Goal: Feedback & Contribution: Submit feedback/report problem

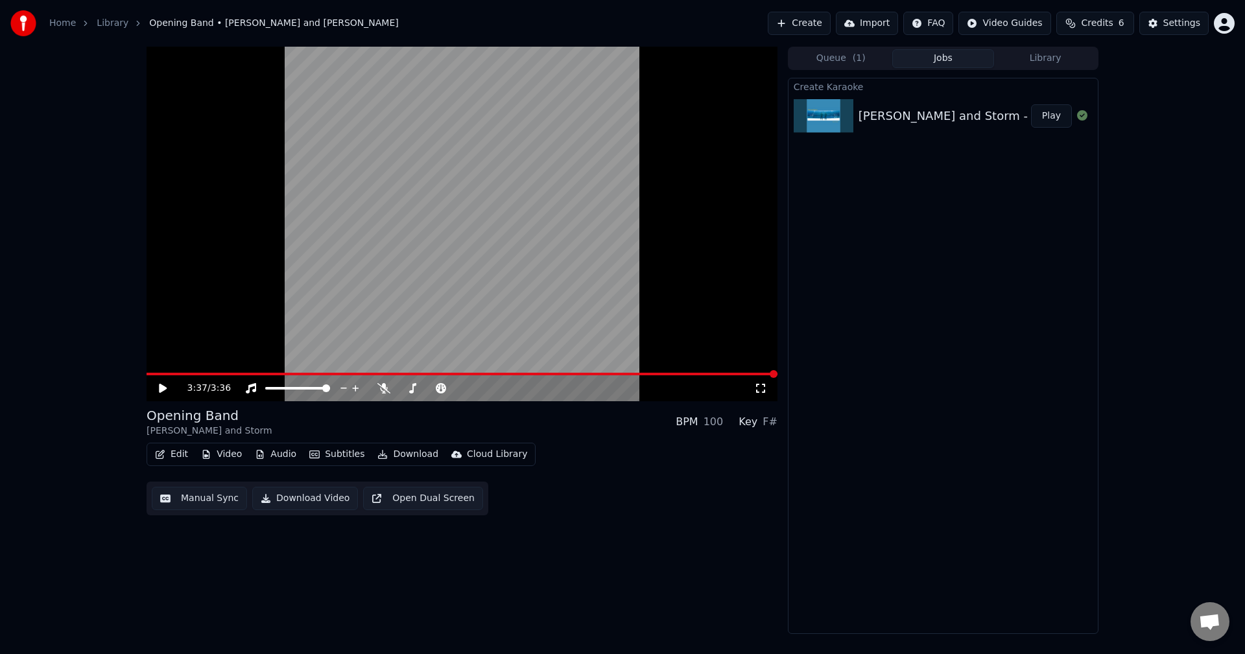
click at [1061, 115] on button "Play" at bounding box center [1051, 115] width 41 height 23
click at [312, 218] on video at bounding box center [461, 224] width 631 height 355
click at [178, 455] on button "Edit" at bounding box center [171, 454] width 43 height 18
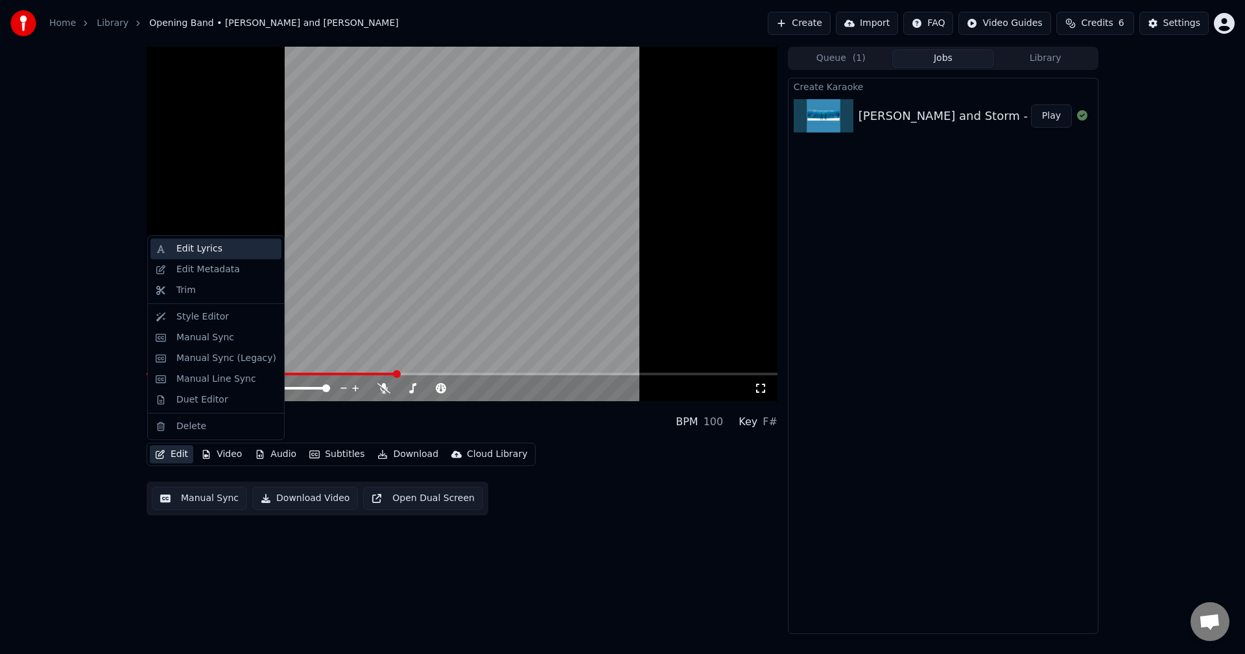
click at [202, 248] on div "Edit Lyrics" at bounding box center [199, 248] width 46 height 13
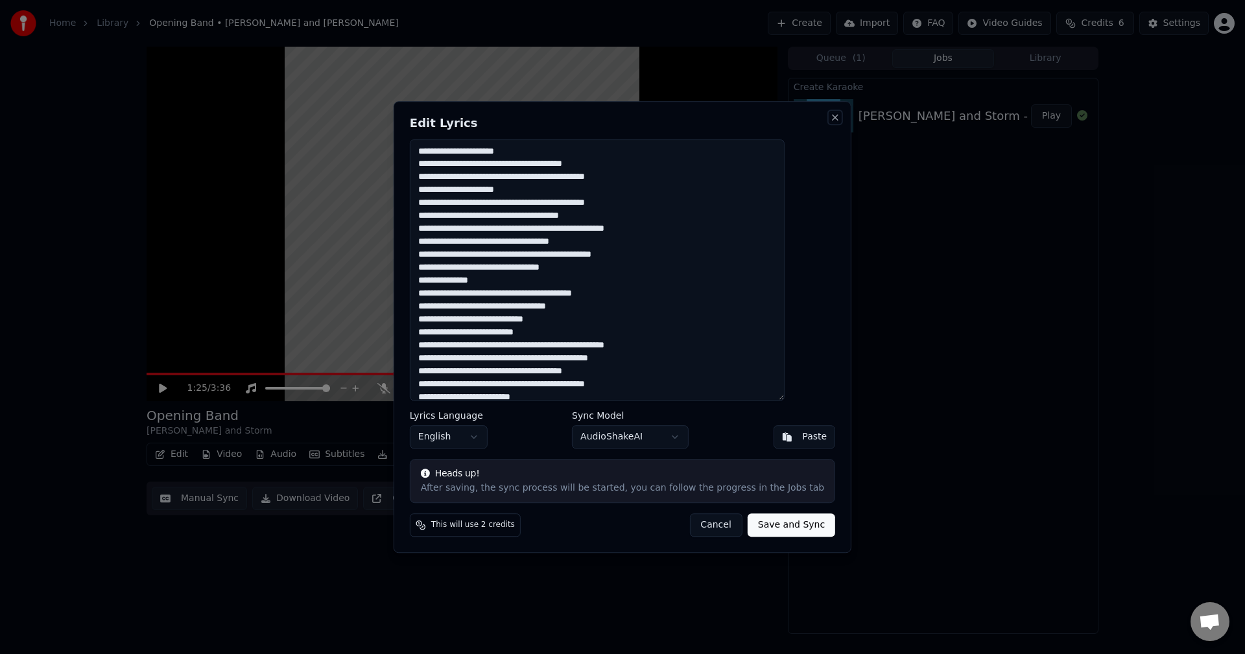
click at [830, 121] on button "Close" at bounding box center [835, 117] width 10 height 10
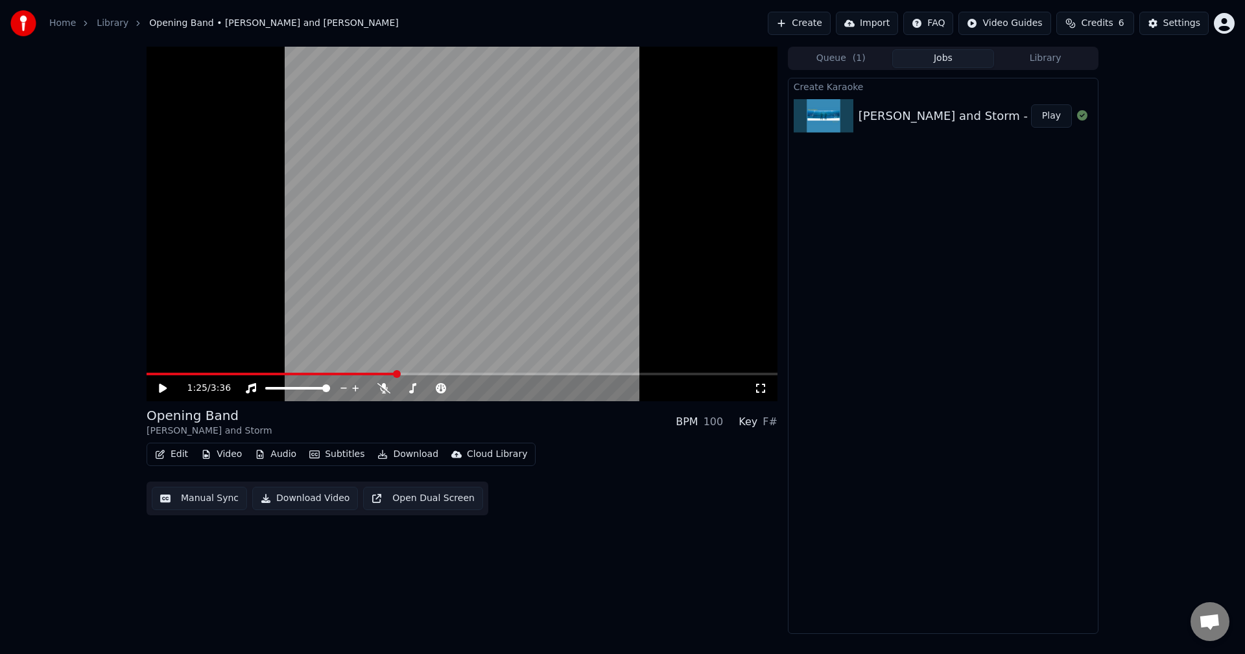
click at [178, 458] on button "Edit" at bounding box center [171, 454] width 43 height 18
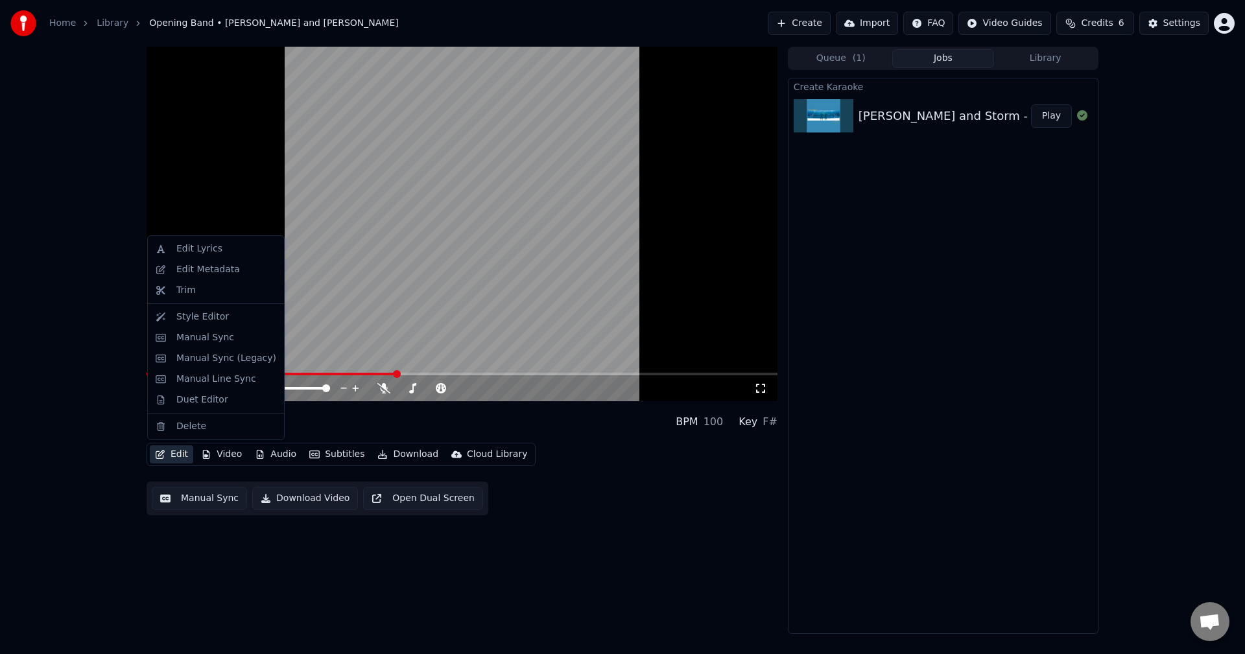
click at [108, 471] on div "1:25 / 3:36 Opening Band [PERSON_NAME] and Storm BPM 100 Key F# Edit Video Audi…" at bounding box center [622, 340] width 1245 height 587
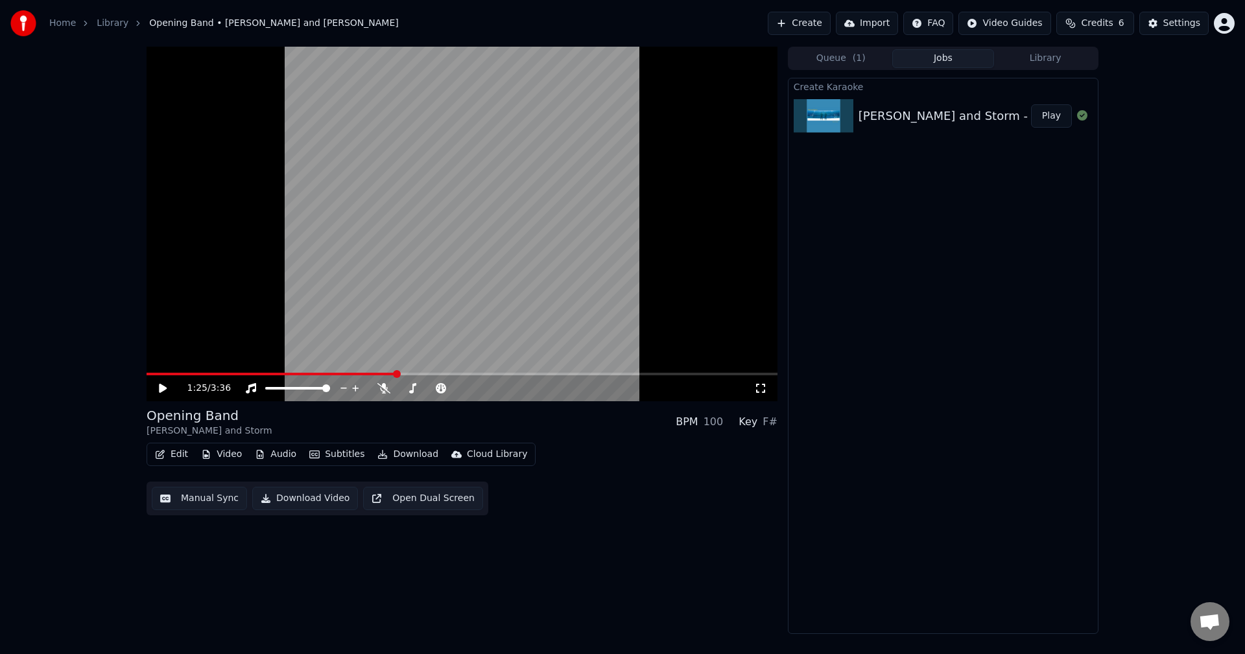
click at [213, 502] on button "Manual Sync" at bounding box center [199, 498] width 95 height 23
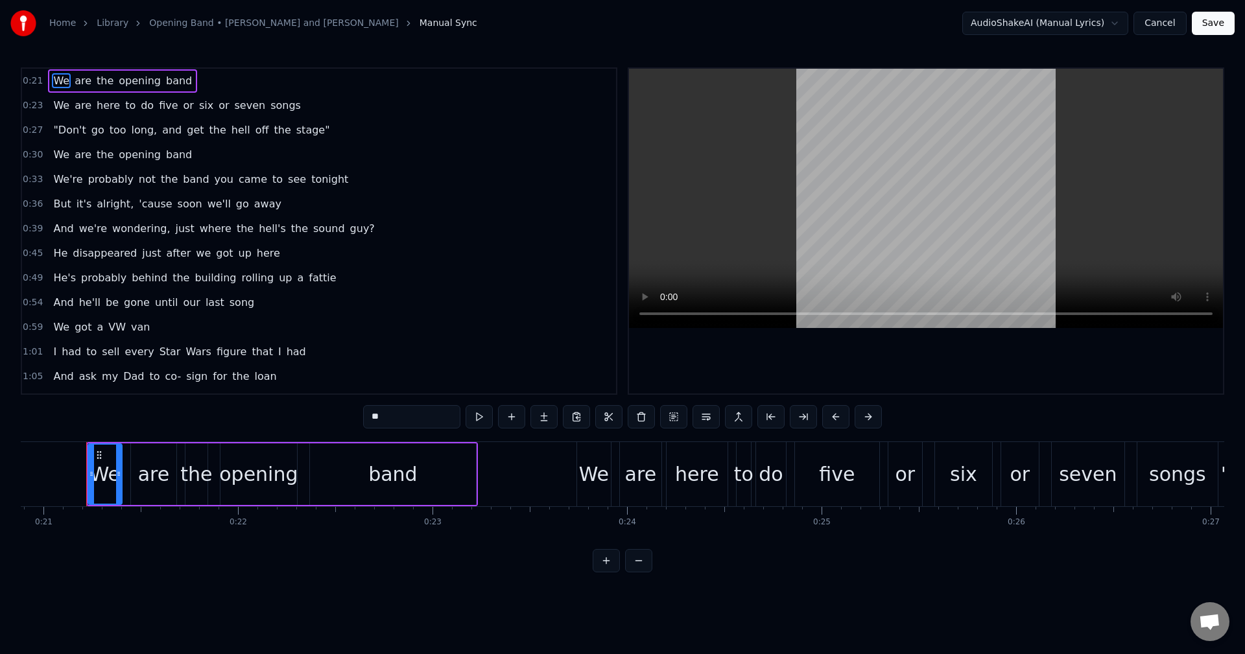
click at [176, 209] on span "soon" at bounding box center [189, 203] width 27 height 15
type input "****"
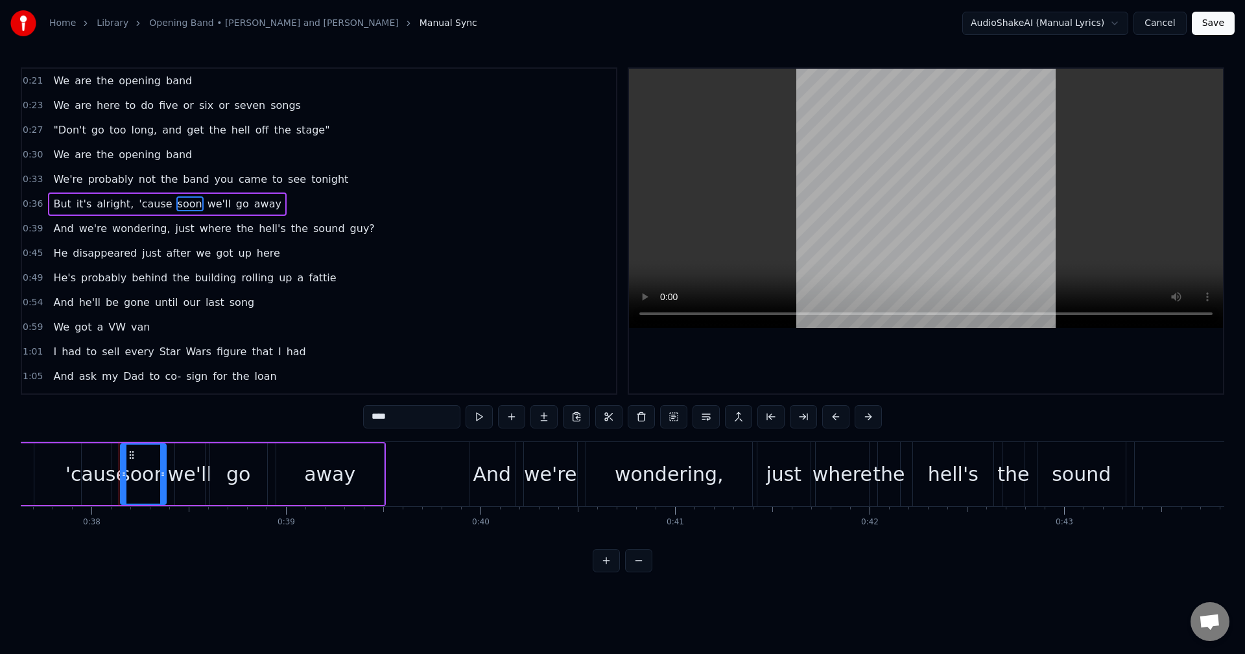
scroll to position [0, 7351]
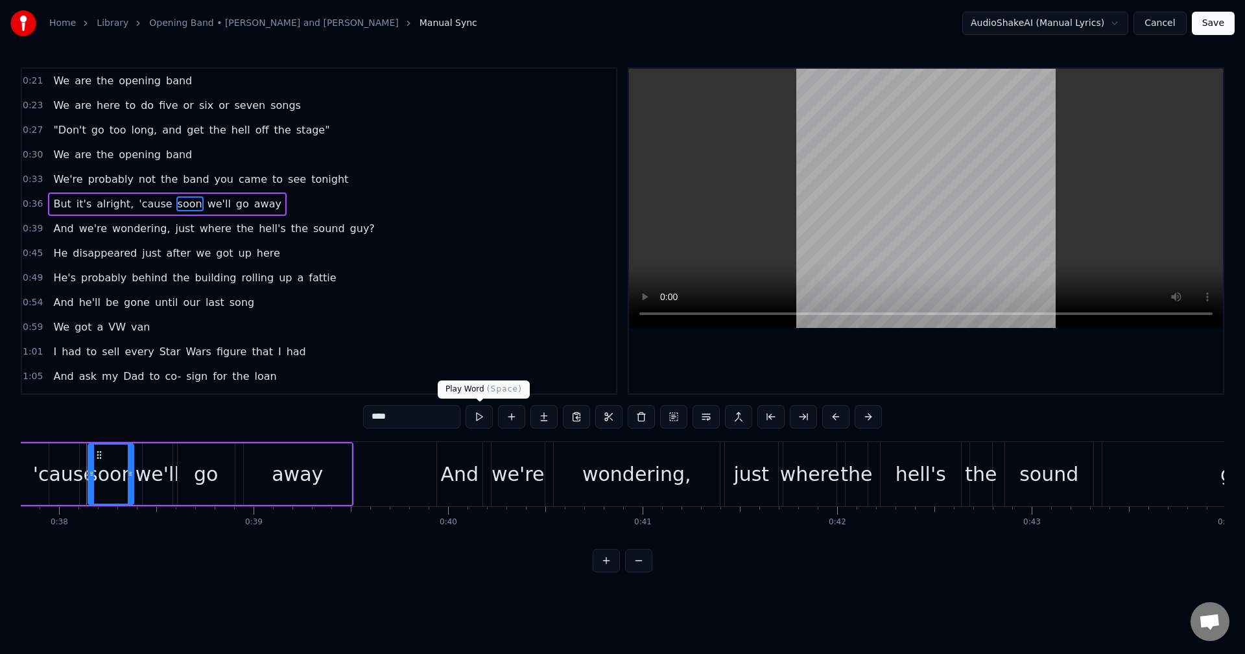
click at [478, 405] on body "Home Library Opening Band • [PERSON_NAME] and Storm Manual Sync AudioShakeAI (M…" at bounding box center [622, 286] width 1245 height 572
click at [478, 417] on button at bounding box center [478, 416] width 27 height 23
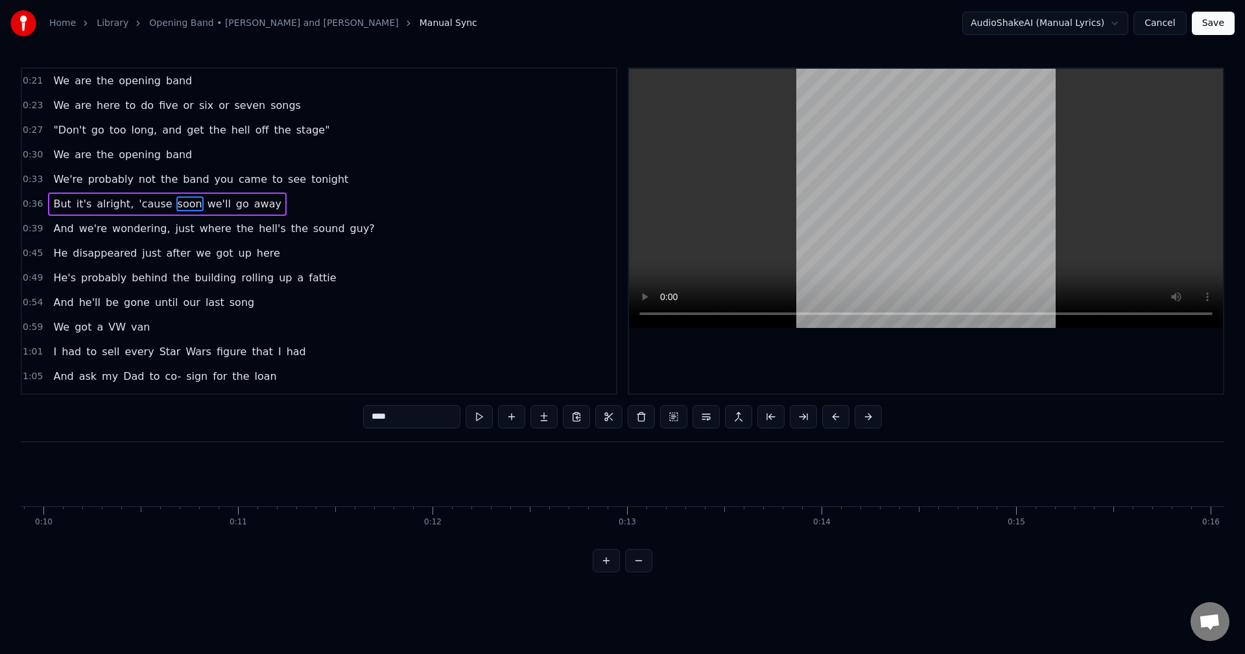
scroll to position [0, 0]
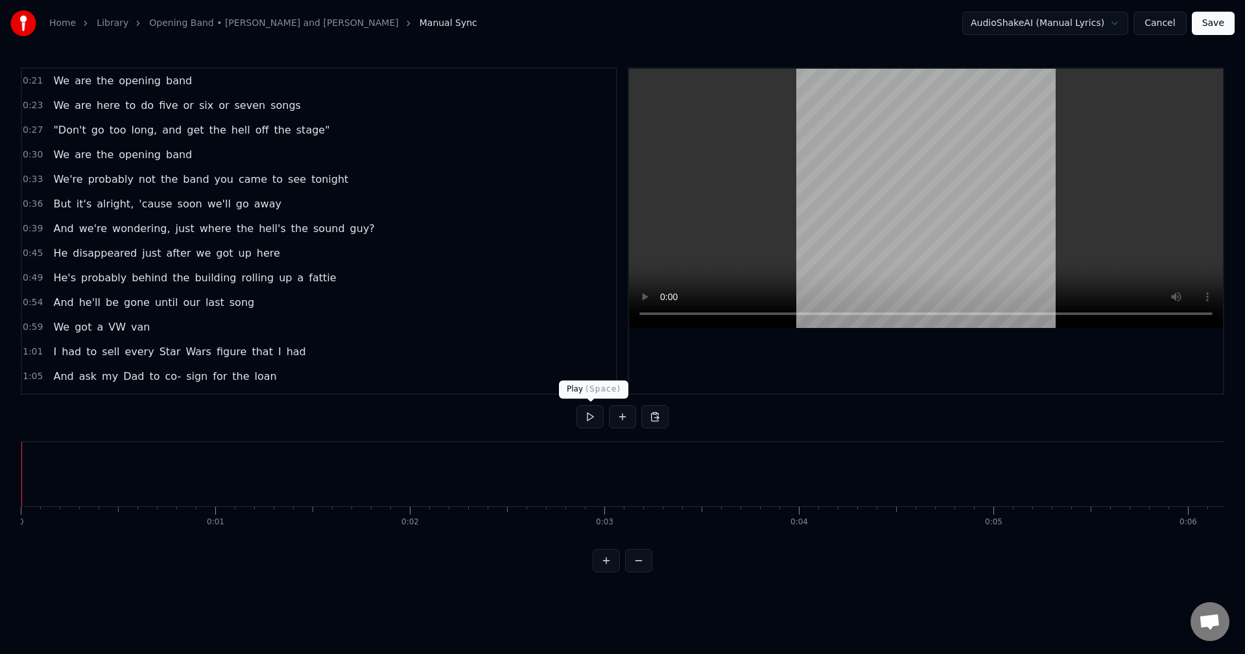
click at [591, 409] on button at bounding box center [589, 416] width 27 height 23
click at [589, 414] on button at bounding box center [589, 416] width 27 height 23
click at [1170, 26] on button "Cancel" at bounding box center [1159, 23] width 53 height 23
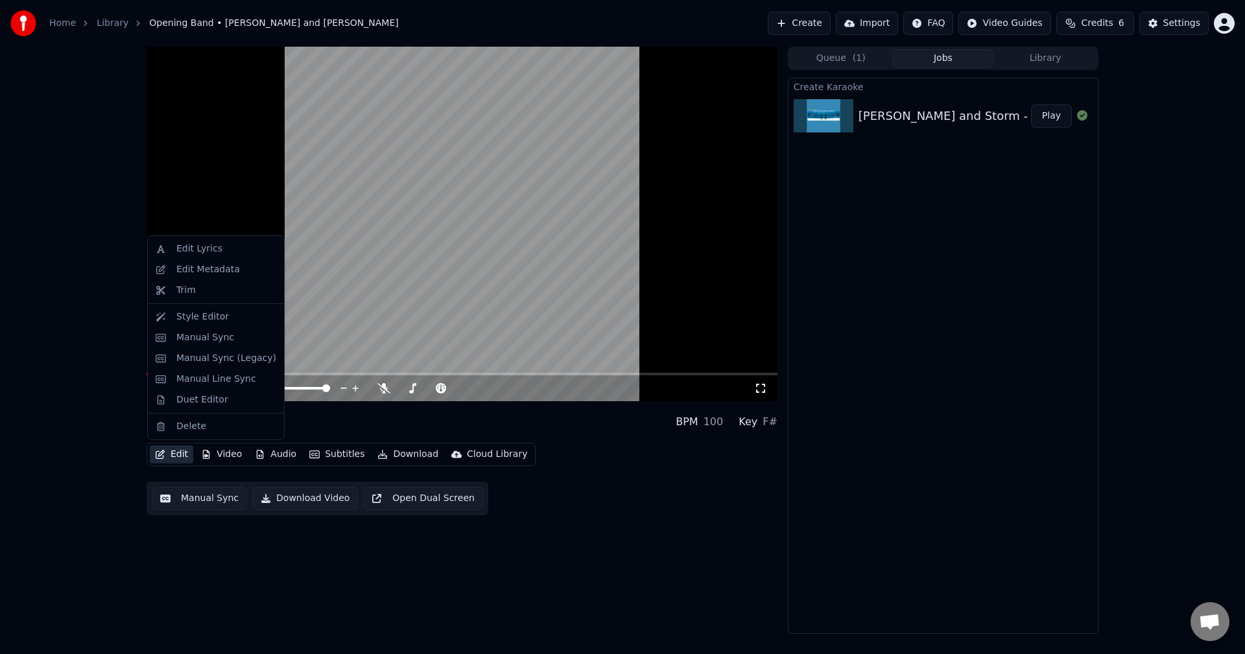
click at [172, 448] on button "Edit" at bounding box center [171, 454] width 43 height 18
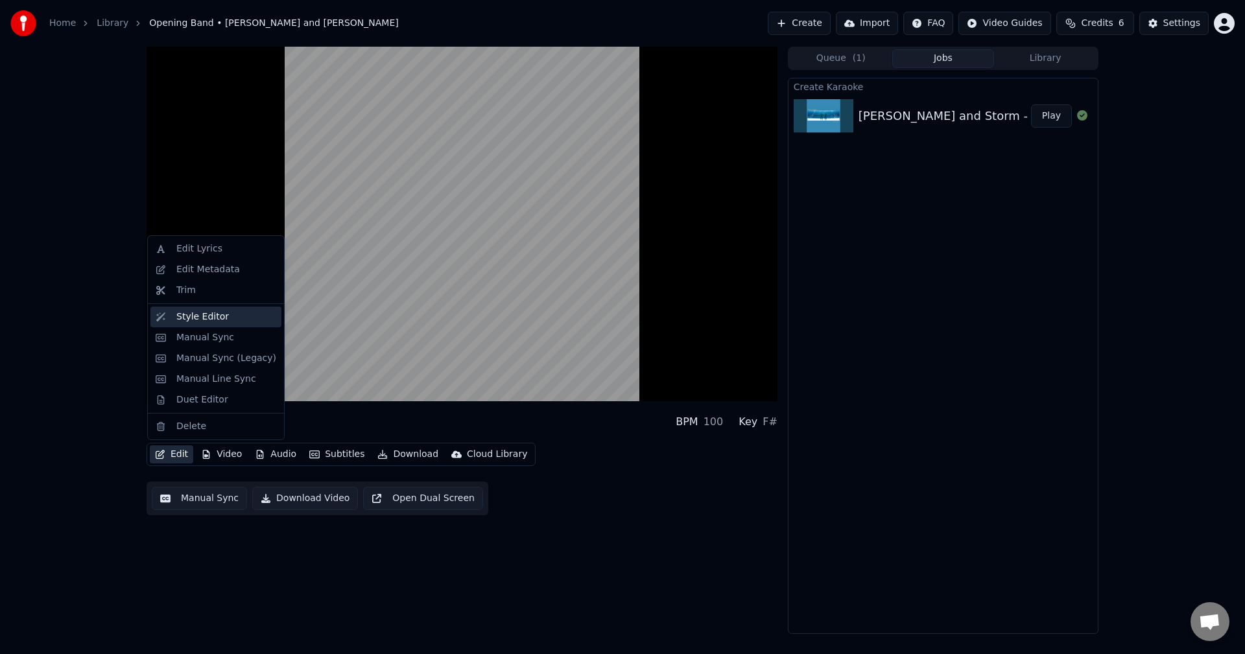
click at [196, 316] on div "Style Editor" at bounding box center [202, 316] width 53 height 13
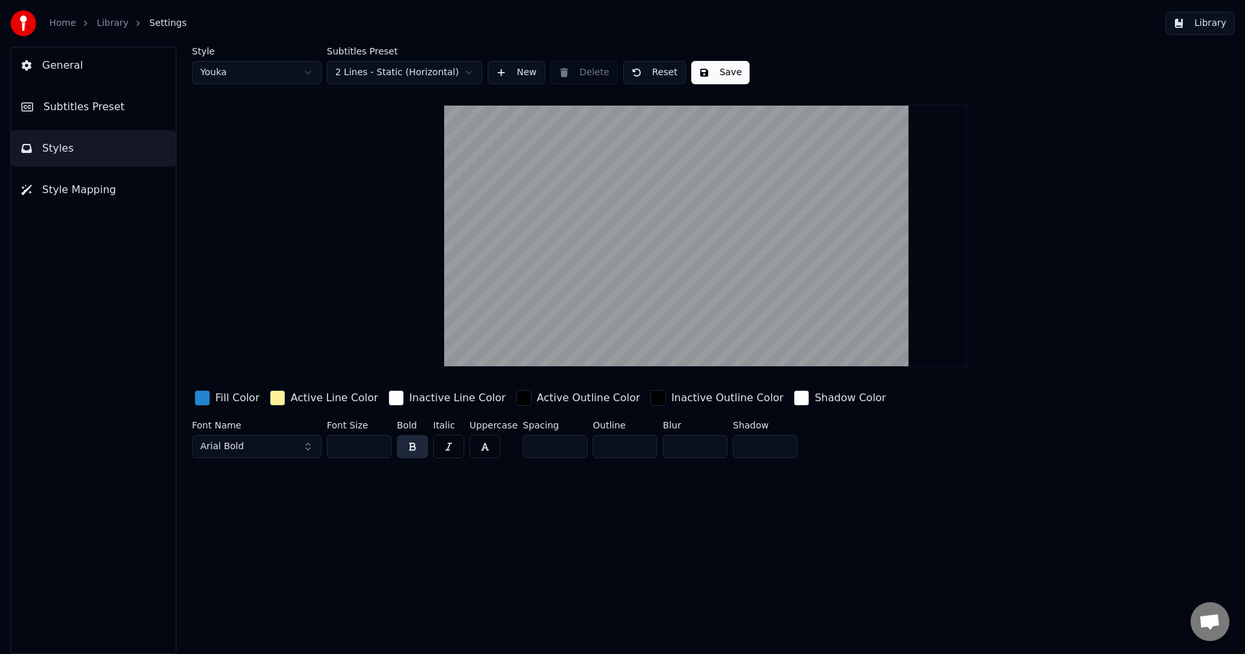
click at [377, 448] on input "**" at bounding box center [359, 446] width 65 height 23
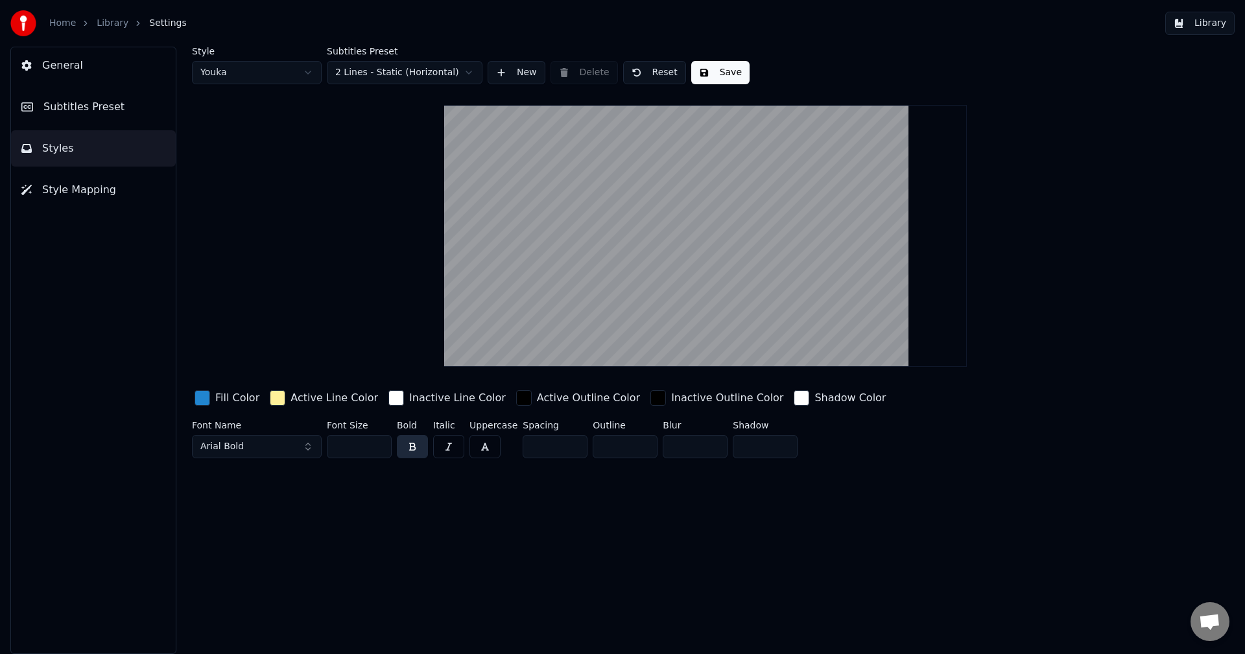
click at [377, 448] on input "**" at bounding box center [359, 446] width 65 height 23
drag, startPoint x: 350, startPoint y: 449, endPoint x: 305, endPoint y: 463, distance: 47.6
click at [303, 455] on div "Font Name Arial Bold Font Size ** Bold Italic Uppercase Spacing * Outline * Blu…" at bounding box center [627, 442] width 871 height 43
type input "**"
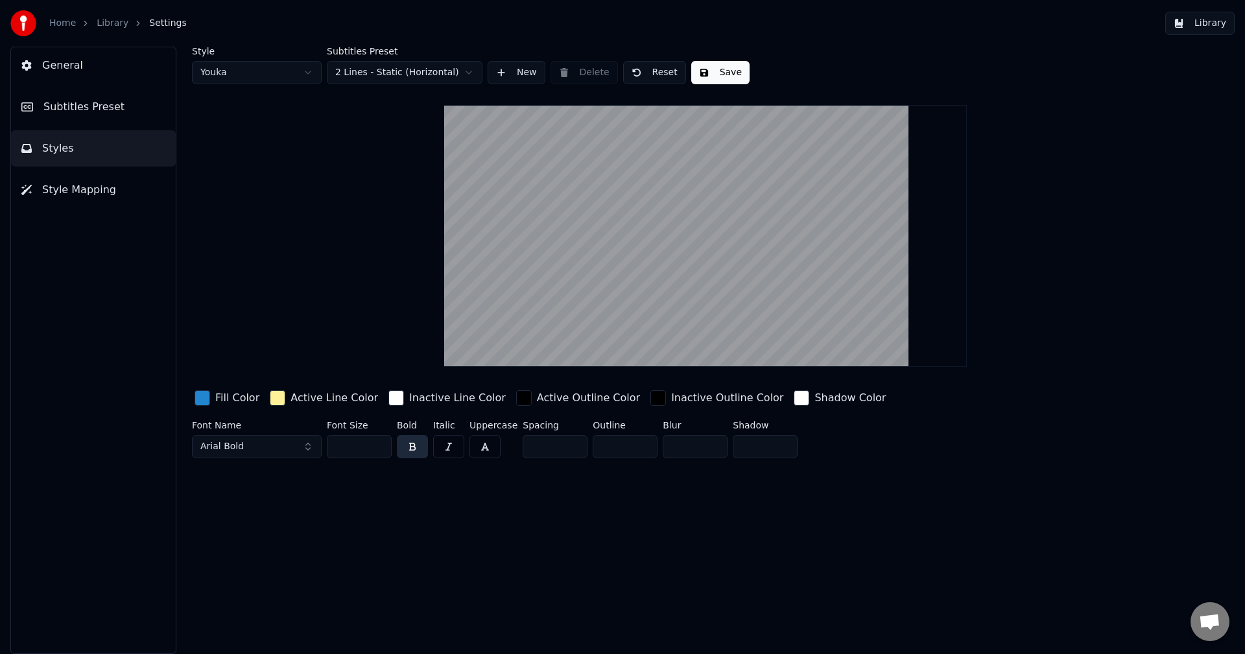
click at [338, 576] on div "Style Youka Subtitles Preset 2 Lines - Static (Horizontal) New Delete Reset Sav…" at bounding box center [705, 350] width 1079 height 607
click at [726, 69] on button "Save" at bounding box center [720, 72] width 58 height 23
click at [727, 67] on button "Done" at bounding box center [721, 72] width 60 height 23
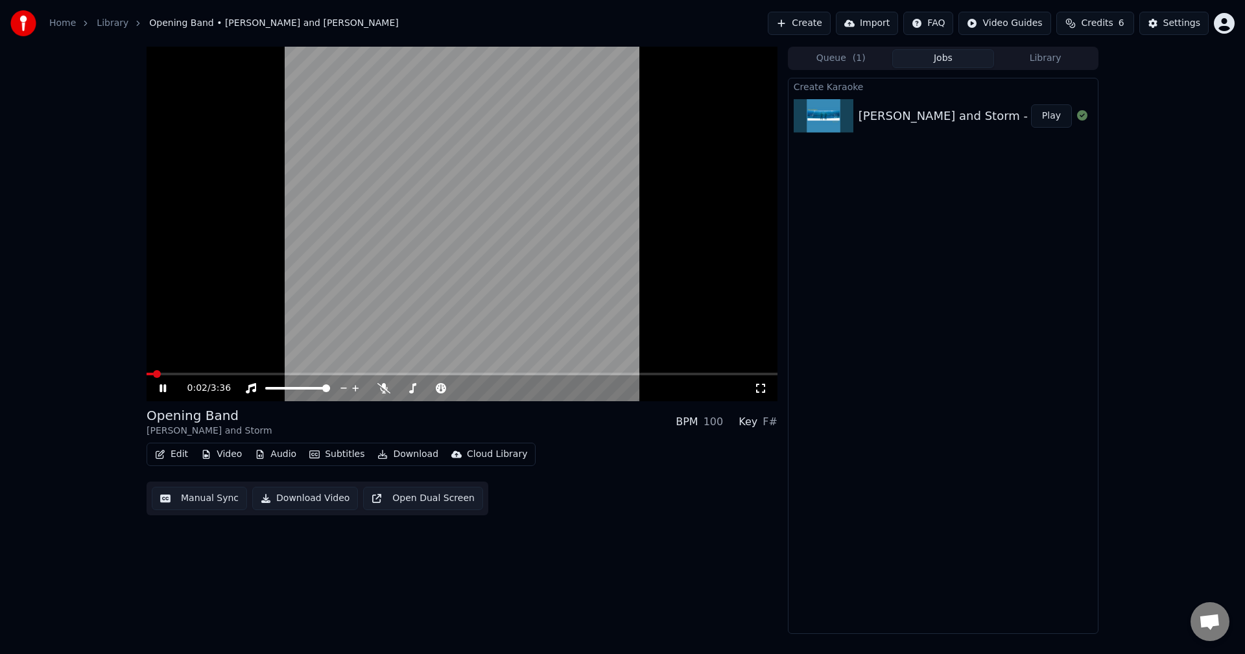
click at [203, 504] on button "Manual Sync" at bounding box center [199, 498] width 95 height 23
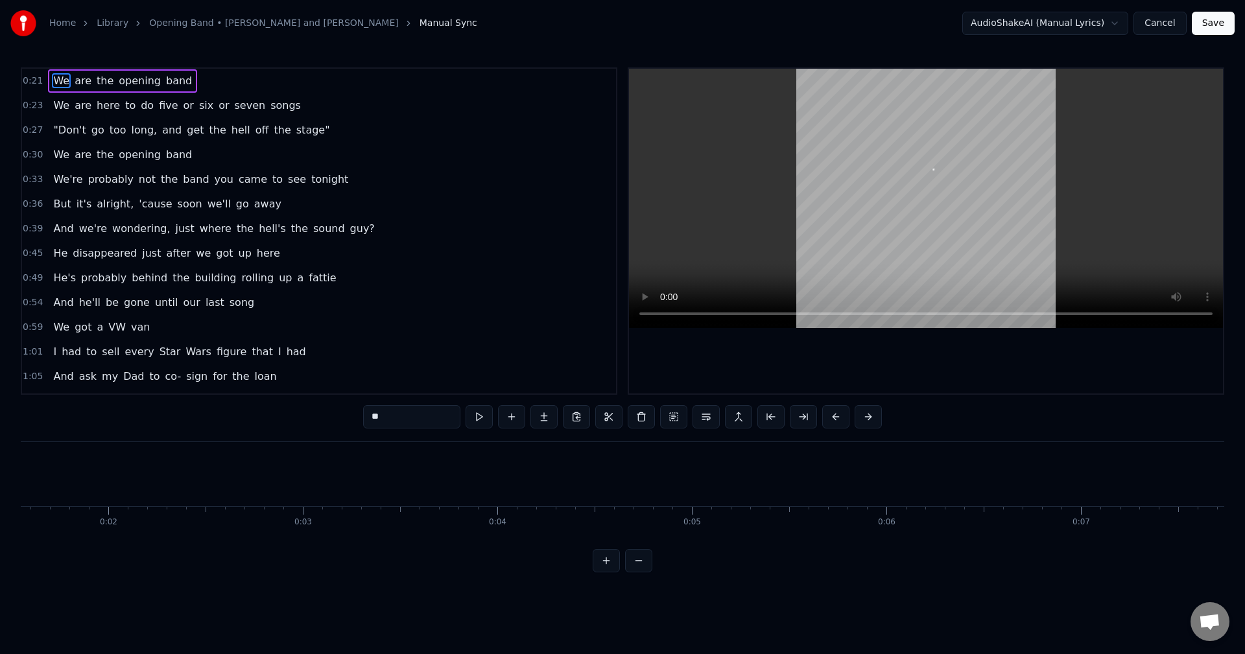
scroll to position [0, 347]
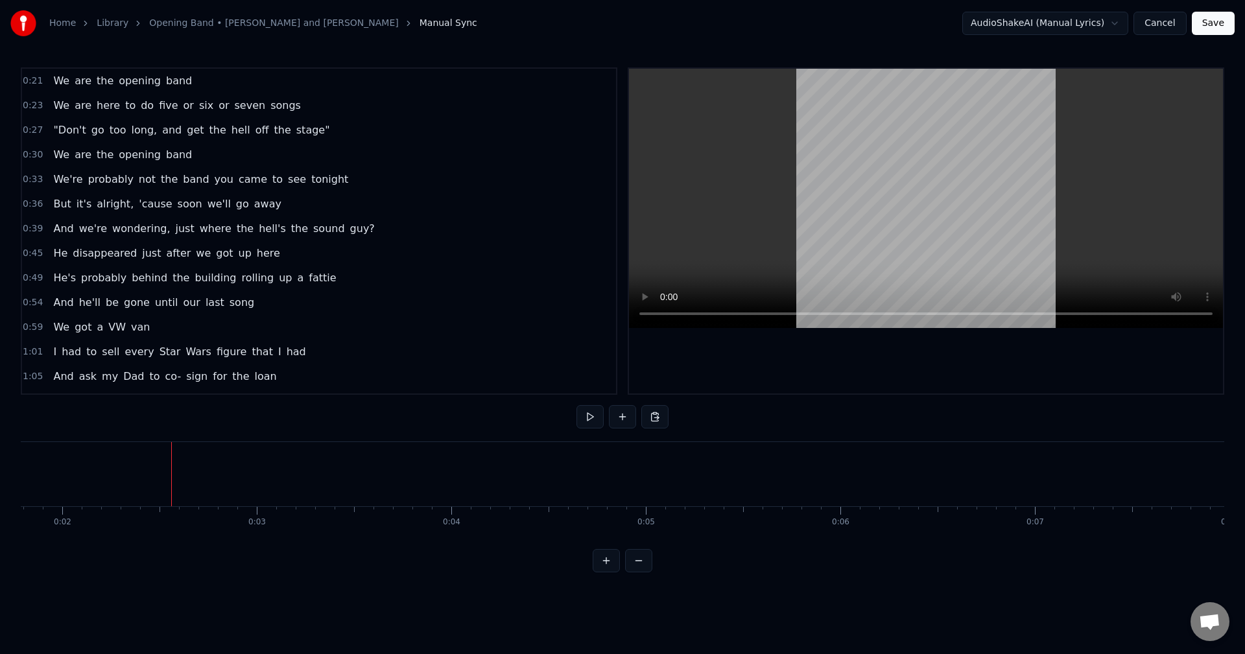
click at [588, 414] on button at bounding box center [589, 416] width 27 height 23
click at [588, 419] on button at bounding box center [589, 416] width 27 height 23
click at [1172, 16] on button "Cancel" at bounding box center [1159, 23] width 53 height 23
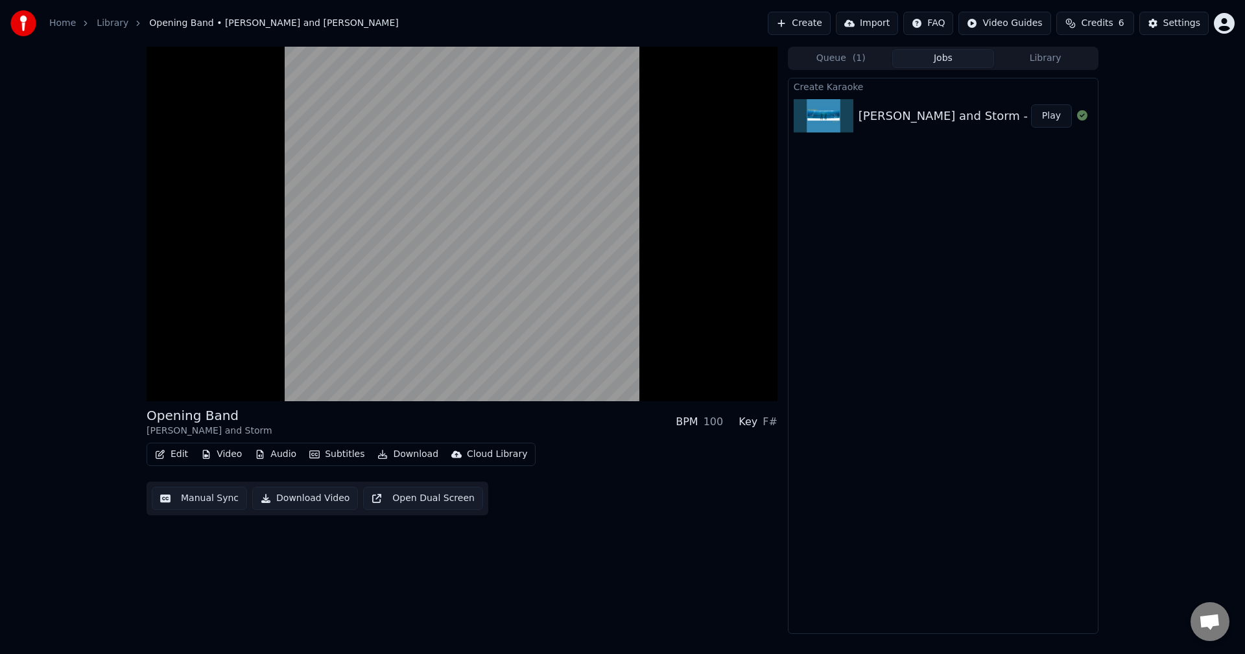
click at [217, 496] on button "Manual Sync" at bounding box center [199, 498] width 95 height 23
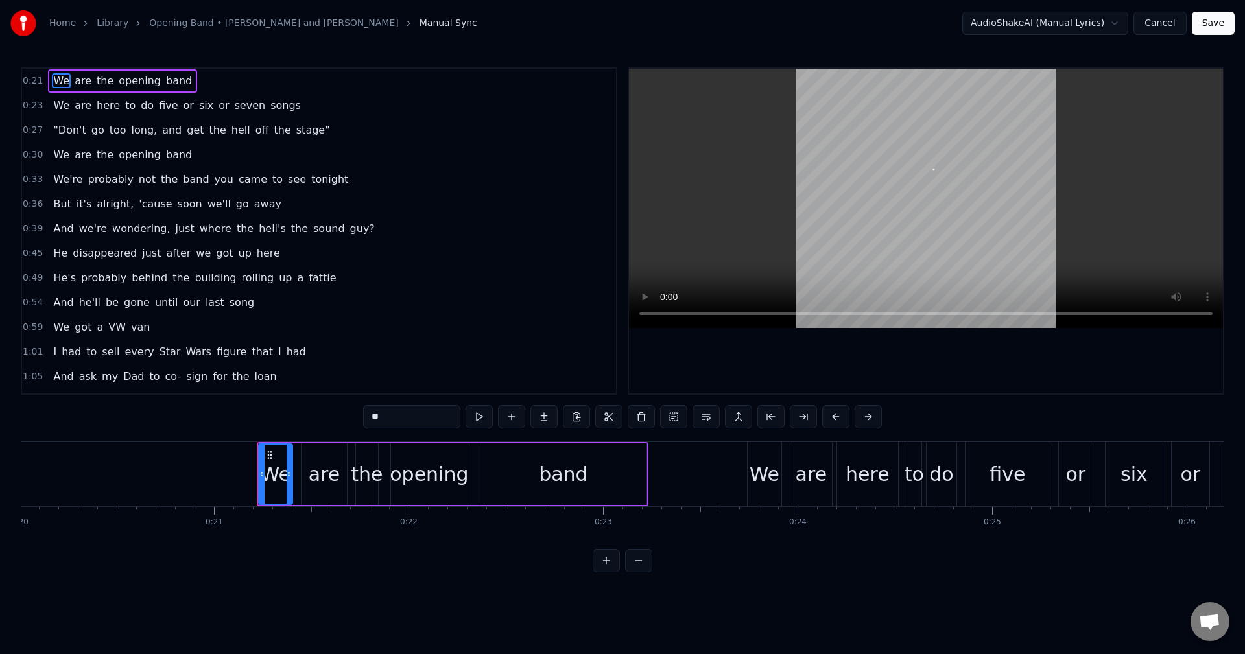
scroll to position [0, 3103]
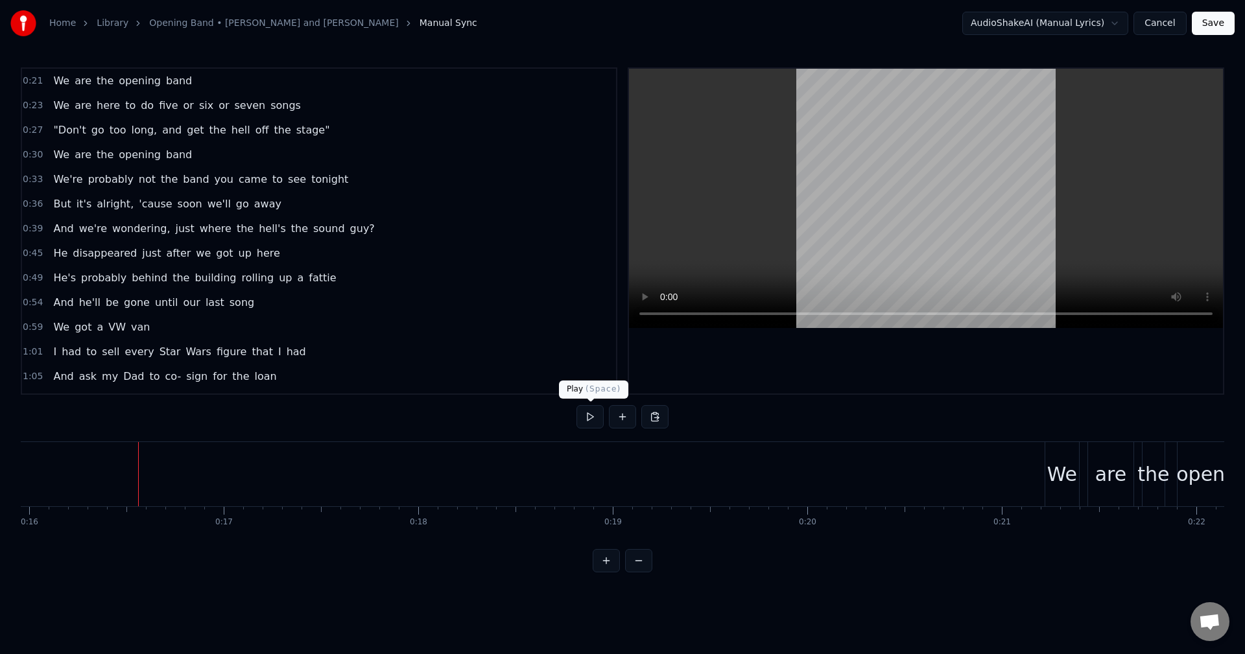
click at [585, 417] on button at bounding box center [589, 416] width 27 height 23
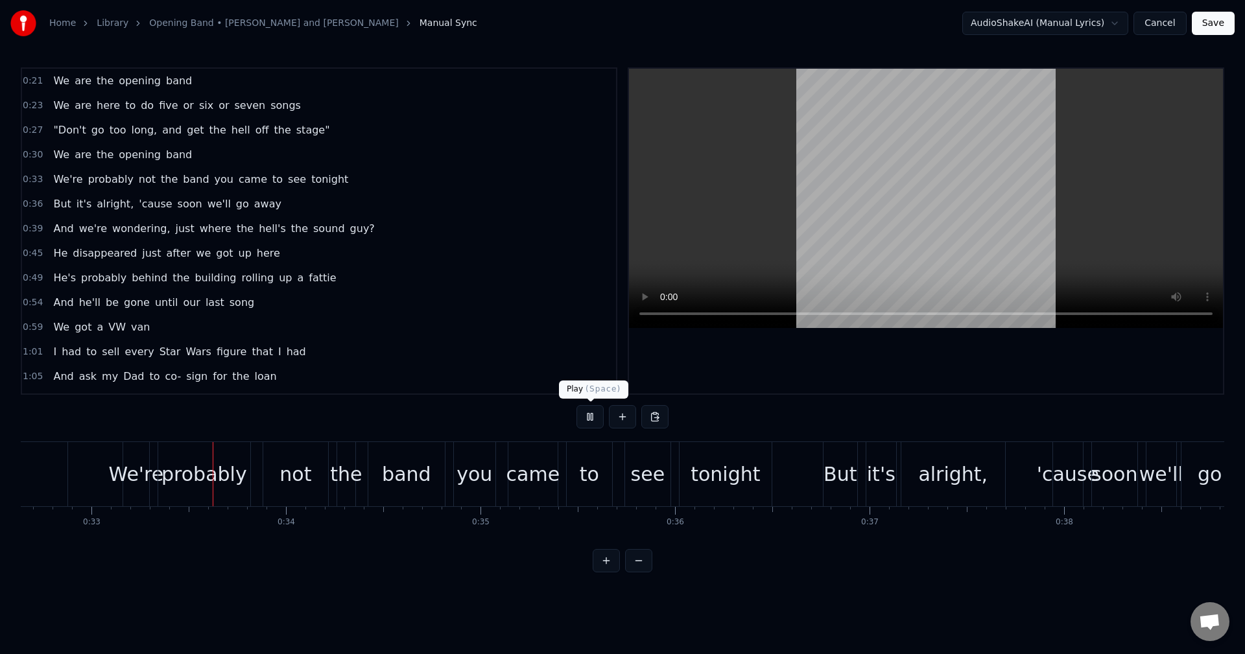
scroll to position [0, 6348]
click at [592, 417] on button at bounding box center [589, 416] width 27 height 23
click at [765, 483] on div "tonight" at bounding box center [724, 474] width 92 height 64
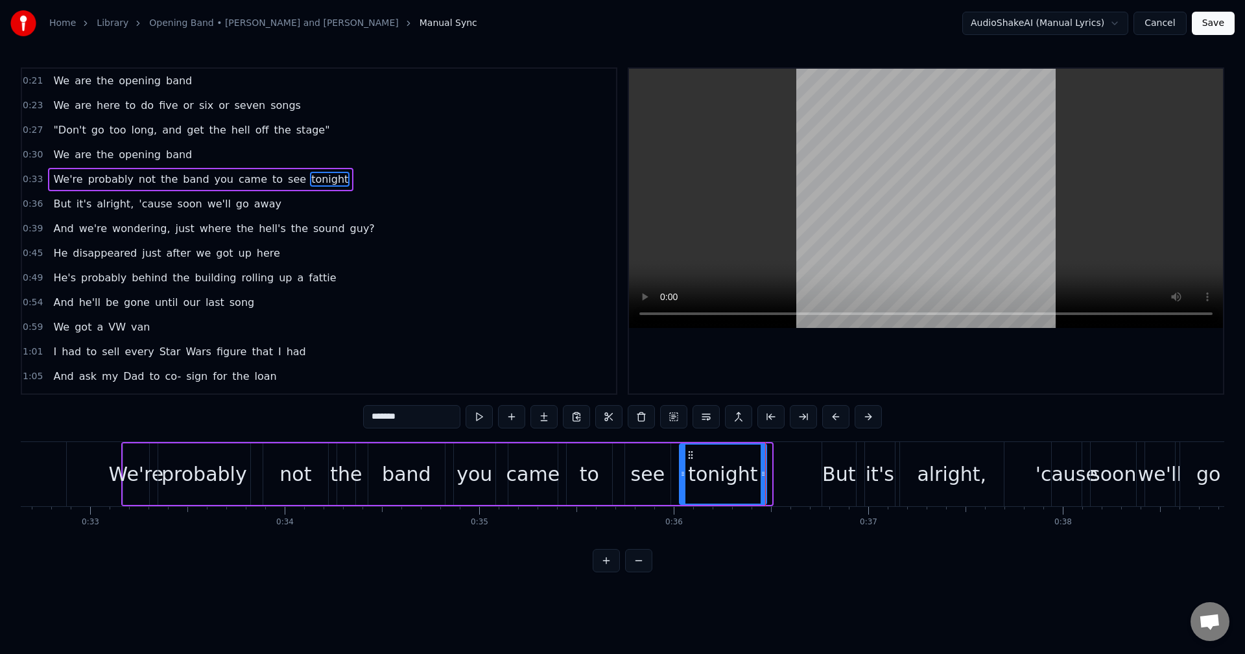
click at [764, 482] on div at bounding box center [762, 474] width 5 height 59
click at [466, 414] on button at bounding box center [462, 416] width 27 height 23
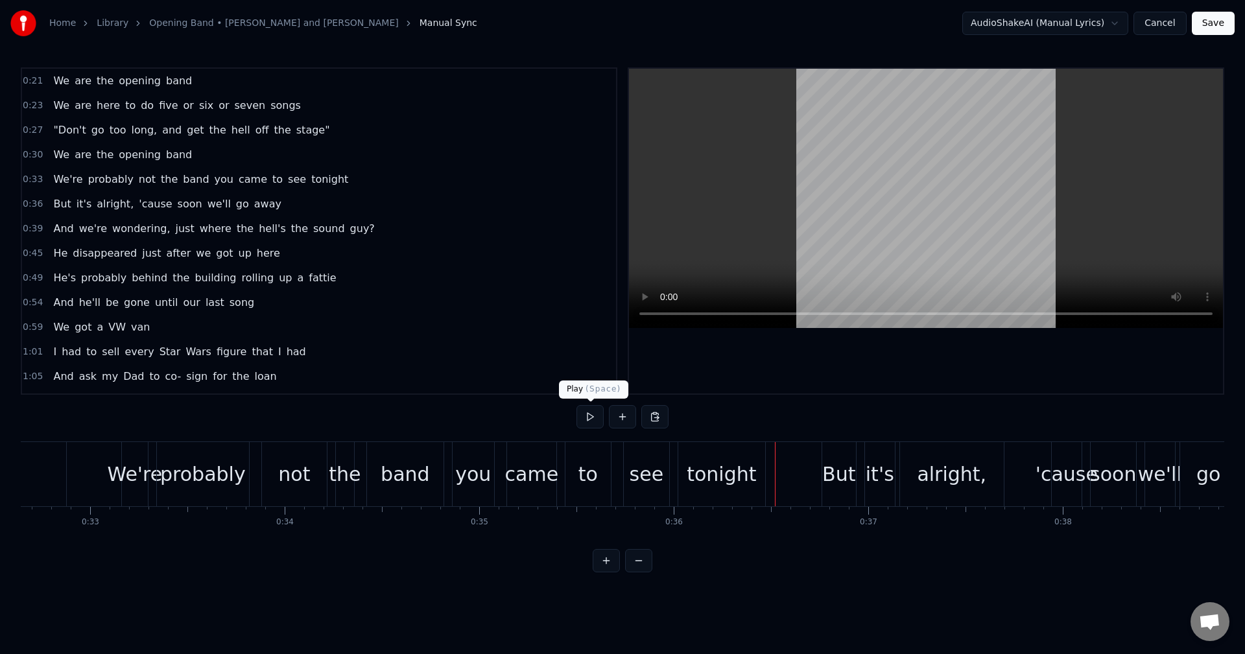
click at [598, 412] on button at bounding box center [589, 416] width 27 height 23
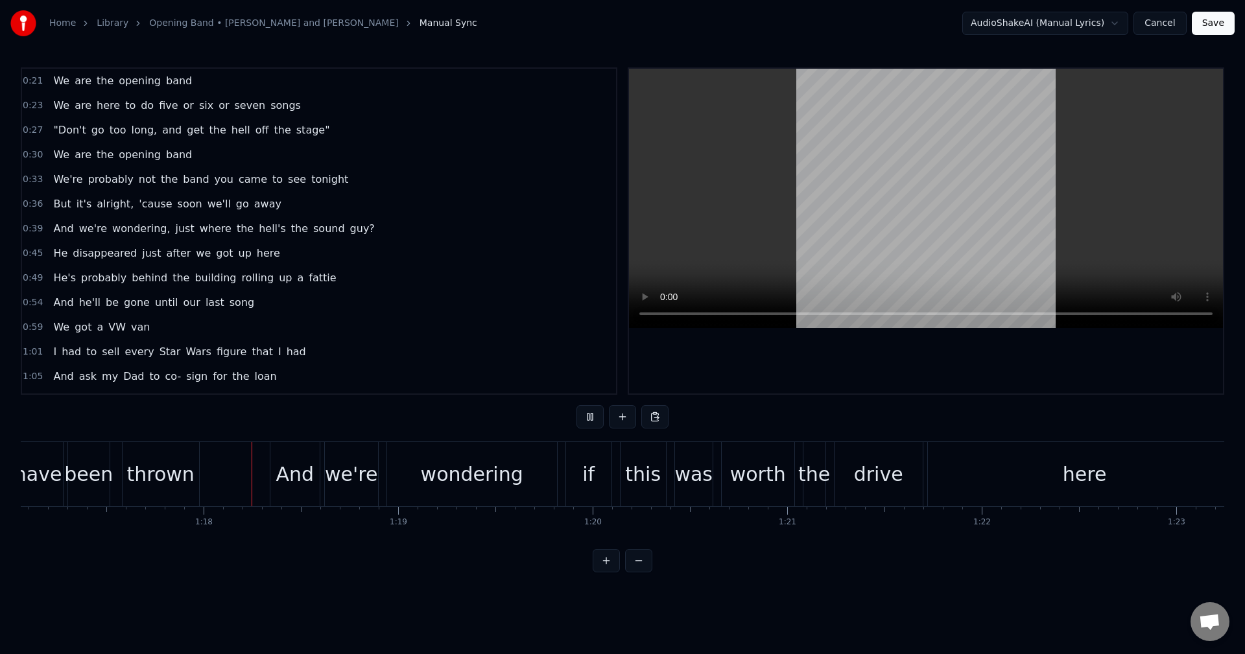
scroll to position [0, 15030]
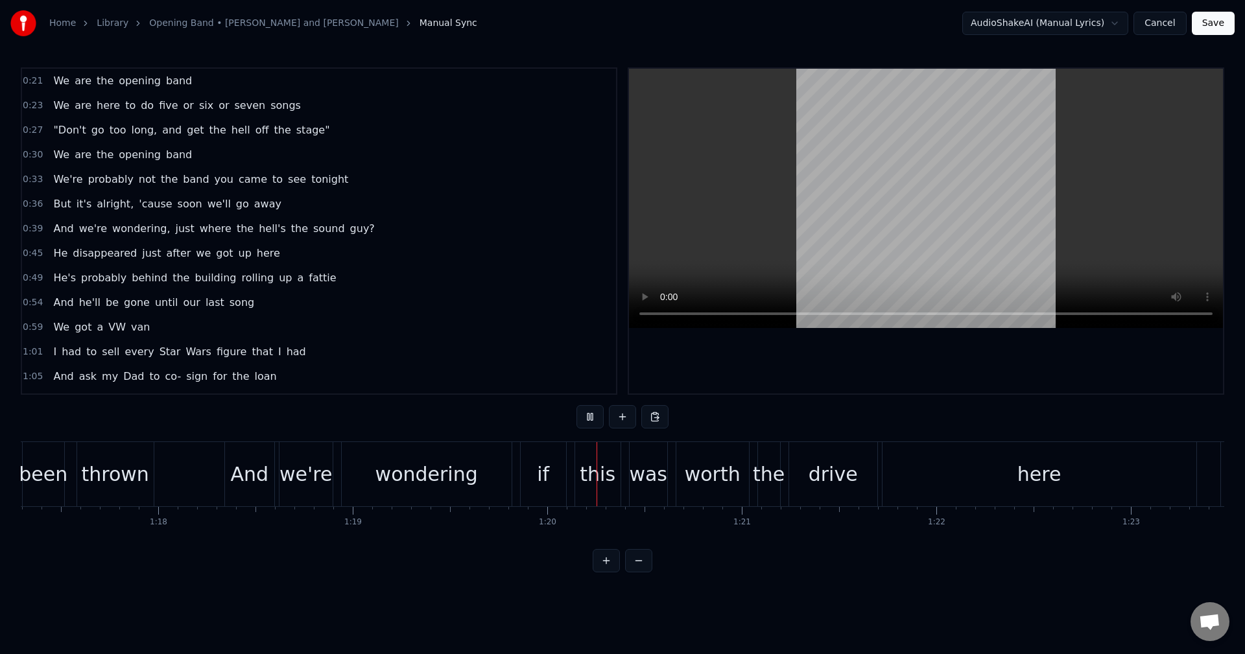
click at [583, 417] on button at bounding box center [589, 416] width 27 height 23
click at [602, 421] on button at bounding box center [589, 416] width 27 height 23
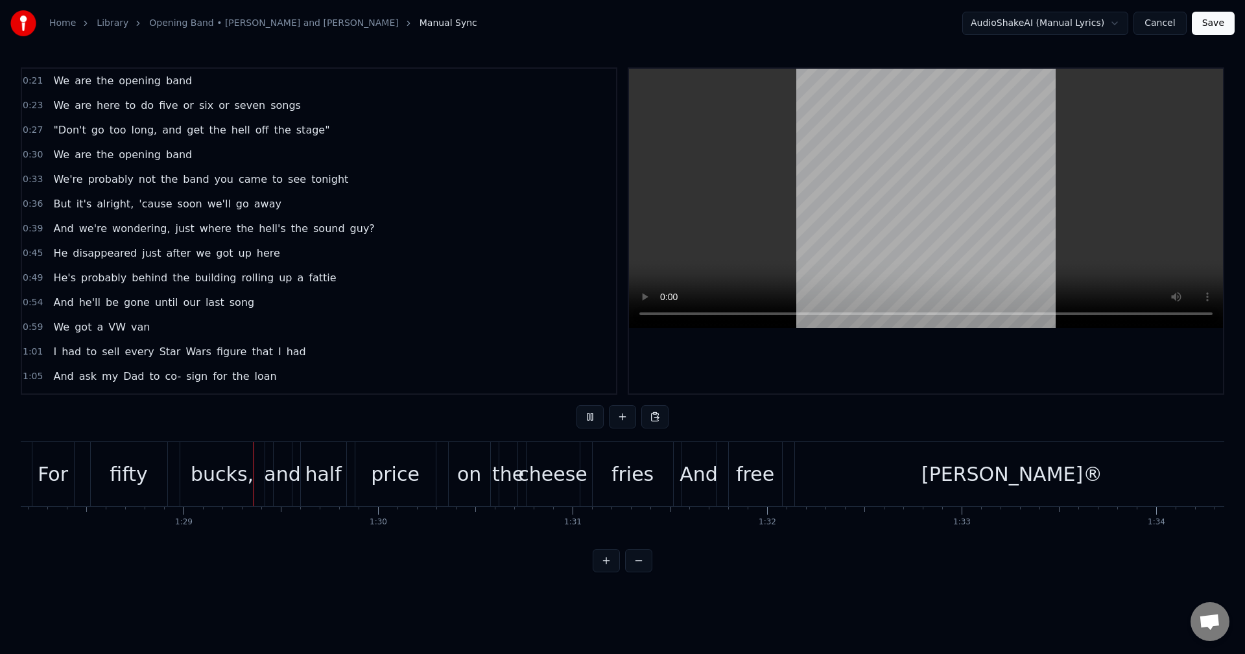
scroll to position [0, 17189]
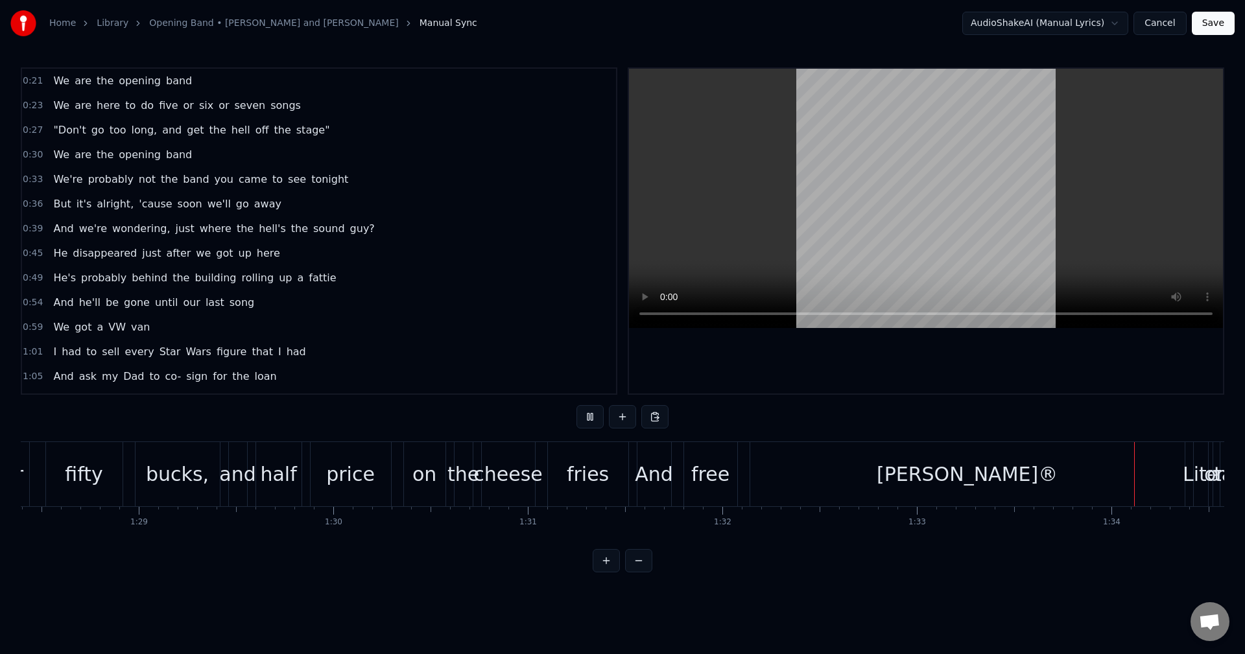
click at [598, 412] on button at bounding box center [589, 416] width 27 height 23
click at [920, 473] on div "[PERSON_NAME]®" at bounding box center [967, 474] width 434 height 64
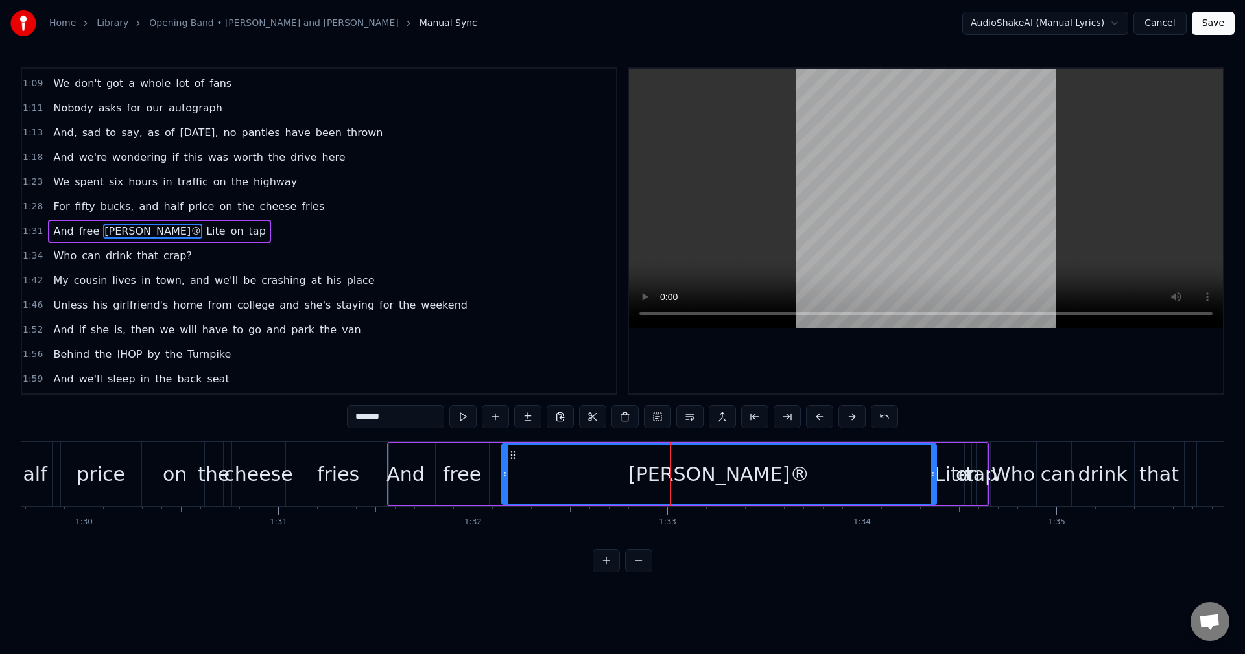
scroll to position [0, 17577]
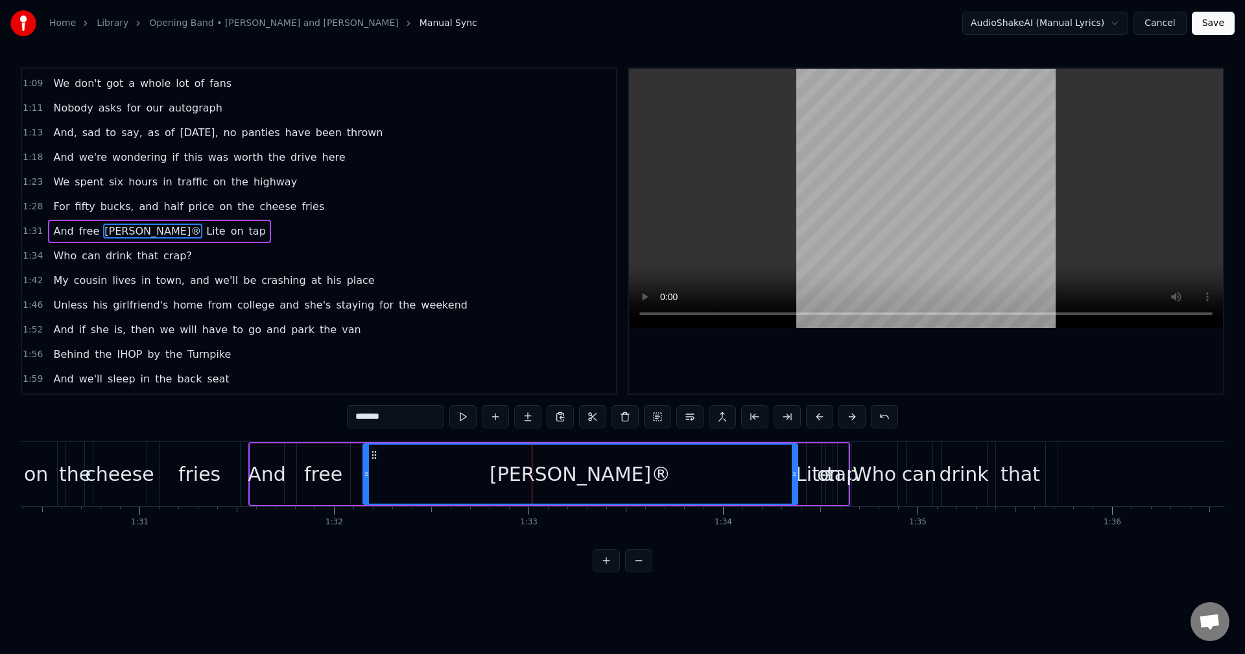
click at [319, 478] on div "free" at bounding box center [323, 474] width 38 height 29
type input "****"
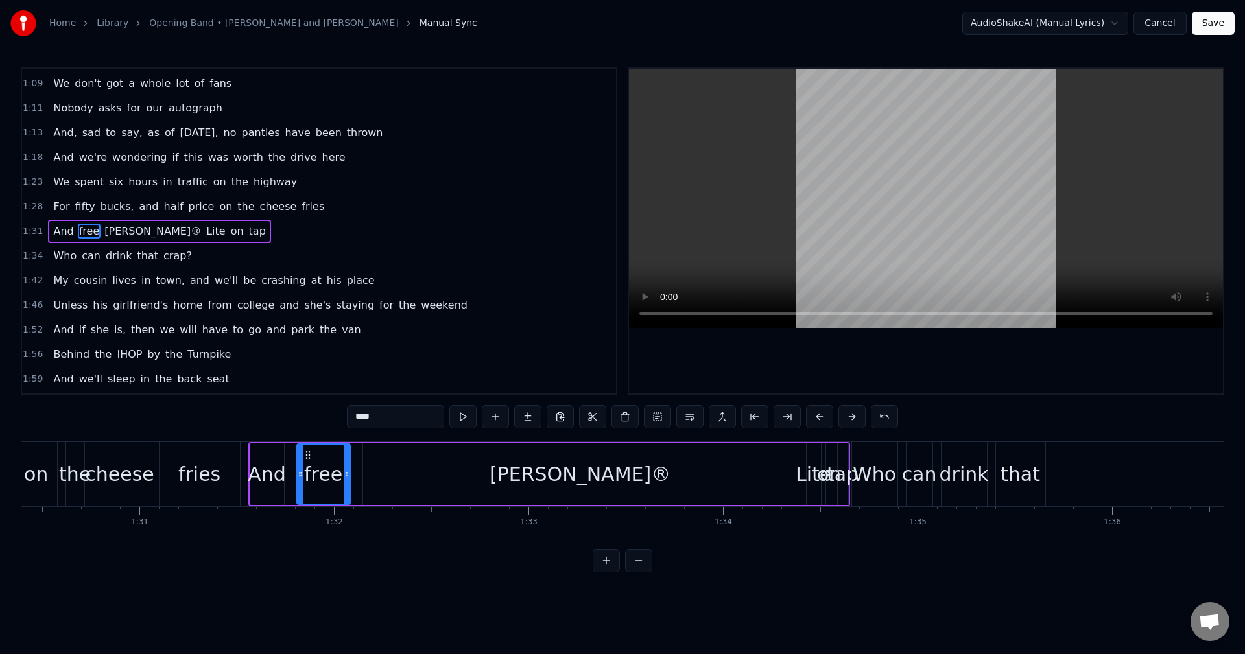
click at [30, 235] on span "1:31" at bounding box center [33, 231] width 20 height 13
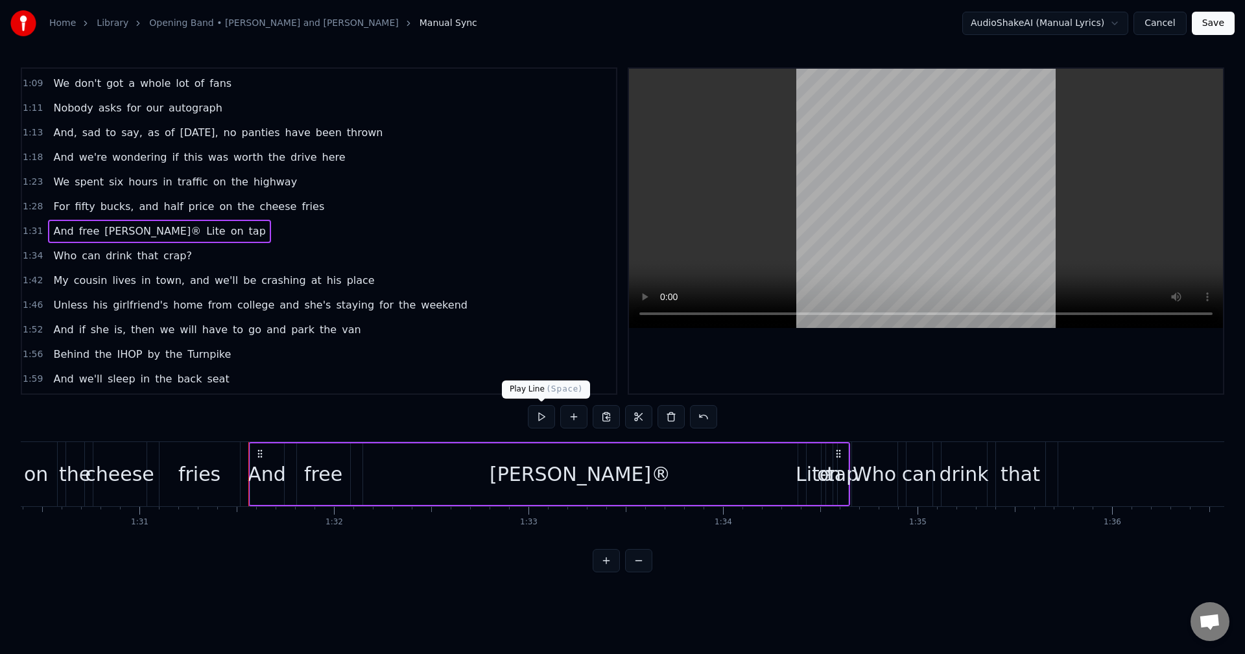
click at [541, 413] on button at bounding box center [541, 416] width 27 height 23
click at [647, 491] on div "[PERSON_NAME]®" at bounding box center [580, 474] width 434 height 62
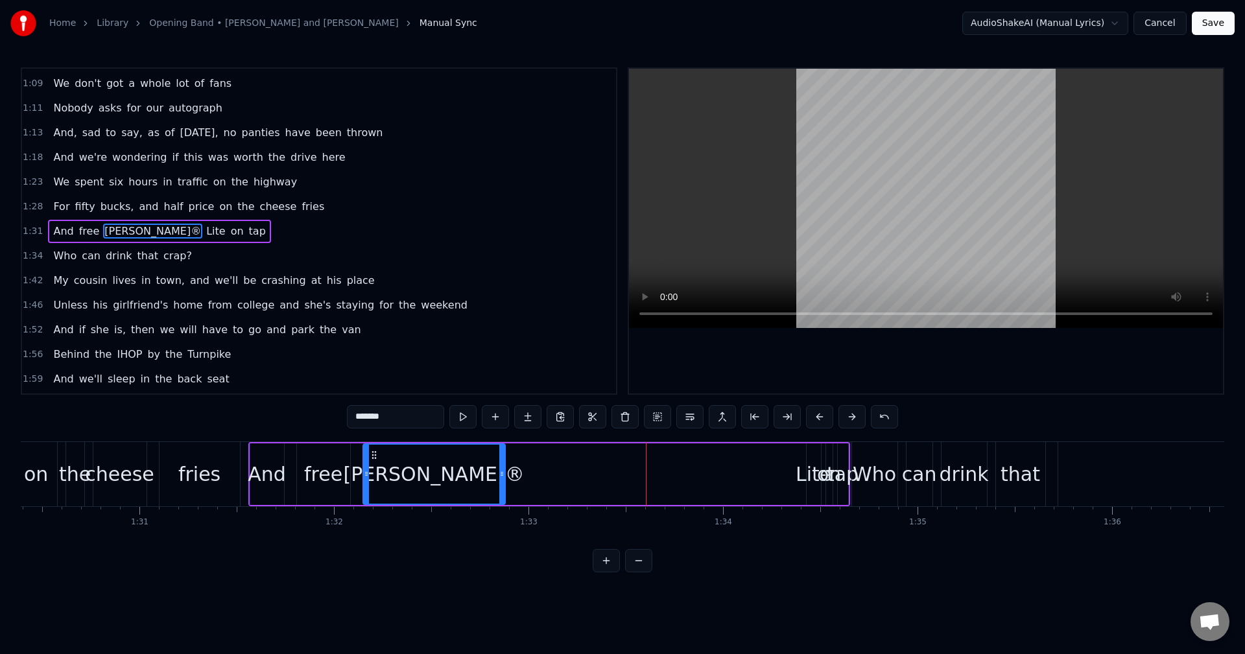
drag, startPoint x: 794, startPoint y: 481, endPoint x: 502, endPoint y: 481, distance: 292.3
click at [502, 481] on div at bounding box center [501, 474] width 5 height 59
click at [810, 473] on div "Lite" at bounding box center [813, 474] width 36 height 29
type input "****"
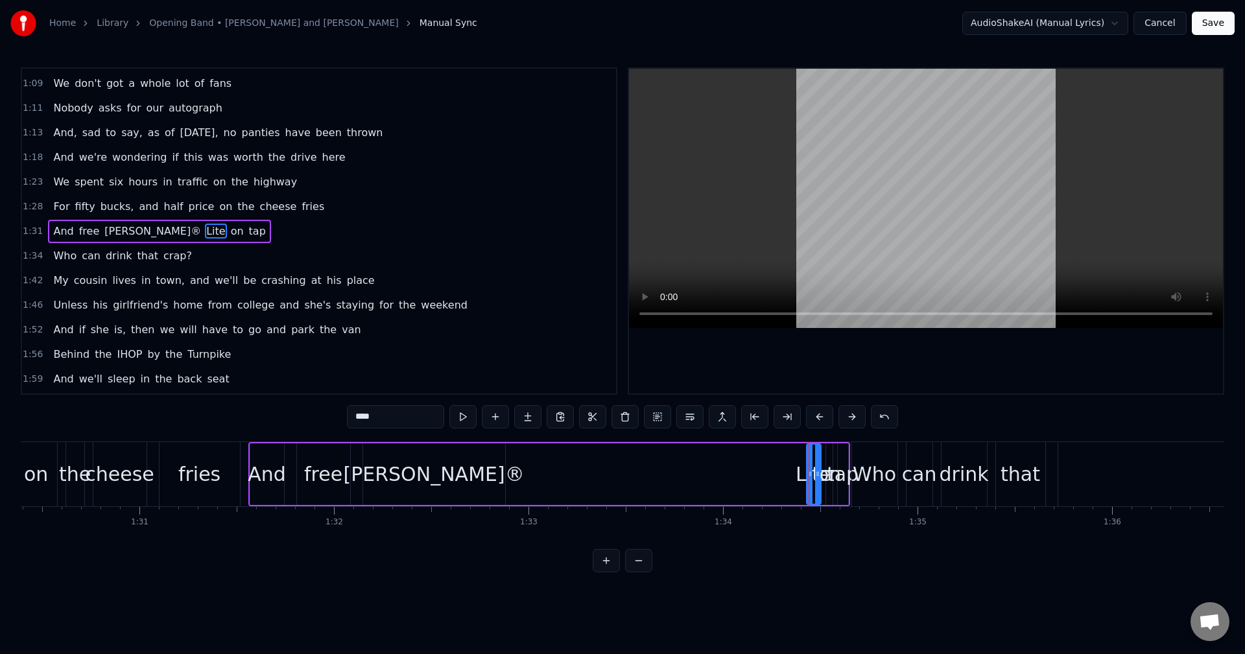
drag, startPoint x: 813, startPoint y: 479, endPoint x: 790, endPoint y: 484, distance: 23.8
click at [709, 484] on div "And free [PERSON_NAME]® Lite on tap" at bounding box center [549, 474] width 602 height 64
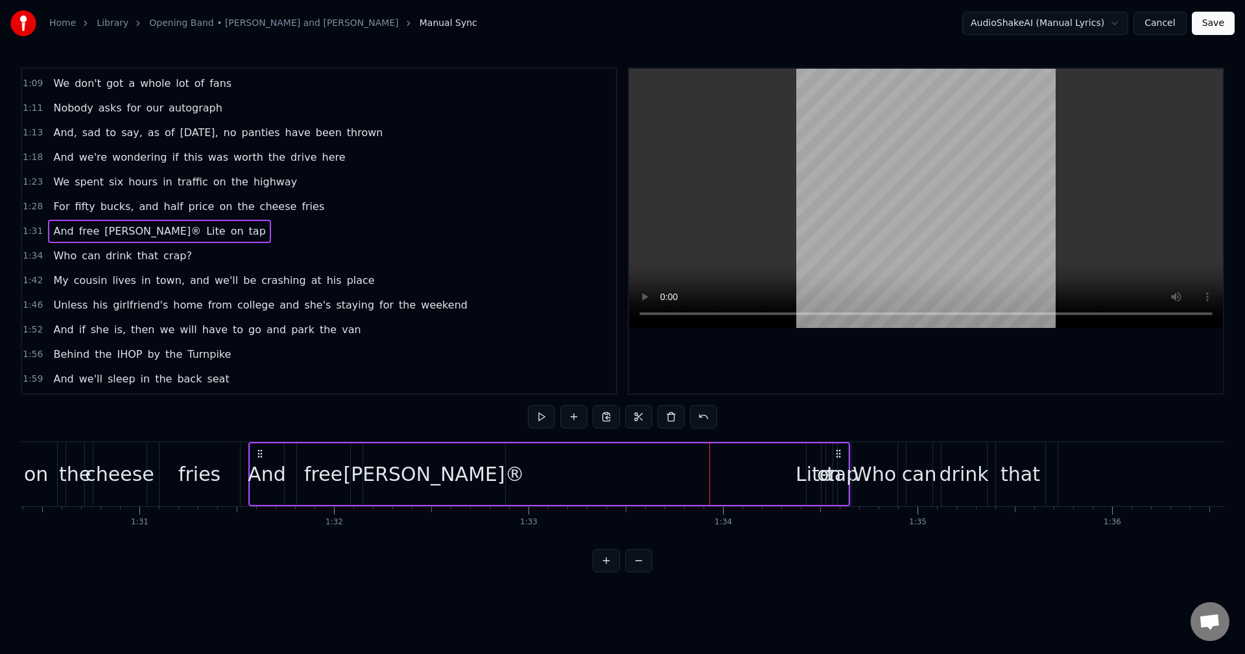
click at [808, 484] on div "Lite" at bounding box center [813, 474] width 36 height 29
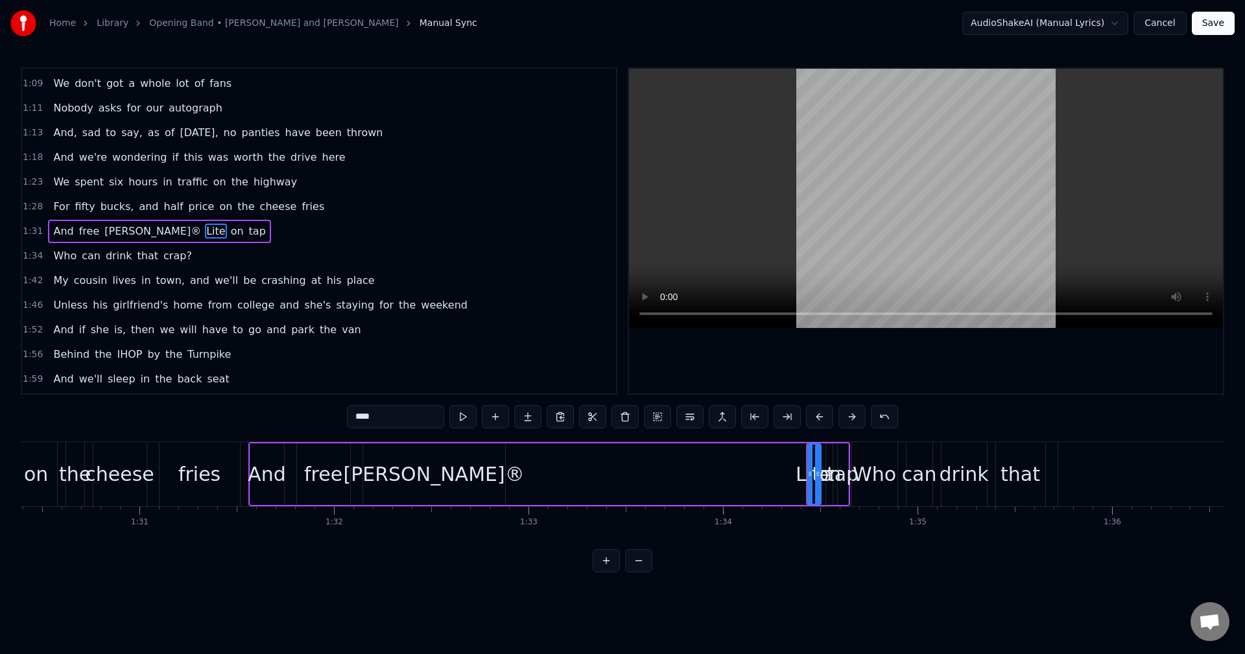
click at [806, 474] on div "Lite" at bounding box center [813, 474] width 36 height 29
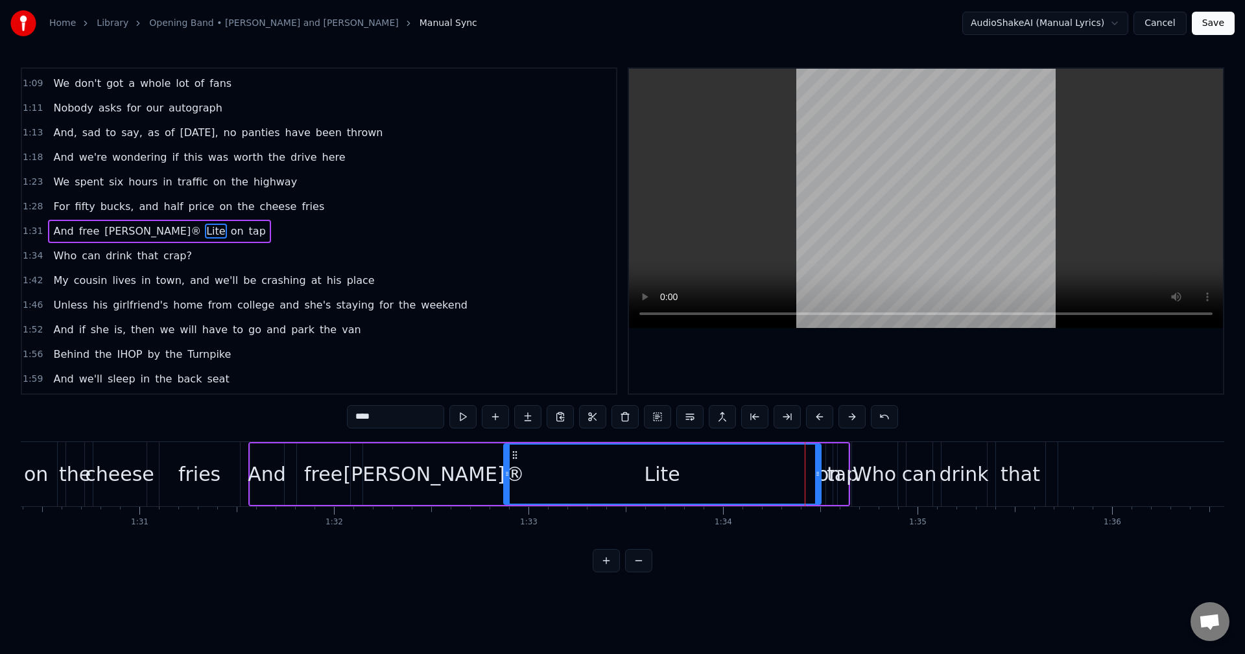
drag, startPoint x: 808, startPoint y: 476, endPoint x: 506, endPoint y: 478, distance: 302.7
click at [506, 478] on icon at bounding box center [506, 474] width 5 height 10
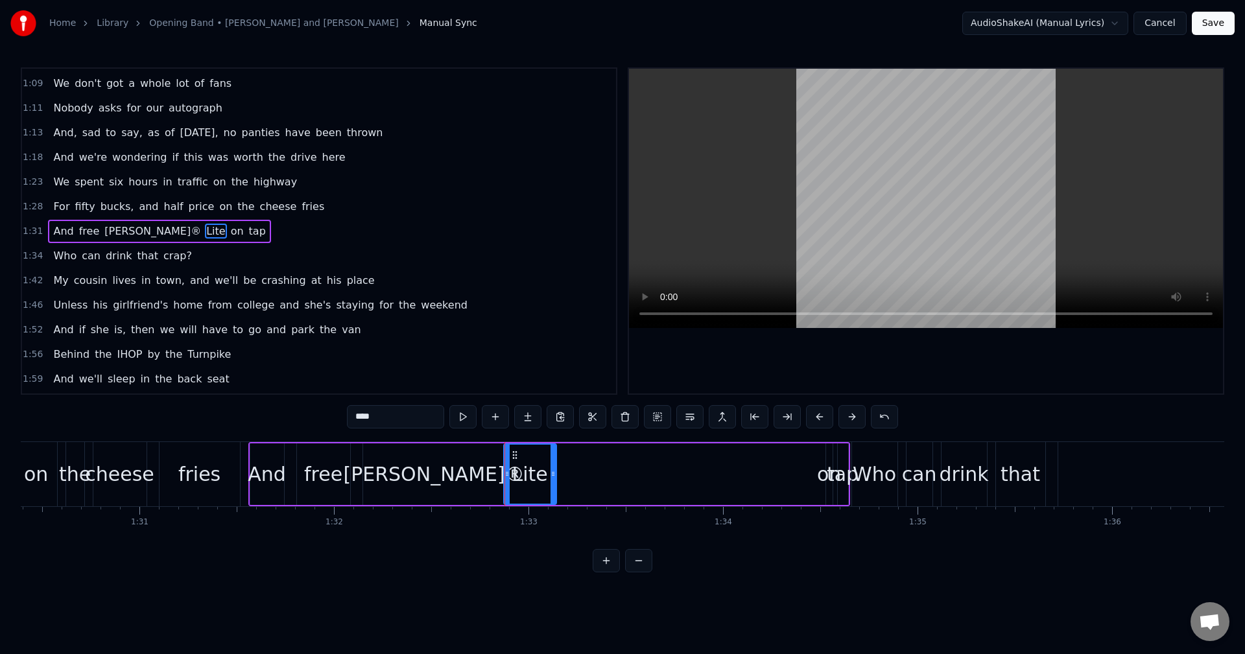
drag, startPoint x: 818, startPoint y: 473, endPoint x: 554, endPoint y: 483, distance: 264.6
click at [554, 483] on div at bounding box center [552, 474] width 5 height 59
click at [828, 474] on div "on" at bounding box center [829, 474] width 24 height 29
type input "**"
click at [766, 486] on div "And free [PERSON_NAME]® Lite on tap" at bounding box center [549, 474] width 602 height 64
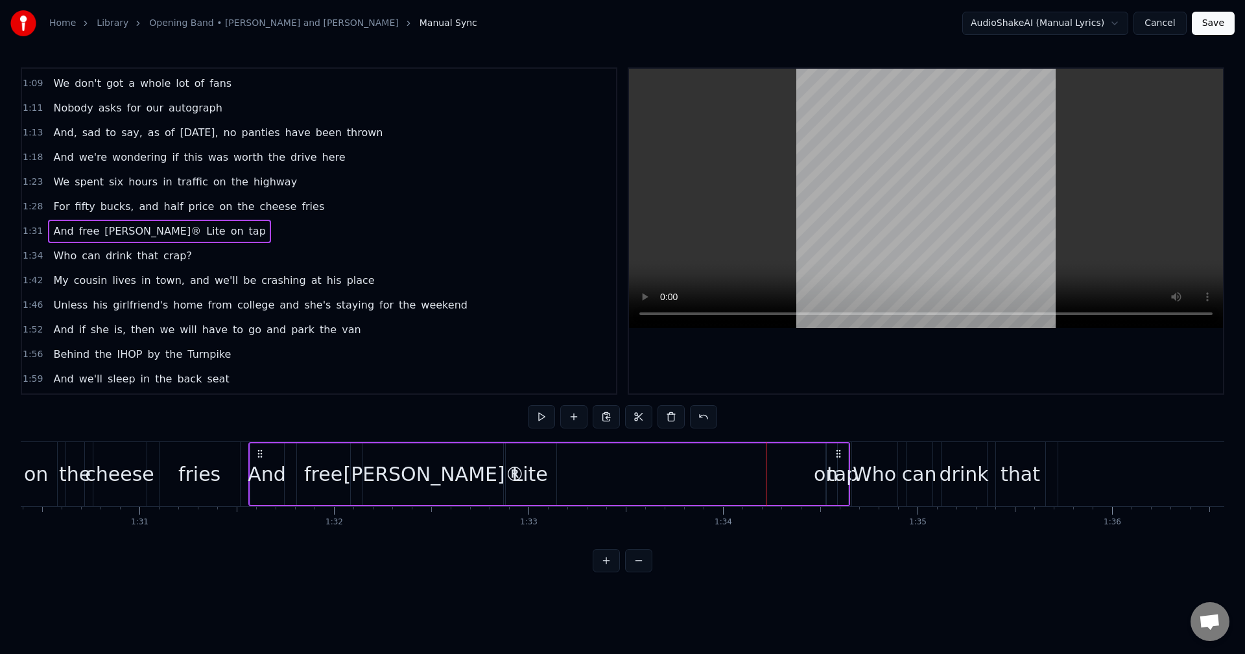
click at [822, 467] on div "on" at bounding box center [825, 474] width 24 height 29
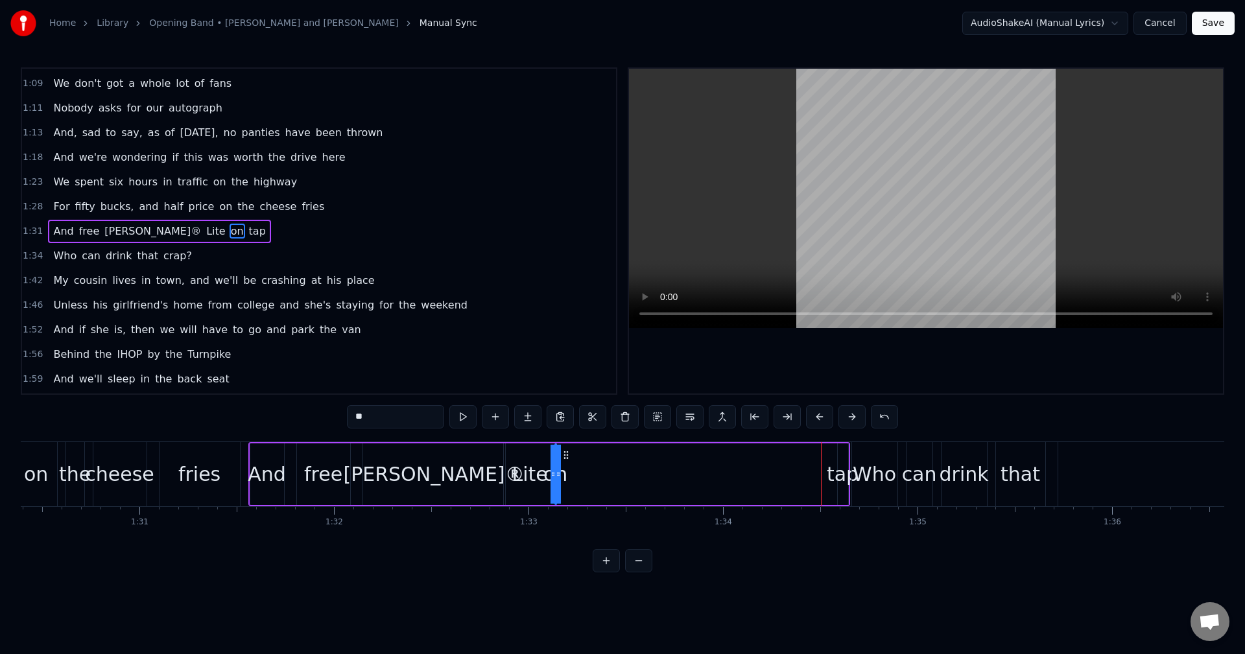
drag, startPoint x: 838, startPoint y: 454, endPoint x: 567, endPoint y: 470, distance: 271.4
click at [567, 470] on div "And free [PERSON_NAME]® Lite on tap" at bounding box center [549, 474] width 602 height 64
click at [576, 473] on div "And free [PERSON_NAME]® Lite on tap" at bounding box center [549, 474] width 602 height 64
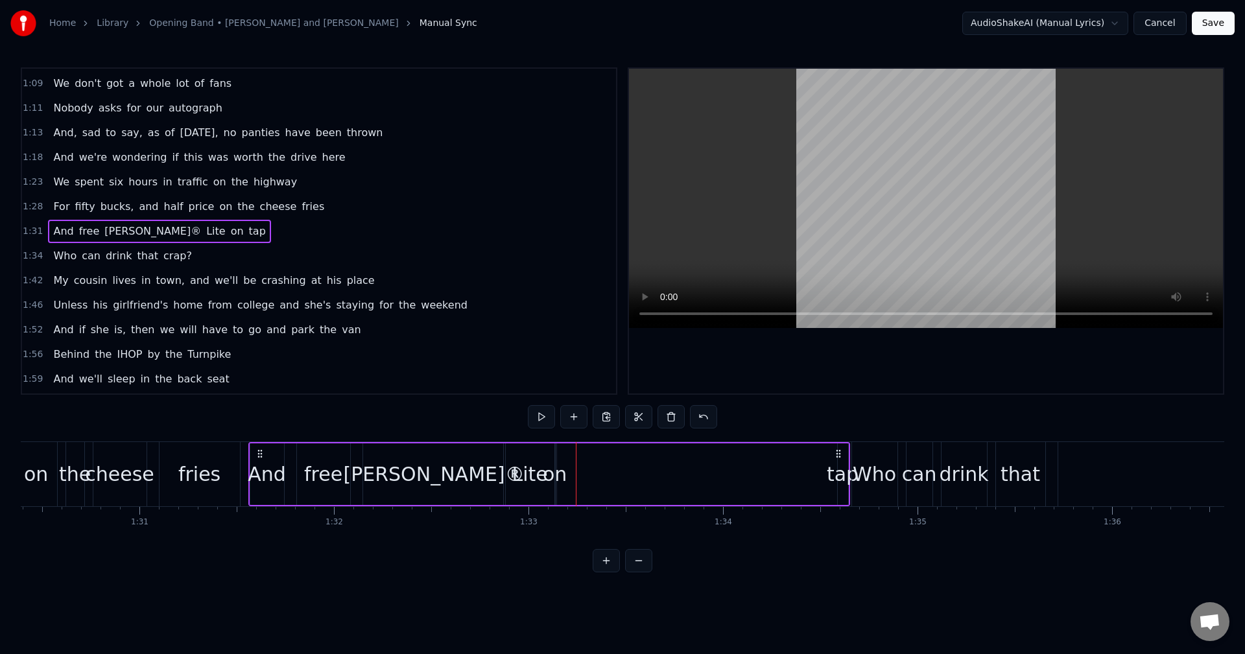
click at [554, 475] on div "on" at bounding box center [555, 474] width 24 height 29
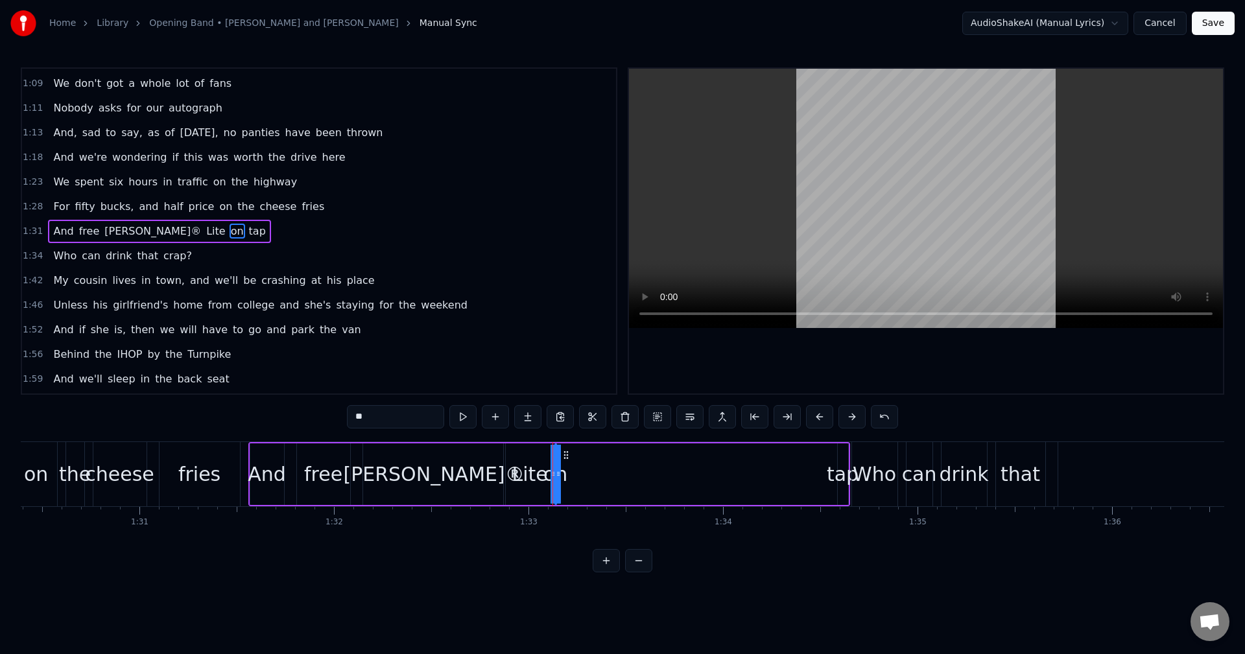
drag, startPoint x: 557, startPoint y: 475, endPoint x: 573, endPoint y: 474, distance: 15.6
click at [573, 474] on div "And free [PERSON_NAME]® Lite on tap" at bounding box center [549, 474] width 602 height 64
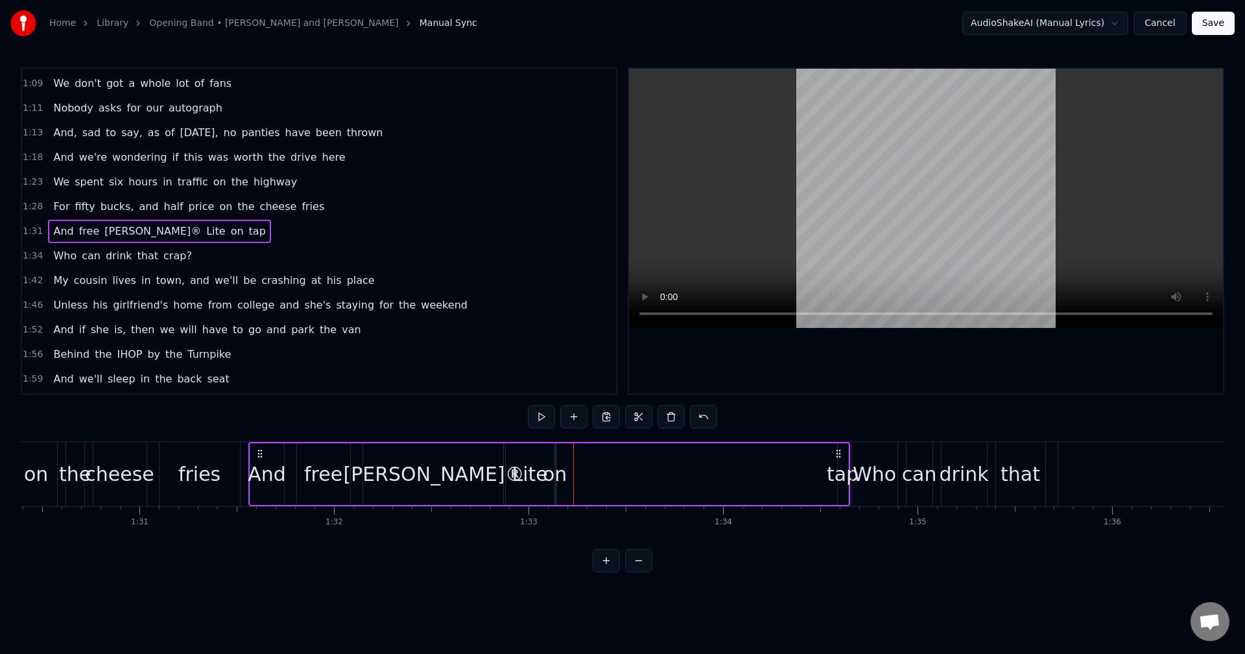
click at [555, 475] on div "on" at bounding box center [555, 474] width 24 height 29
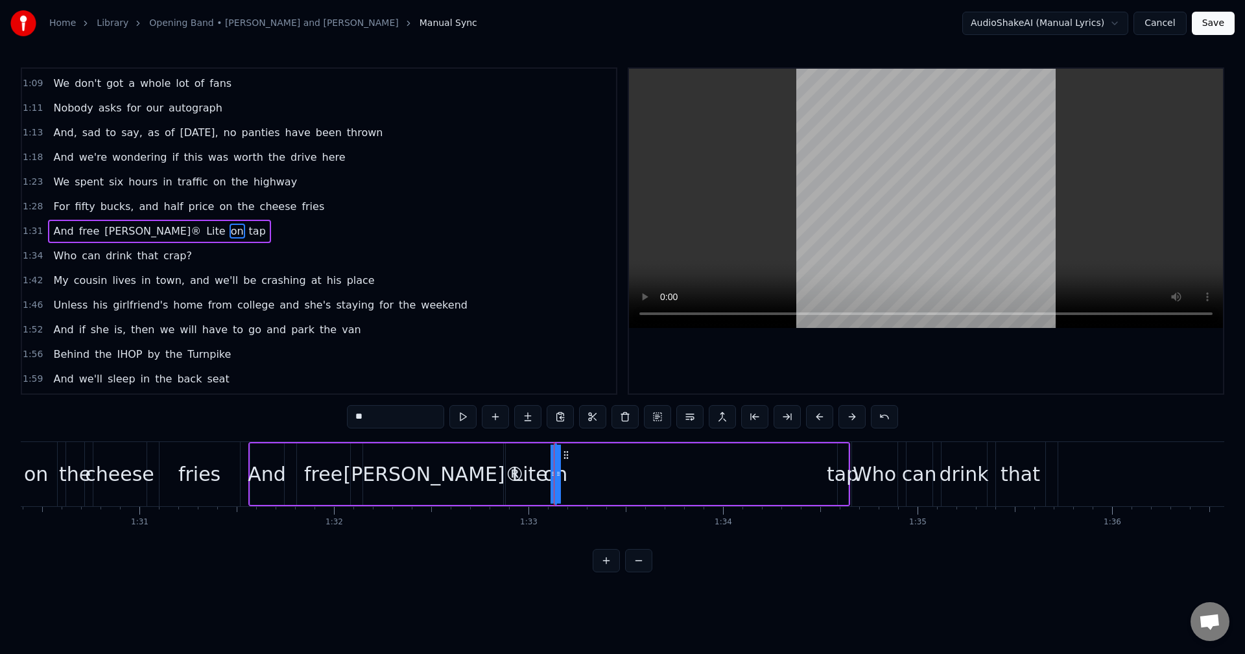
click at [556, 473] on div "on" at bounding box center [556, 474] width 0 height 59
drag, startPoint x: 558, startPoint y: 473, endPoint x: 575, endPoint y: 476, distance: 17.2
click at [575, 476] on div "And free [PERSON_NAME]® Lite on tap" at bounding box center [549, 474] width 602 height 64
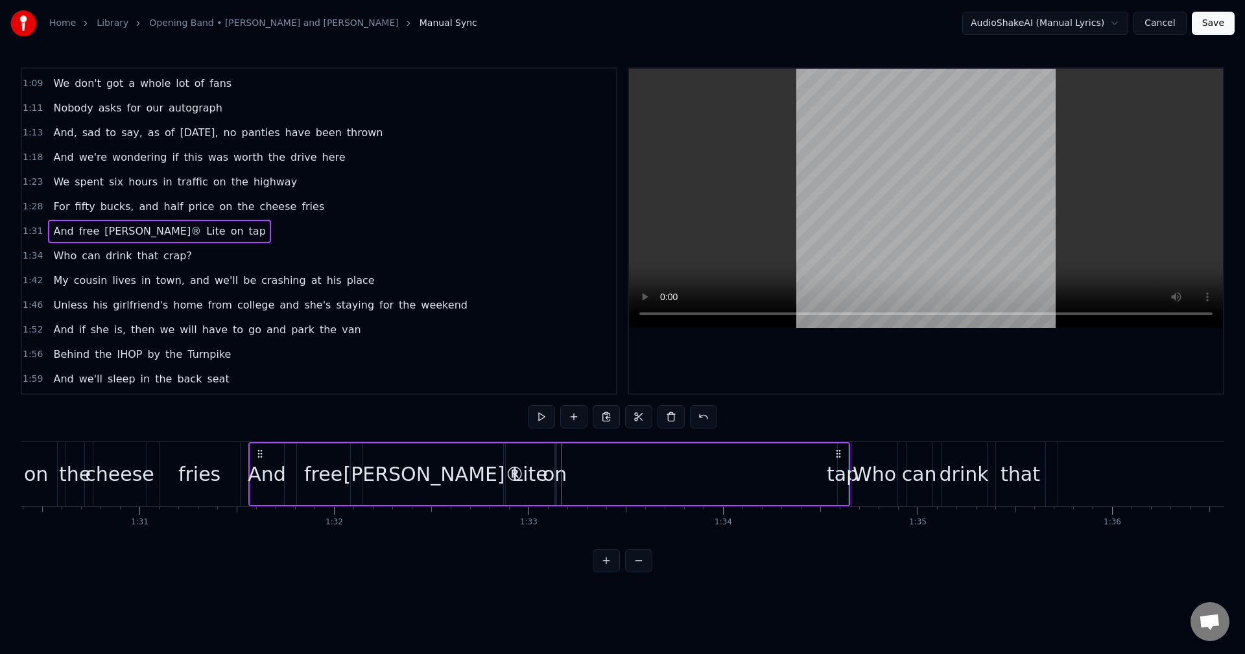
click at [554, 474] on div "on" at bounding box center [555, 474] width 24 height 29
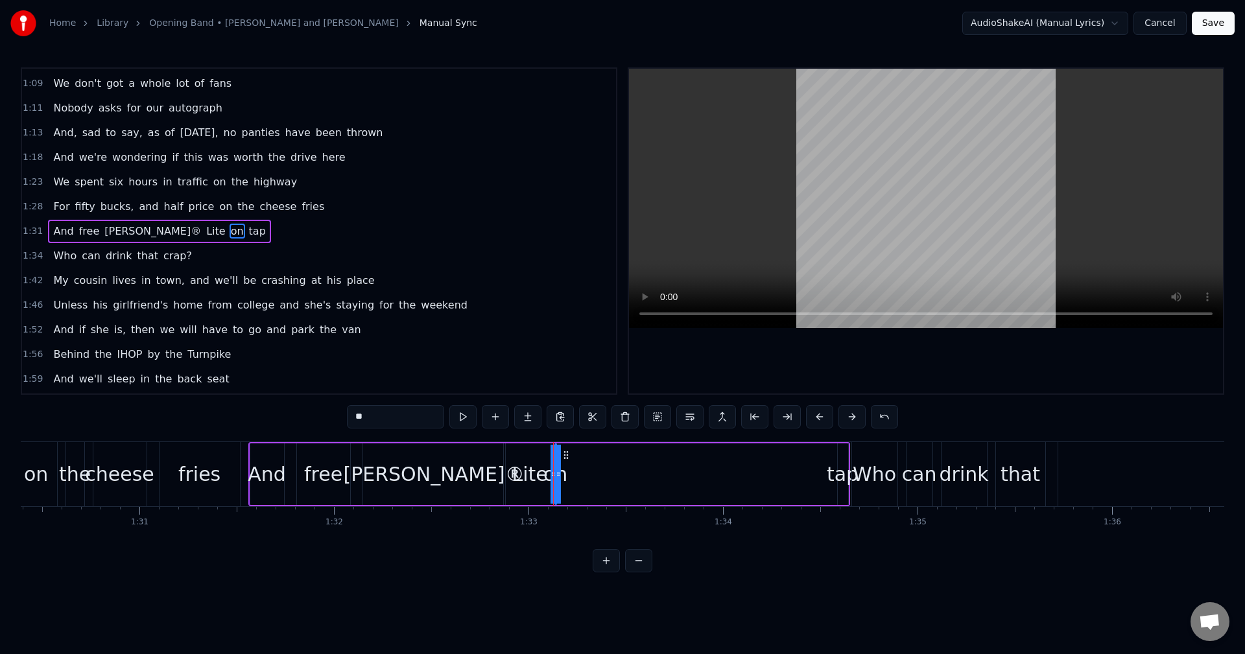
click at [559, 479] on div at bounding box center [558, 474] width 5 height 59
drag, startPoint x: 559, startPoint y: 479, endPoint x: 587, endPoint y: 487, distance: 29.1
click at [587, 487] on div "And free [PERSON_NAME]® Lite on tap" at bounding box center [549, 474] width 602 height 64
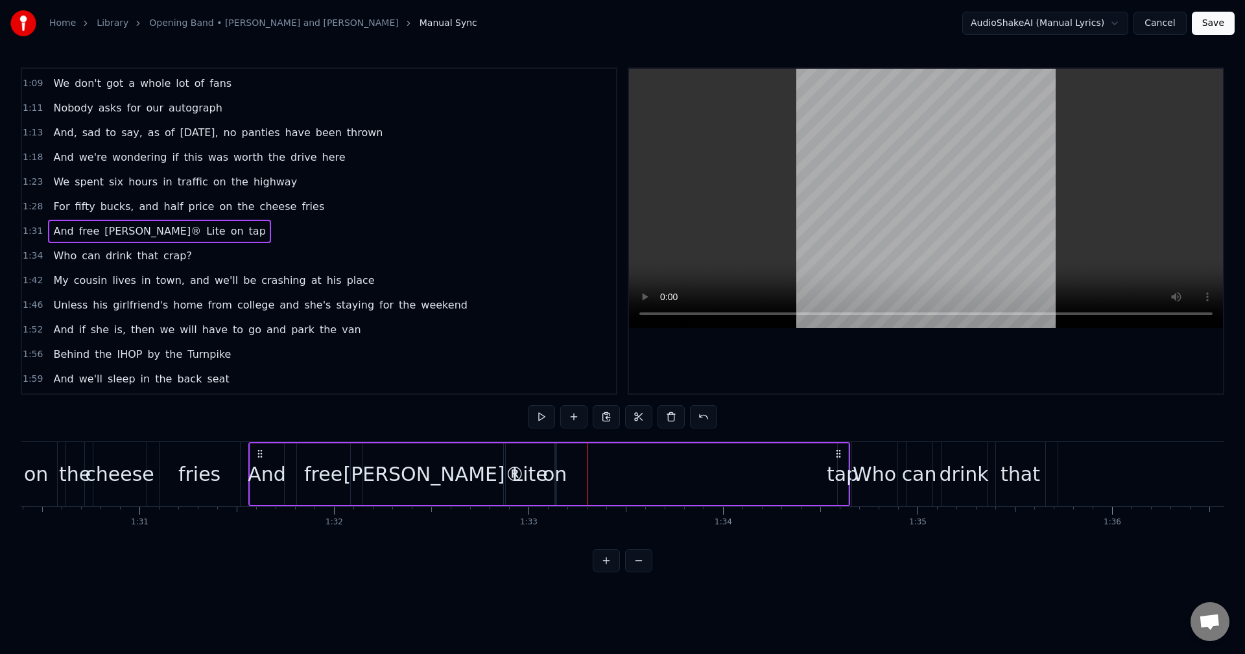
click at [554, 478] on div "on" at bounding box center [555, 474] width 24 height 29
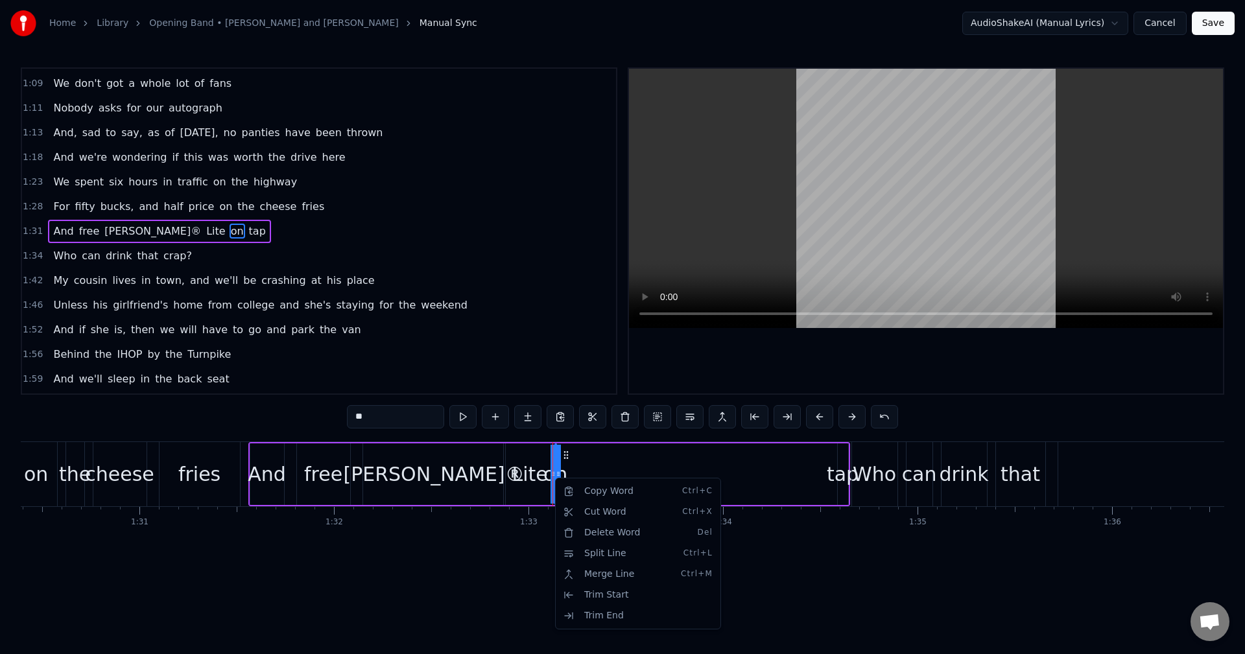
click at [482, 593] on html "Home Library Opening Band • [PERSON_NAME] and Storm Manual Sync AudioShakeAI (M…" at bounding box center [622, 296] width 1245 height 593
click at [603, 572] on button at bounding box center [605, 560] width 27 height 23
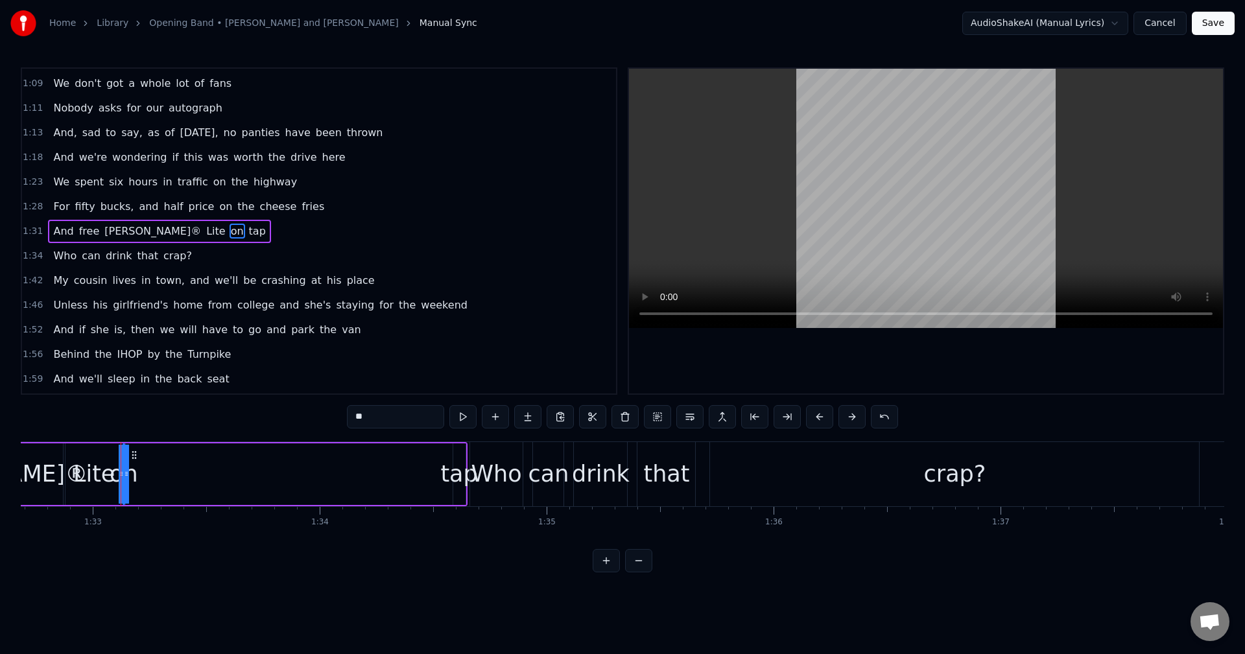
scroll to position [0, 21062]
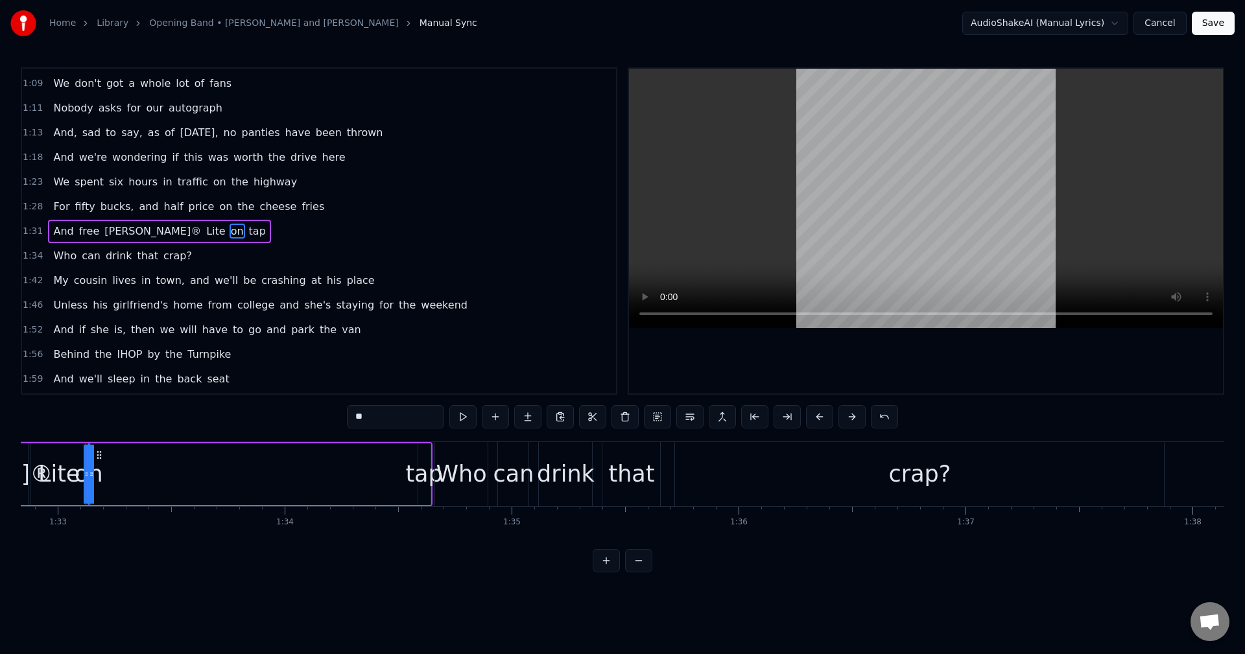
click at [88, 467] on div at bounding box center [86, 474] width 5 height 59
click at [119, 480] on div "And free [PERSON_NAME]® Lite on tap" at bounding box center [81, 474] width 701 height 64
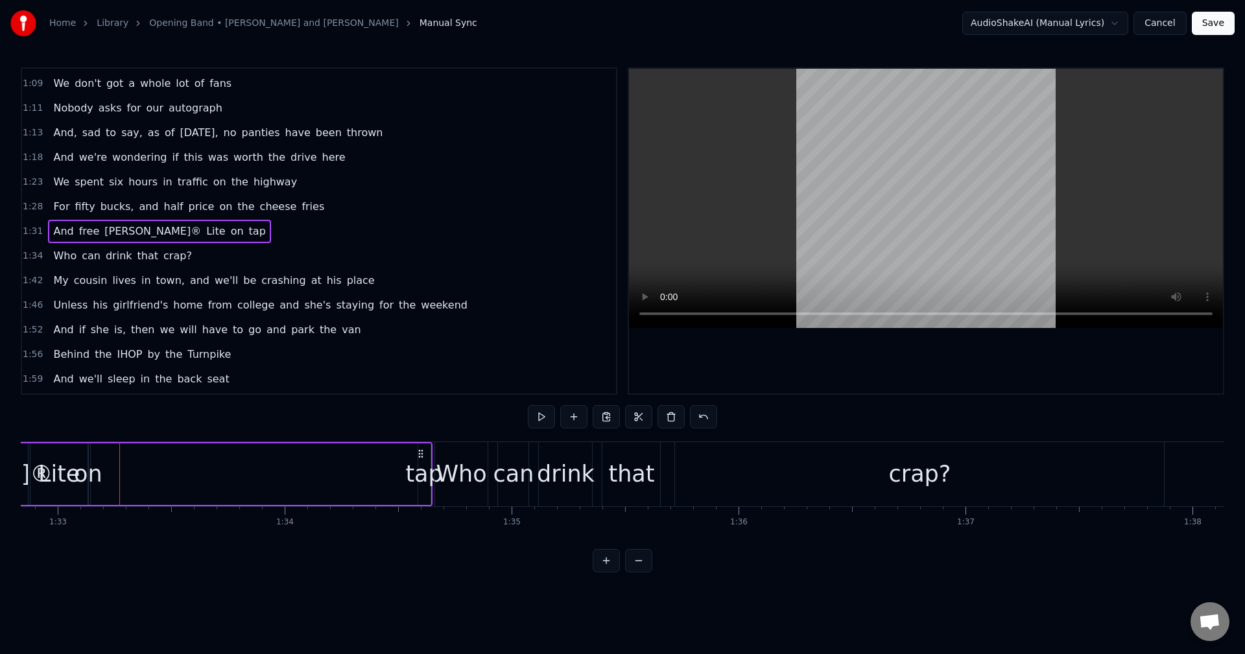
click at [89, 476] on div "on" at bounding box center [88, 474] width 29 height 34
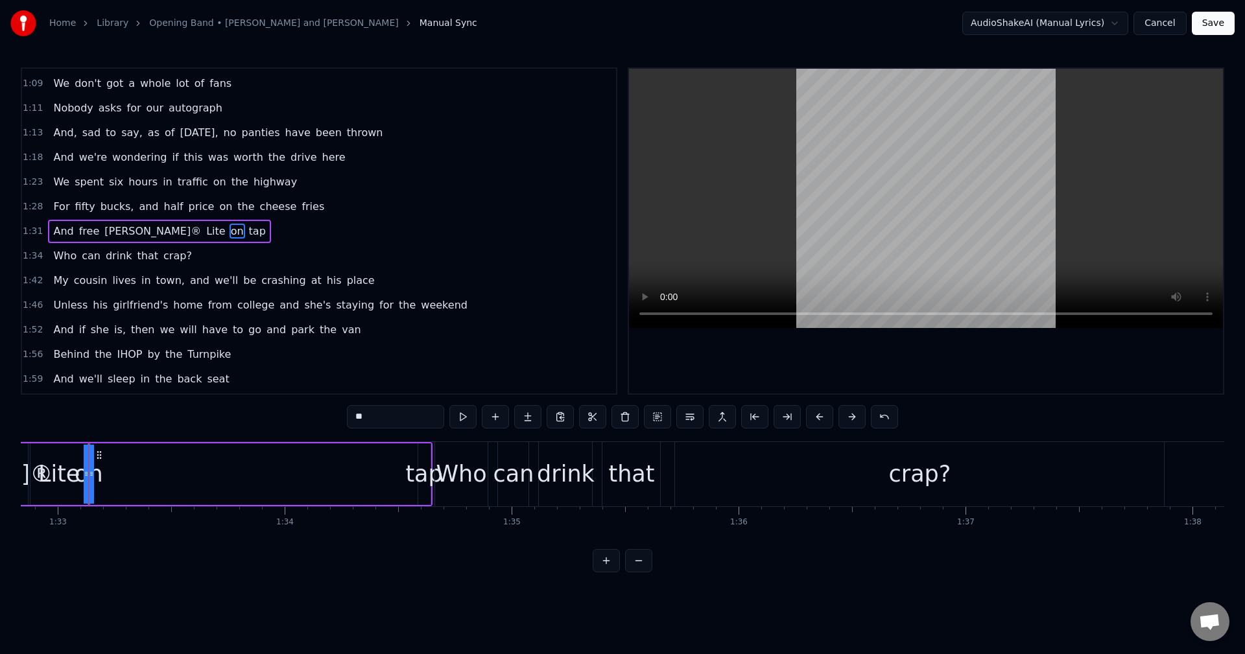
drag, startPoint x: 91, startPoint y: 475, endPoint x: 103, endPoint y: 469, distance: 13.0
click at [110, 480] on div "And free [PERSON_NAME]® Lite on tap" at bounding box center [81, 474] width 701 height 64
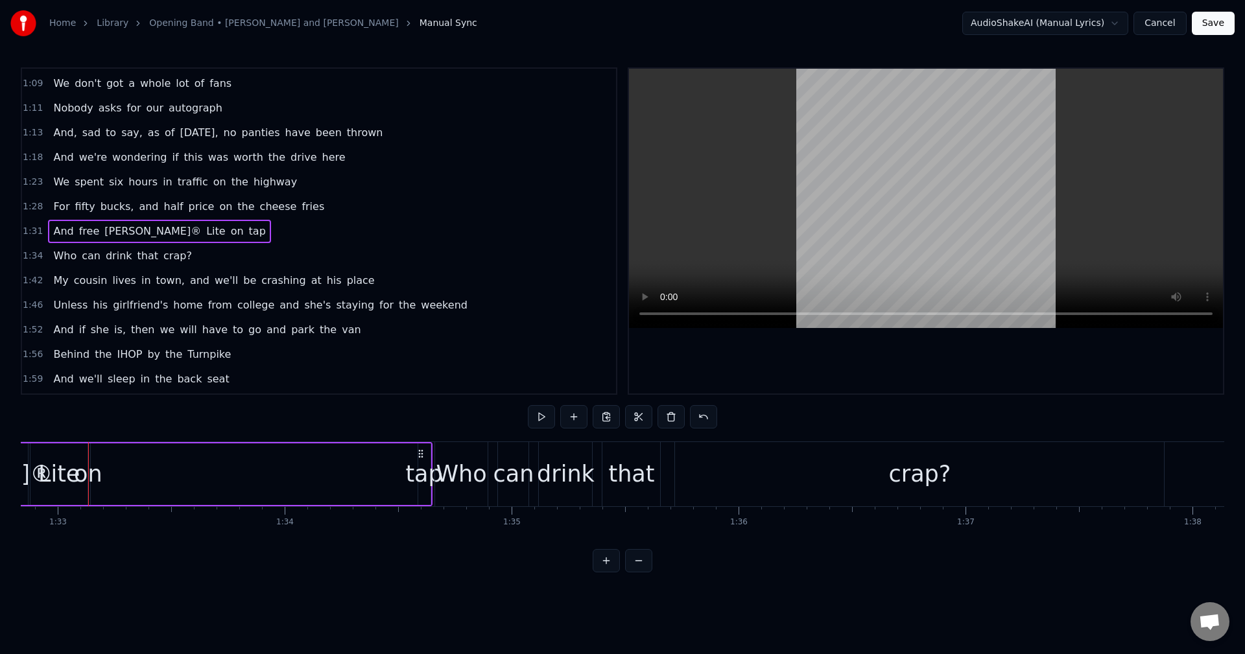
click at [91, 473] on div "on" at bounding box center [88, 474] width 29 height 34
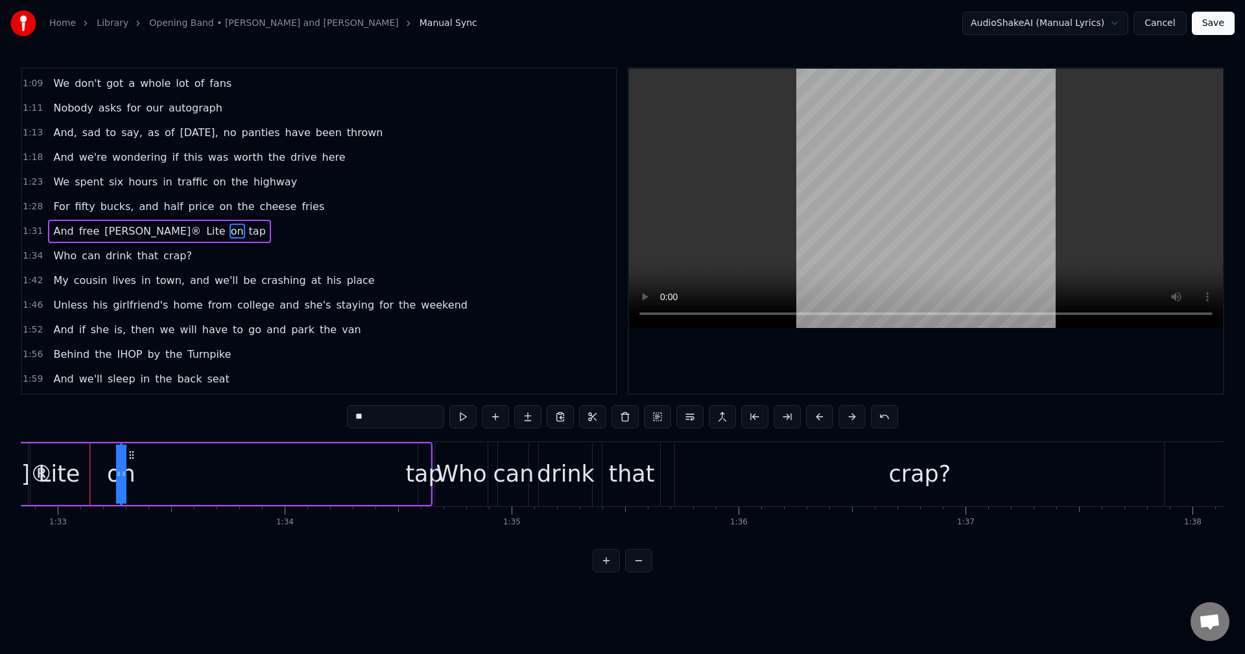
drag, startPoint x: 103, startPoint y: 454, endPoint x: 135, endPoint y: 456, distance: 32.4
click at [135, 456] on icon at bounding box center [131, 455] width 10 height 10
drag, startPoint x: 115, startPoint y: 476, endPoint x: 85, endPoint y: 478, distance: 30.6
click at [85, 478] on div "And free [PERSON_NAME]® Lite on tap" at bounding box center [81, 474] width 701 height 64
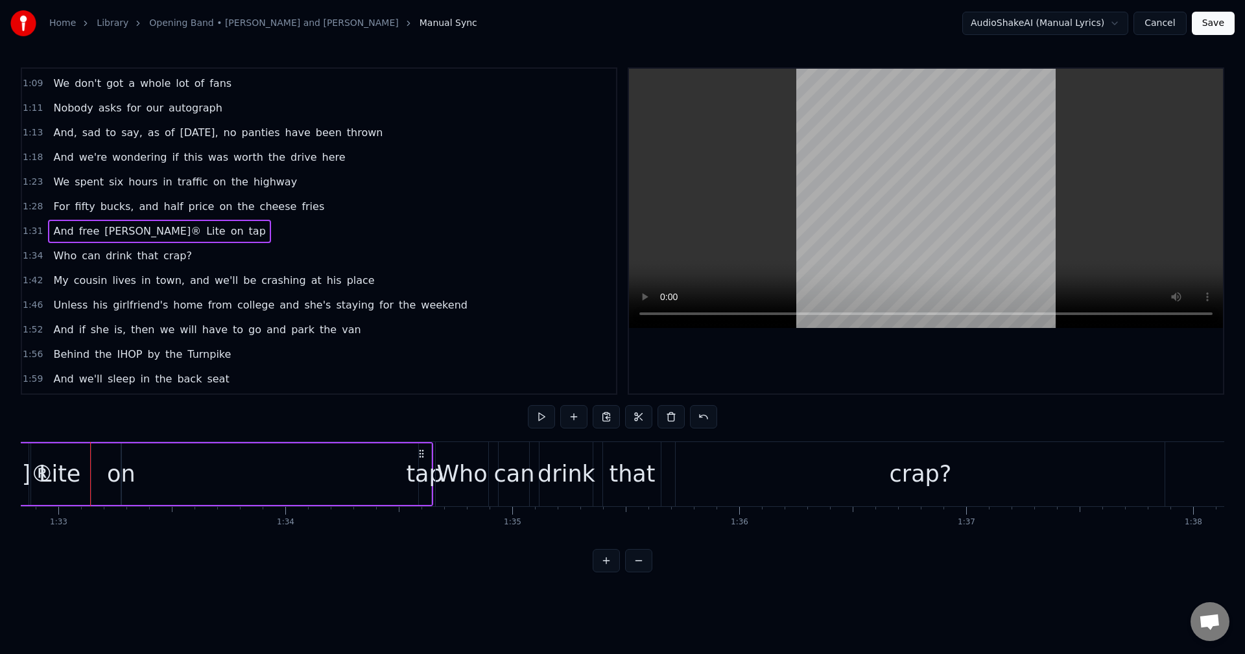
click at [121, 474] on div "on" at bounding box center [121, 474] width 29 height 34
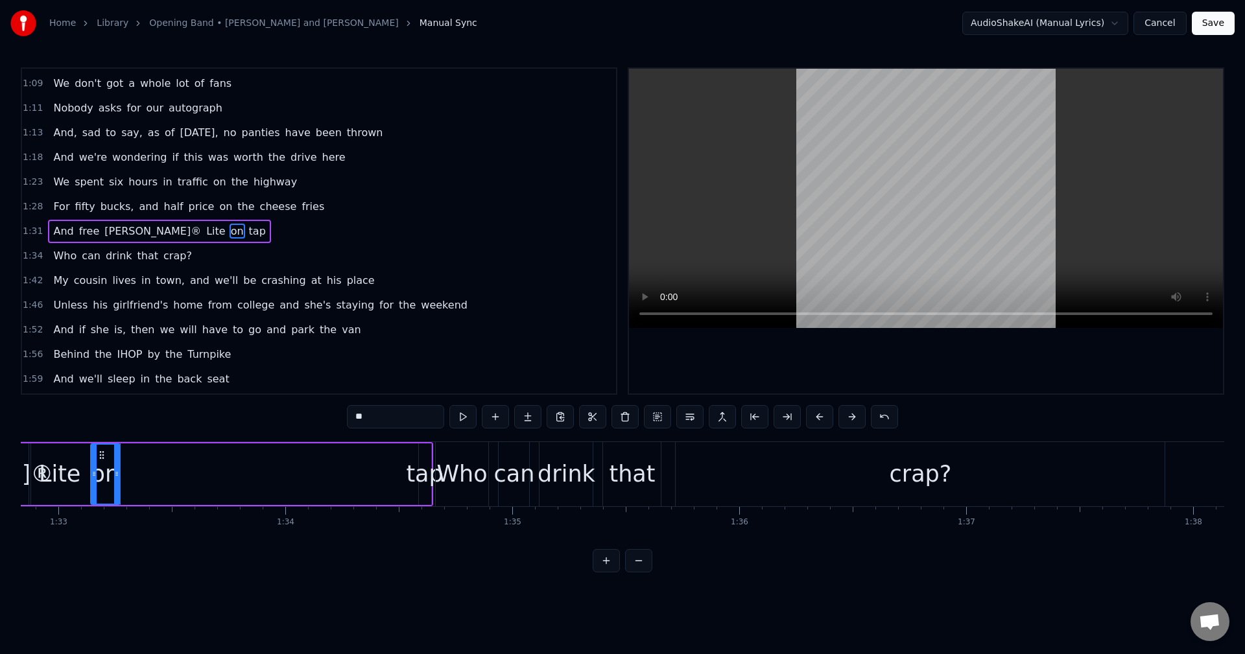
drag, startPoint x: 124, startPoint y: 474, endPoint x: 94, endPoint y: 474, distance: 30.5
click at [94, 474] on icon at bounding box center [93, 474] width 5 height 10
click at [425, 473] on div "tap" at bounding box center [424, 474] width 37 height 34
type input "***"
drag, startPoint x: 425, startPoint y: 473, endPoint x: 380, endPoint y: 480, distance: 45.2
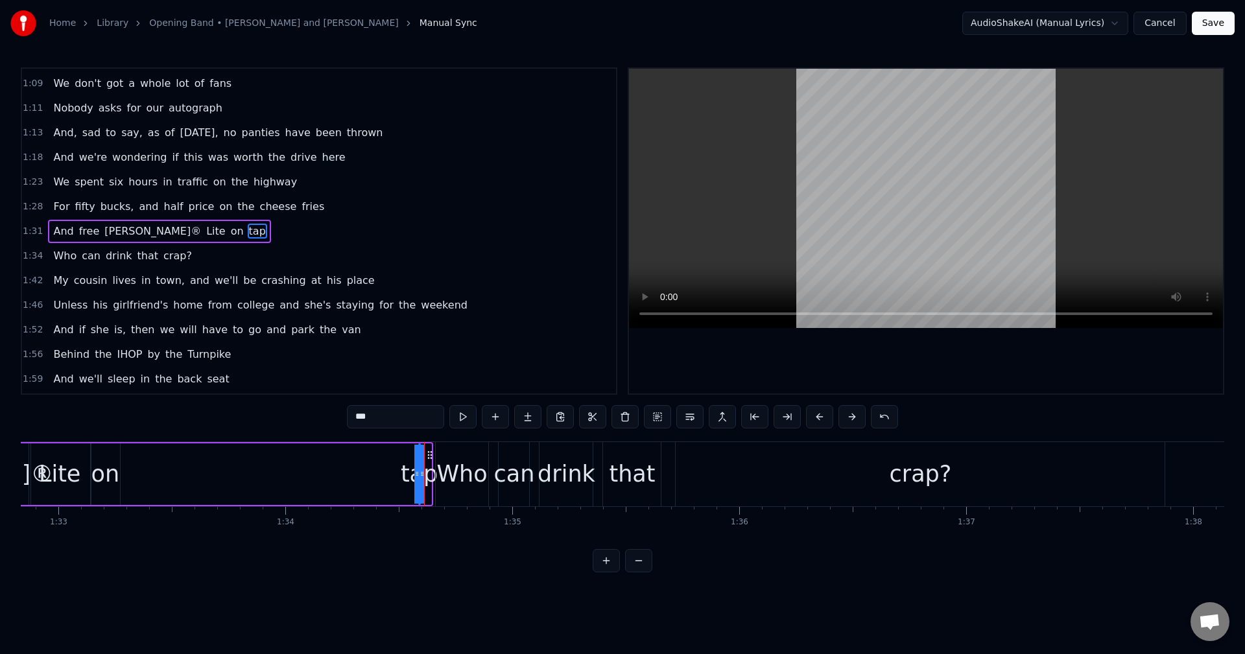
click at [347, 479] on div "And free [PERSON_NAME]® Lite on tap" at bounding box center [82, 474] width 701 height 64
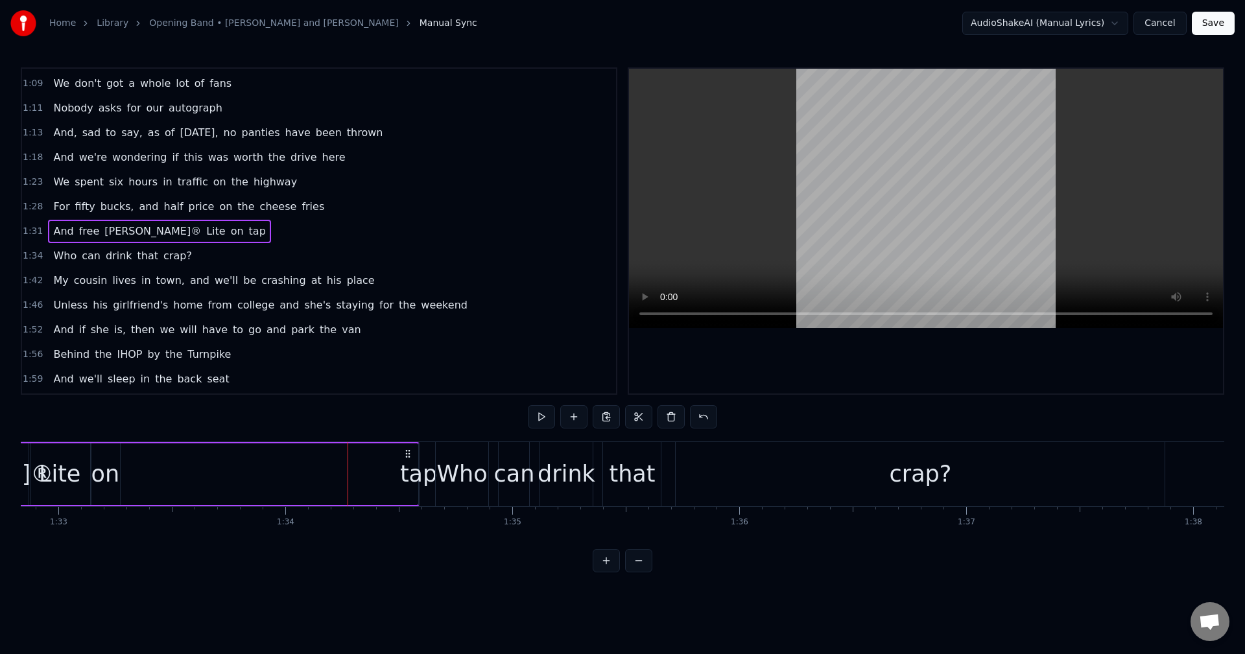
click at [414, 476] on div "tap" at bounding box center [418, 474] width 37 height 34
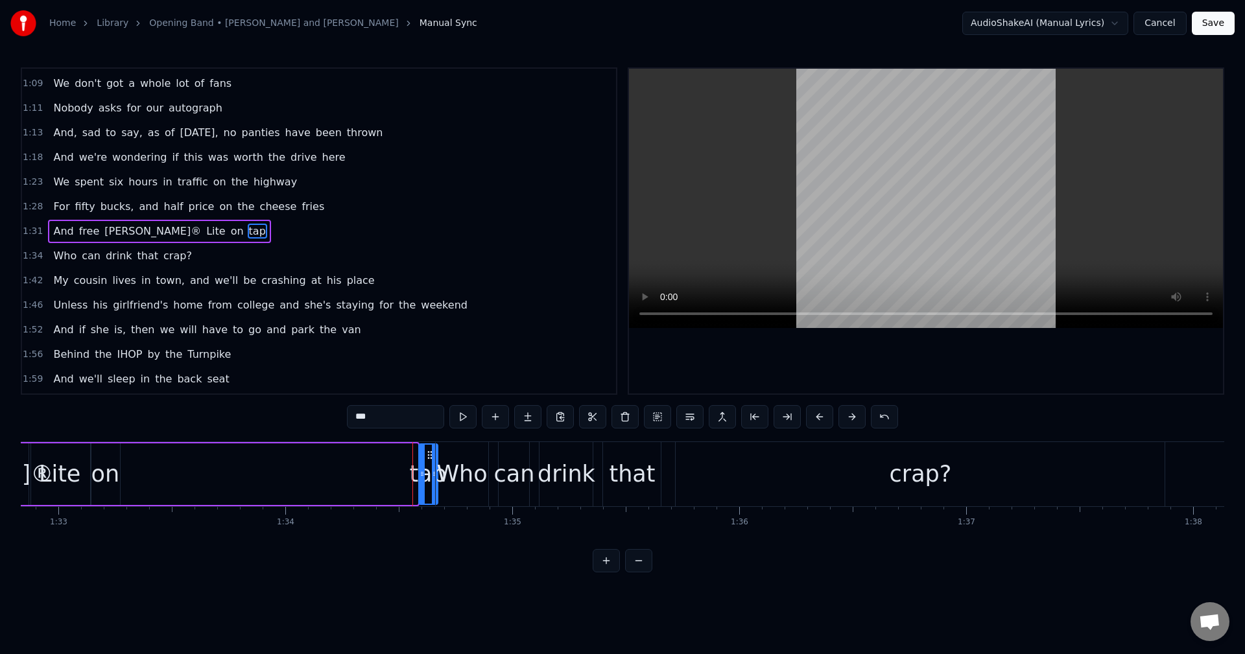
drag, startPoint x: 414, startPoint y: 476, endPoint x: 432, endPoint y: 484, distance: 19.5
click at [432, 484] on div at bounding box center [434, 474] width 5 height 59
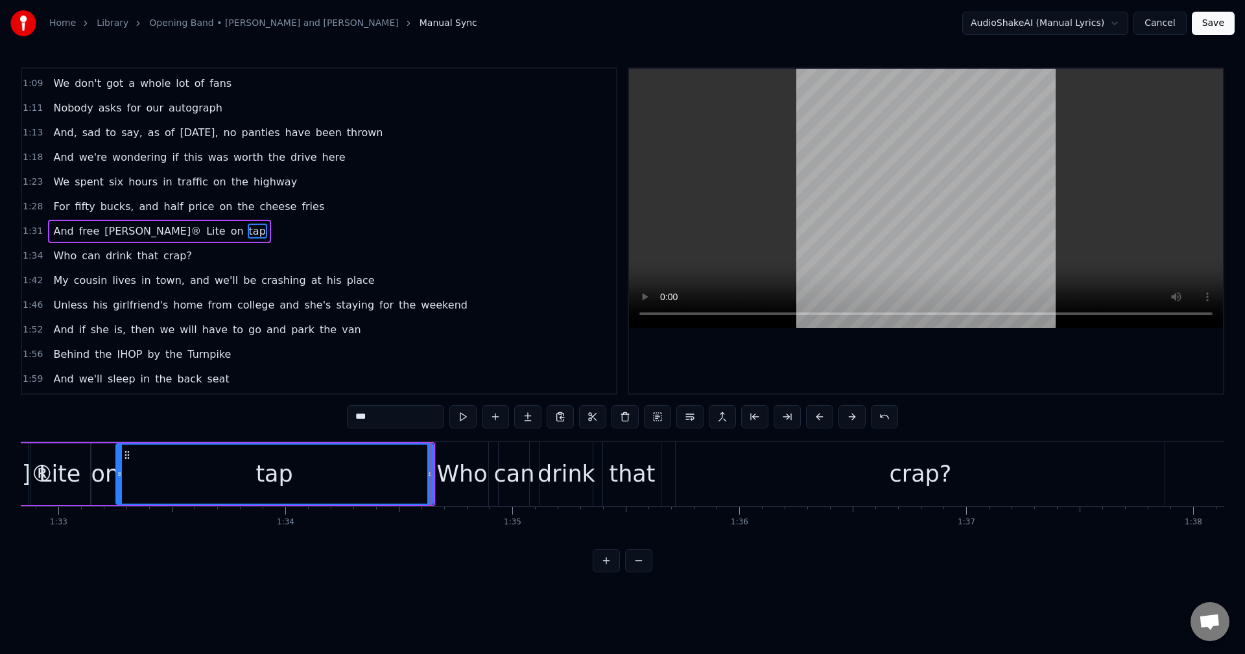
drag, startPoint x: 423, startPoint y: 478, endPoint x: 120, endPoint y: 481, distance: 302.7
click at [120, 481] on div at bounding box center [119, 474] width 5 height 59
drag, startPoint x: 431, startPoint y: 480, endPoint x: 352, endPoint y: 485, distance: 79.2
click at [352, 485] on div at bounding box center [350, 474] width 5 height 59
click at [36, 202] on span "1:28" at bounding box center [33, 206] width 20 height 13
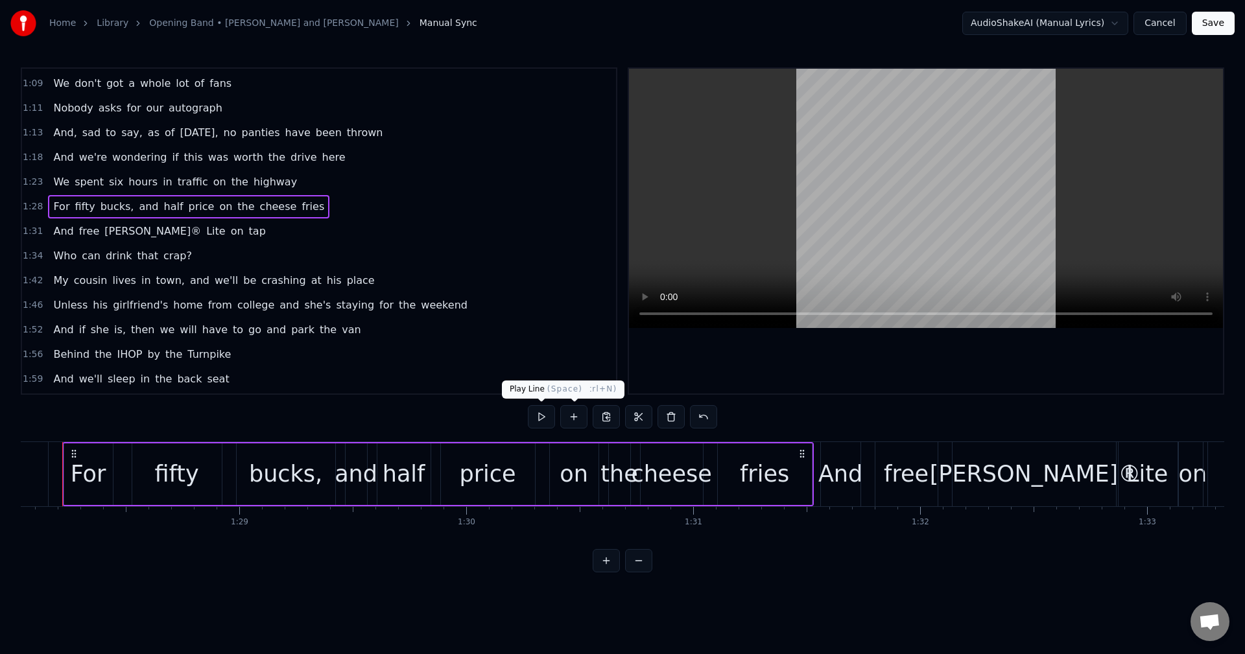
scroll to position [0, 19949]
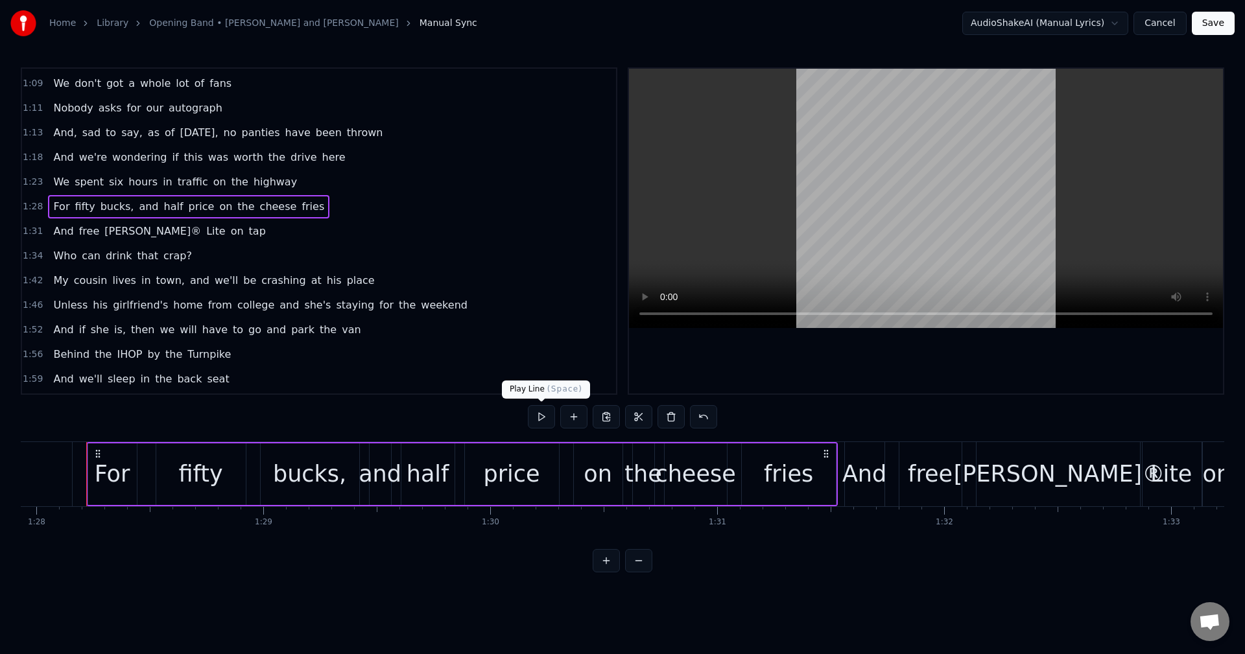
click at [551, 423] on button at bounding box center [541, 416] width 27 height 23
click at [29, 231] on span "1:31" at bounding box center [33, 231] width 20 height 13
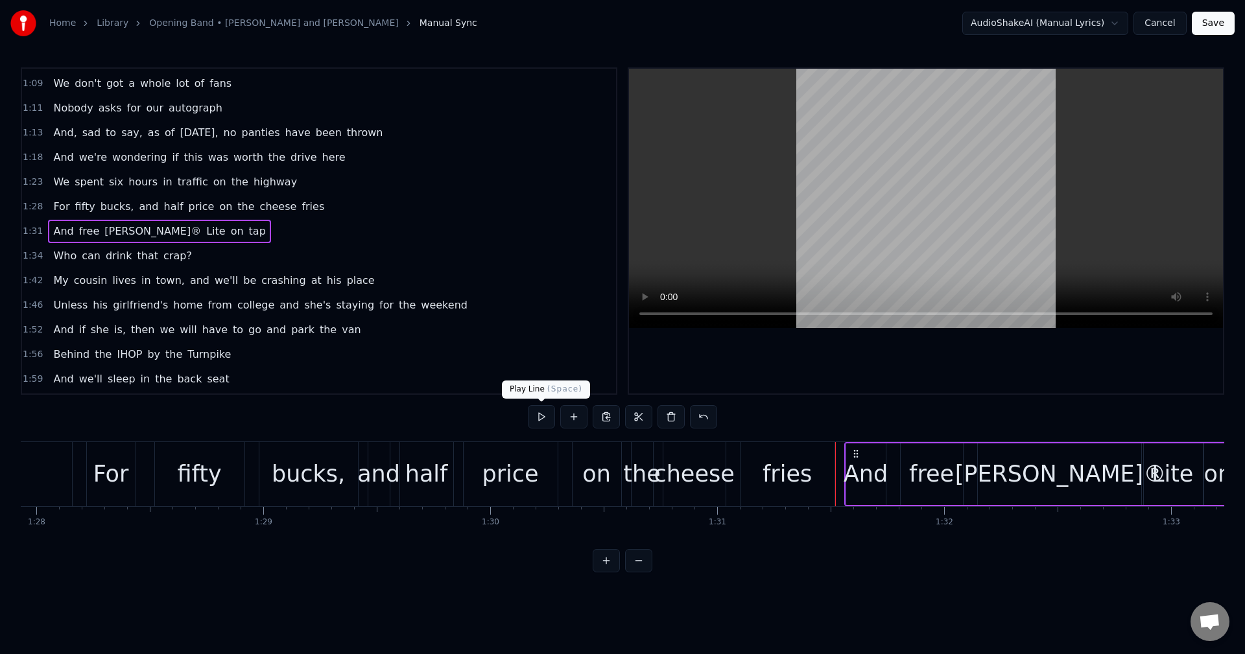
click at [540, 415] on button at bounding box center [541, 416] width 27 height 23
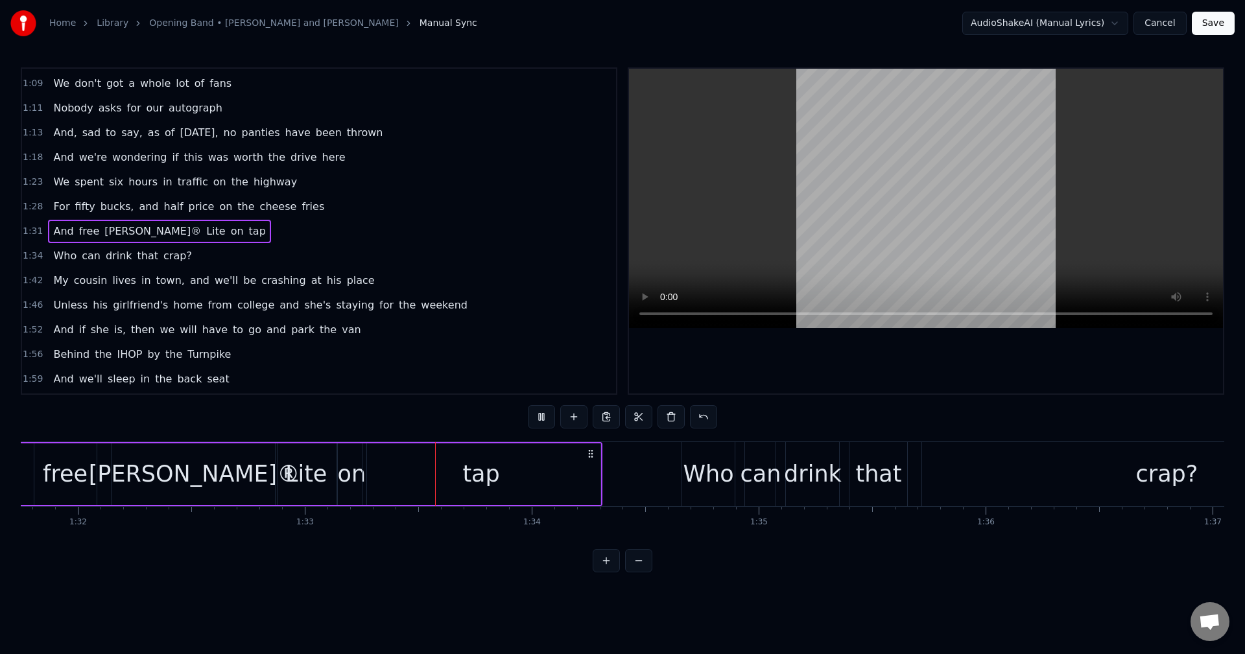
scroll to position [0, 21054]
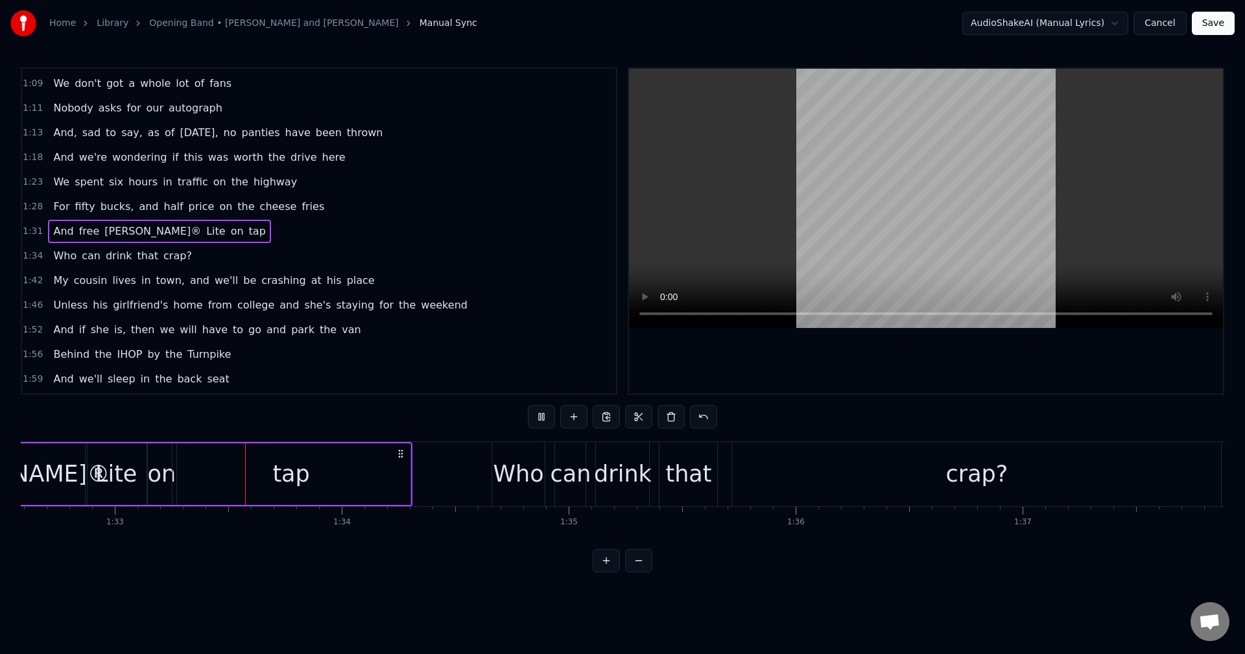
click at [540, 415] on button at bounding box center [541, 416] width 27 height 23
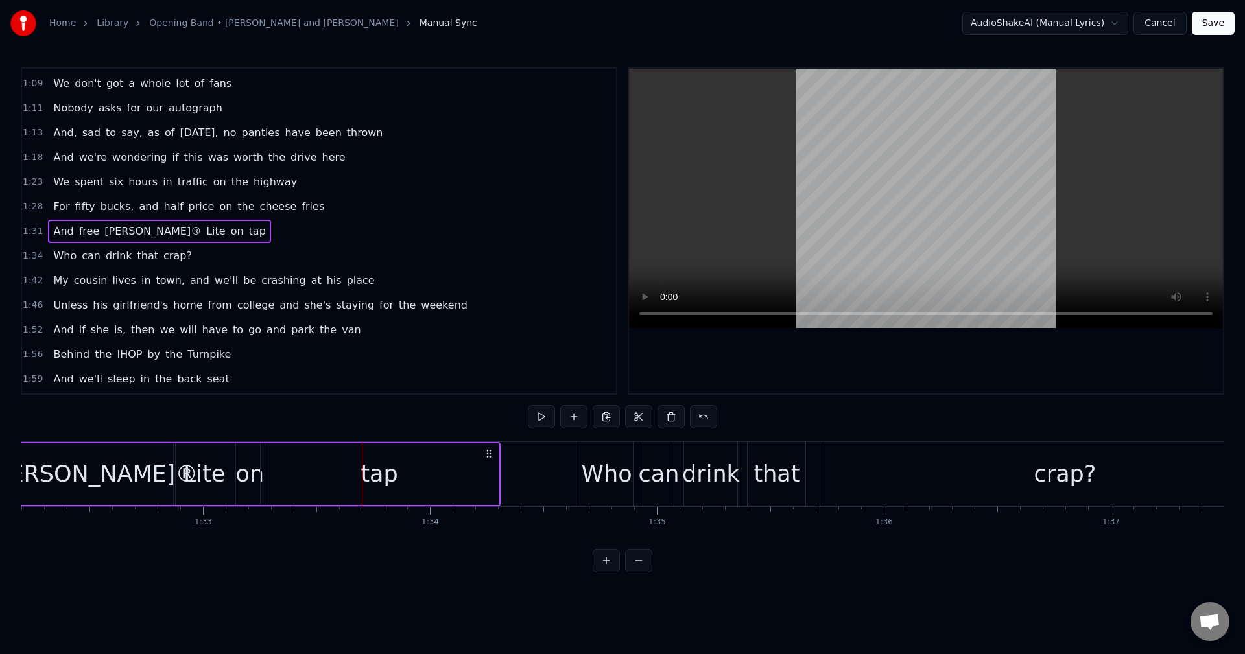
scroll to position [0, 20782]
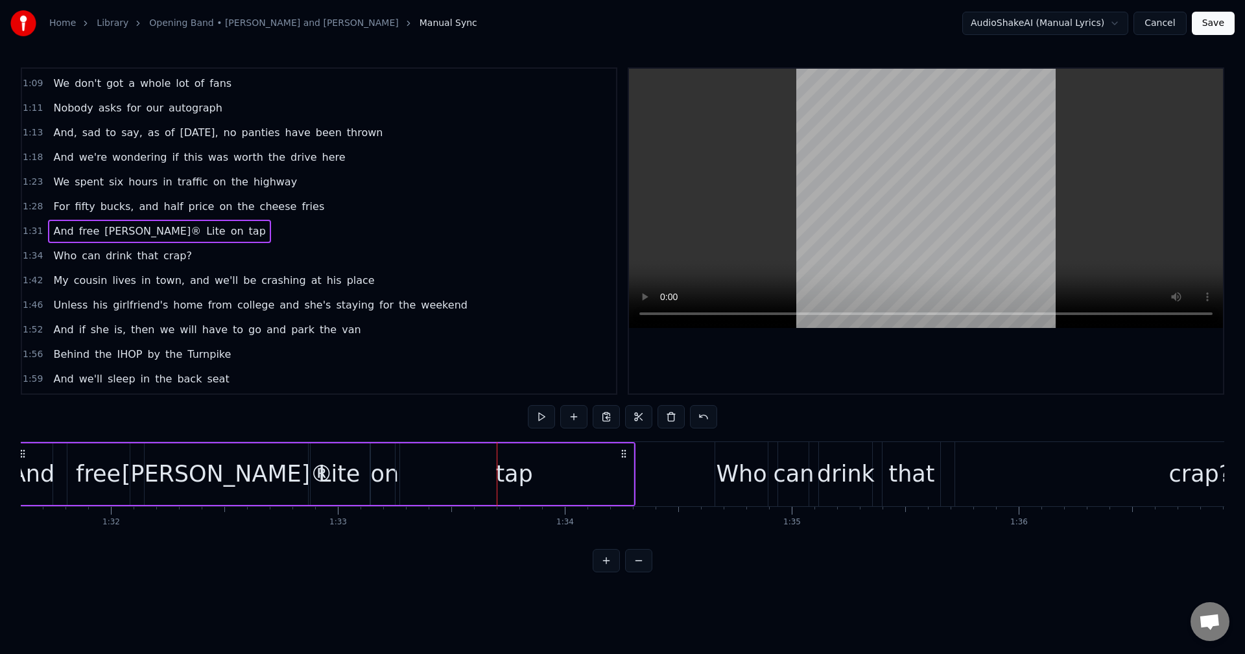
click at [140, 460] on div "And free [PERSON_NAME]® Lite on tap" at bounding box center [323, 474] width 624 height 64
click at [121, 470] on div "free" at bounding box center [98, 474] width 62 height 62
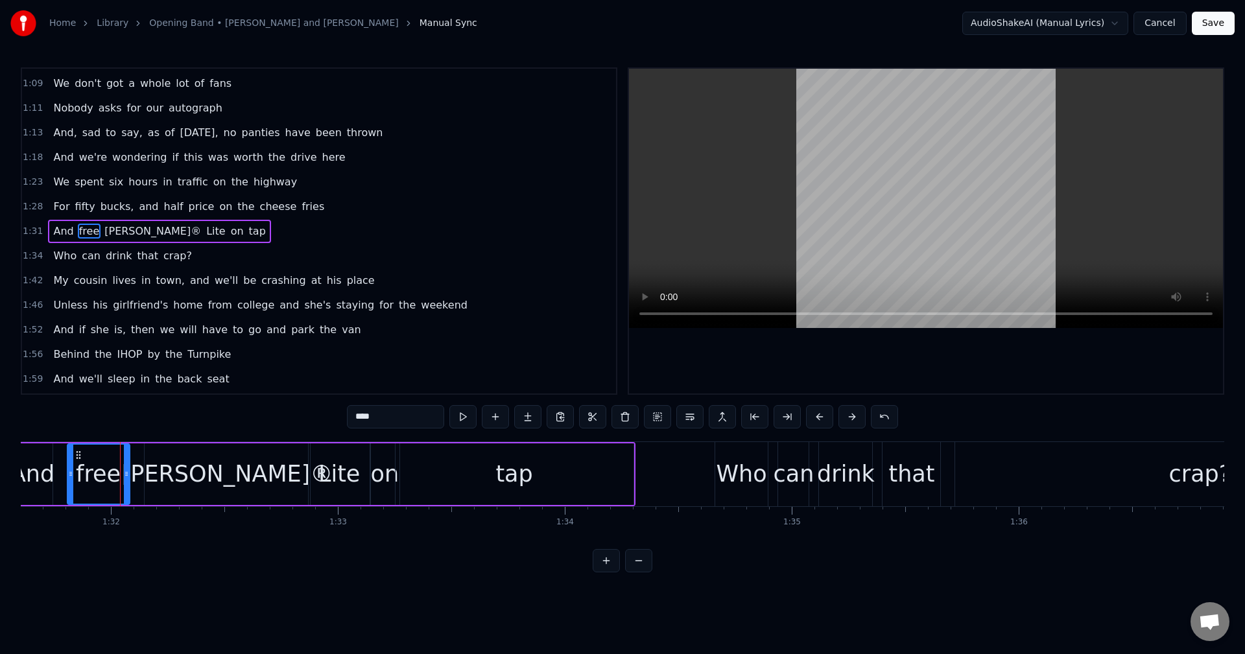
click at [34, 232] on span "1:31" at bounding box center [33, 231] width 20 height 13
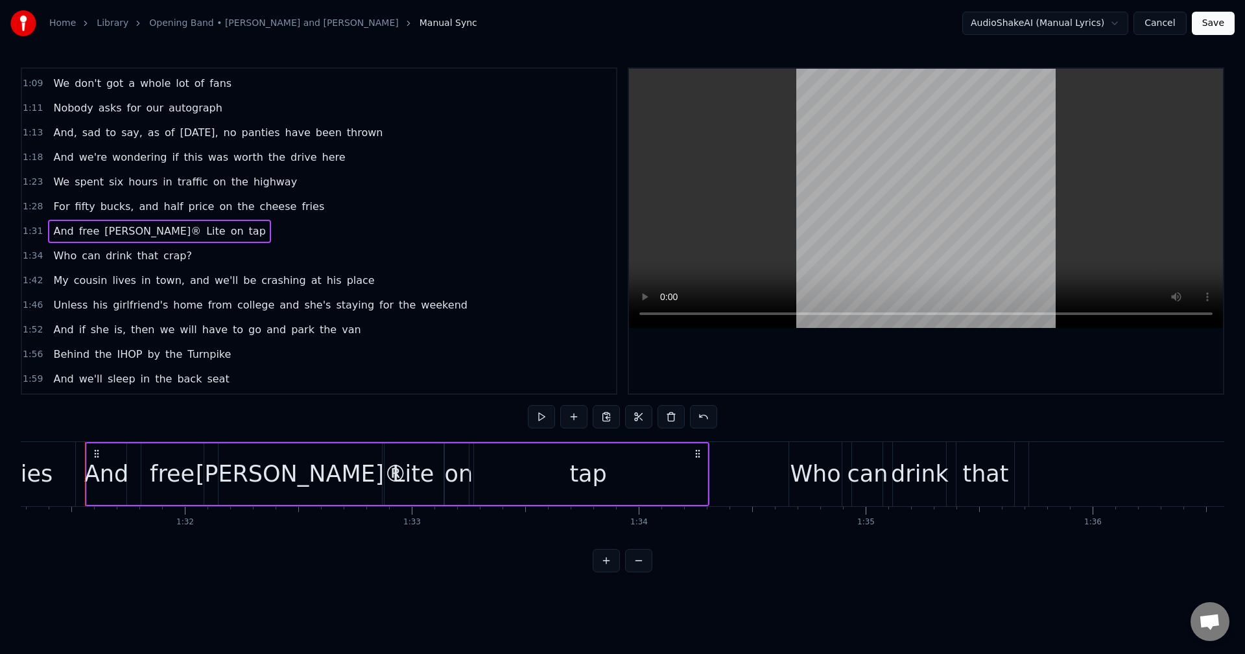
scroll to position [0, 20707]
click at [31, 229] on span "1:31" at bounding box center [33, 231] width 20 height 13
click at [298, 472] on div "[PERSON_NAME]®" at bounding box center [302, 474] width 211 height 34
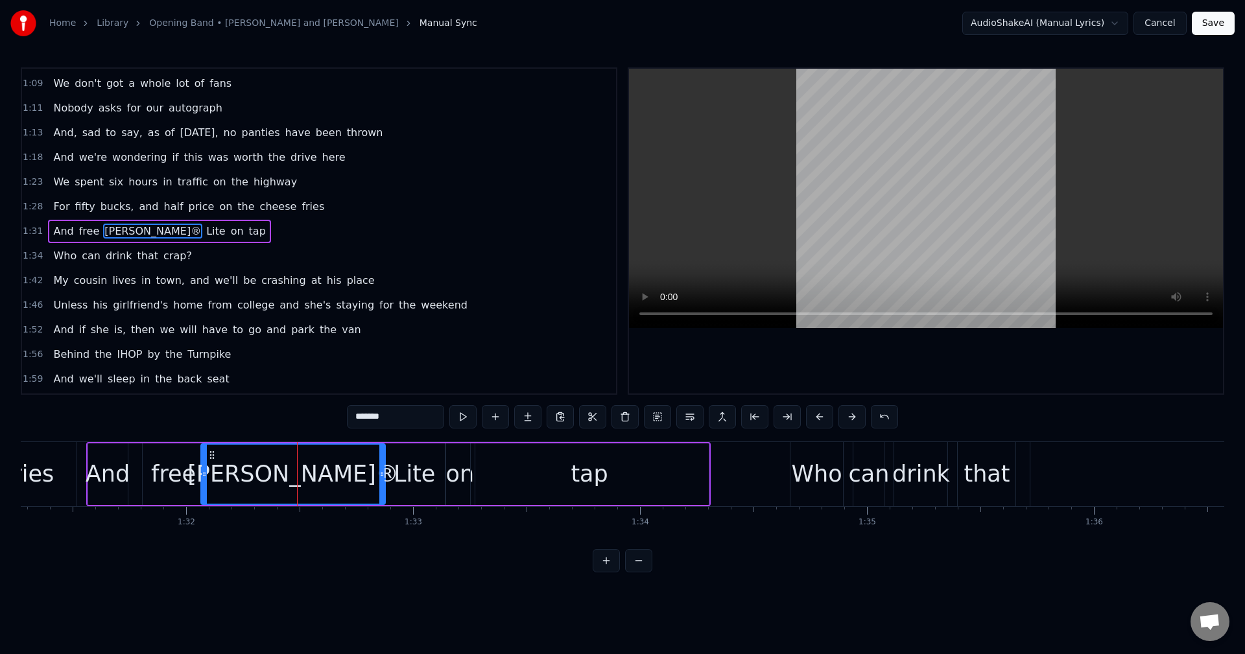
drag, startPoint x: 224, startPoint y: 478, endPoint x: 205, endPoint y: 476, distance: 19.0
click at [205, 476] on icon at bounding box center [204, 474] width 5 height 10
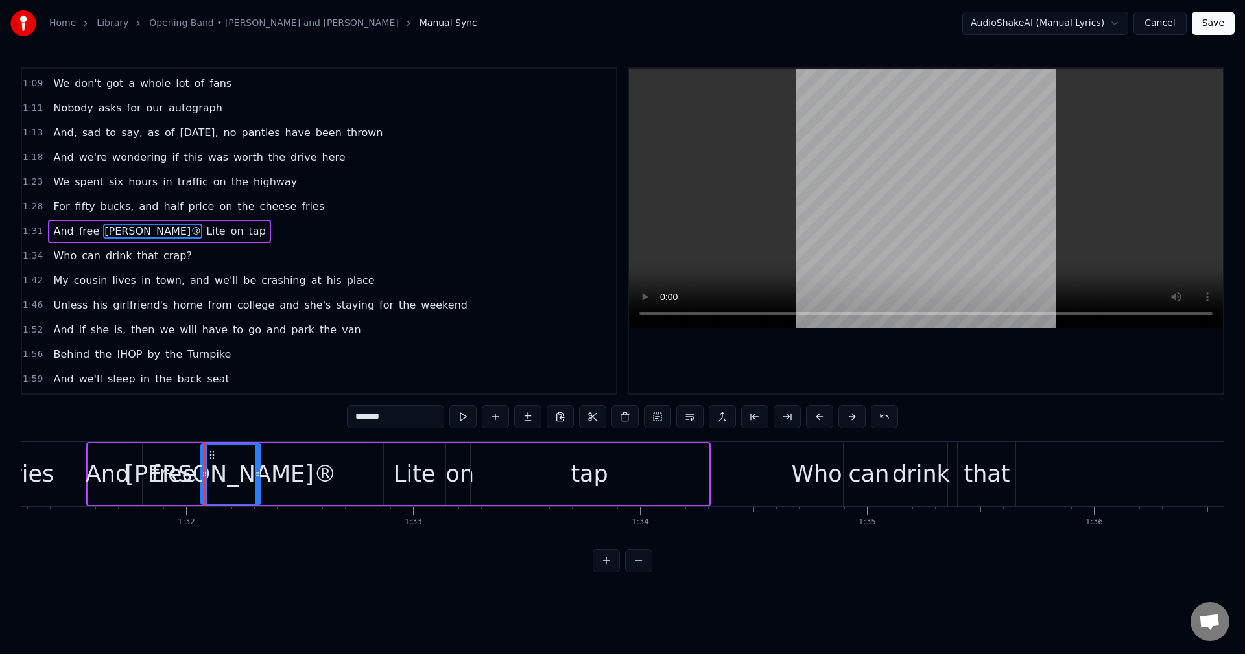
drag, startPoint x: 381, startPoint y: 471, endPoint x: 257, endPoint y: 481, distance: 124.8
click at [257, 481] on div at bounding box center [257, 474] width 5 height 59
click at [407, 467] on div "Lite" at bounding box center [413, 474] width 41 height 34
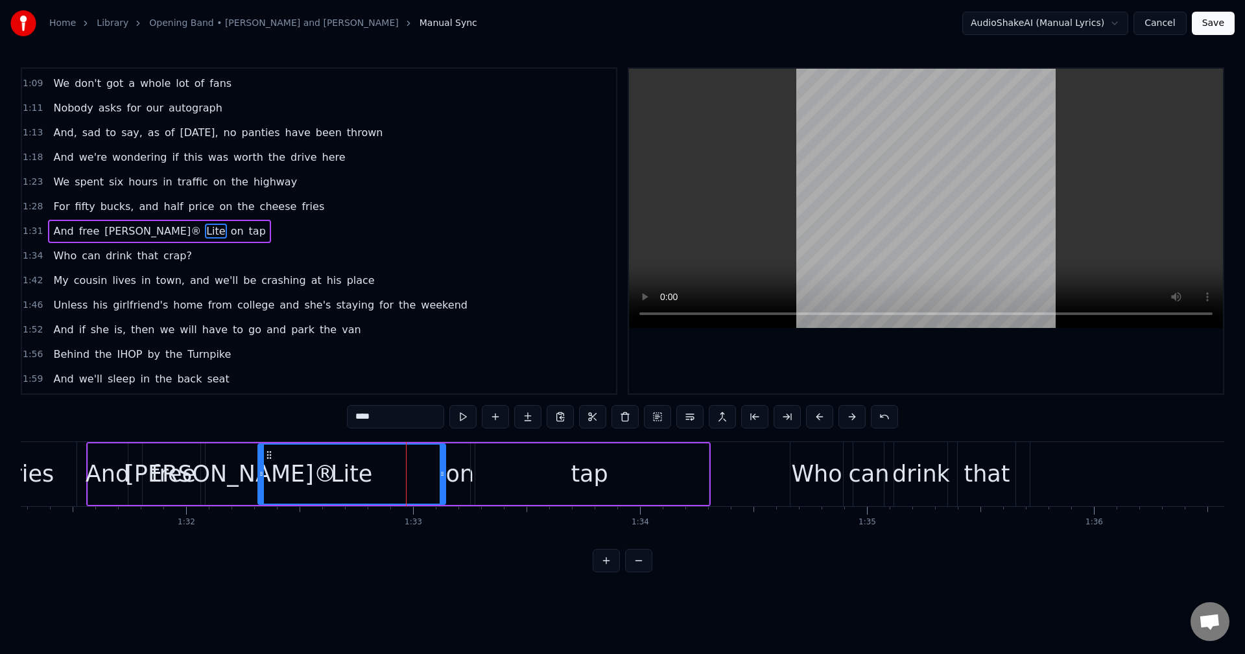
drag, startPoint x: 386, startPoint y: 472, endPoint x: 261, endPoint y: 489, distance: 127.0
click at [261, 489] on div at bounding box center [261, 474] width 5 height 59
drag, startPoint x: 441, startPoint y: 473, endPoint x: 314, endPoint y: 482, distance: 126.7
click at [314, 482] on div at bounding box center [315, 474] width 5 height 59
click at [462, 474] on div "on" at bounding box center [460, 474] width 29 height 34
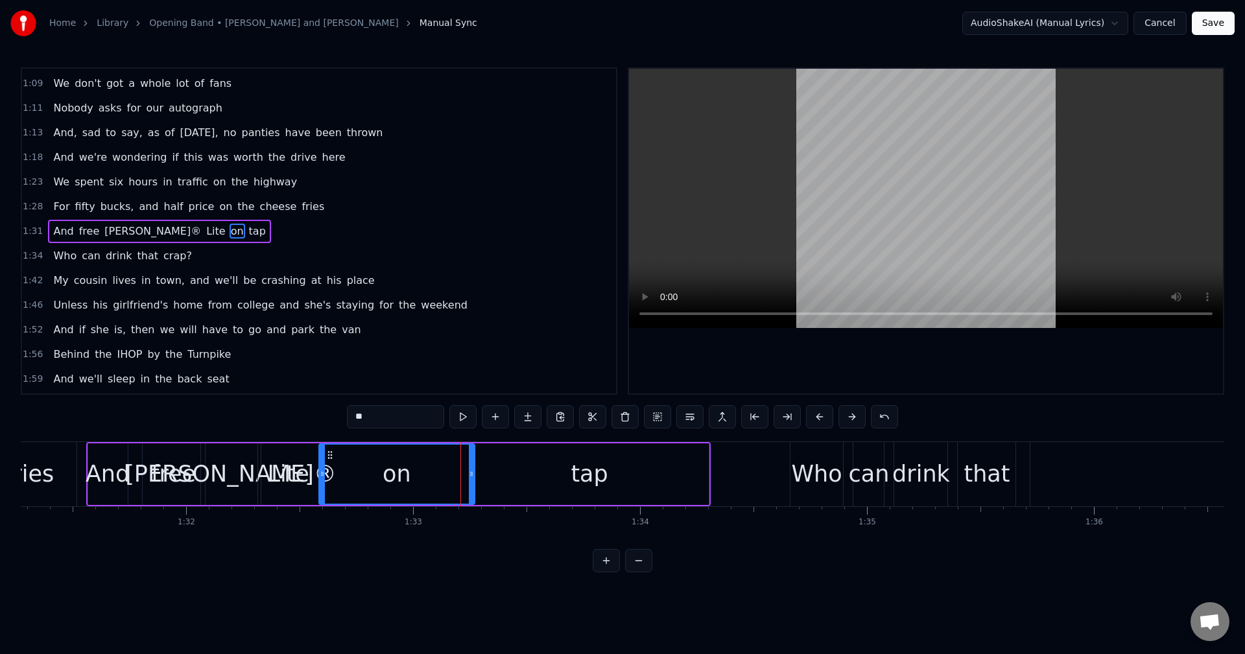
drag, startPoint x: 445, startPoint y: 474, endPoint x: 319, endPoint y: 487, distance: 127.1
click at [320, 487] on div at bounding box center [322, 474] width 5 height 59
click at [95, 469] on div "And" at bounding box center [108, 474] width 44 height 34
type input "***"
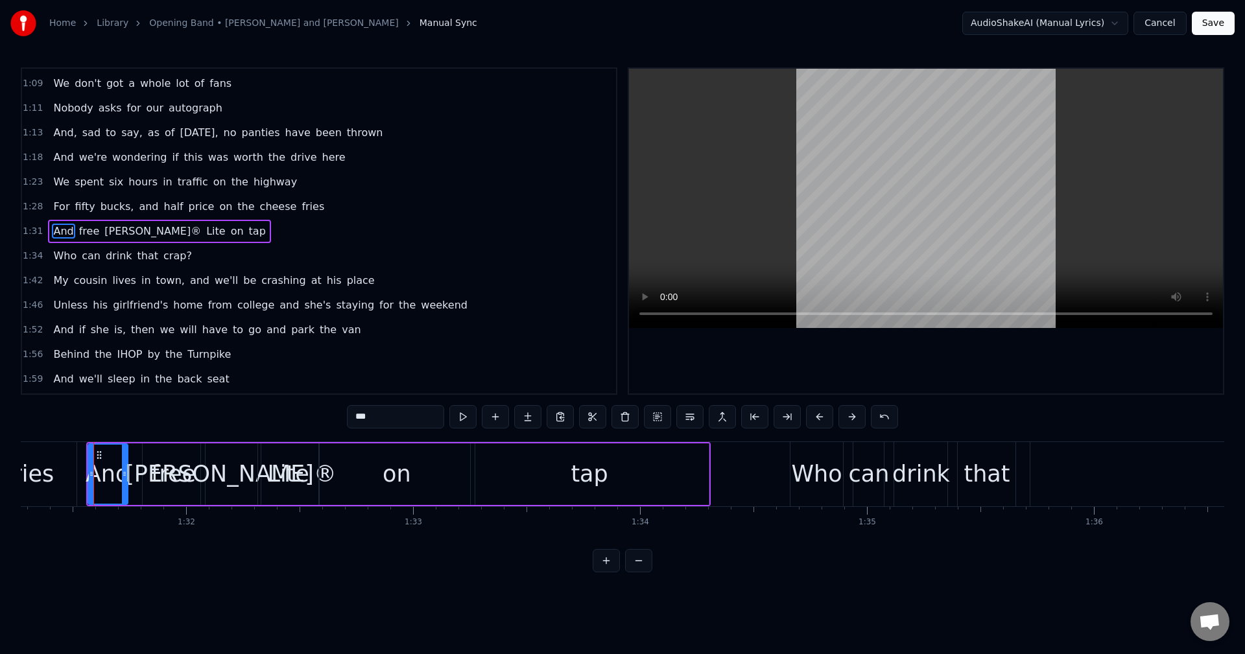
click at [32, 233] on span "1:31" at bounding box center [33, 231] width 20 height 13
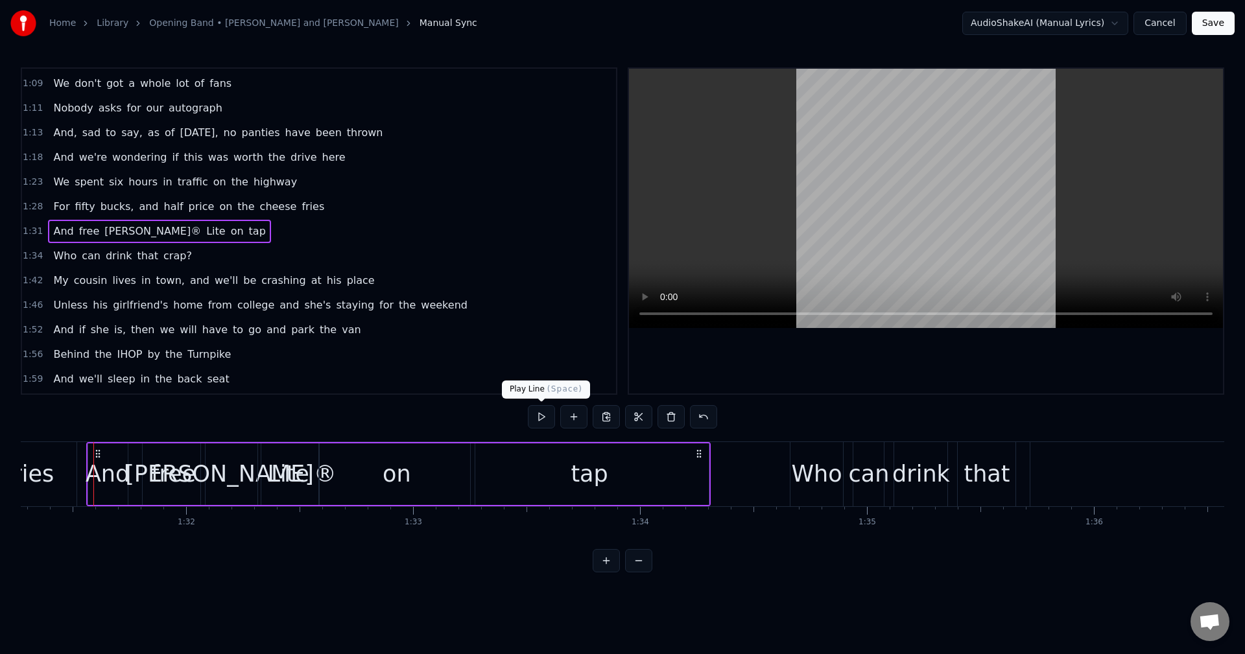
click at [543, 415] on button at bounding box center [541, 416] width 27 height 23
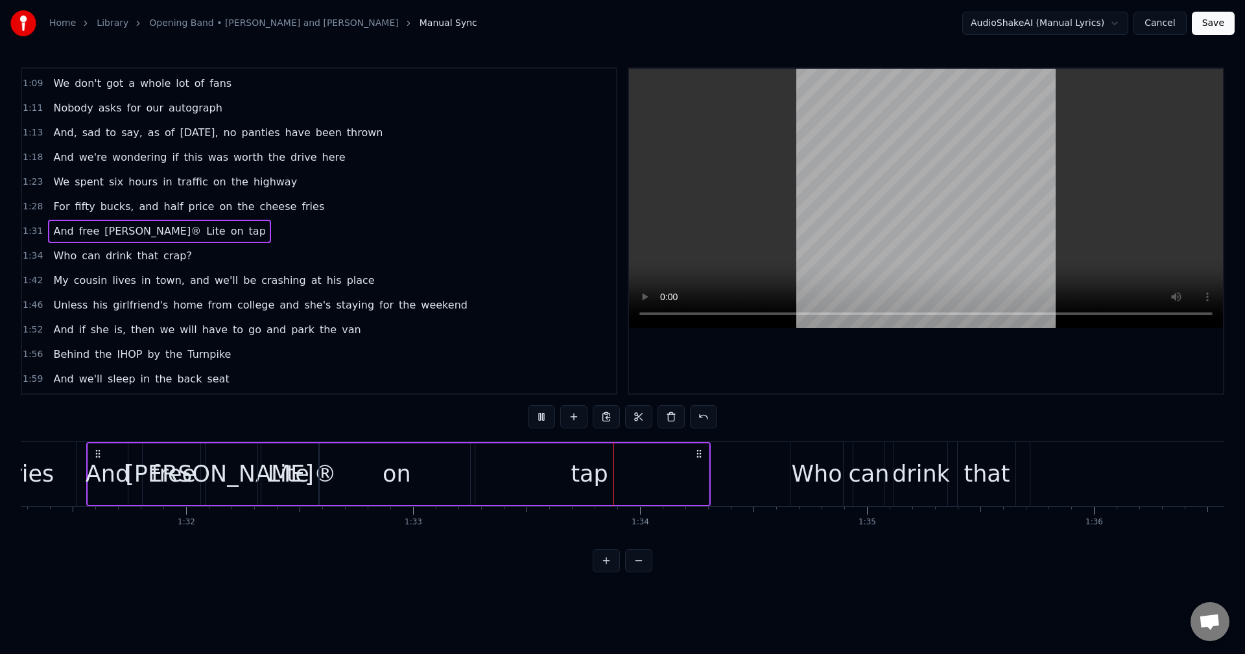
click at [543, 415] on button at bounding box center [541, 416] width 27 height 23
click at [425, 478] on div "on" at bounding box center [397, 474] width 156 height 62
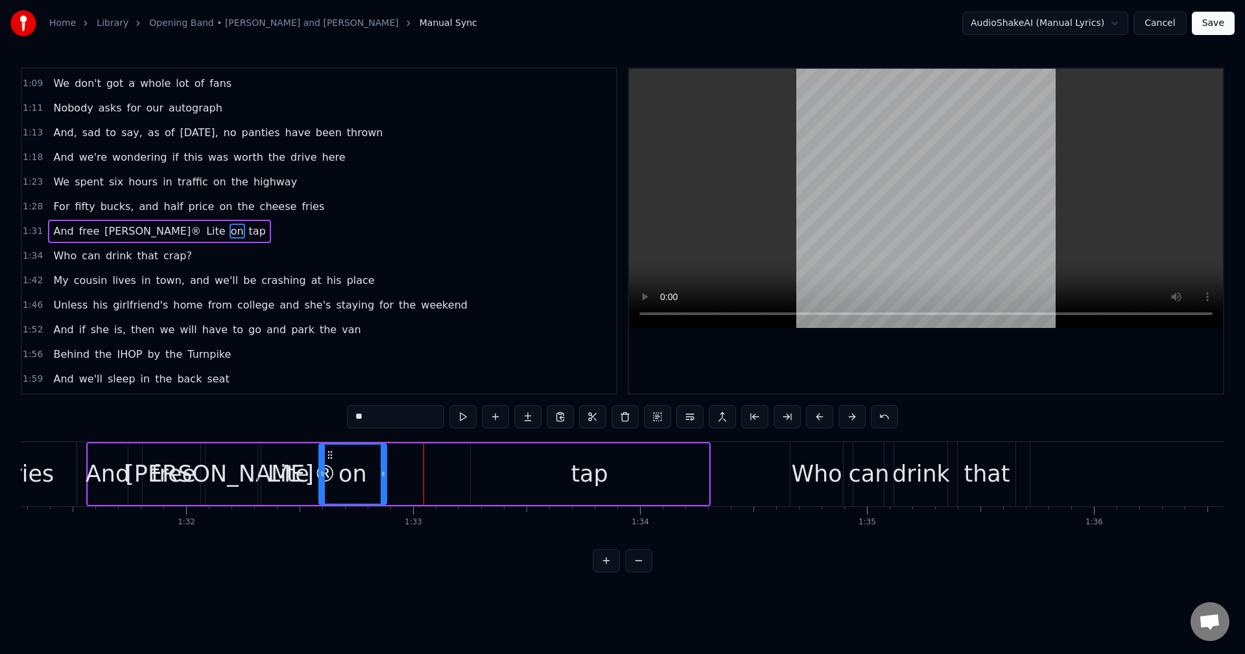
drag, startPoint x: 470, startPoint y: 474, endPoint x: 386, endPoint y: 484, distance: 84.2
click at [380, 484] on div at bounding box center [382, 474] width 5 height 59
click at [493, 466] on div "tap" at bounding box center [590, 474] width 238 height 62
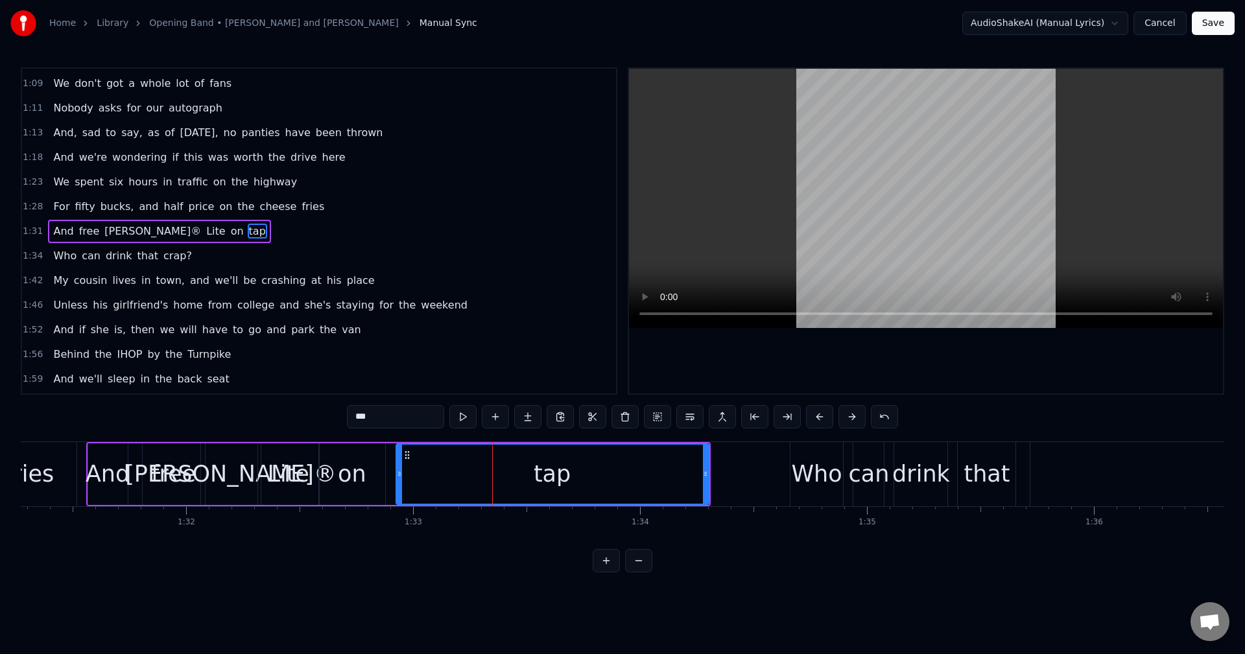
drag, startPoint x: 471, startPoint y: 475, endPoint x: 397, endPoint y: 483, distance: 74.9
click at [397, 483] on div at bounding box center [399, 474] width 5 height 59
click at [98, 472] on div "And" at bounding box center [108, 474] width 44 height 34
type input "***"
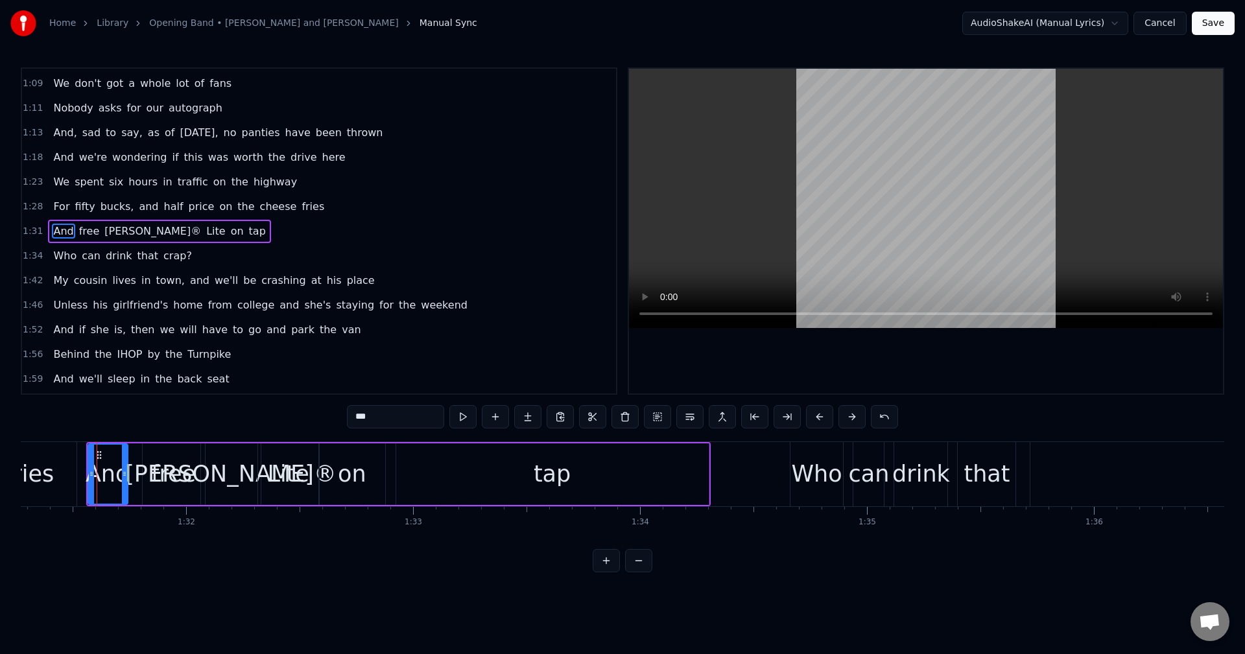
click at [478, 412] on div "***" at bounding box center [622, 416] width 551 height 23
click at [42, 232] on div "1:31 And free [PERSON_NAME]® Lite on tap" at bounding box center [319, 231] width 594 height 25
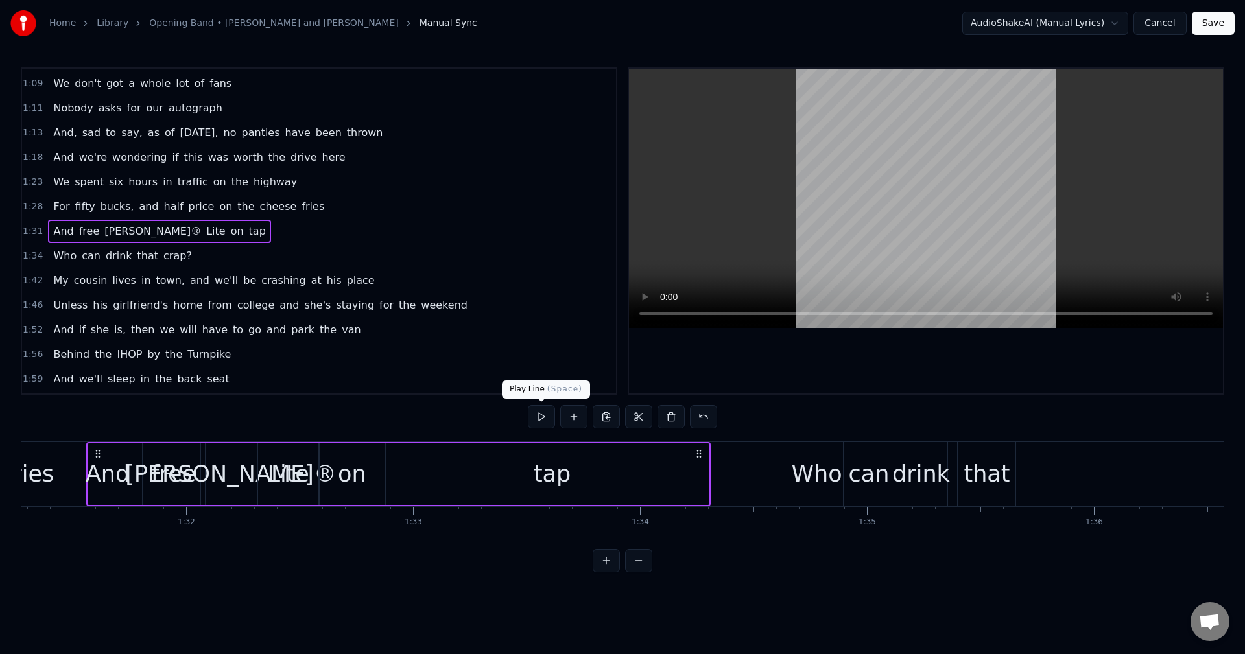
click at [549, 415] on button at bounding box center [541, 416] width 27 height 23
click at [543, 415] on button at bounding box center [541, 416] width 27 height 23
click at [712, 591] on html "Home Library Opening Band • [PERSON_NAME] and Storm Manual Sync AudioShakeAI (M…" at bounding box center [622, 296] width 1245 height 593
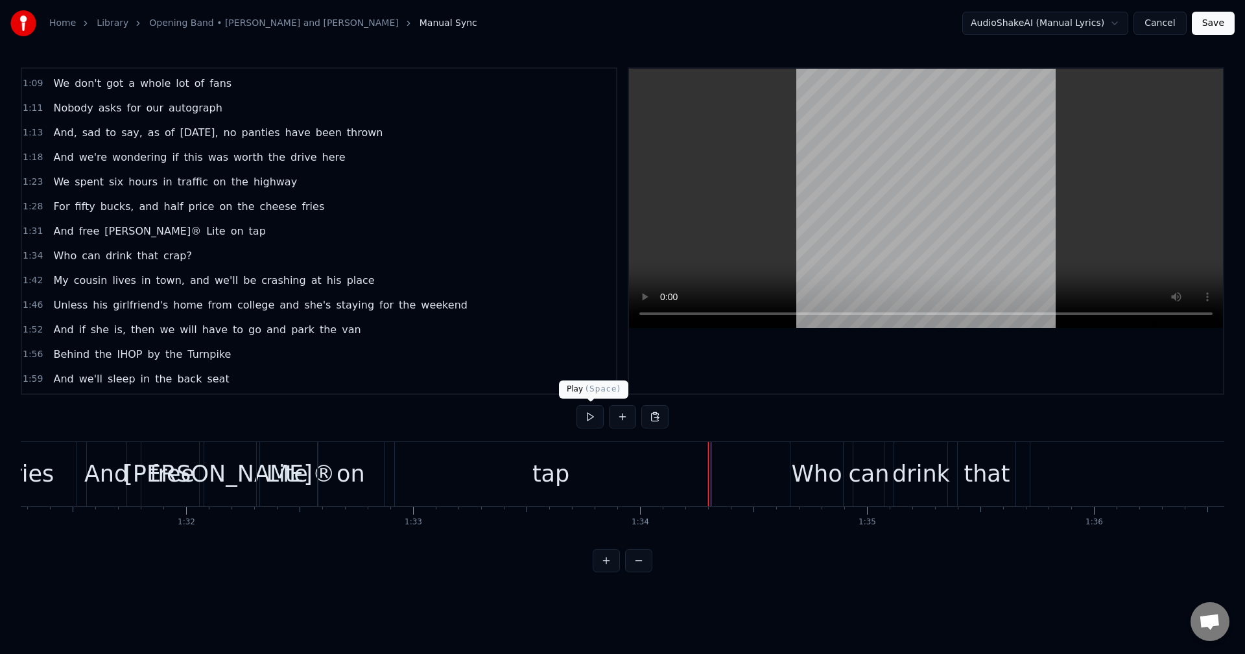
click at [588, 419] on button at bounding box center [589, 416] width 27 height 23
click at [592, 424] on button at bounding box center [589, 416] width 27 height 23
click at [712, 593] on html "Home Library Opening Band • [PERSON_NAME] and Storm Manual Sync AudioShakeAI (M…" at bounding box center [622, 296] width 1245 height 593
click at [26, 261] on span "1:34" at bounding box center [33, 256] width 20 height 13
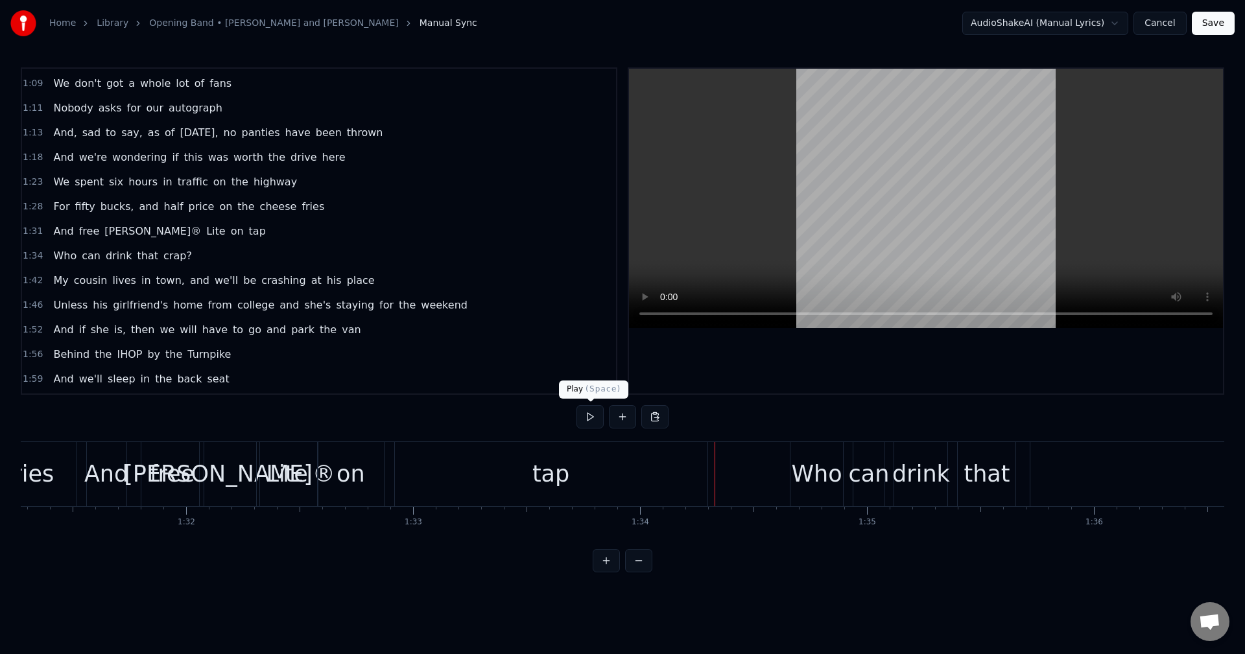
click at [592, 423] on button at bounding box center [589, 416] width 27 height 23
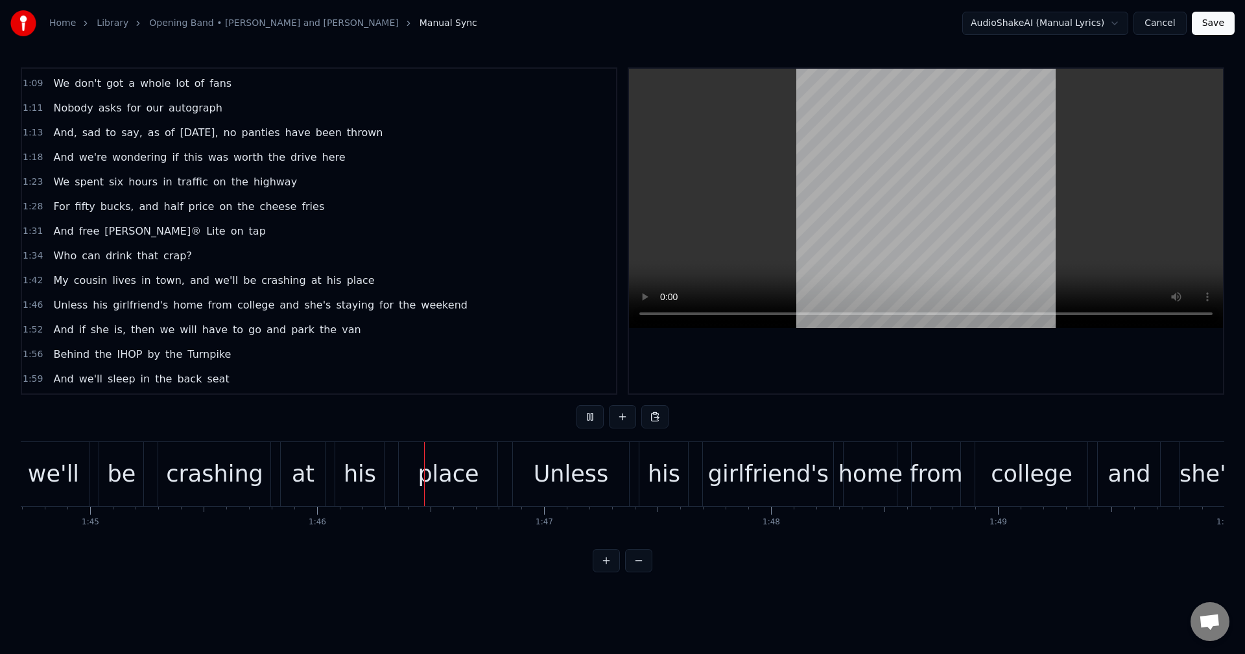
scroll to position [0, 23978]
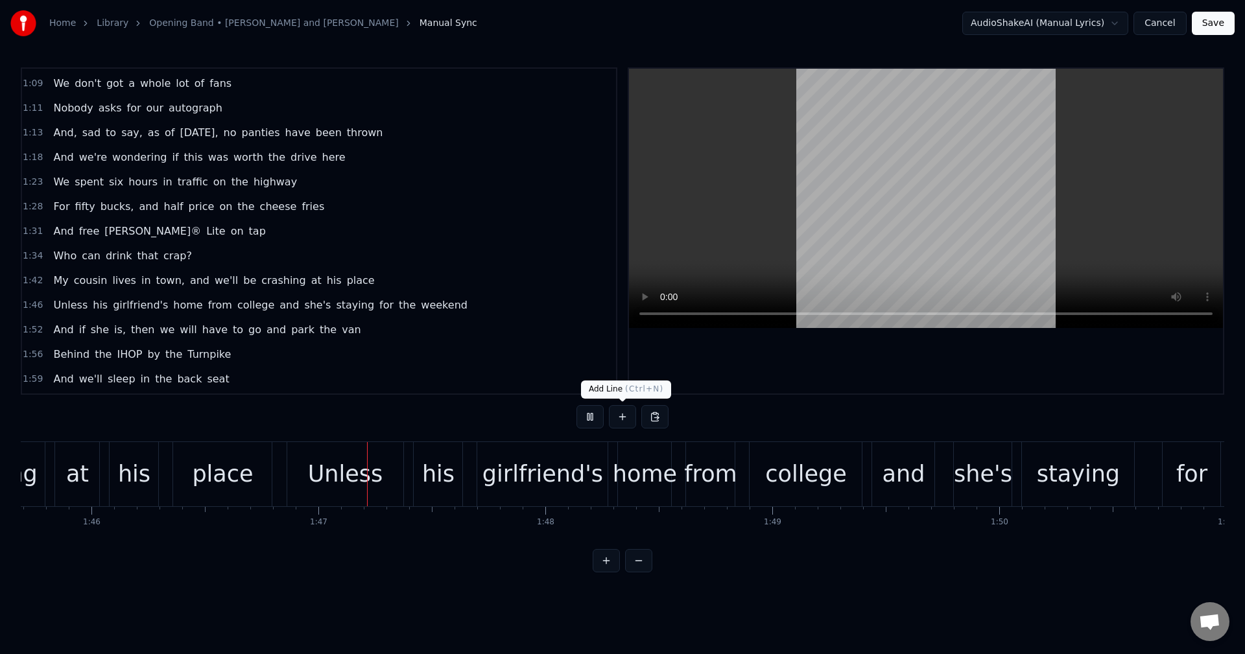
click at [591, 414] on button at bounding box center [589, 416] width 27 height 23
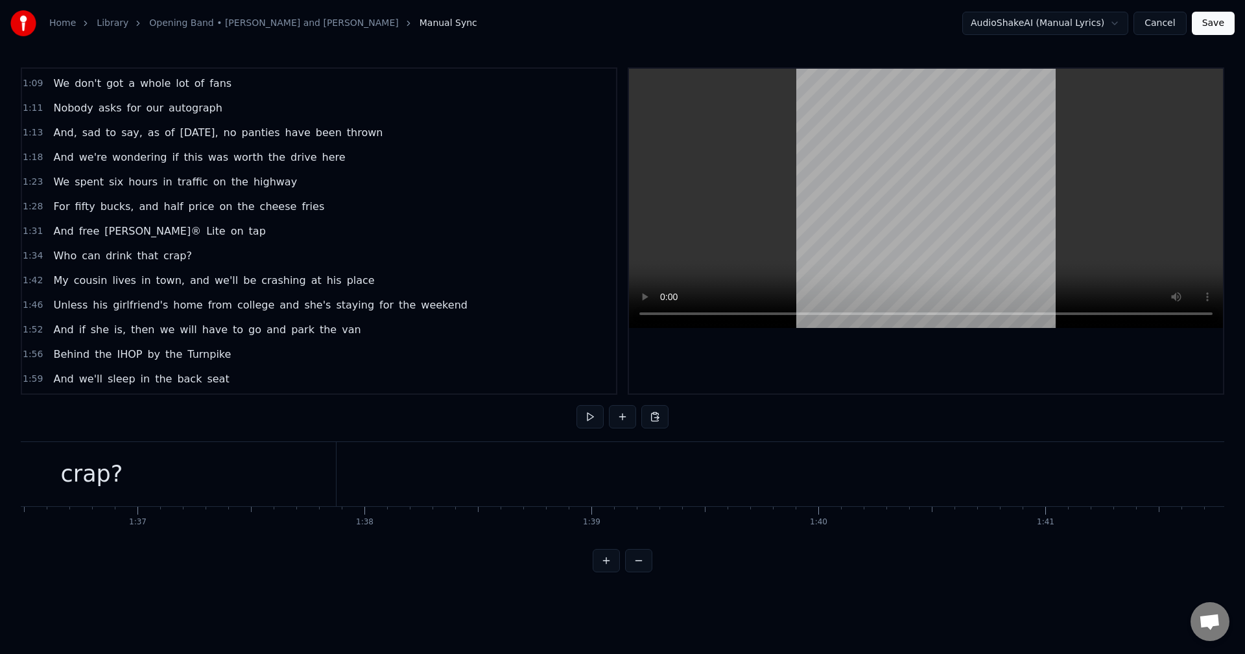
scroll to position [0, 21971]
click at [627, 420] on html "Home Library Opening Band • [PERSON_NAME] and Storm Manual Sync AudioShakeAI (M…" at bounding box center [622, 296] width 1245 height 593
click at [627, 420] on button at bounding box center [622, 416] width 27 height 23
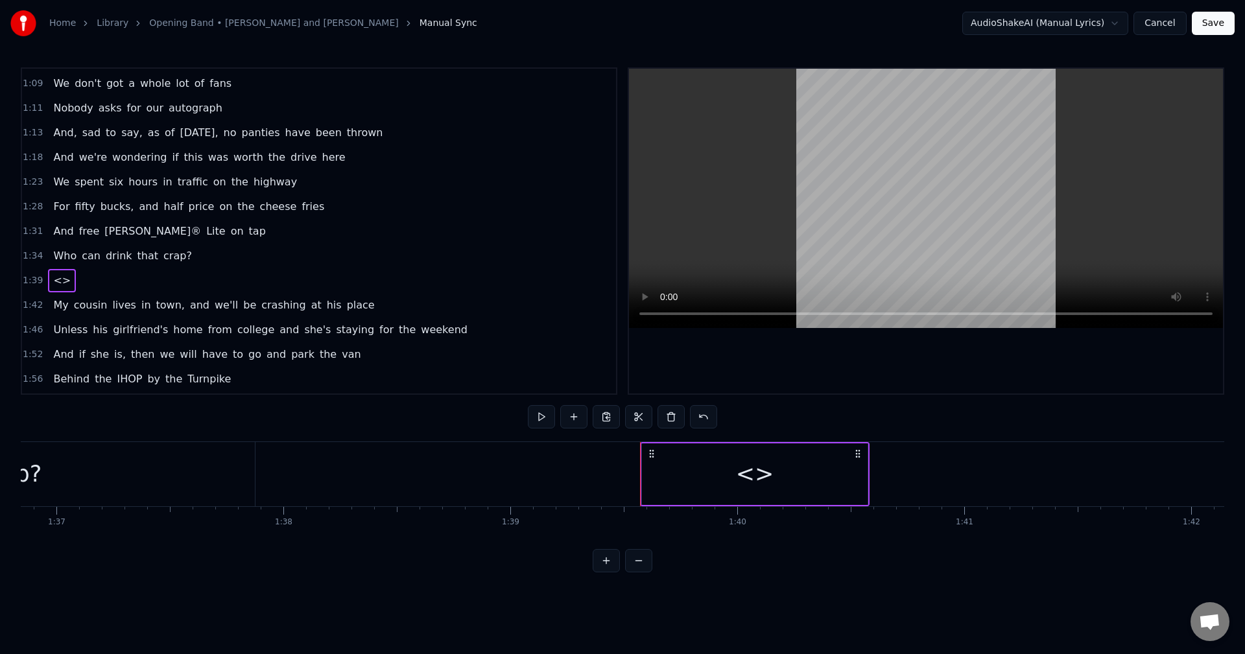
click at [679, 484] on div "<>" at bounding box center [755, 474] width 226 height 62
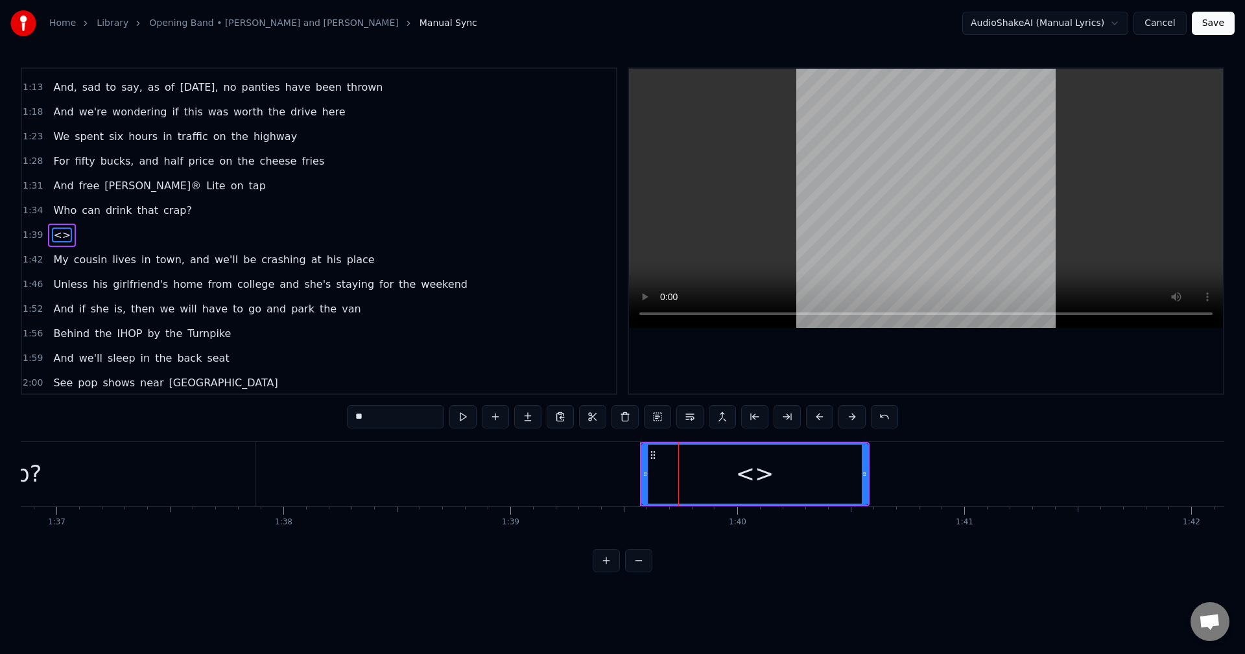
scroll to position [367, 0]
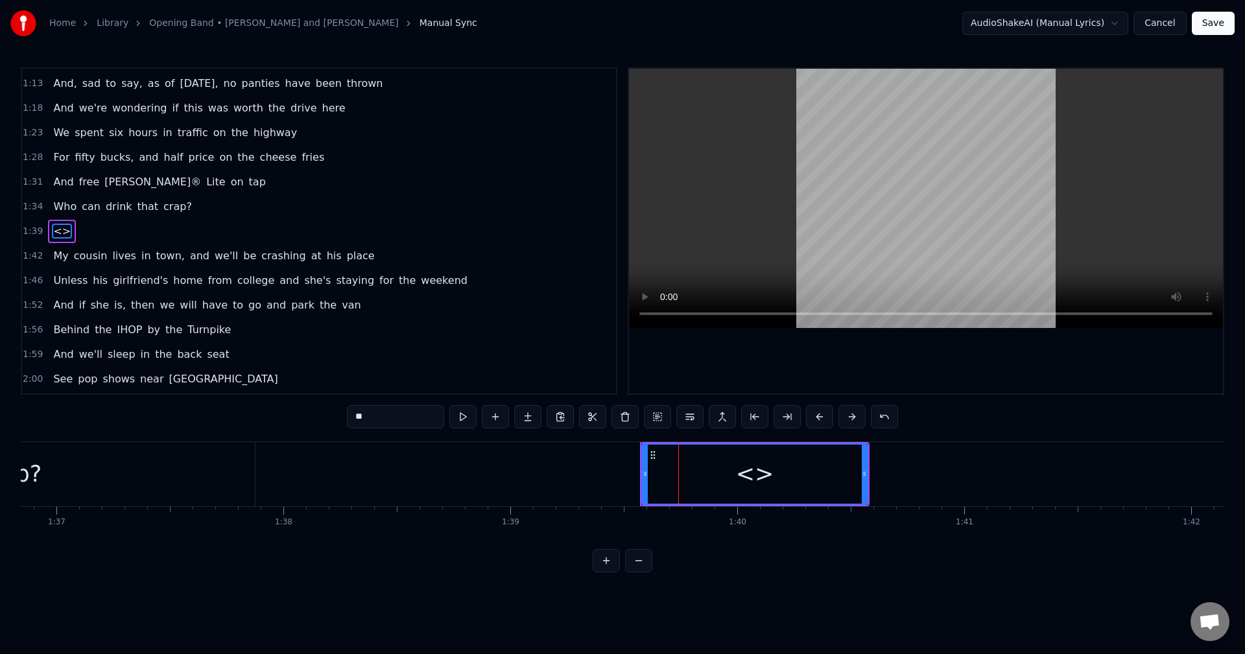
click at [757, 480] on div "<>" at bounding box center [755, 474] width 38 height 34
drag, startPoint x: 769, startPoint y: 478, endPoint x: 725, endPoint y: 480, distance: 44.1
click at [725, 480] on div "<>" at bounding box center [754, 474] width 224 height 59
click at [761, 469] on div "<>" at bounding box center [755, 474] width 38 height 34
click at [58, 228] on span "<>" at bounding box center [62, 231] width 20 height 15
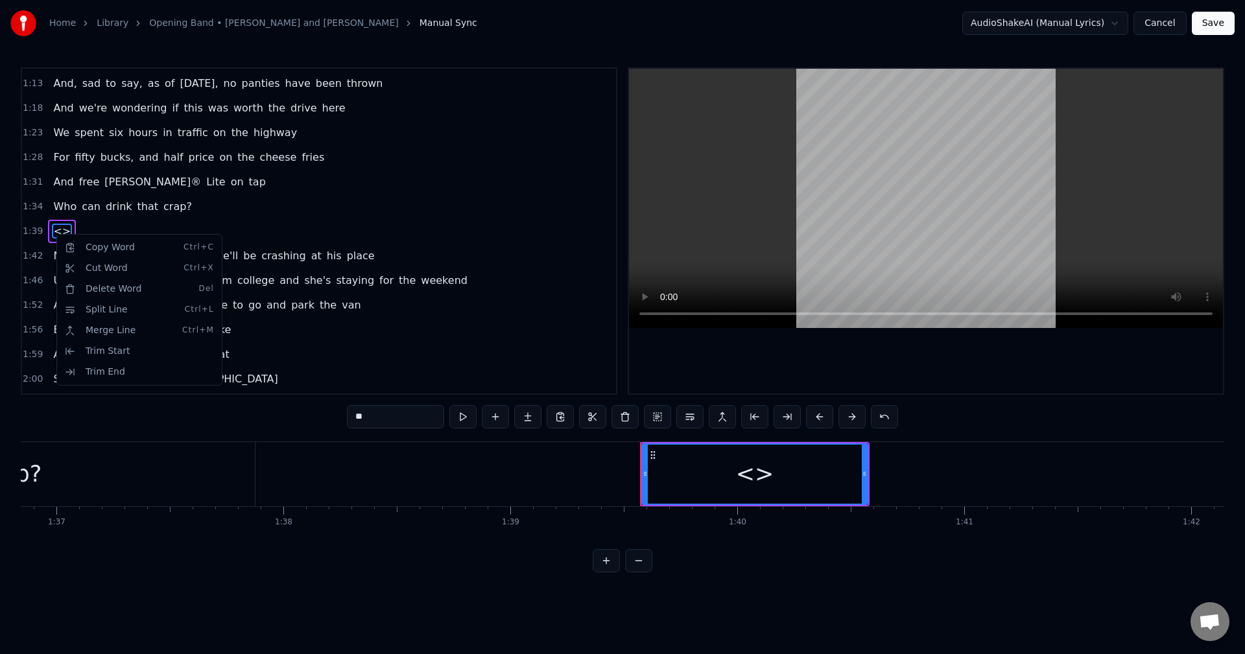
click at [393, 413] on html "Home Library Opening Band • [PERSON_NAME] and Storm Manual Sync AudioShakeAI (M…" at bounding box center [622, 296] width 1245 height 593
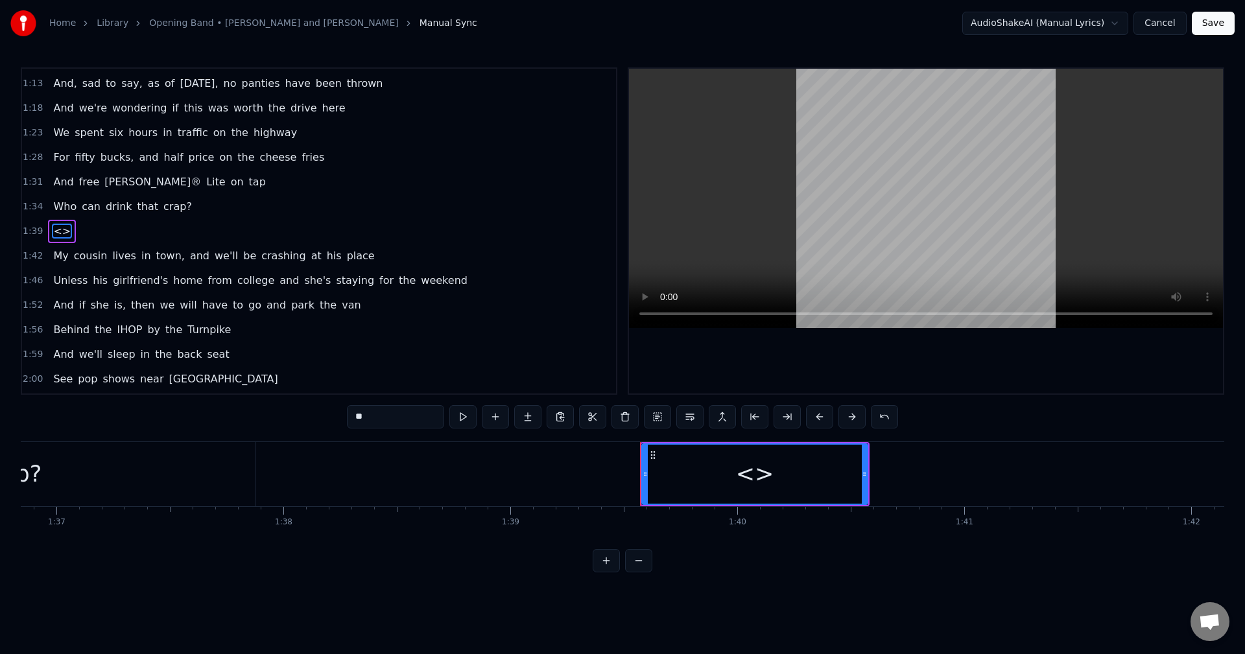
drag, startPoint x: 400, startPoint y: 417, endPoint x: 305, endPoint y: 421, distance: 94.7
click at [305, 421] on div "0:21 We are the opening band 0:23 We are here to do five or six or seven songs …" at bounding box center [622, 319] width 1203 height 505
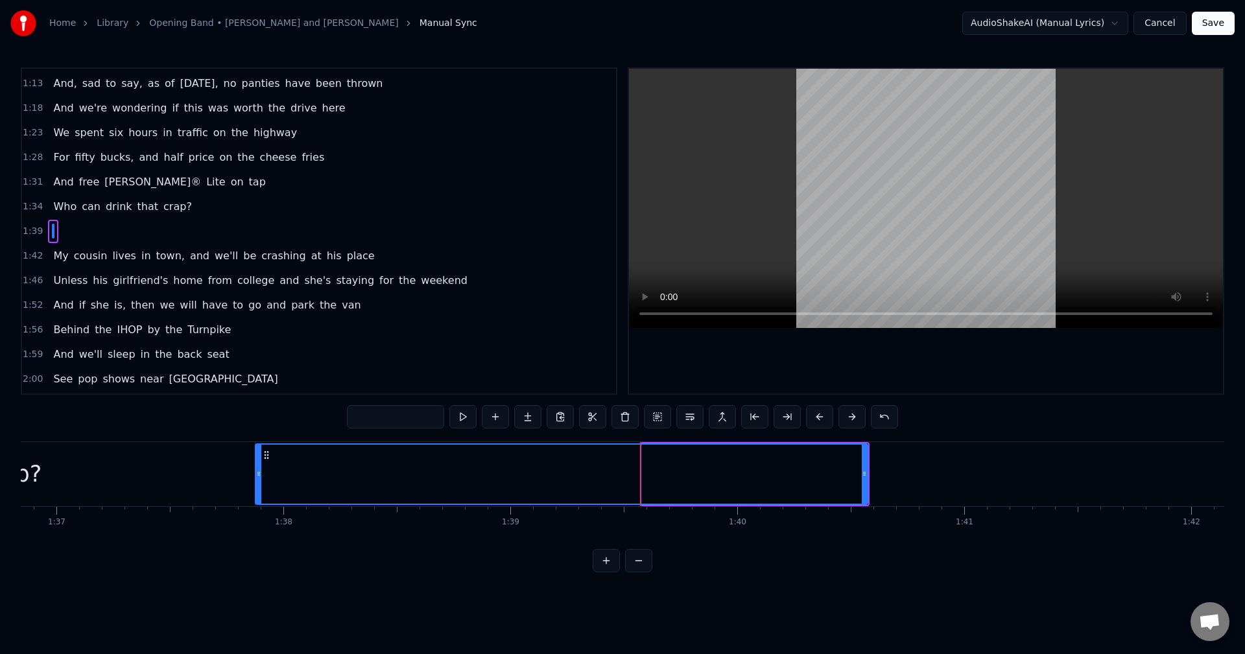
drag, startPoint x: 646, startPoint y: 478, endPoint x: 263, endPoint y: 494, distance: 384.0
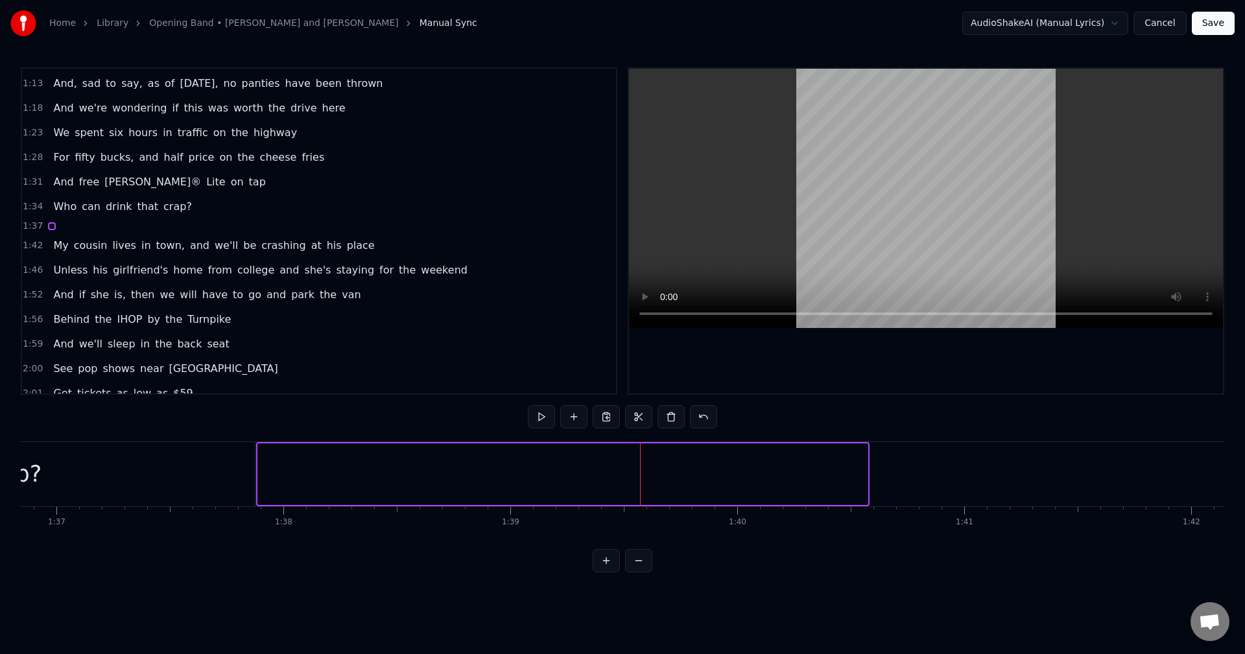
click at [854, 471] on div at bounding box center [562, 474] width 611 height 62
click at [707, 474] on div at bounding box center [562, 474] width 611 height 62
click at [780, 593] on html "Home Library Opening Band • [PERSON_NAME] and Storm Manual Sync AudioShakeAI (M…" at bounding box center [622, 296] width 1245 height 593
click at [869, 473] on div at bounding box center [562, 474] width 613 height 64
click at [56, 227] on div "1:37" at bounding box center [319, 226] width 594 height 14
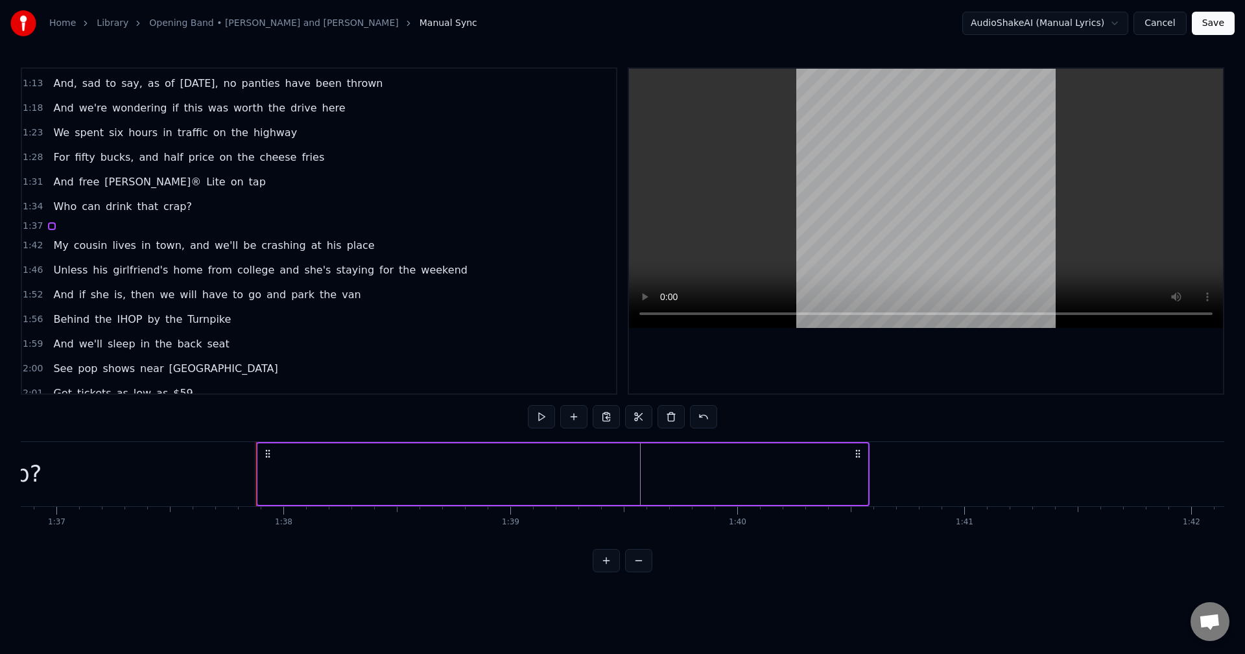
click at [41, 219] on div "1:37" at bounding box center [319, 226] width 594 height 14
click at [39, 228] on span "1:37" at bounding box center [33, 226] width 20 height 13
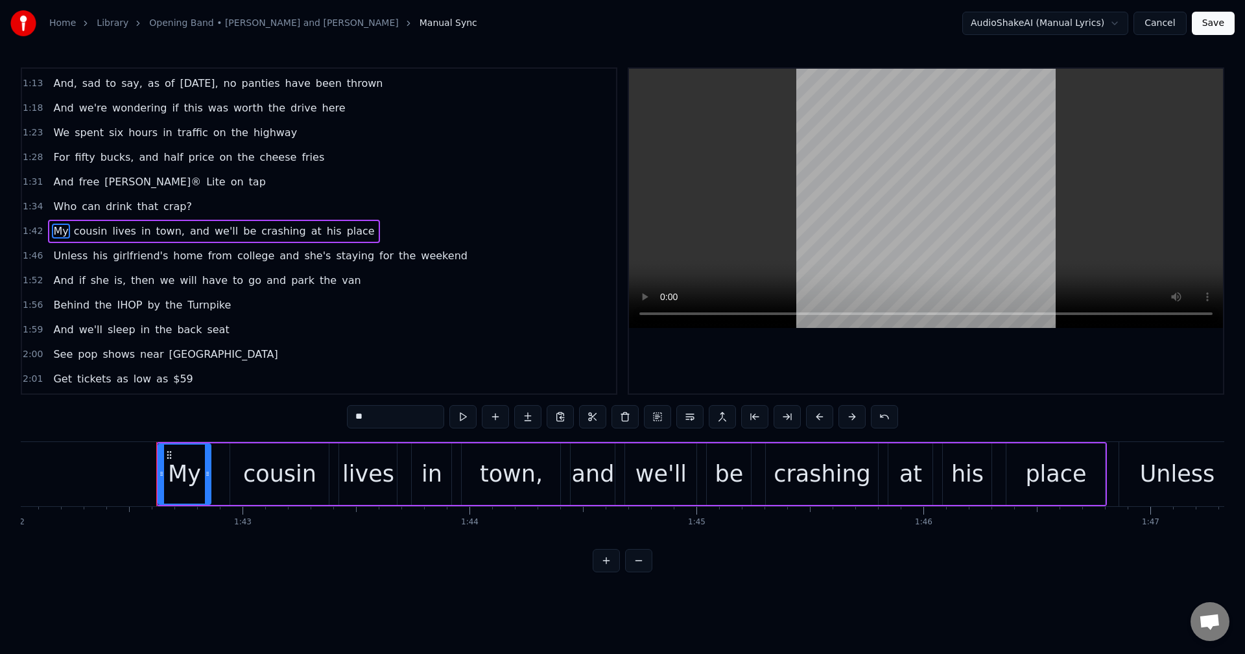
scroll to position [0, 23216]
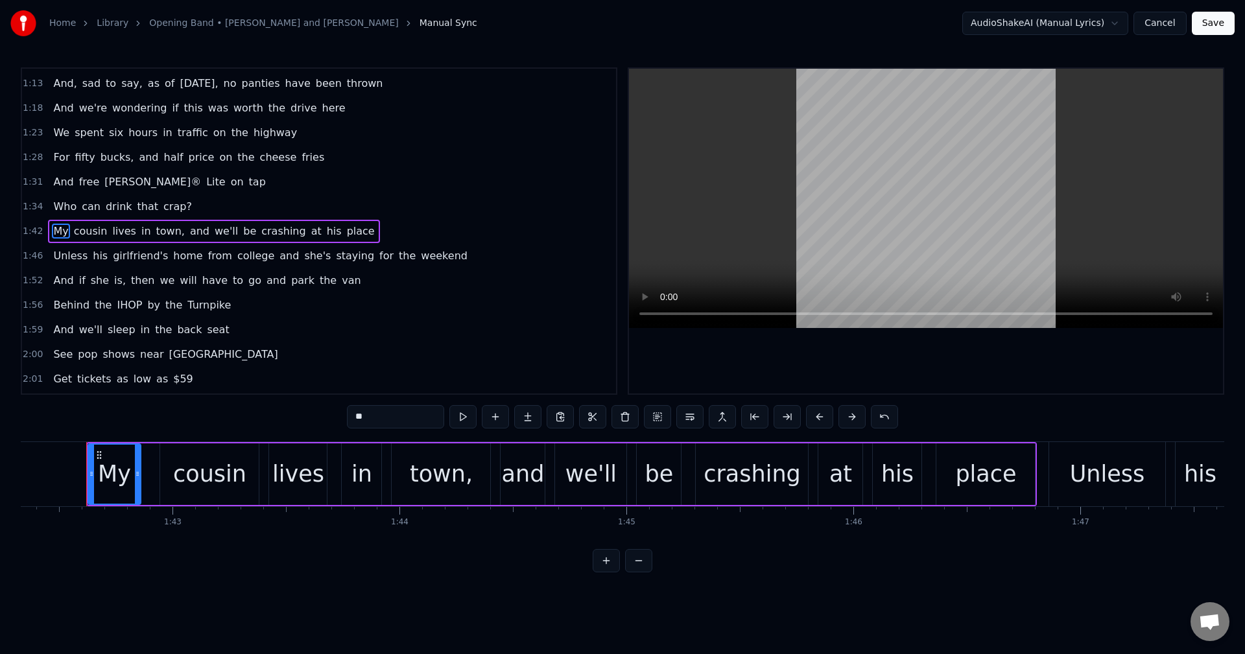
drag, startPoint x: 600, startPoint y: 551, endPoint x: 583, endPoint y: 554, distance: 17.2
click at [583, 554] on div "0:21 We are the opening band 0:23 We are here to do five or six or seven songs …" at bounding box center [622, 319] width 1203 height 505
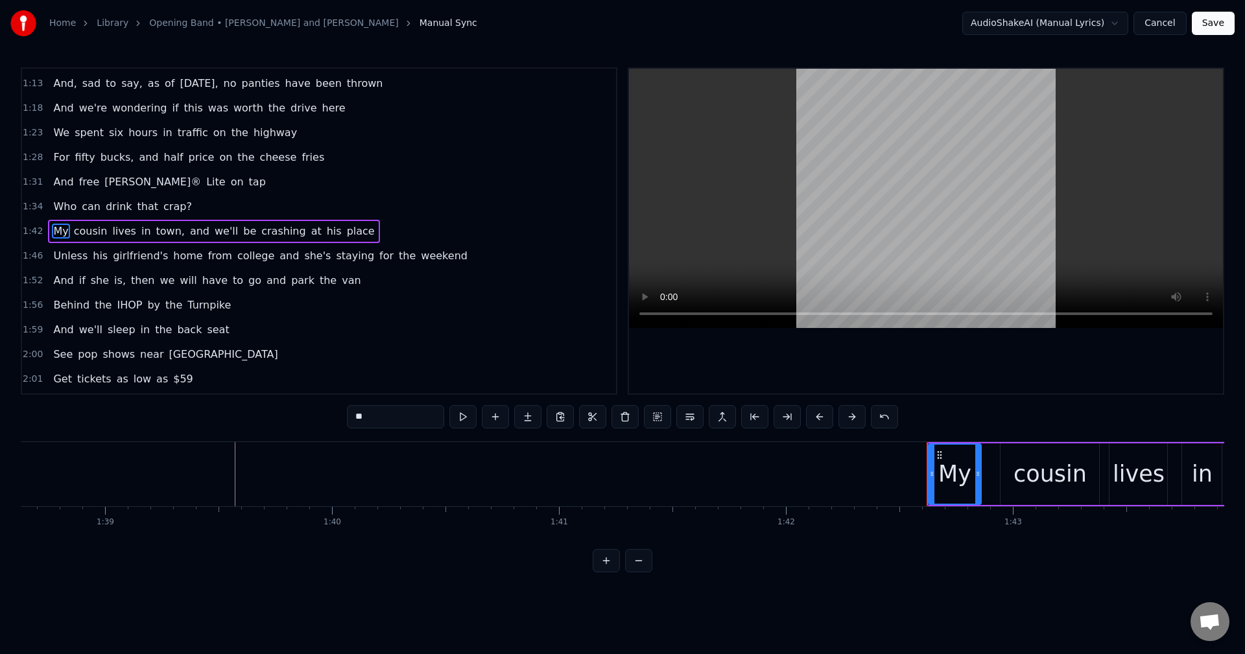
scroll to position [0, 22268]
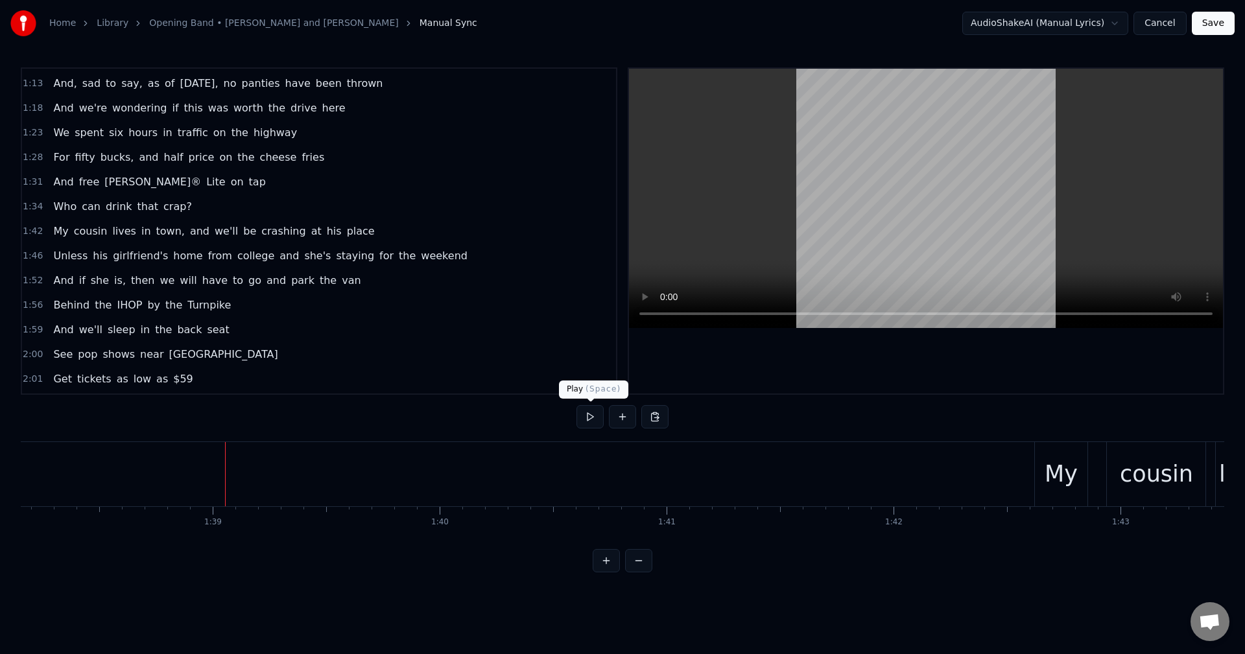
click at [587, 418] on button at bounding box center [589, 416] width 27 height 23
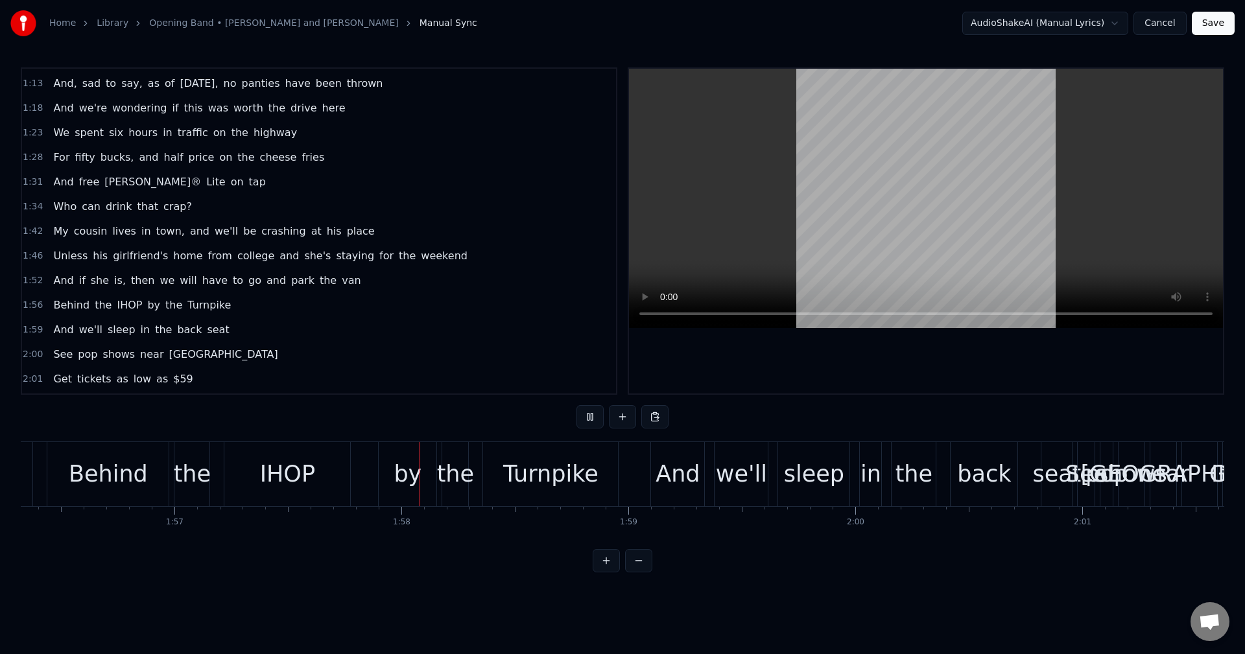
scroll to position [0, 26616]
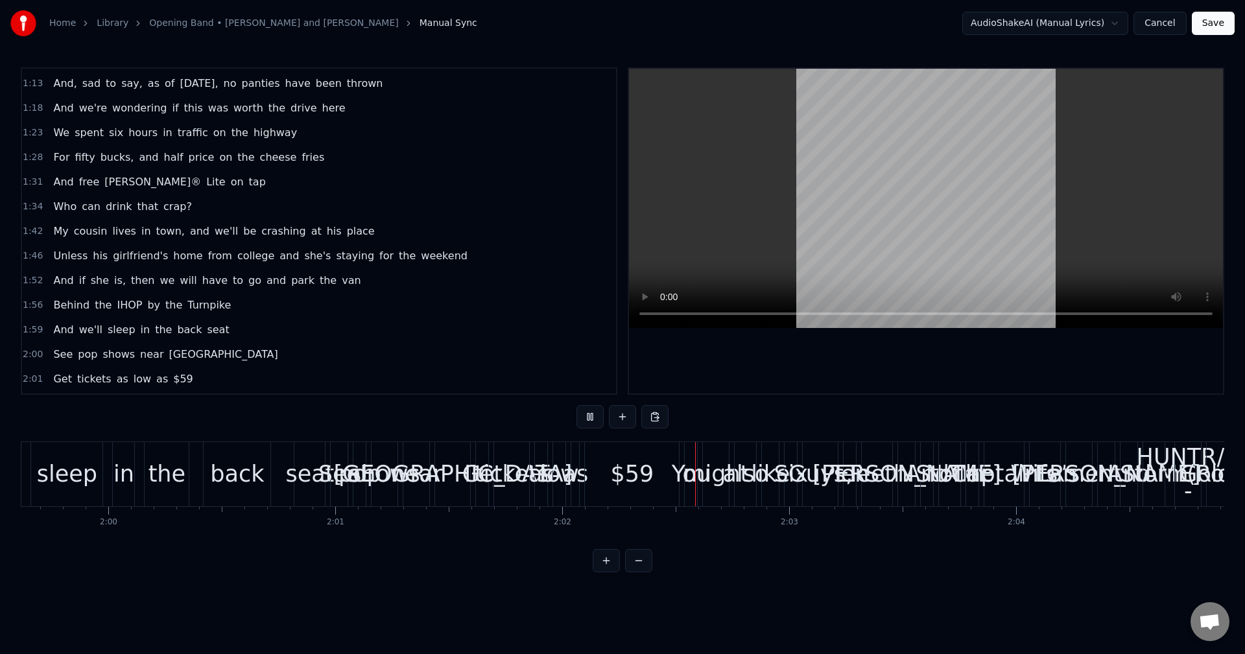
click at [571, 416] on div "0:21 We are the opening band 0:23 We are here to do five or six or seven songs …" at bounding box center [622, 319] width 1203 height 505
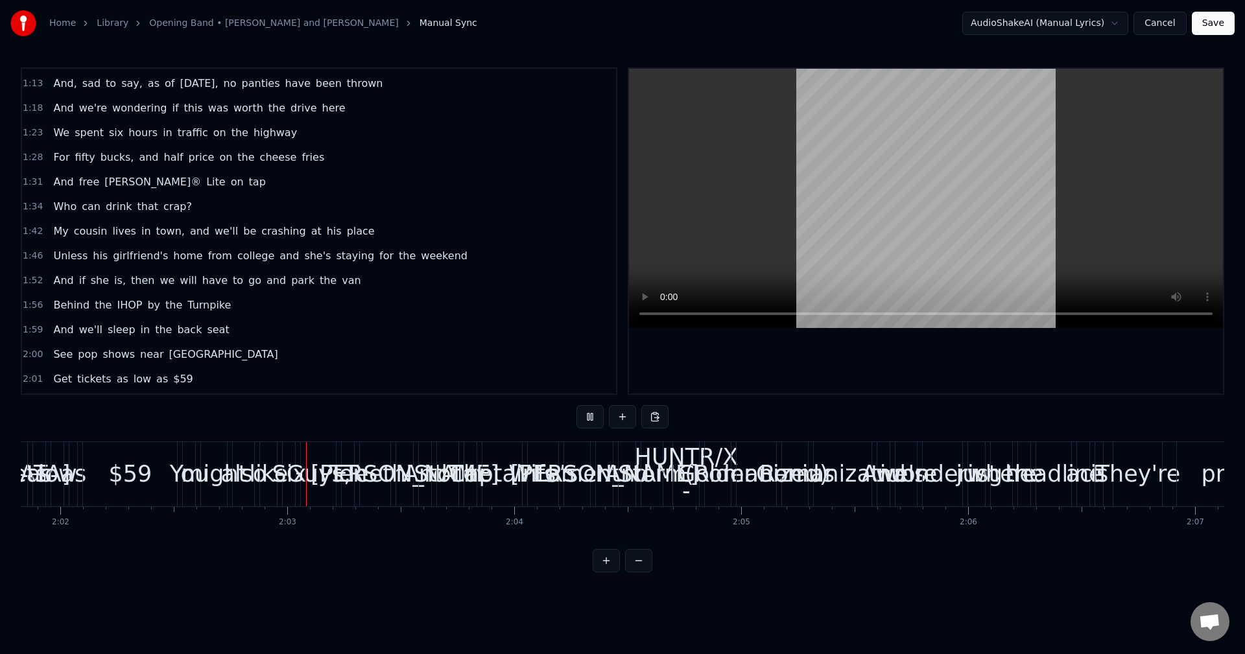
scroll to position [0, 27702]
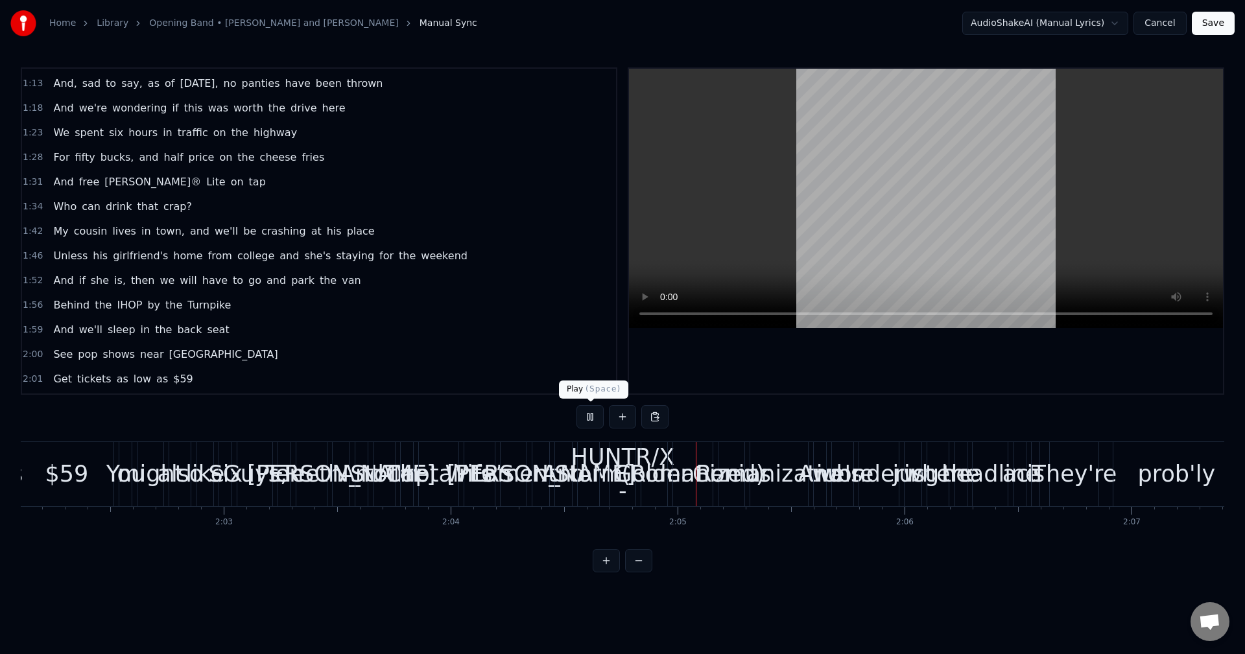
click at [591, 419] on button at bounding box center [589, 416] width 27 height 23
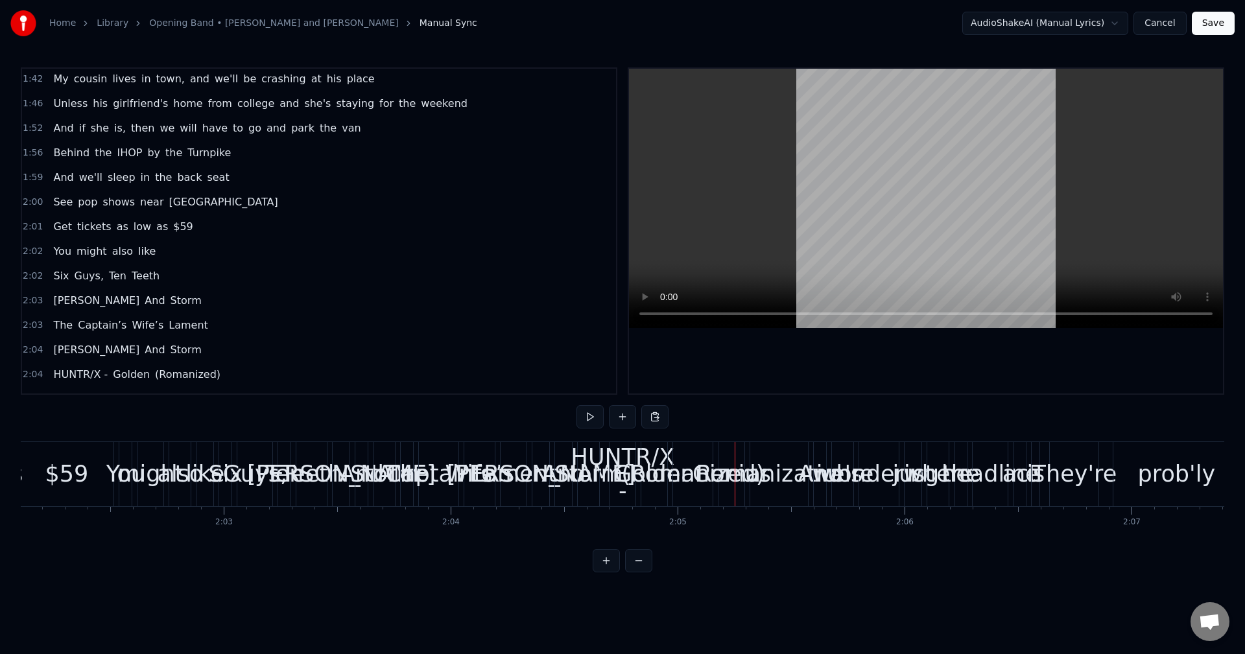
scroll to position [497, 0]
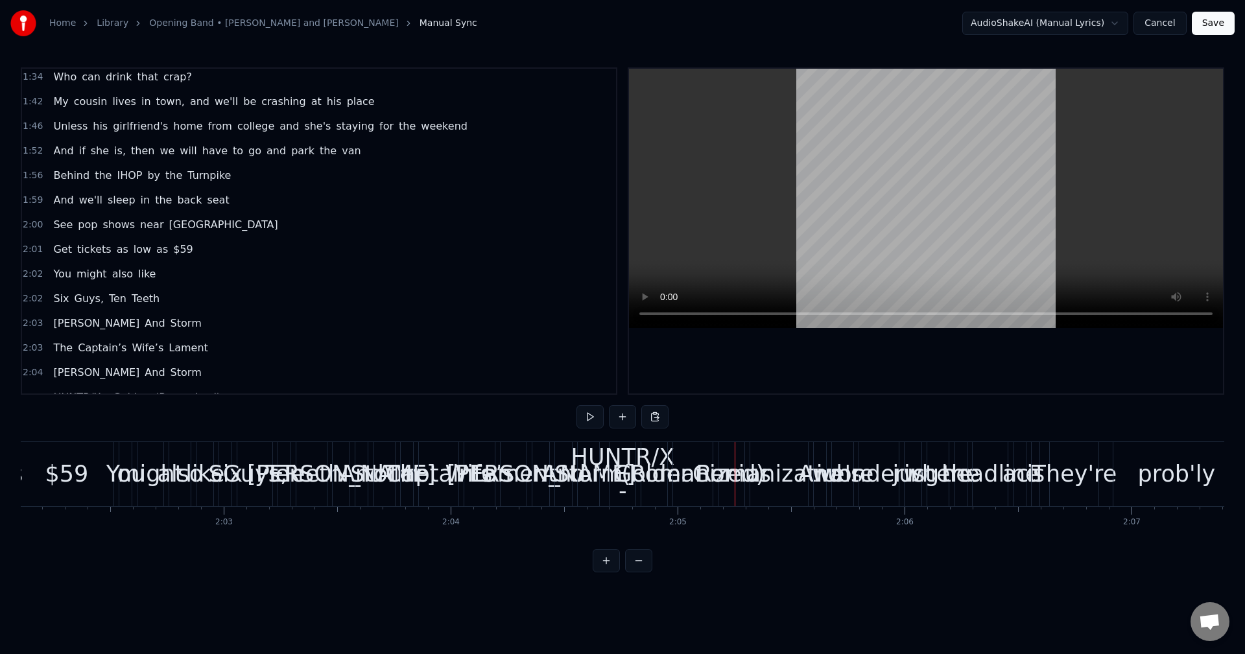
click at [34, 247] on span "2:01" at bounding box center [33, 249] width 20 height 13
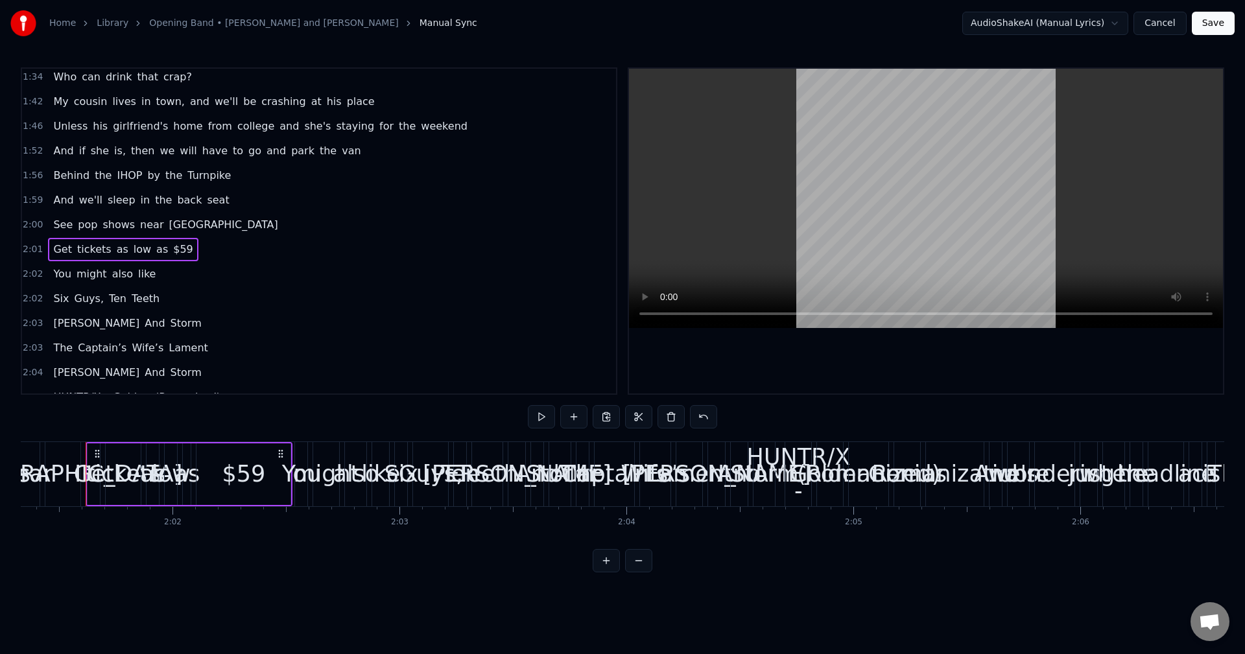
click at [34, 218] on span "2:00" at bounding box center [33, 224] width 20 height 13
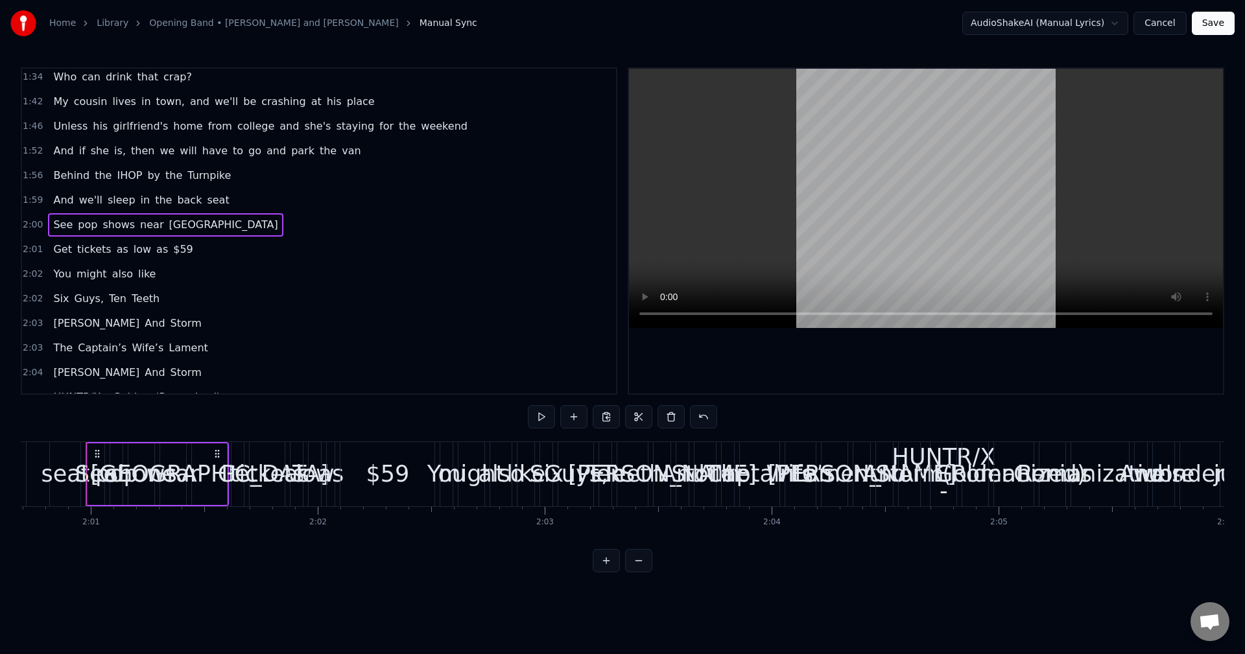
scroll to position [490, 0]
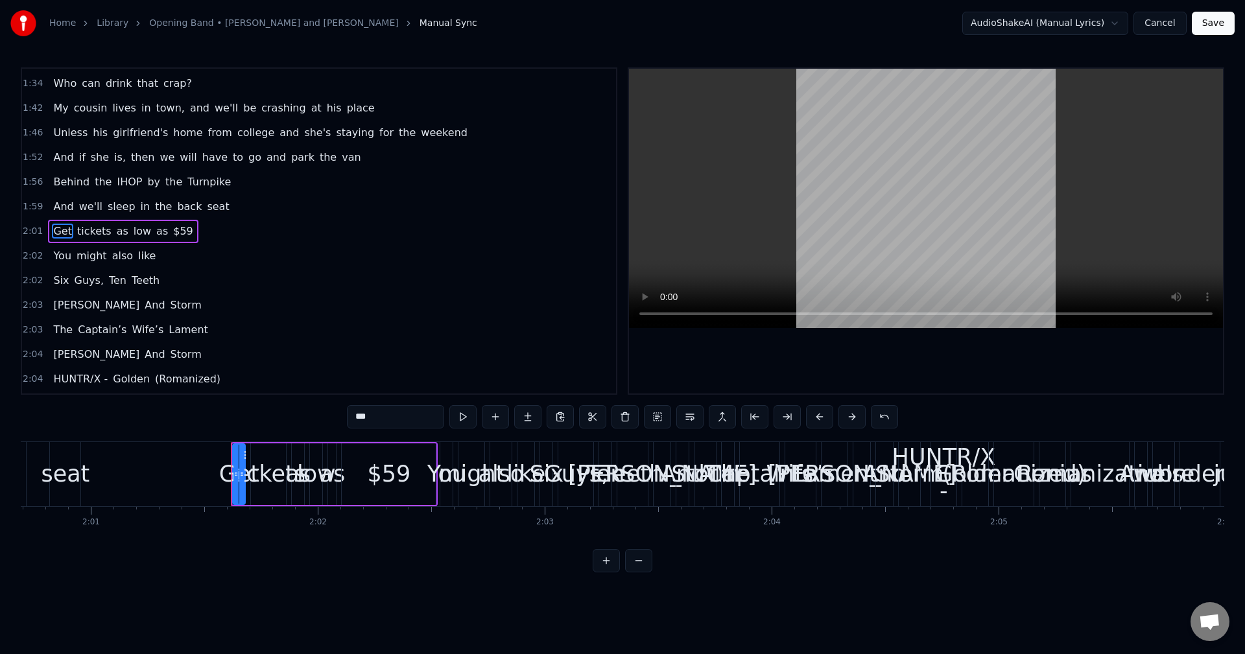
type input "*******"
click at [30, 249] on div "2:02 You might also like" at bounding box center [319, 256] width 594 height 25
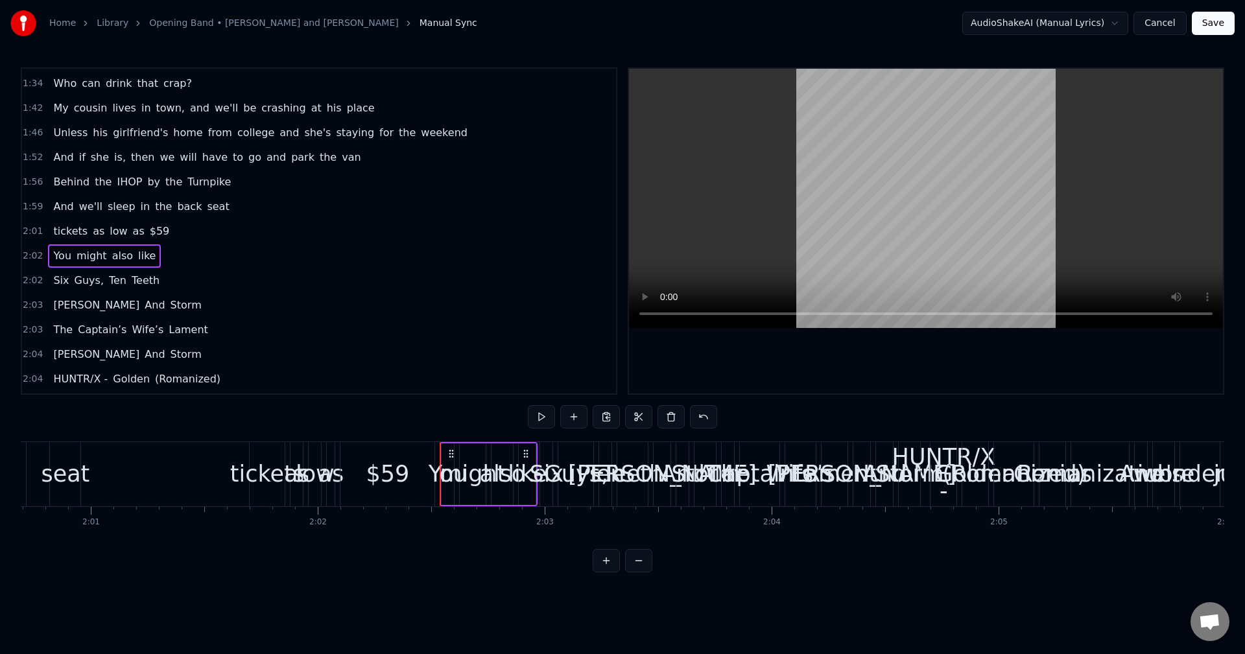
click at [23, 224] on div "2:01 tickets as low as $59" at bounding box center [319, 231] width 594 height 25
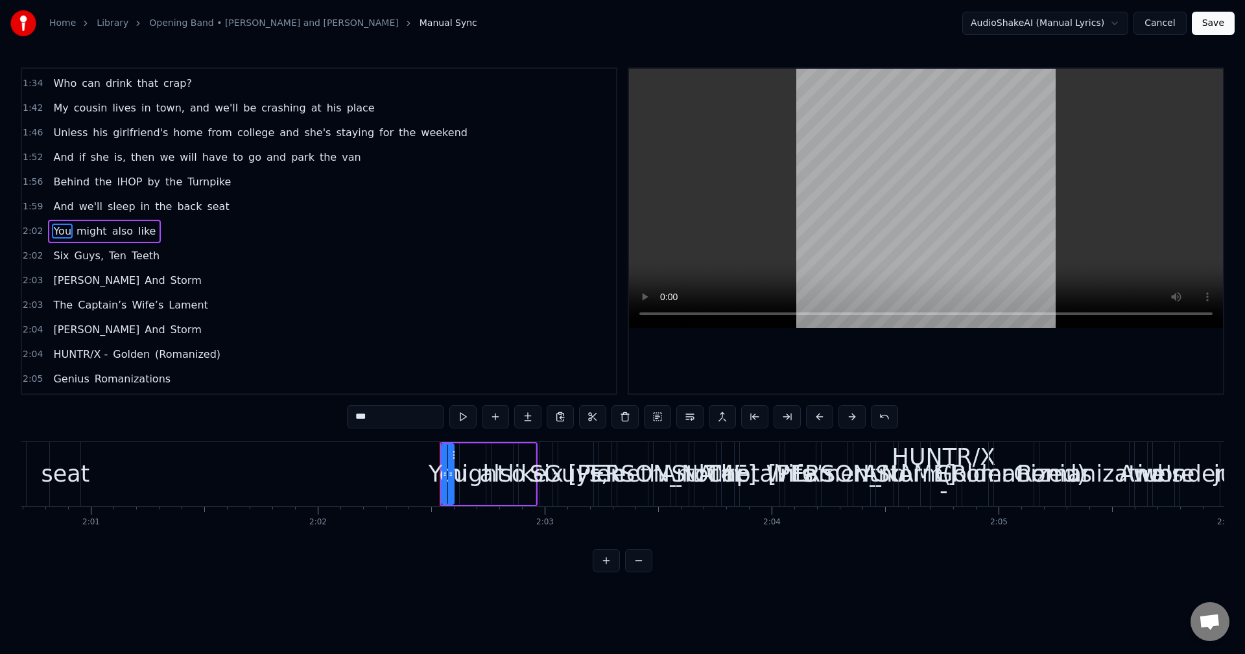
click at [26, 240] on div "2:02 You might also like" at bounding box center [319, 231] width 594 height 25
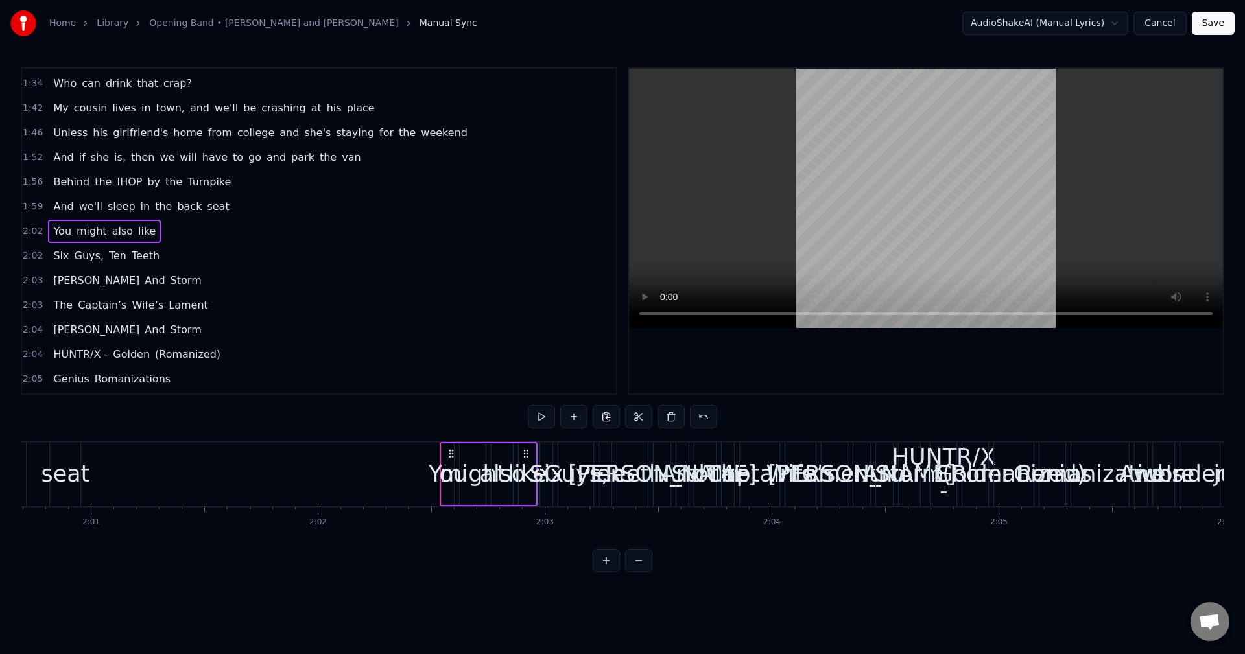
click at [29, 255] on span "2:02" at bounding box center [33, 256] width 20 height 13
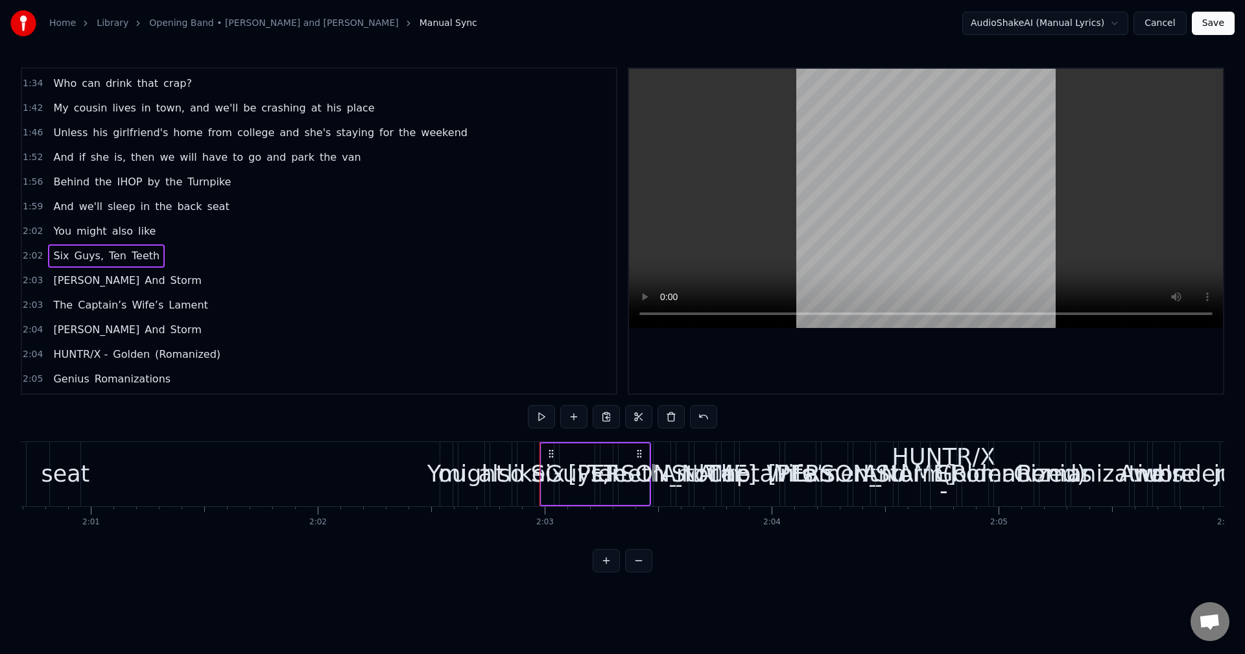
click at [29, 233] on span "2:02" at bounding box center [33, 231] width 20 height 13
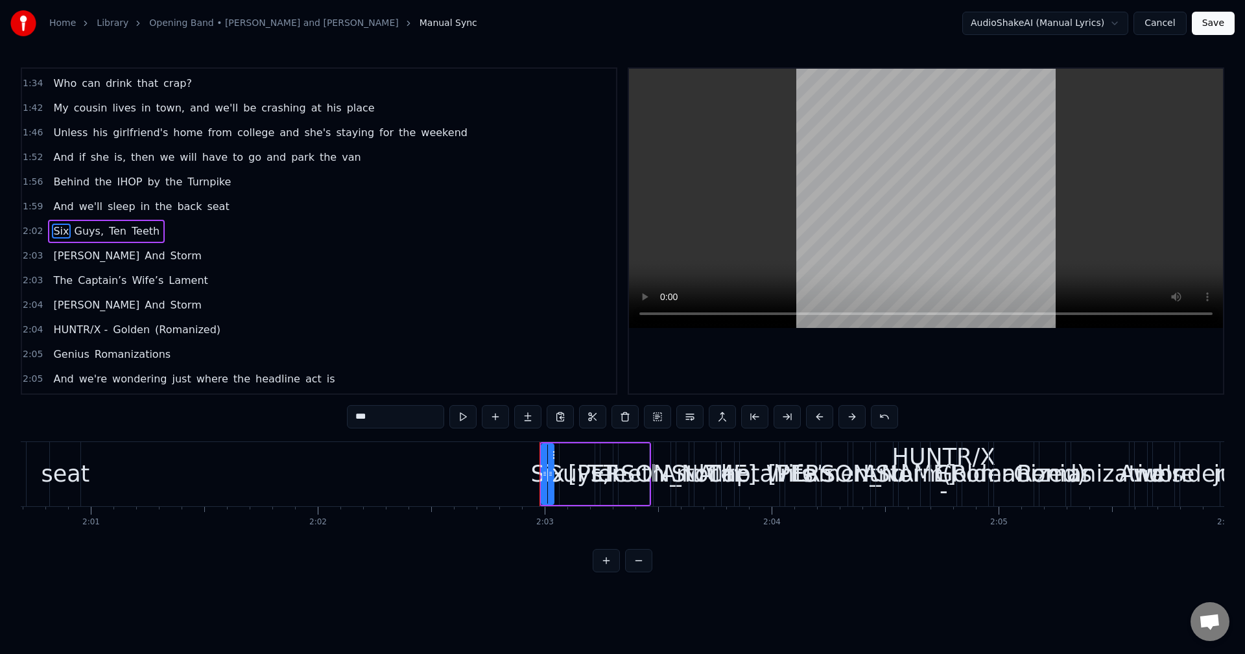
click at [32, 250] on span "2:03" at bounding box center [33, 256] width 20 height 13
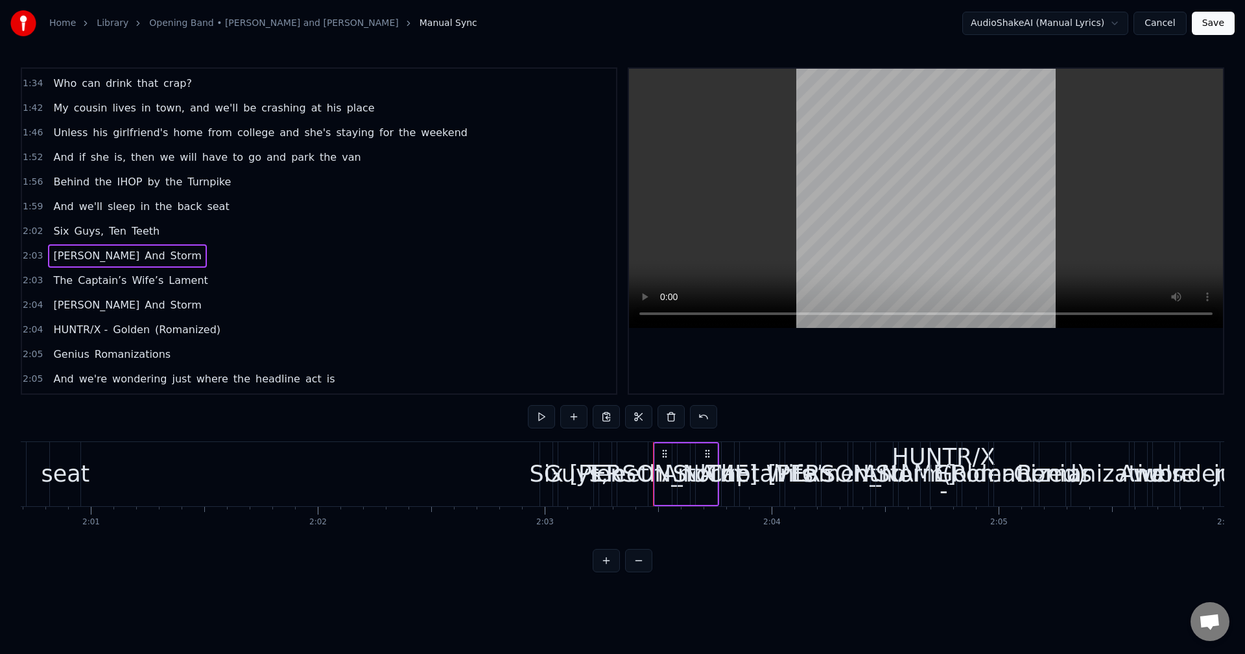
click at [32, 226] on span "2:02" at bounding box center [33, 231] width 20 height 13
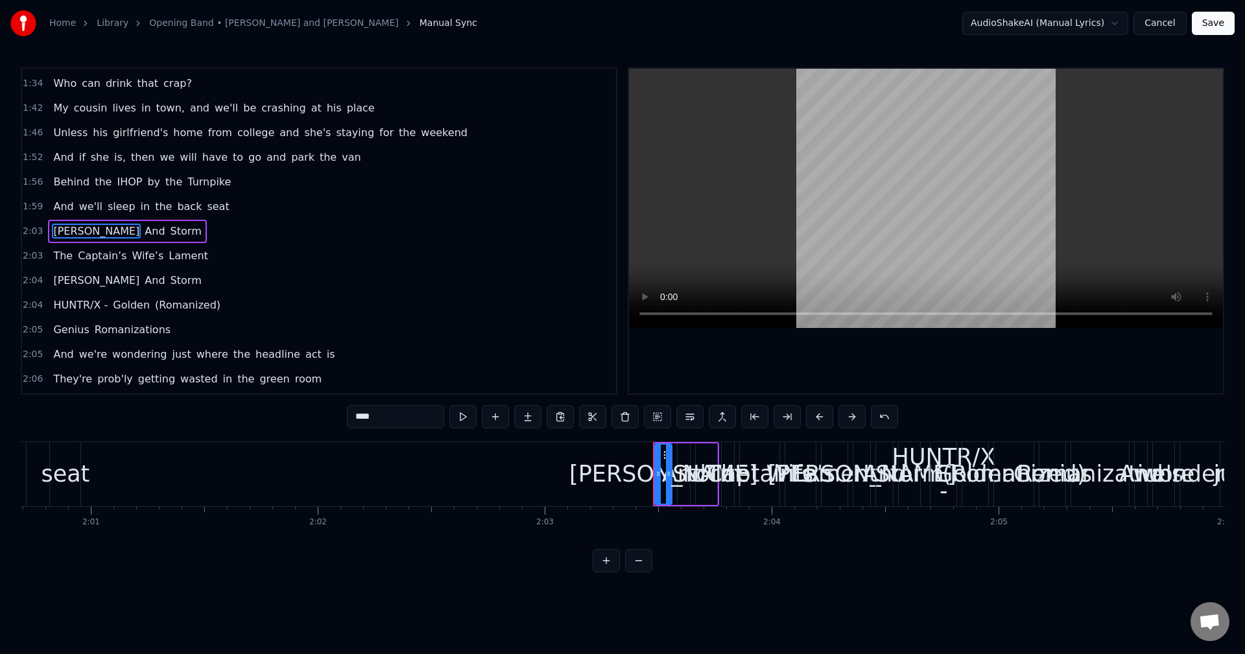
click at [33, 253] on span "2:03" at bounding box center [33, 256] width 20 height 13
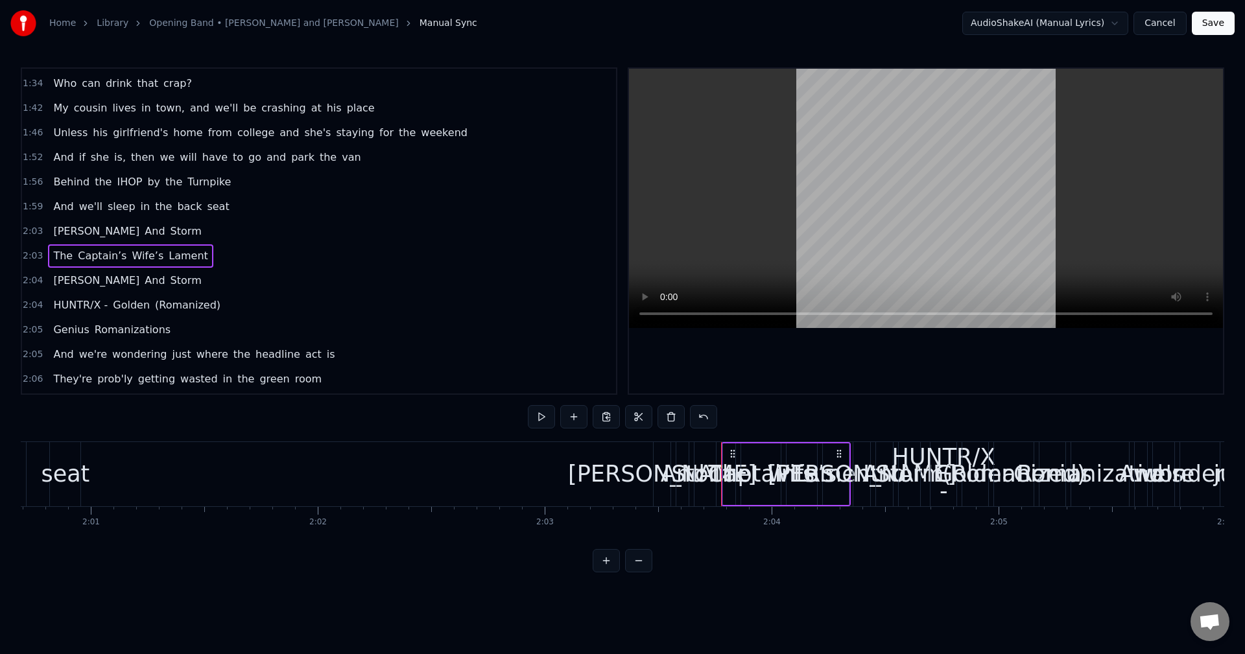
click at [29, 220] on div "2:03 [PERSON_NAME]" at bounding box center [319, 231] width 594 height 25
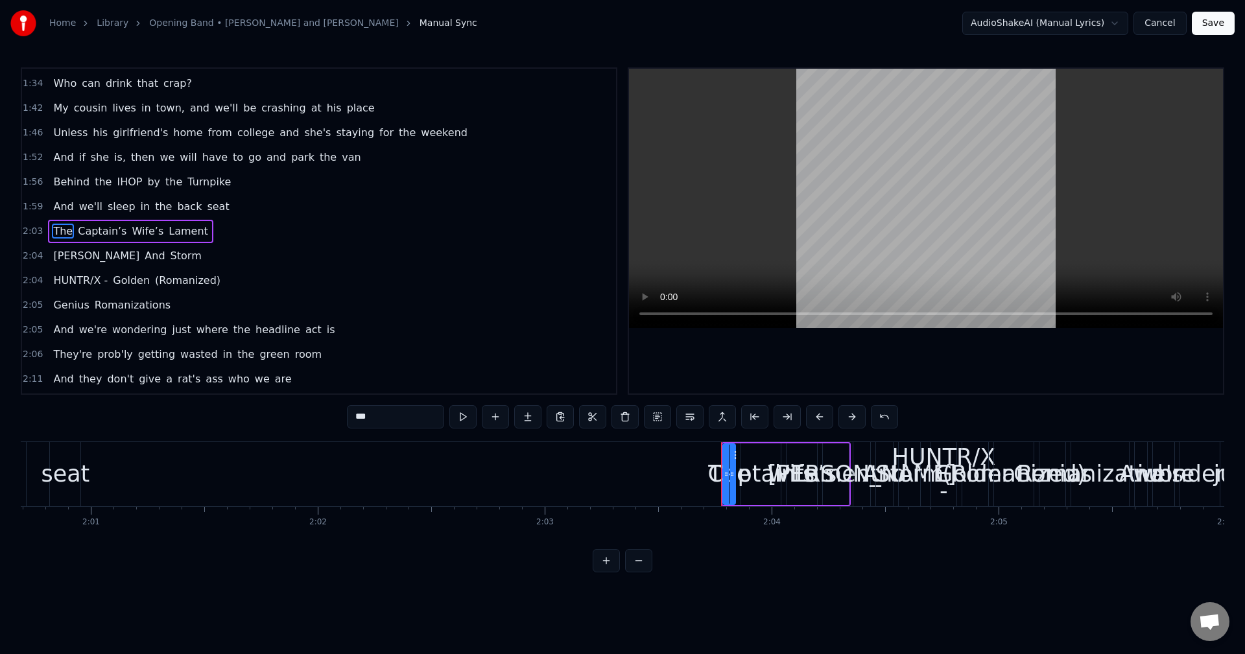
click at [32, 245] on div "2:04 [PERSON_NAME]" at bounding box center [319, 256] width 594 height 25
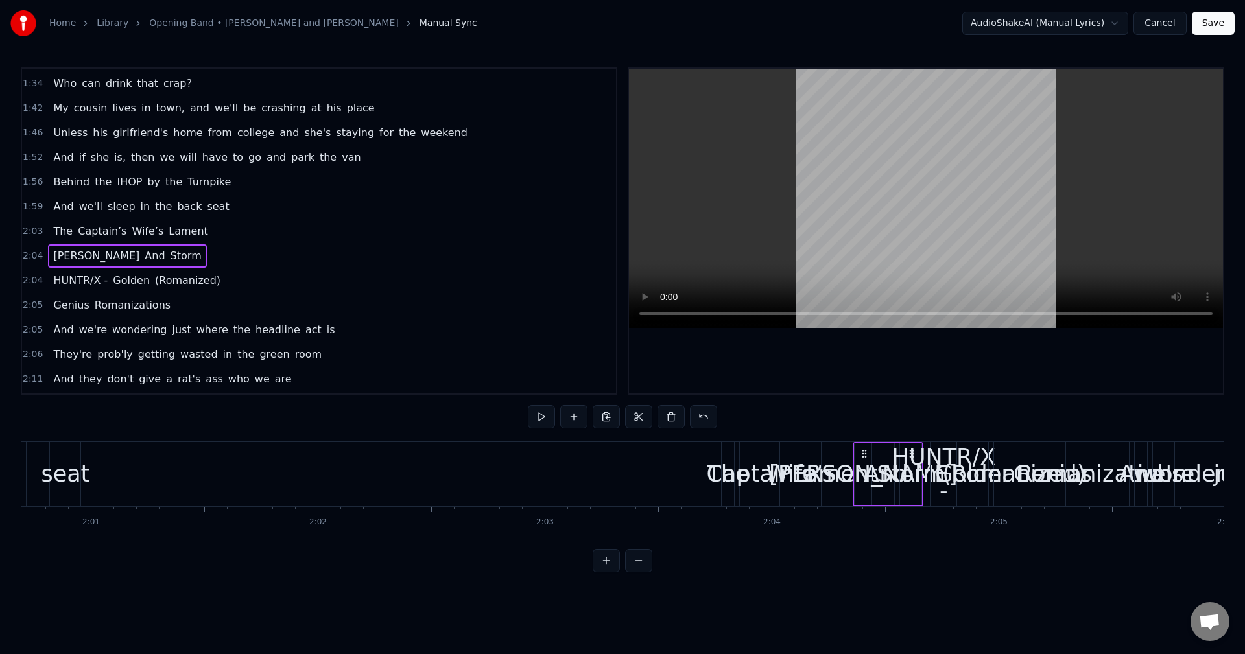
click at [32, 226] on span "2:03" at bounding box center [33, 231] width 20 height 13
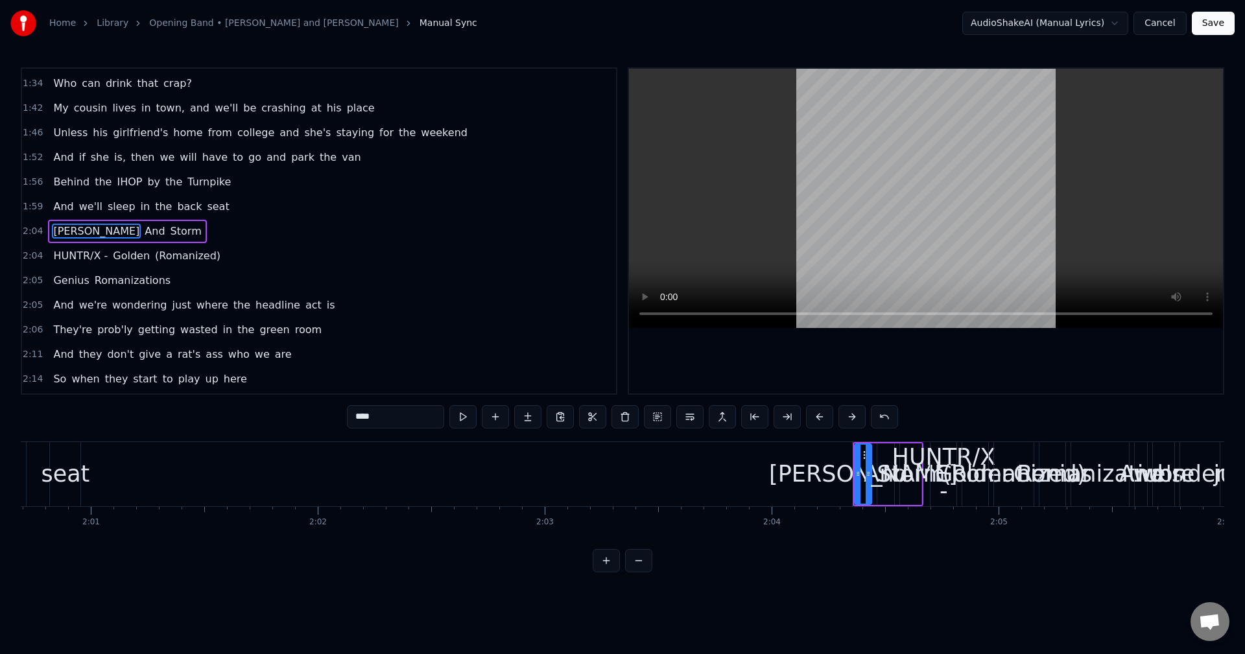
click at [31, 263] on div "2:04 HUNTR/X - Golden (Romanized)" at bounding box center [319, 256] width 594 height 25
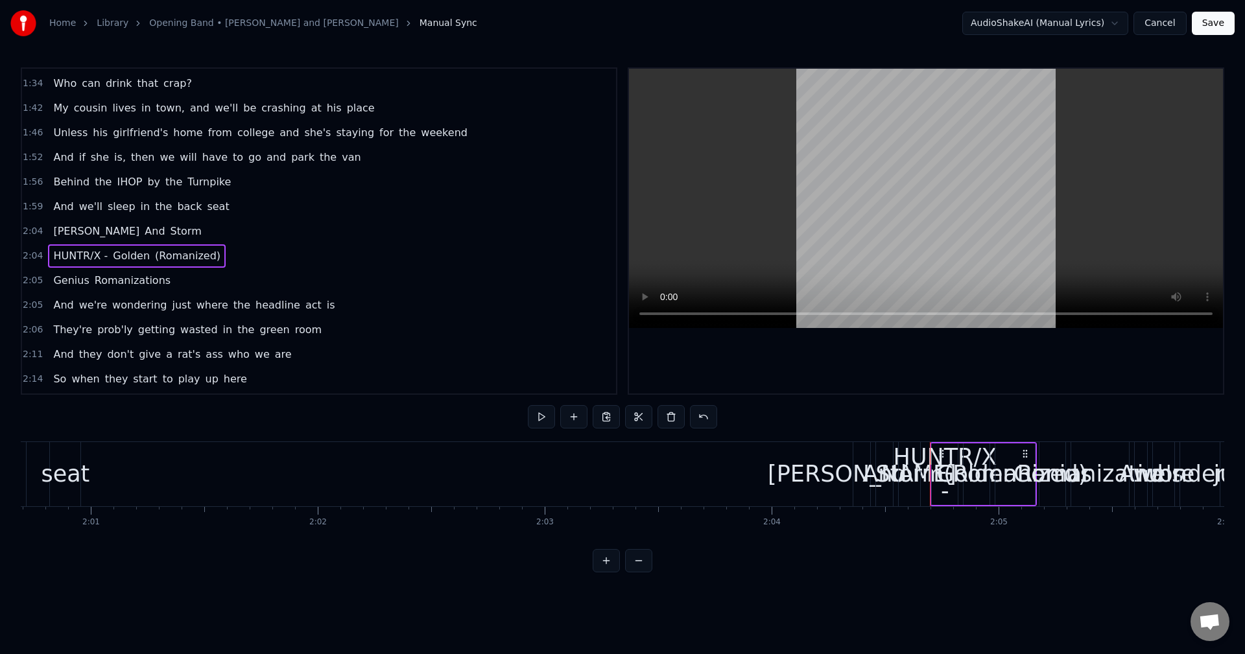
click at [27, 220] on div "2:04 [PERSON_NAME]" at bounding box center [319, 231] width 594 height 25
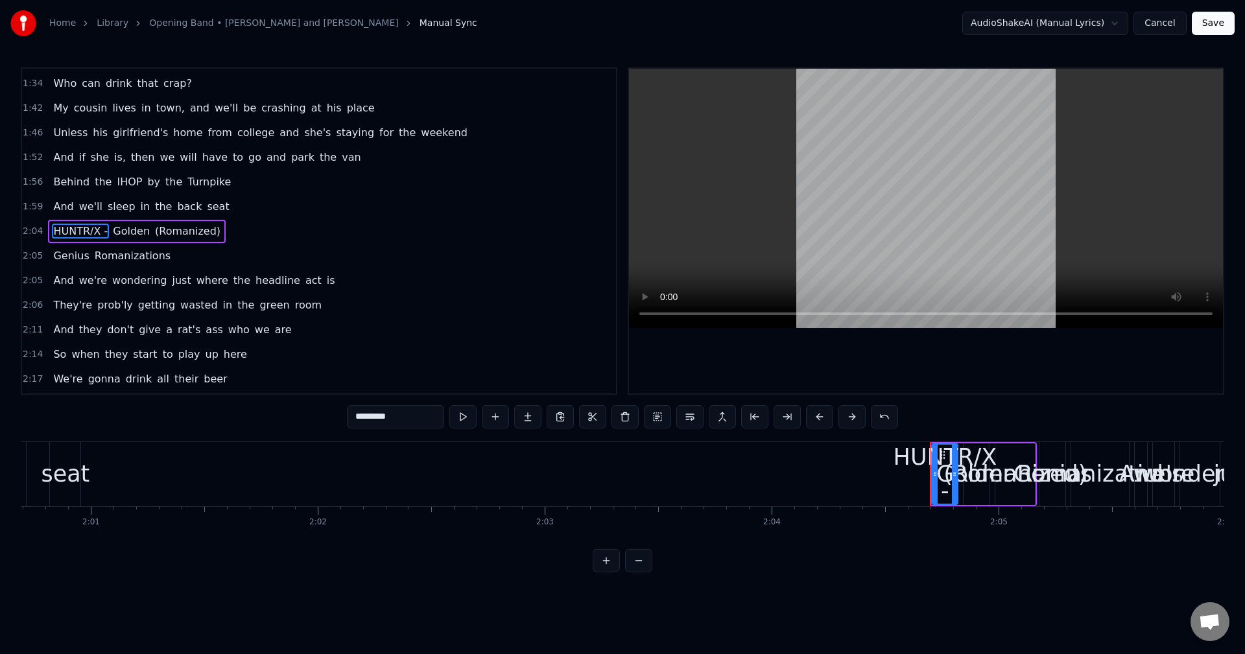
click at [29, 270] on div "2:05 And we're wondering just where the headline act is" at bounding box center [319, 280] width 594 height 25
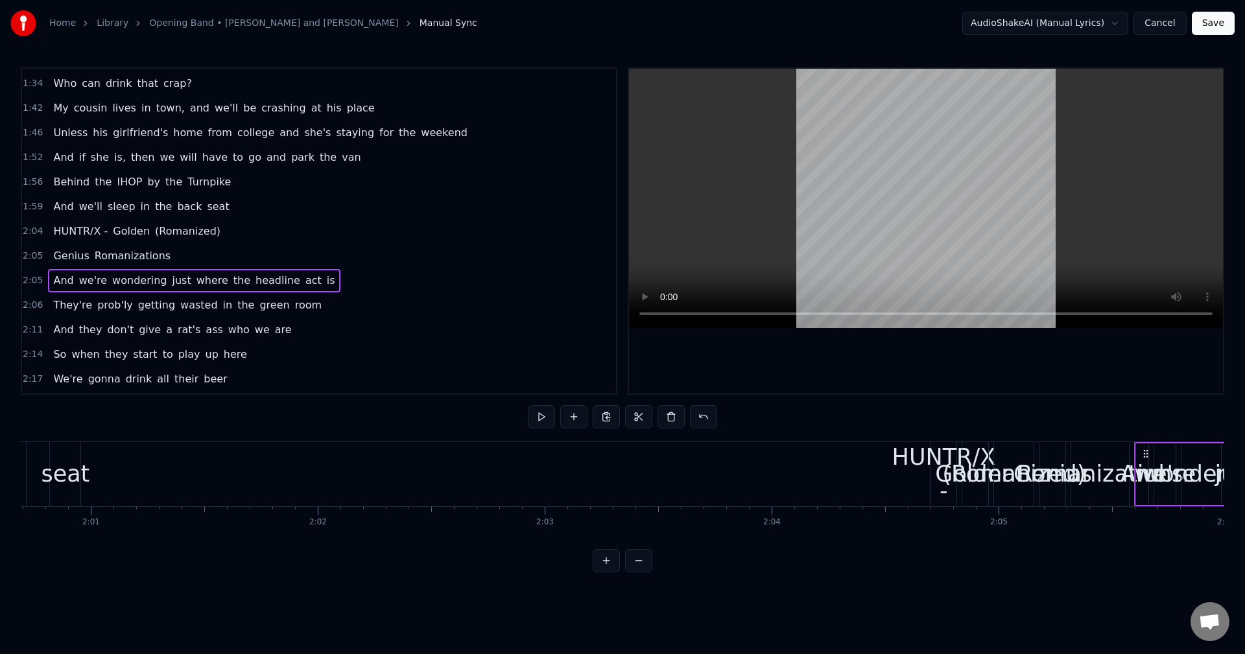
click at [29, 228] on span "2:04" at bounding box center [33, 231] width 20 height 13
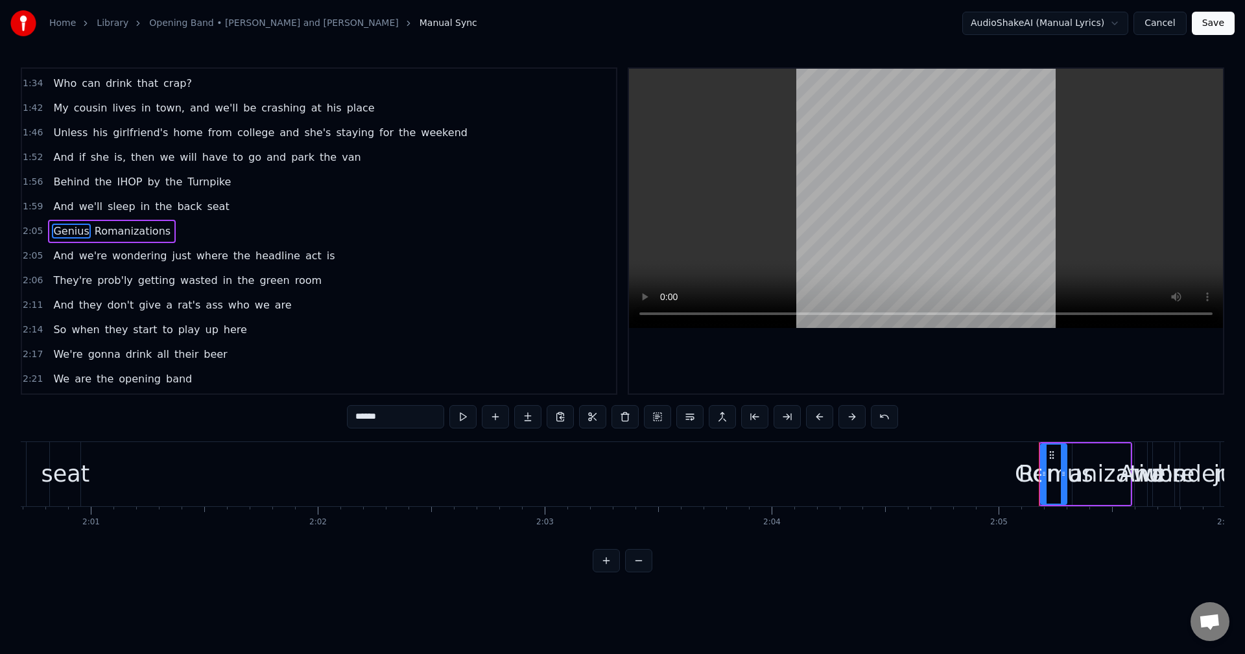
click at [28, 270] on div "2:06 They're prob'ly getting wasted in the green room" at bounding box center [319, 280] width 594 height 25
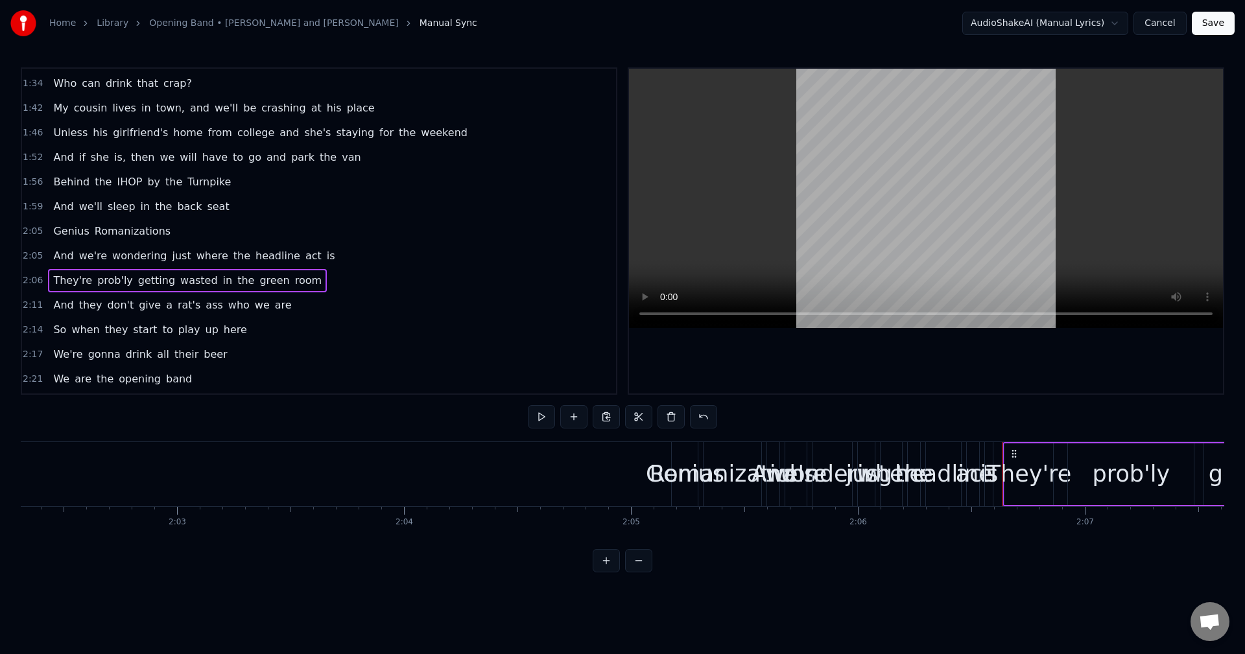
click at [28, 225] on span "2:05" at bounding box center [33, 231] width 20 height 13
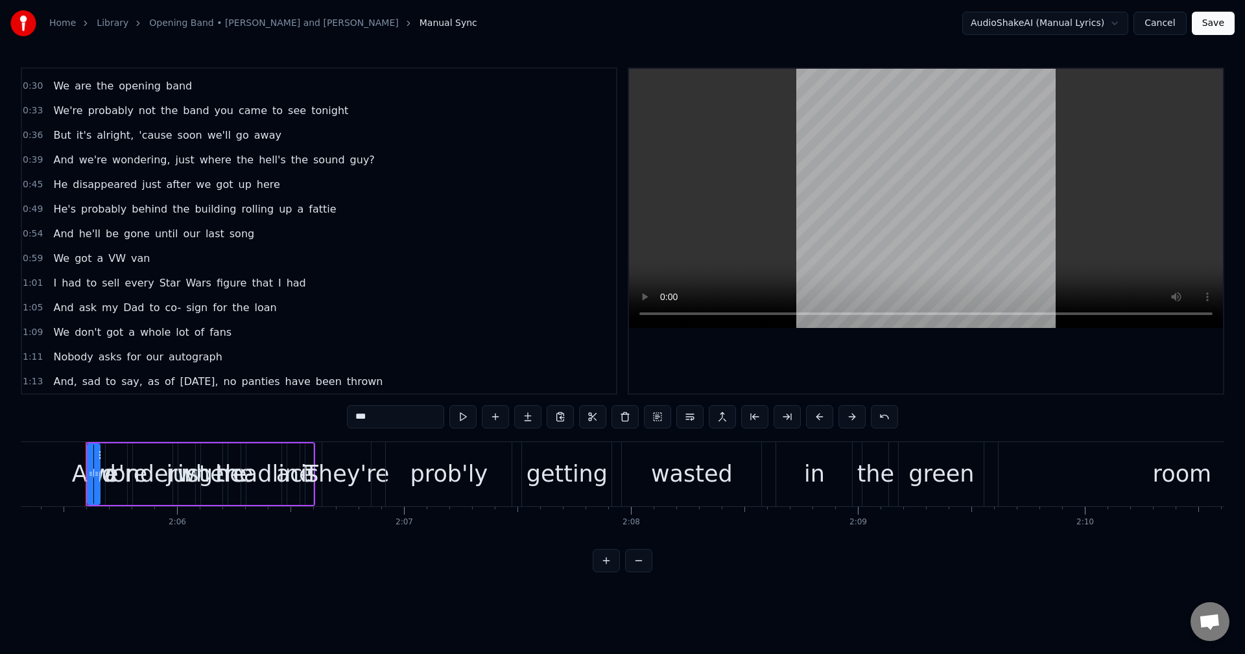
scroll to position [0, 0]
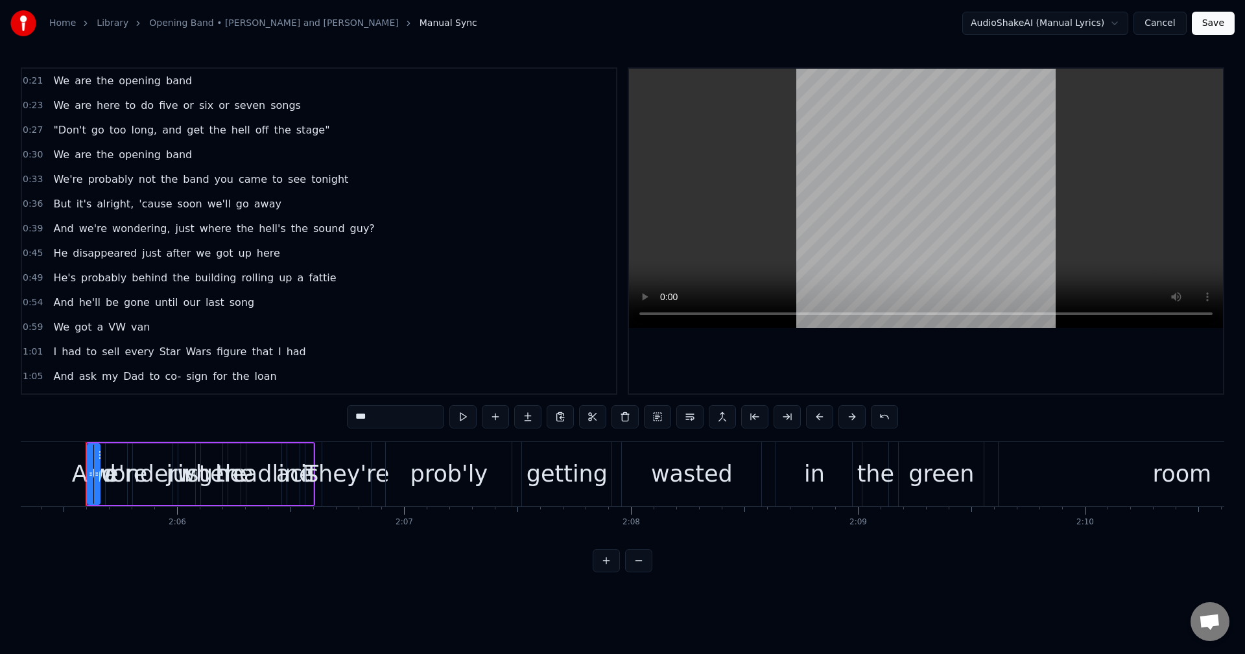
click at [1215, 23] on button "Save" at bounding box center [1212, 23] width 43 height 23
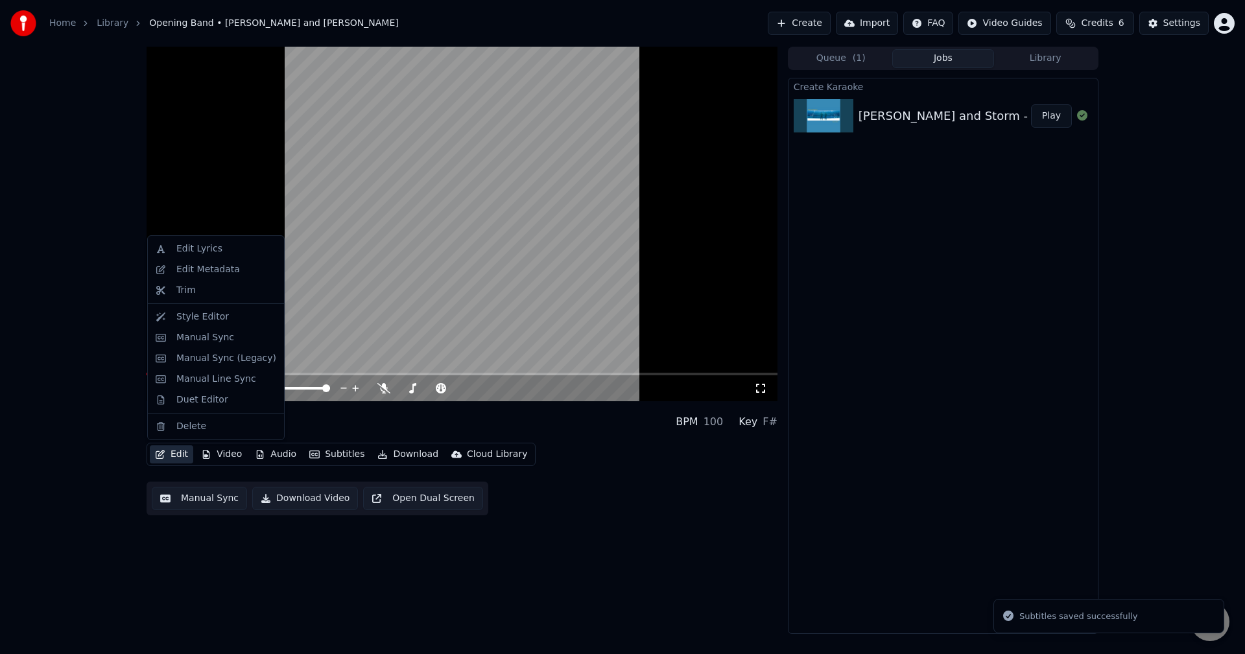
click at [178, 455] on button "Edit" at bounding box center [171, 454] width 43 height 18
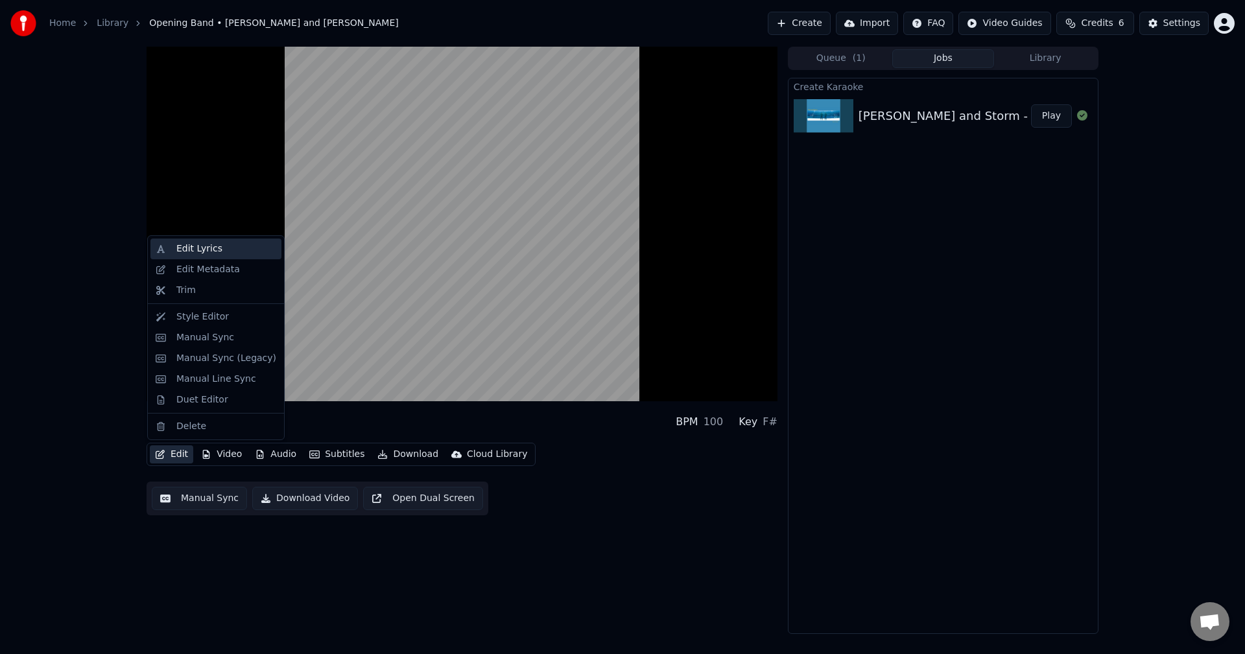
click at [215, 250] on div "Edit Lyrics" at bounding box center [199, 248] width 46 height 13
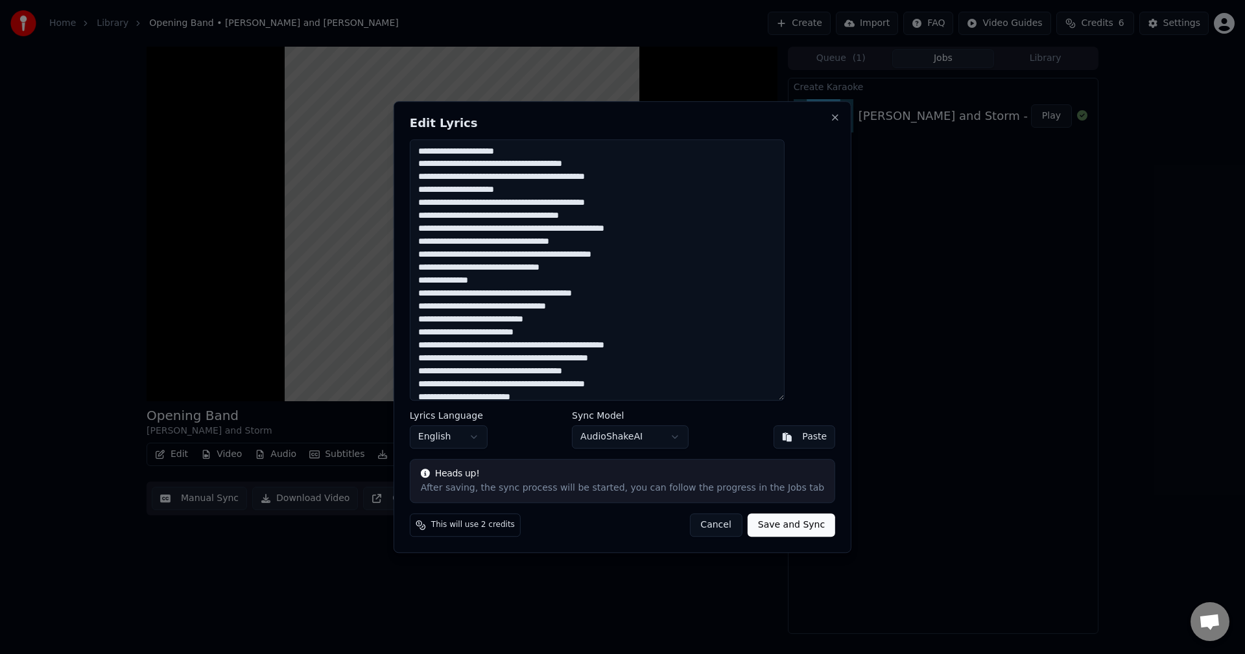
click at [478, 528] on span "This will use 2 credits" at bounding box center [473, 525] width 84 height 10
drag, startPoint x: 574, startPoint y: 486, endPoint x: 567, endPoint y: 497, distance: 13.7
click at [567, 497] on div "Heads up! After saving, the sync process will be started, you can follow the pr…" at bounding box center [622, 481] width 425 height 44
click at [583, 525] on div "This will use 2 credits Cancel Save and Sync" at bounding box center [622, 524] width 425 height 23
click at [690, 526] on button "Cancel" at bounding box center [715, 524] width 53 height 23
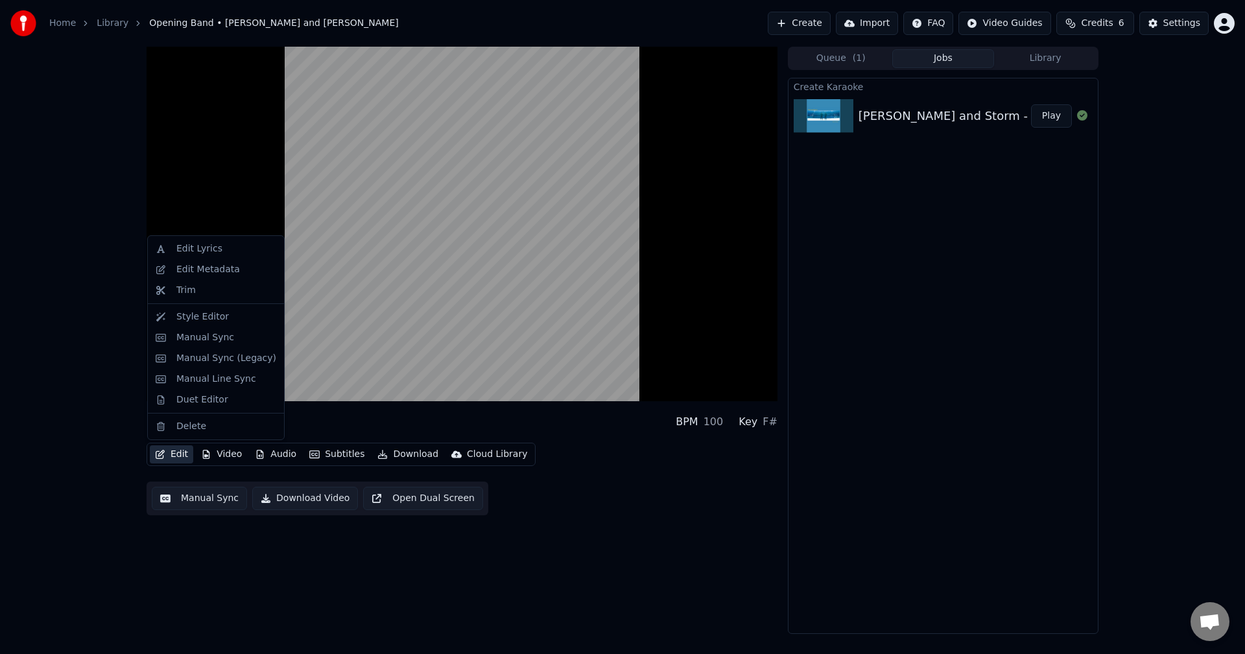
click at [171, 453] on button "Edit" at bounding box center [171, 454] width 43 height 18
click at [212, 248] on div "Edit Lyrics" at bounding box center [199, 248] width 46 height 13
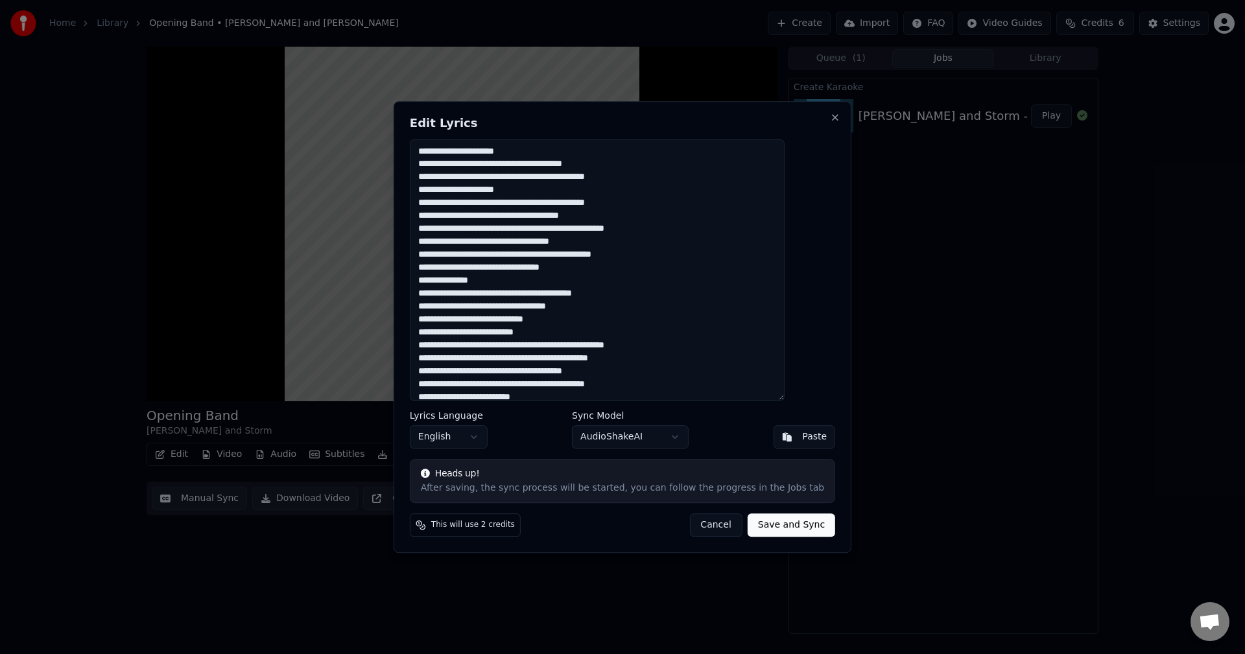
click at [775, 523] on button "Save and Sync" at bounding box center [791, 524] width 88 height 23
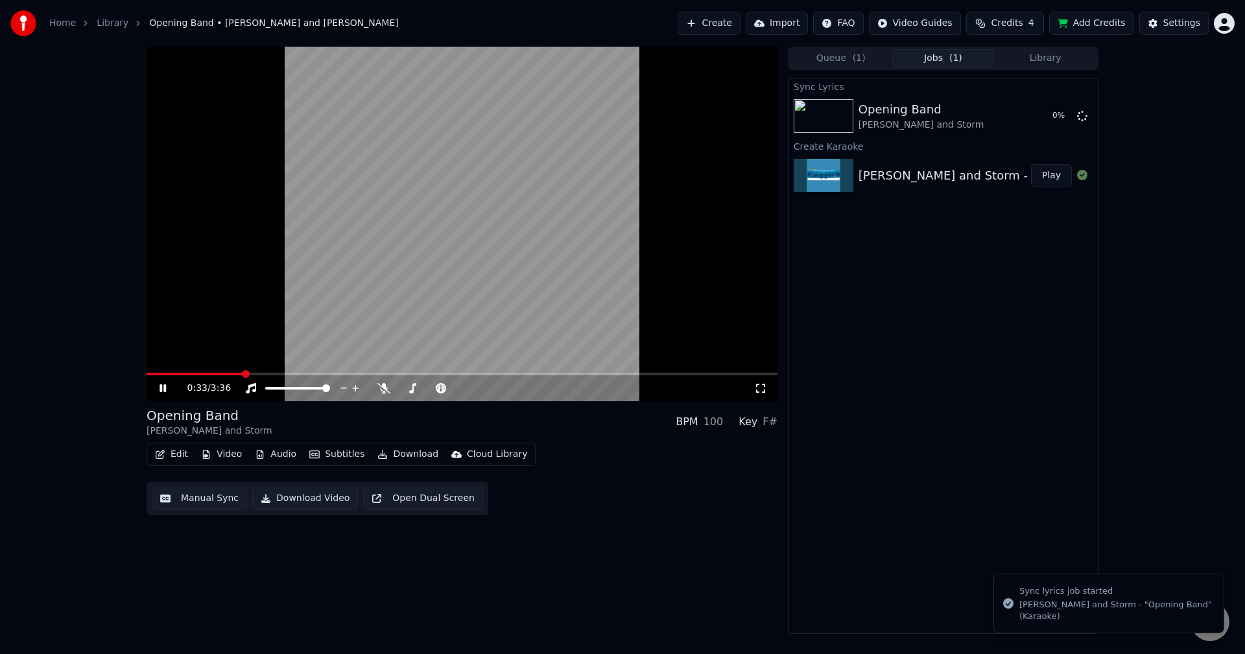
click at [404, 248] on video at bounding box center [461, 224] width 631 height 355
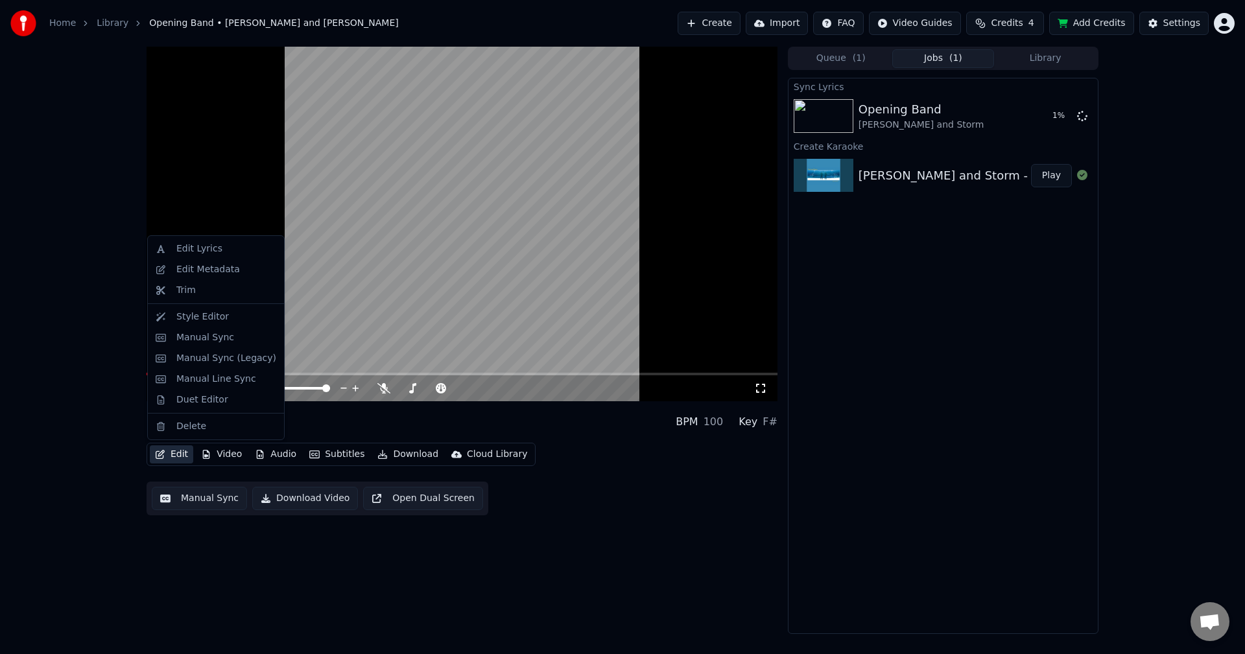
click at [180, 454] on button "Edit" at bounding box center [171, 454] width 43 height 18
click at [232, 336] on div "Manual Sync" at bounding box center [226, 337] width 100 height 13
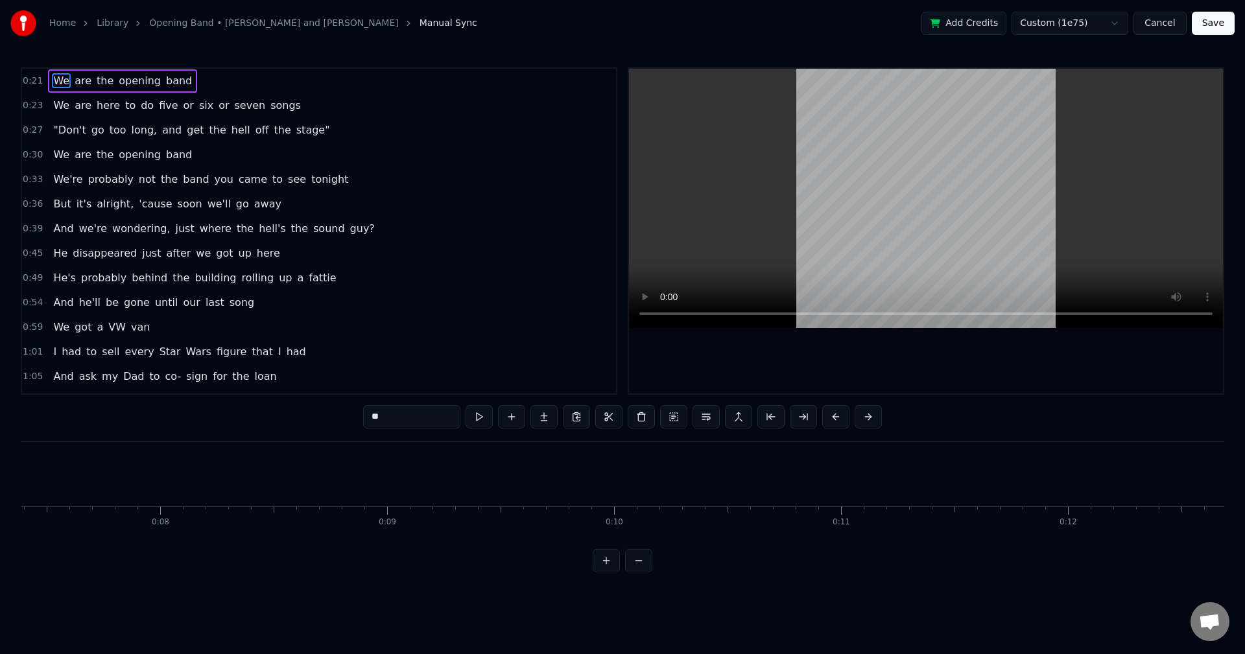
scroll to position [0, 1648]
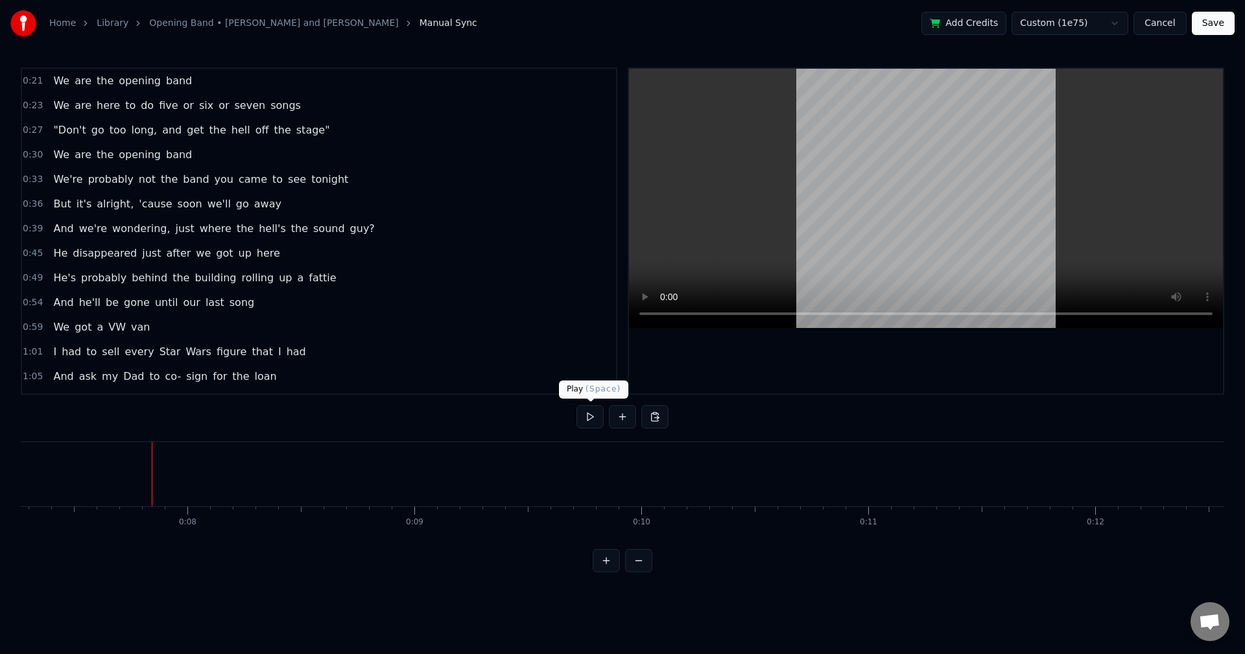
click at [595, 413] on button at bounding box center [589, 416] width 27 height 23
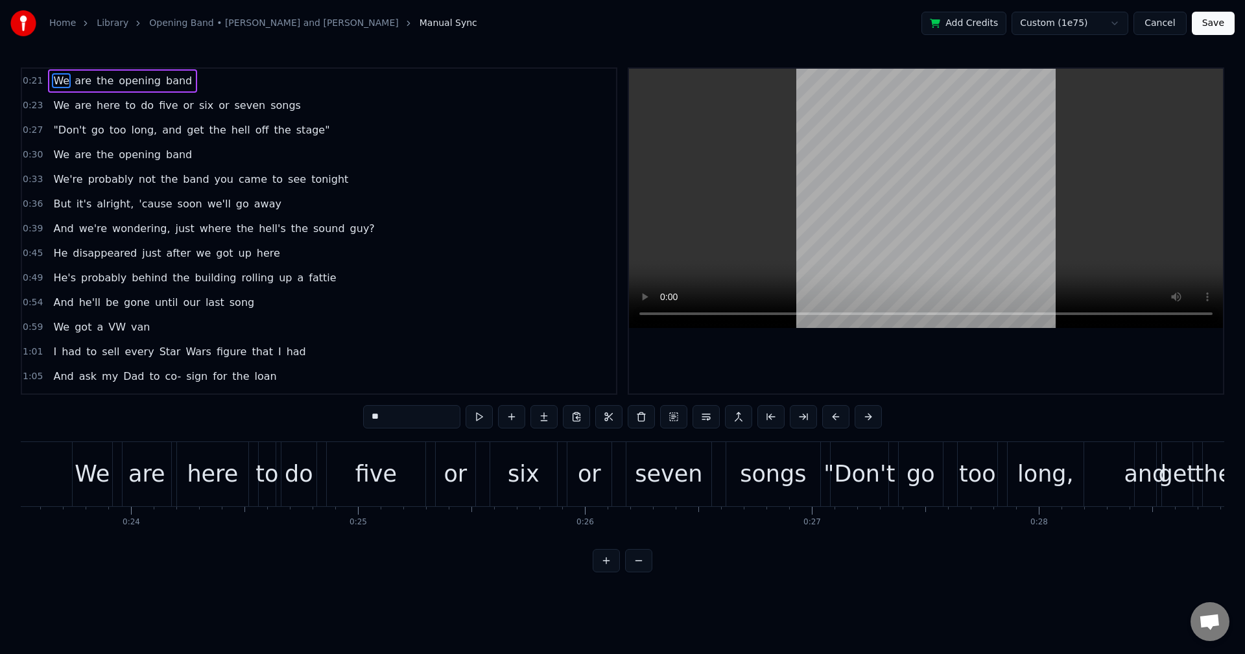
scroll to position [0, 4749]
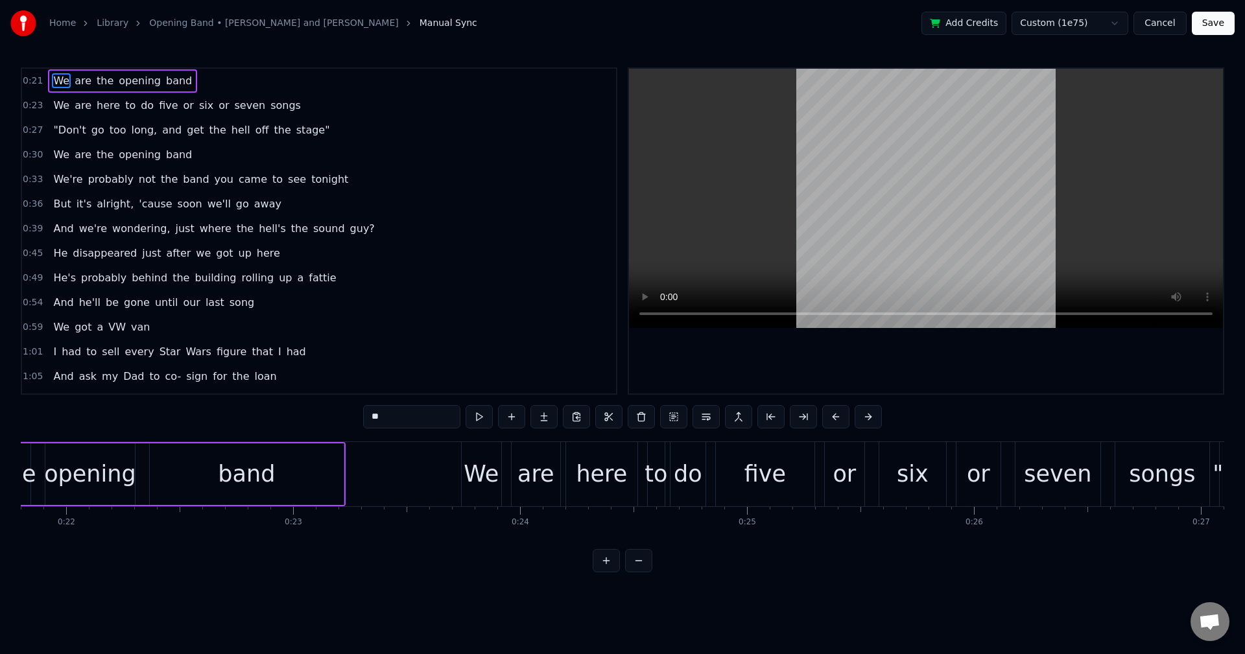
click at [546, 240] on div "0:39 And we're wondering, just where the hell's the sound guy?" at bounding box center [319, 228] width 594 height 25
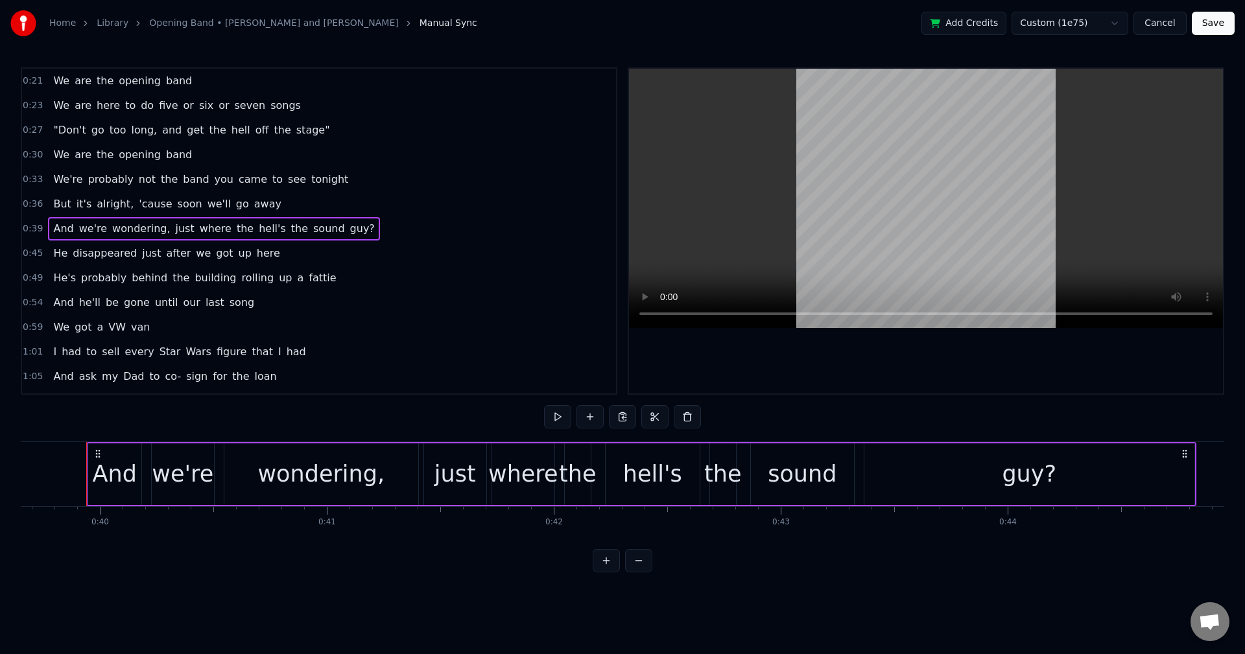
scroll to position [0, 8486]
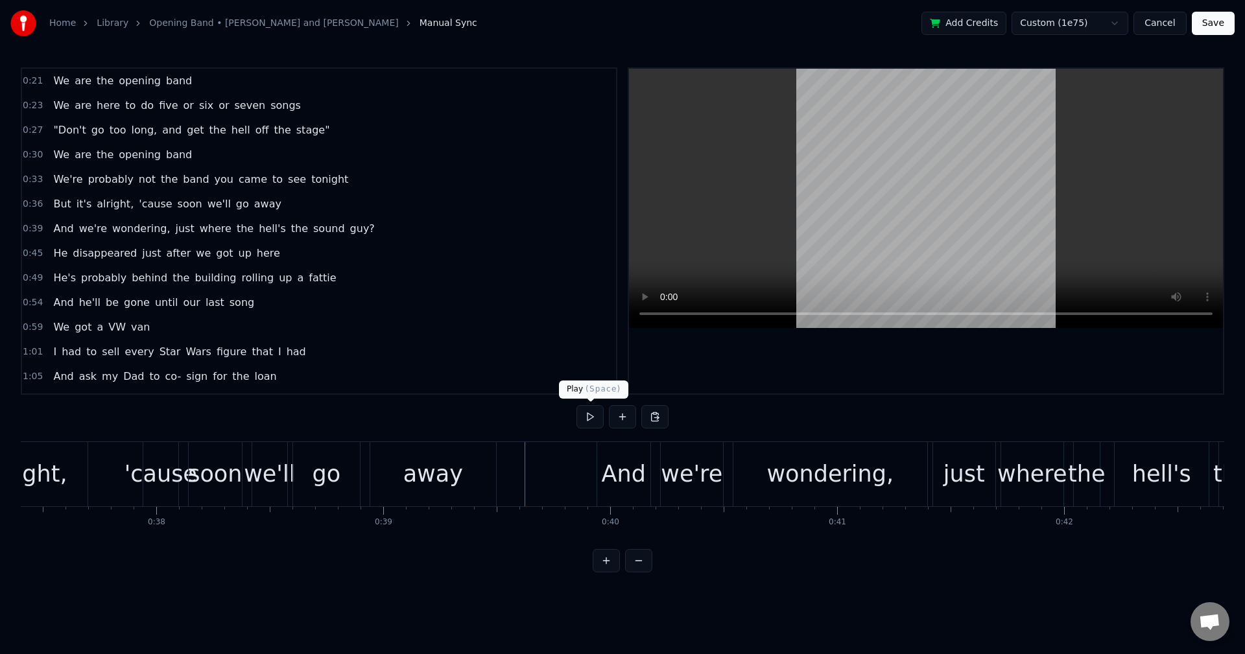
click at [585, 417] on button at bounding box center [589, 416] width 27 height 23
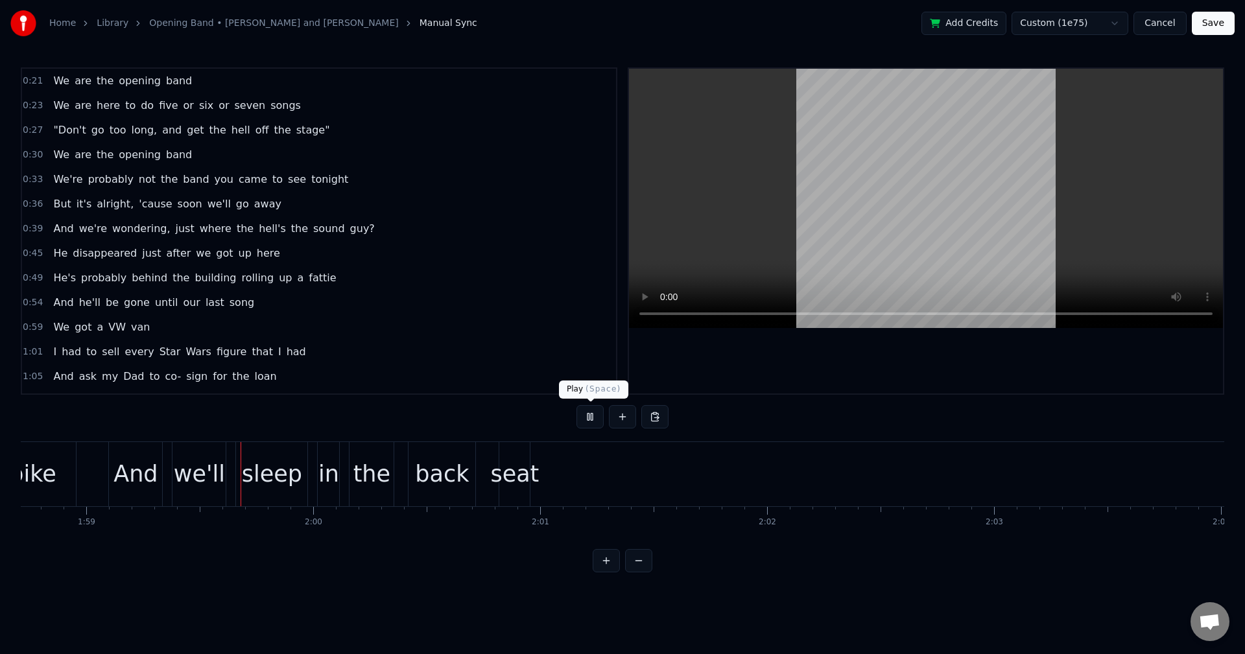
scroll to position [0, 26933]
click at [585, 414] on button at bounding box center [589, 416] width 27 height 23
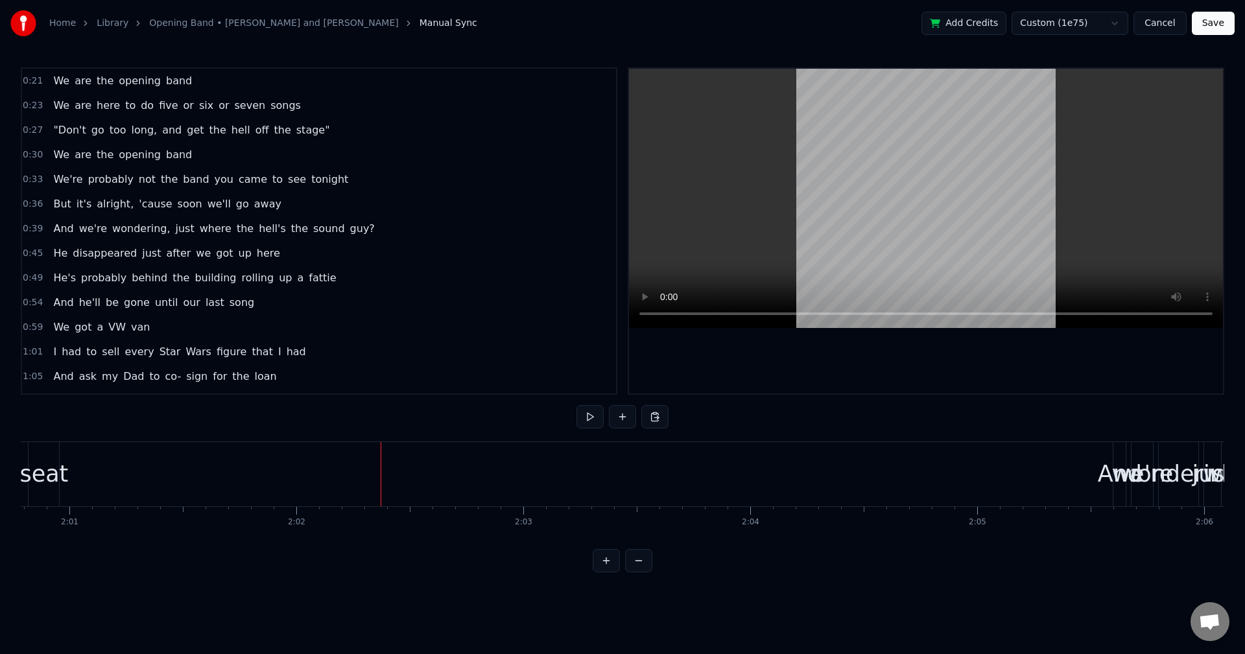
scroll to position [0, 27456]
click at [1066, 482] on div "we're" at bounding box center [1088, 474] width 62 height 34
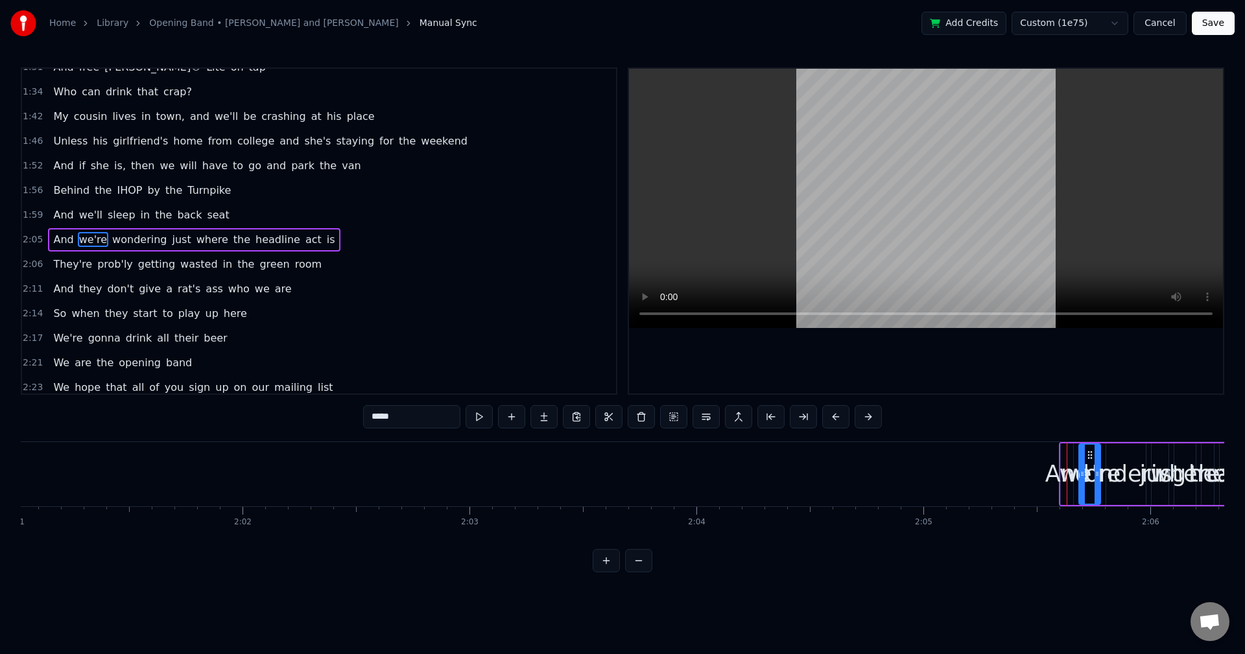
scroll to position [490, 0]
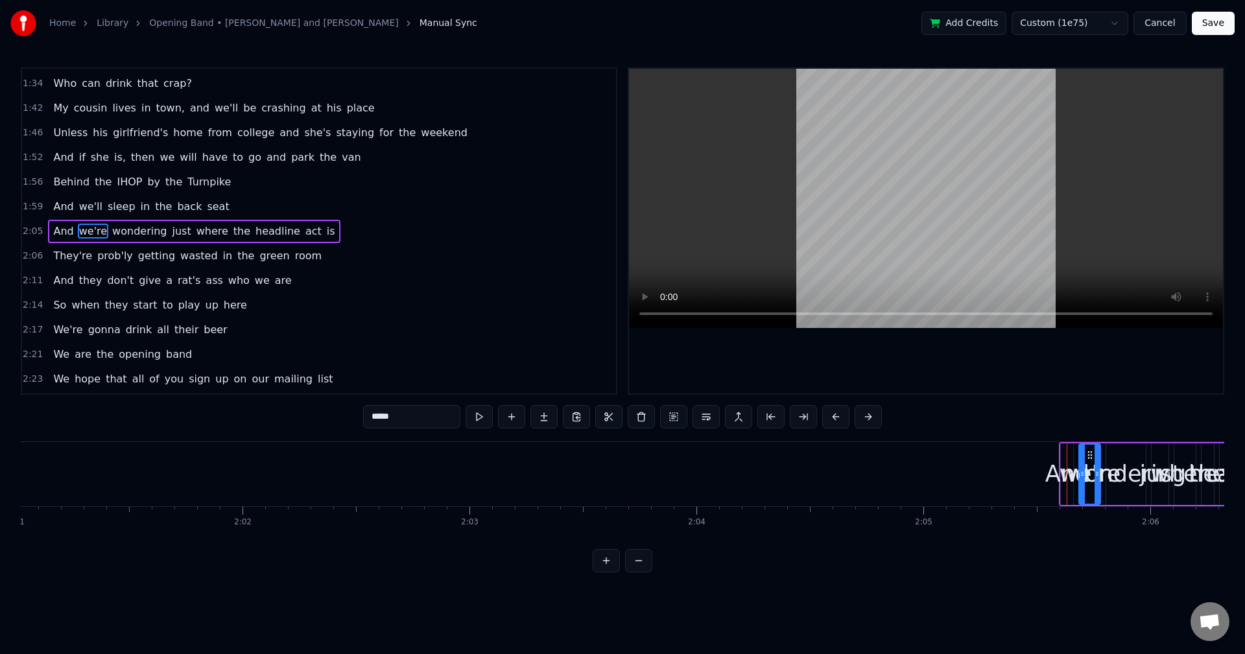
click at [1061, 484] on div "And" at bounding box center [1067, 474] width 44 height 34
drag, startPoint x: 1070, startPoint y: 456, endPoint x: 1085, endPoint y: 469, distance: 20.3
click at [1081, 469] on div at bounding box center [1077, 474] width 5 height 59
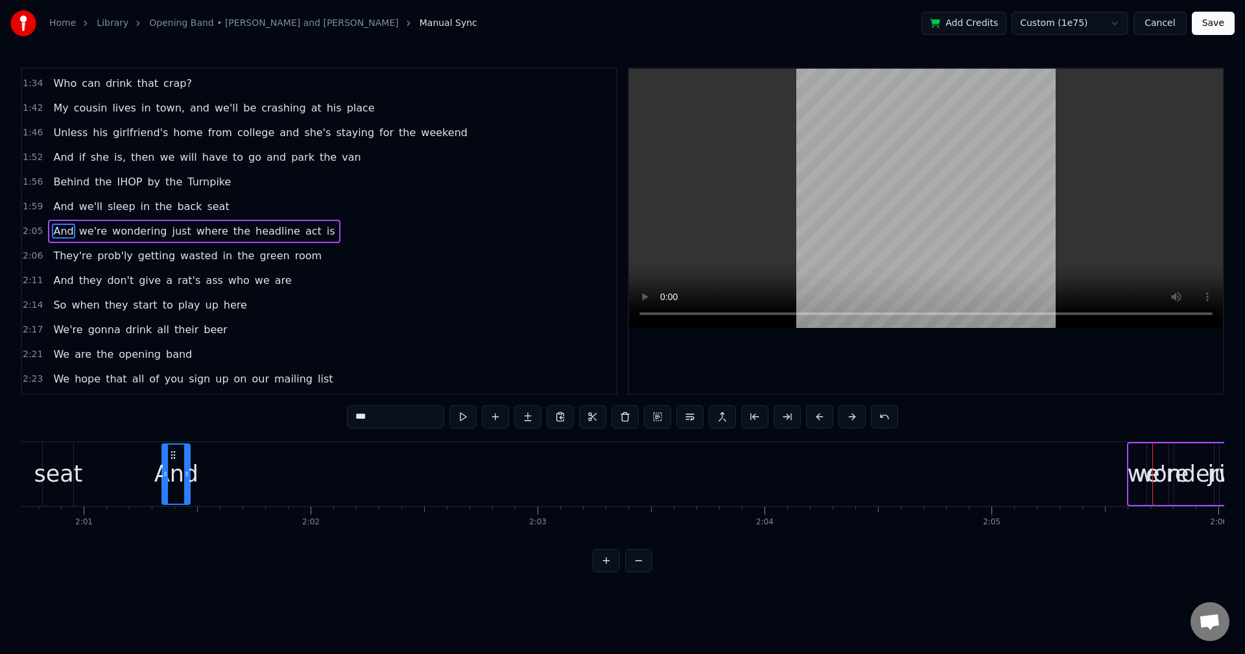
scroll to position [0, 27292]
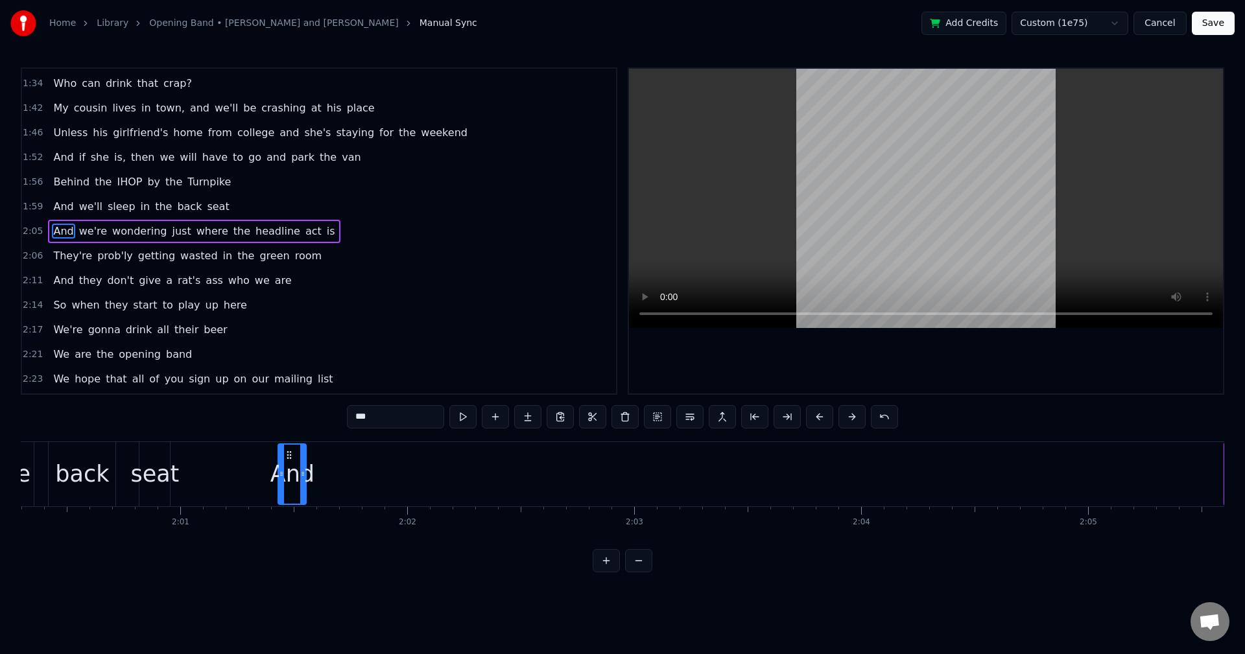
drag, startPoint x: 1070, startPoint y: 457, endPoint x: 283, endPoint y: 465, distance: 786.3
click at [283, 465] on div "And" at bounding box center [292, 474] width 27 height 59
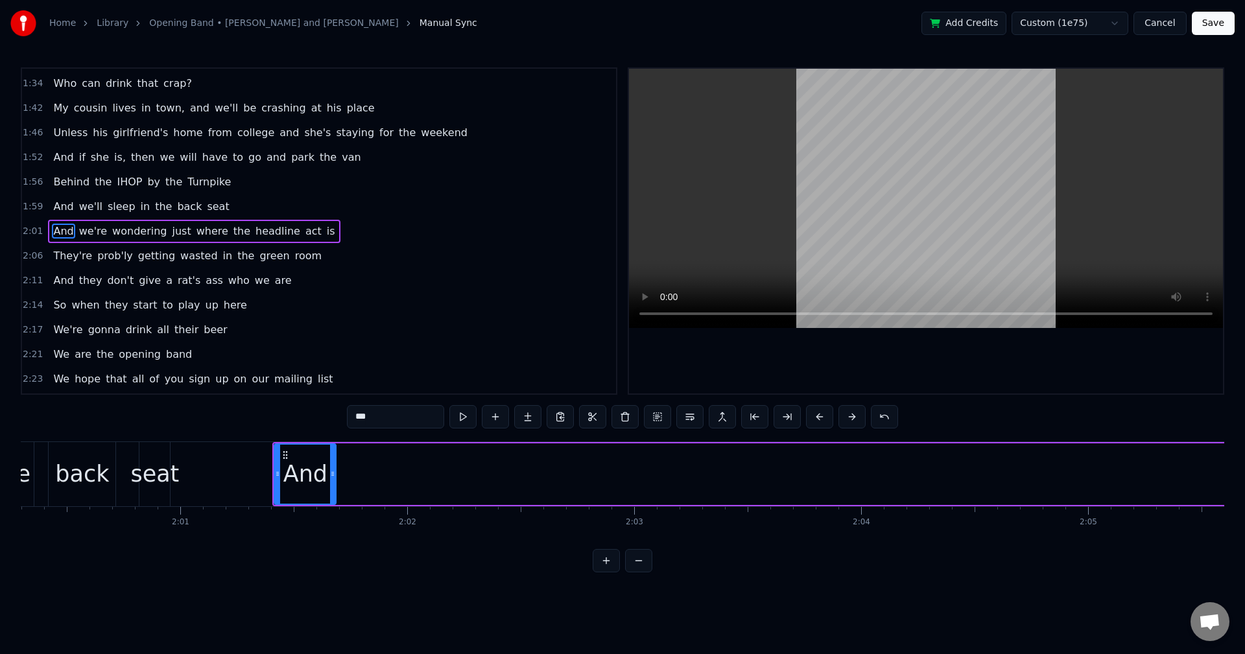
drag, startPoint x: 300, startPoint y: 471, endPoint x: 334, endPoint y: 476, distance: 34.1
click at [334, 476] on icon at bounding box center [332, 474] width 5 height 10
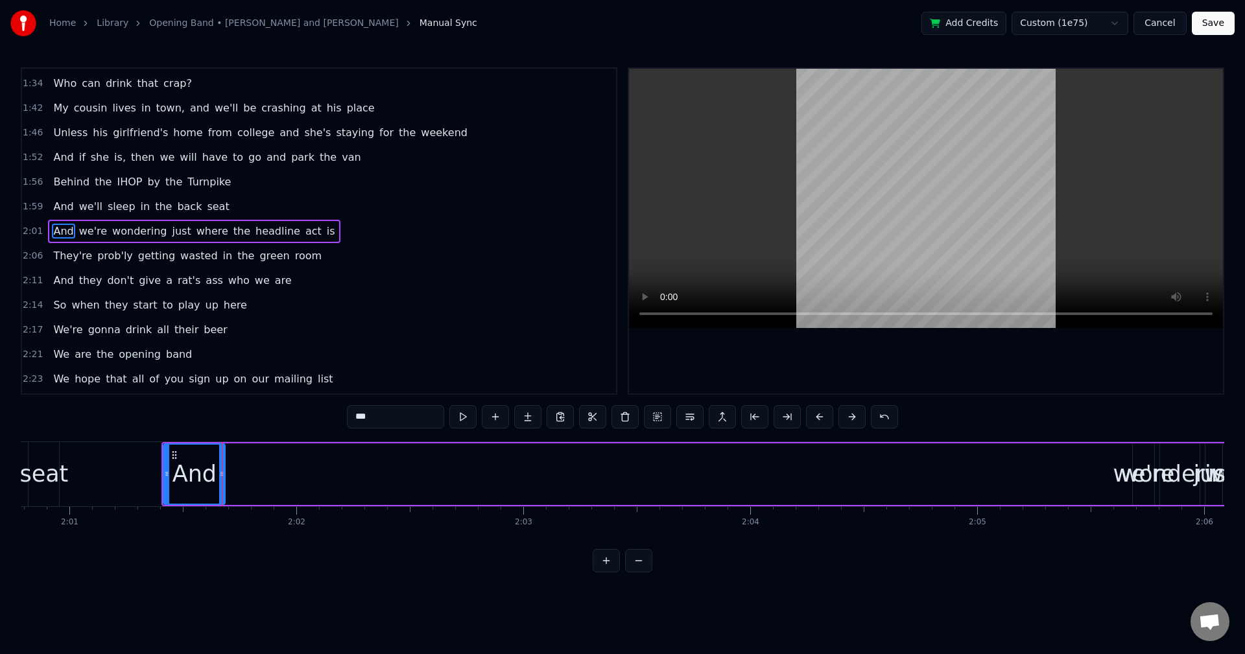
scroll to position [0, 27646]
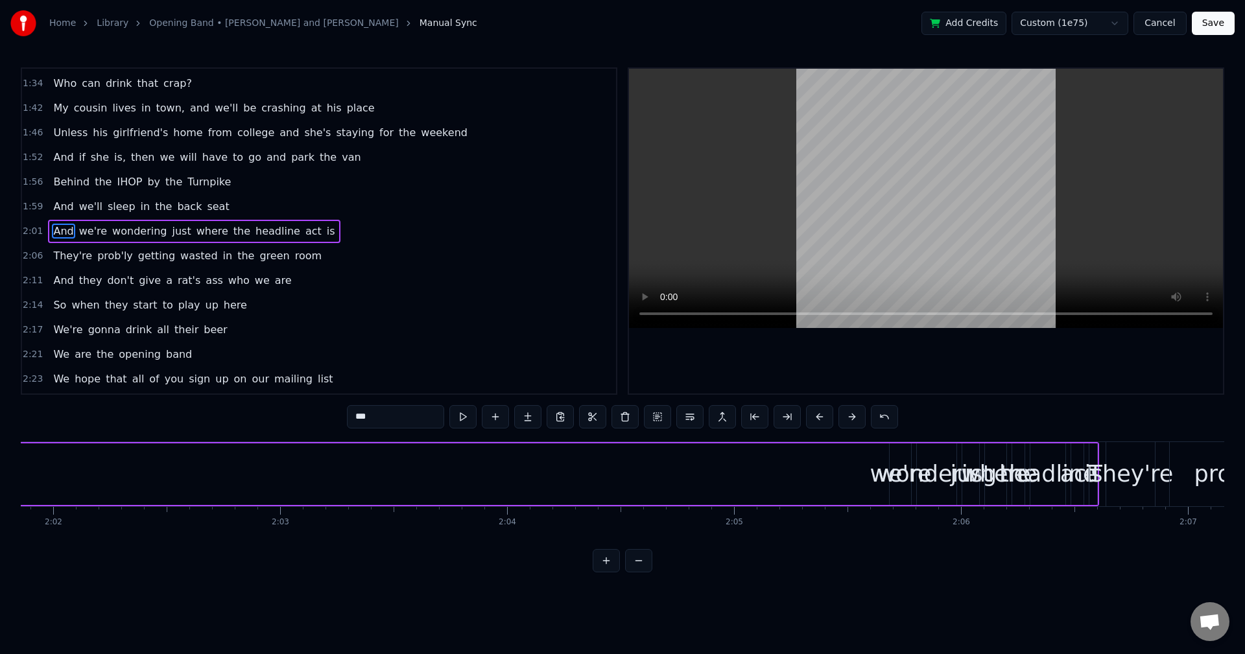
click at [880, 474] on div "we're" at bounding box center [900, 474] width 62 height 34
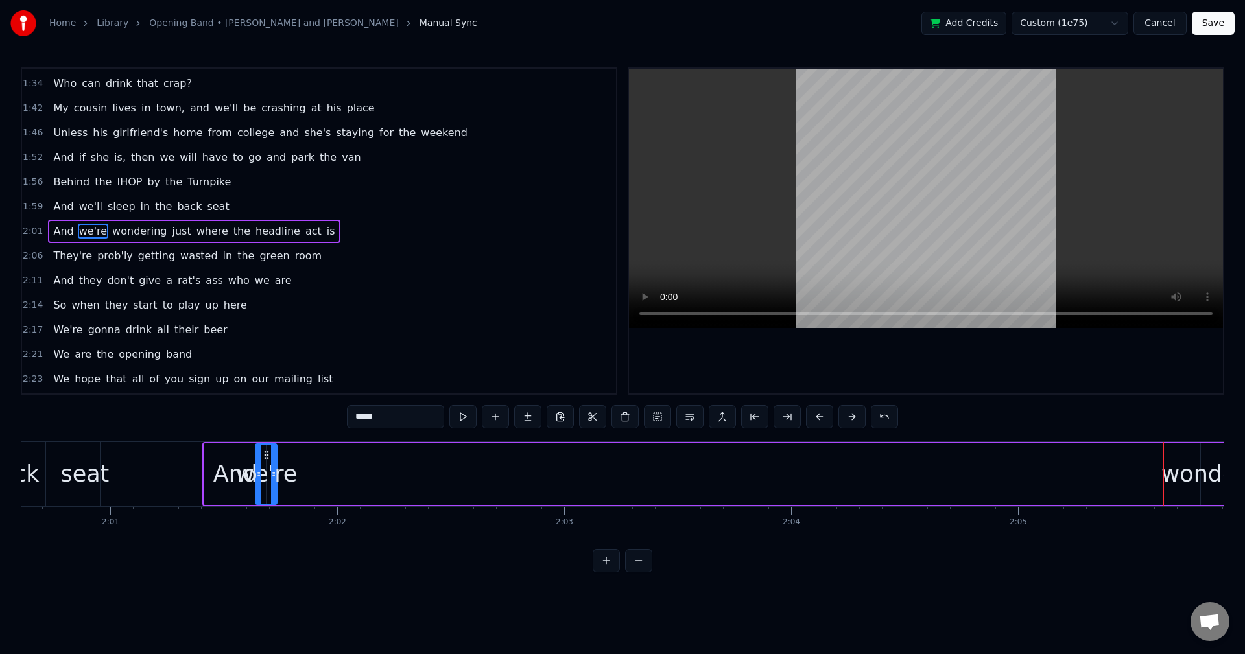
scroll to position [0, 27360]
drag, startPoint x: 900, startPoint y: 454, endPoint x: 279, endPoint y: 474, distance: 620.7
click at [279, 474] on div "we're" at bounding box center [280, 474] width 20 height 59
drag, startPoint x: 286, startPoint y: 474, endPoint x: 343, endPoint y: 474, distance: 57.0
click at [343, 474] on icon at bounding box center [344, 474] width 5 height 10
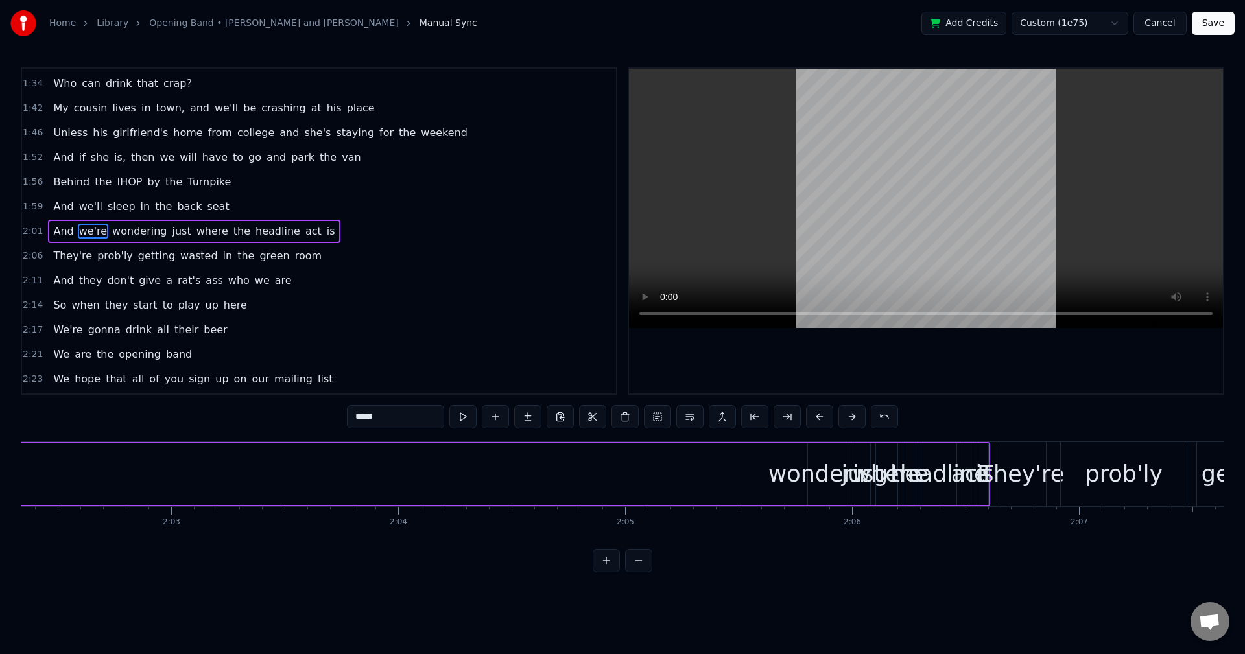
scroll to position [0, 27673]
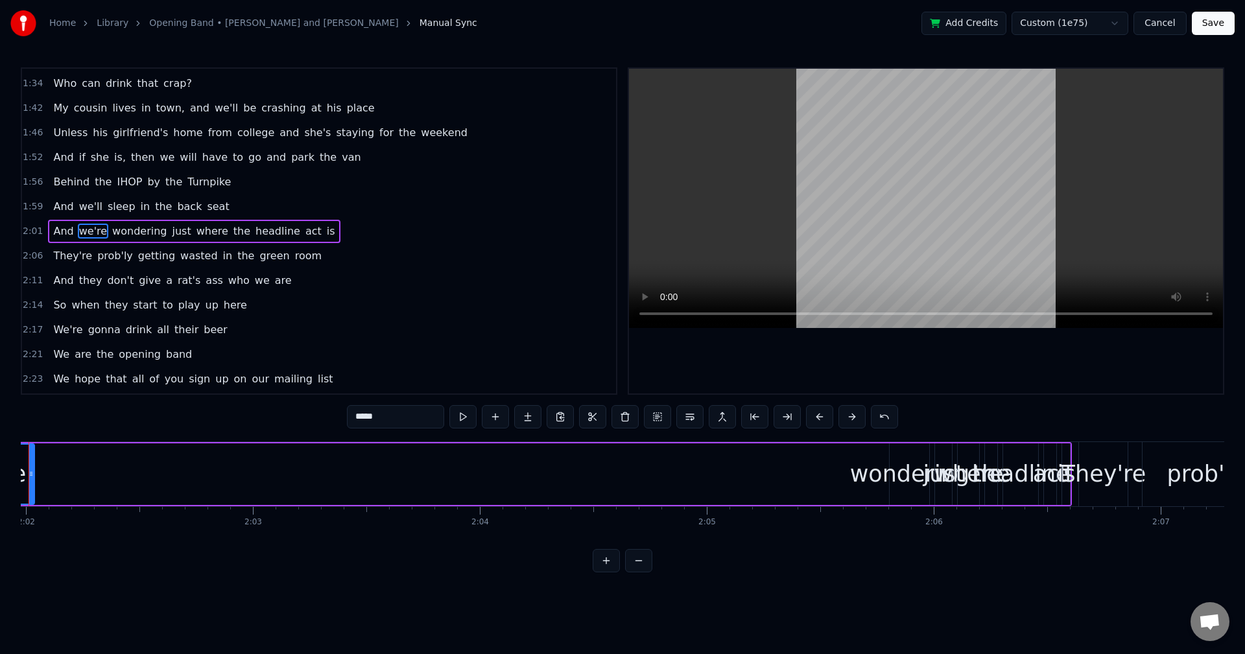
click at [908, 473] on div "wondering" at bounding box center [910, 474] width 120 height 34
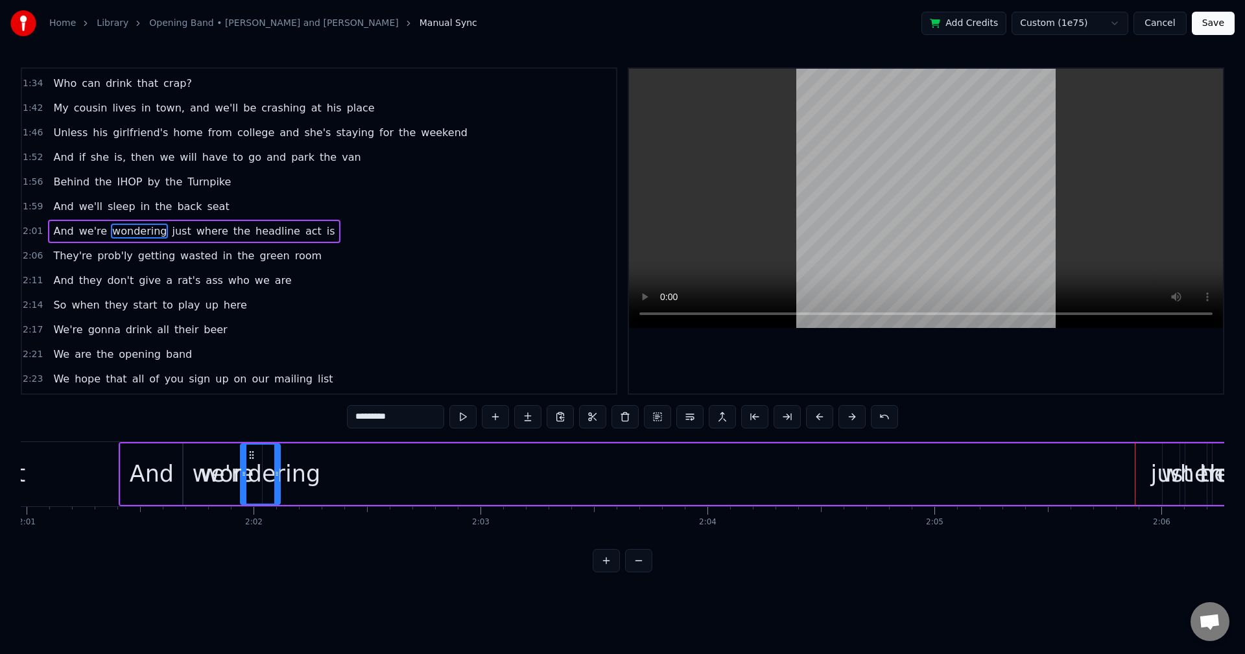
scroll to position [0, 27424]
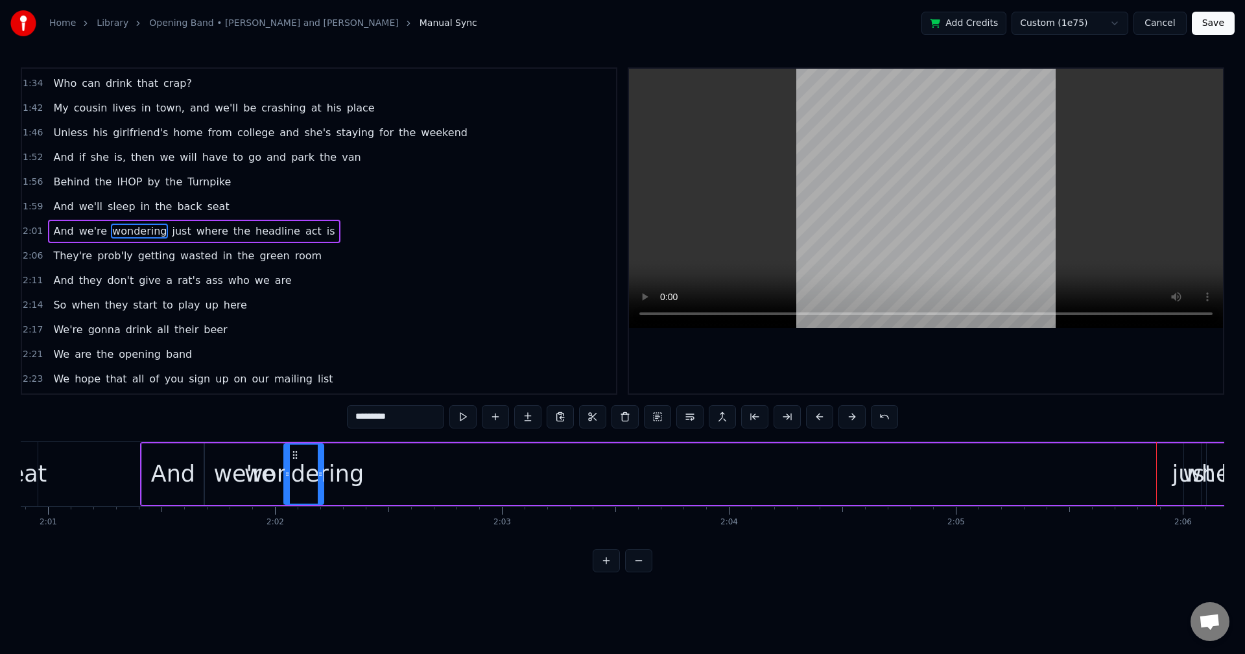
drag, startPoint x: 896, startPoint y: 450, endPoint x: 290, endPoint y: 469, distance: 605.7
click at [290, 469] on div "wondering" at bounding box center [304, 474] width 38 height 59
click at [324, 471] on div "wondering" at bounding box center [304, 474] width 120 height 34
drag, startPoint x: 320, startPoint y: 476, endPoint x: 349, endPoint y: 474, distance: 29.2
click at [349, 474] on icon at bounding box center [349, 474] width 5 height 10
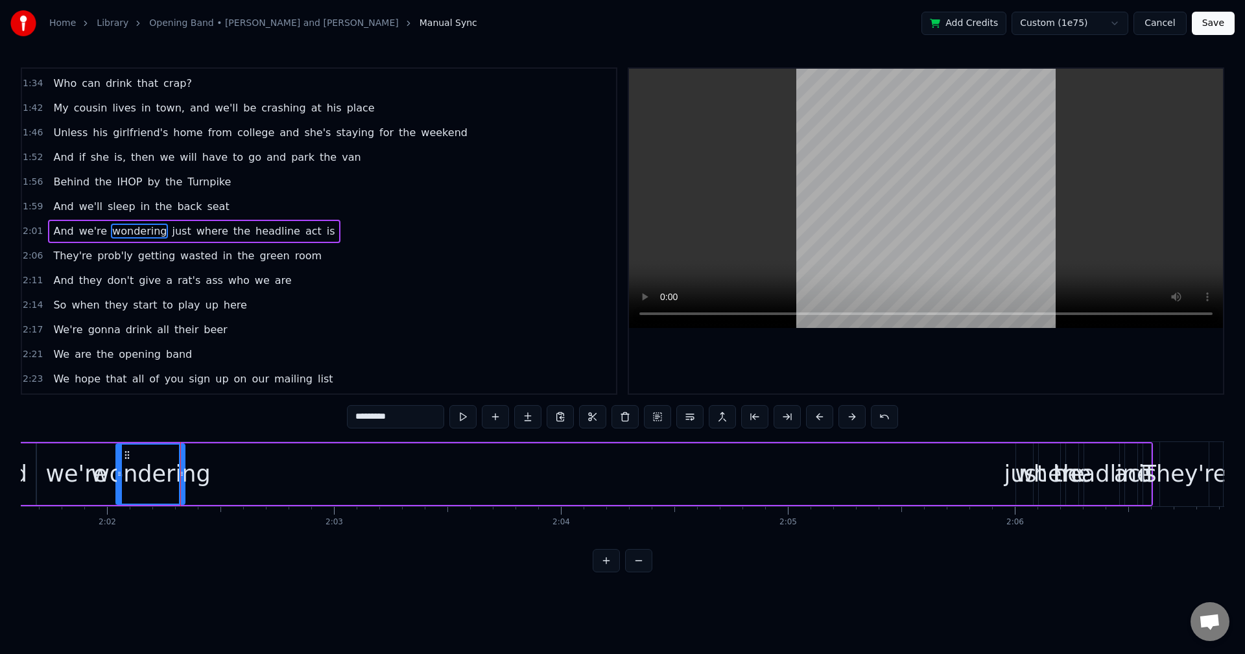
scroll to position [0, 27646]
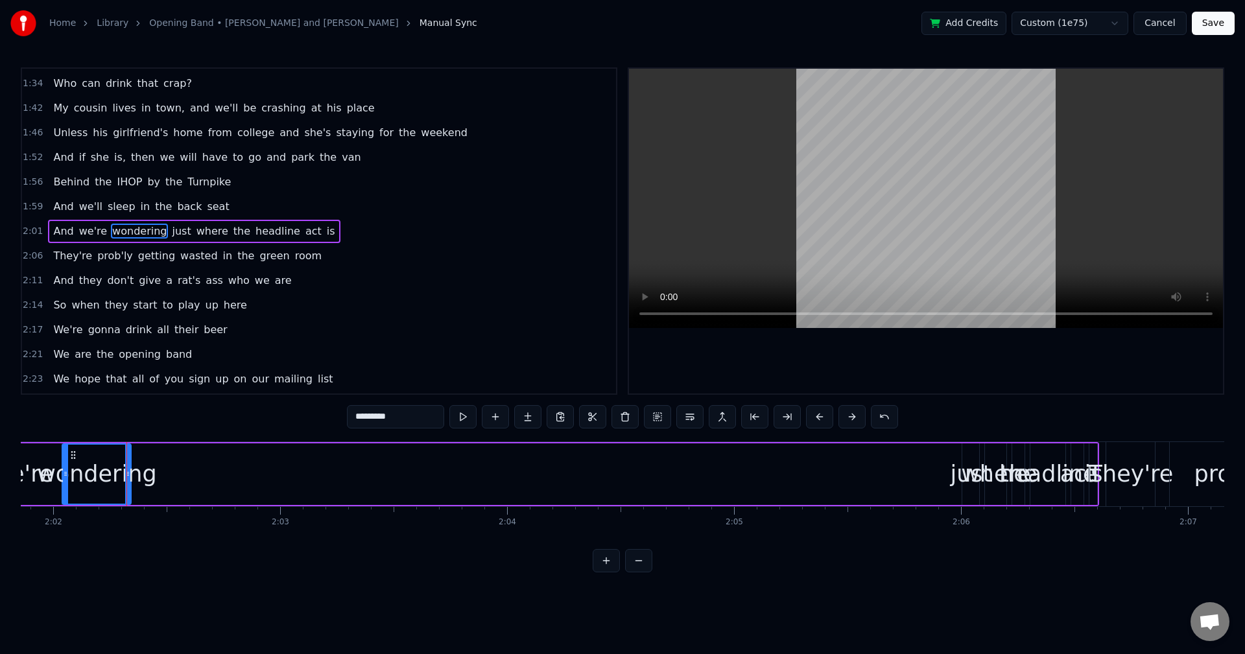
click at [972, 473] on div "where" at bounding box center [996, 474] width 70 height 34
type input "*****"
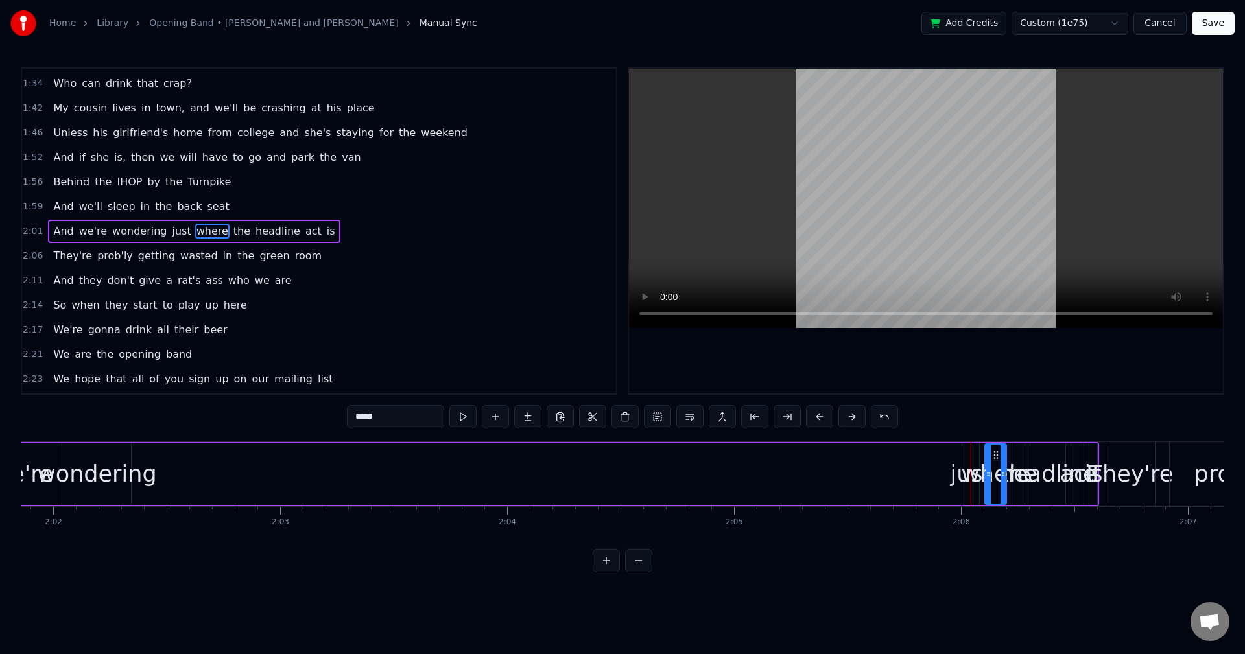
click at [967, 474] on div "where" at bounding box center [996, 474] width 70 height 34
click at [922, 478] on div "And we're wondering just where the headline act is" at bounding box center [508, 474] width 1180 height 64
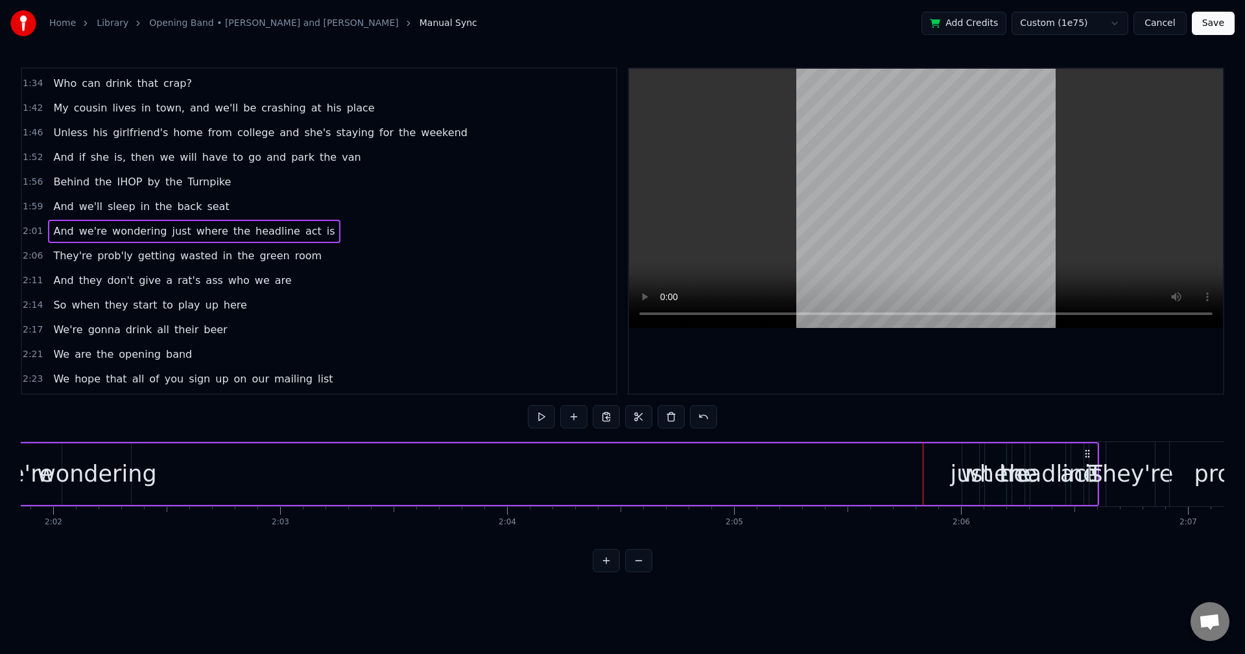
click at [968, 470] on div "where" at bounding box center [996, 474] width 70 height 34
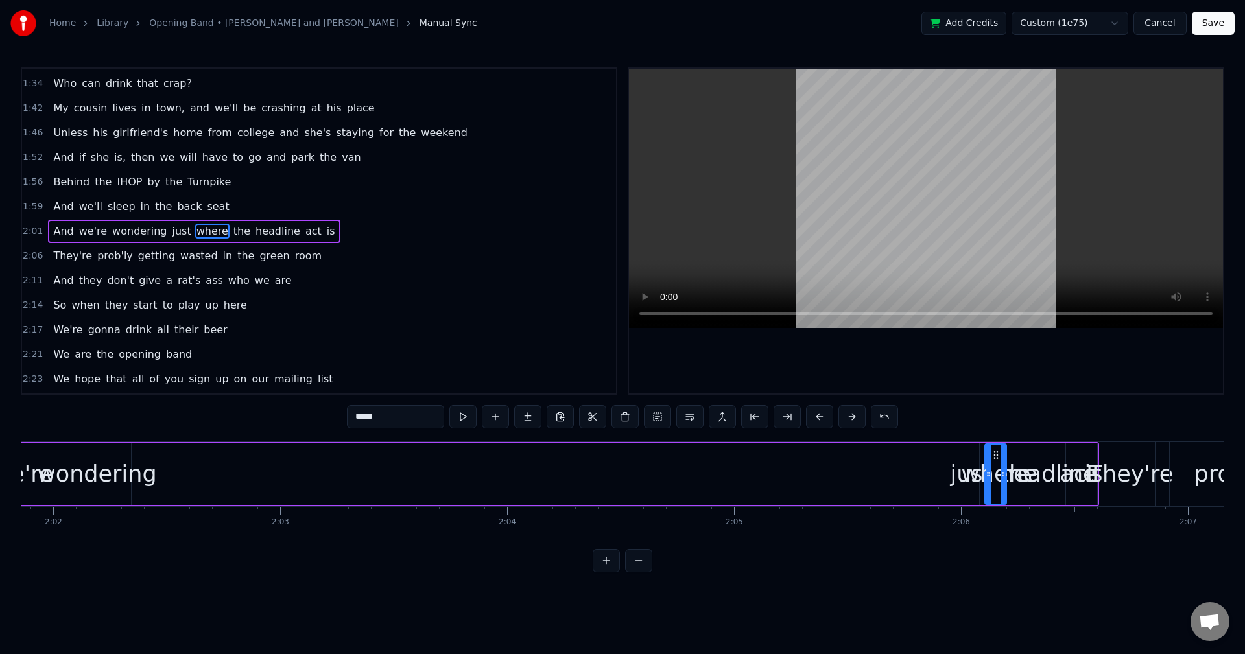
click at [951, 470] on div "And we're wondering just where the headline act is" at bounding box center [508, 474] width 1180 height 64
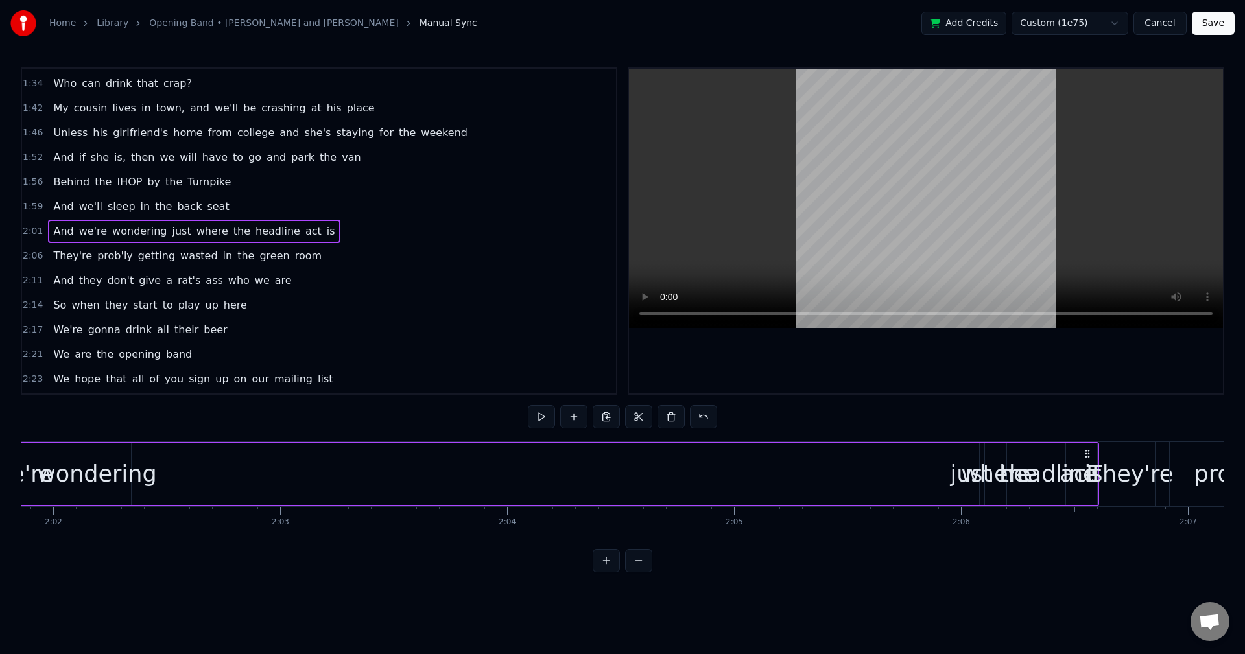
click at [964, 472] on div "just" at bounding box center [970, 474] width 41 height 34
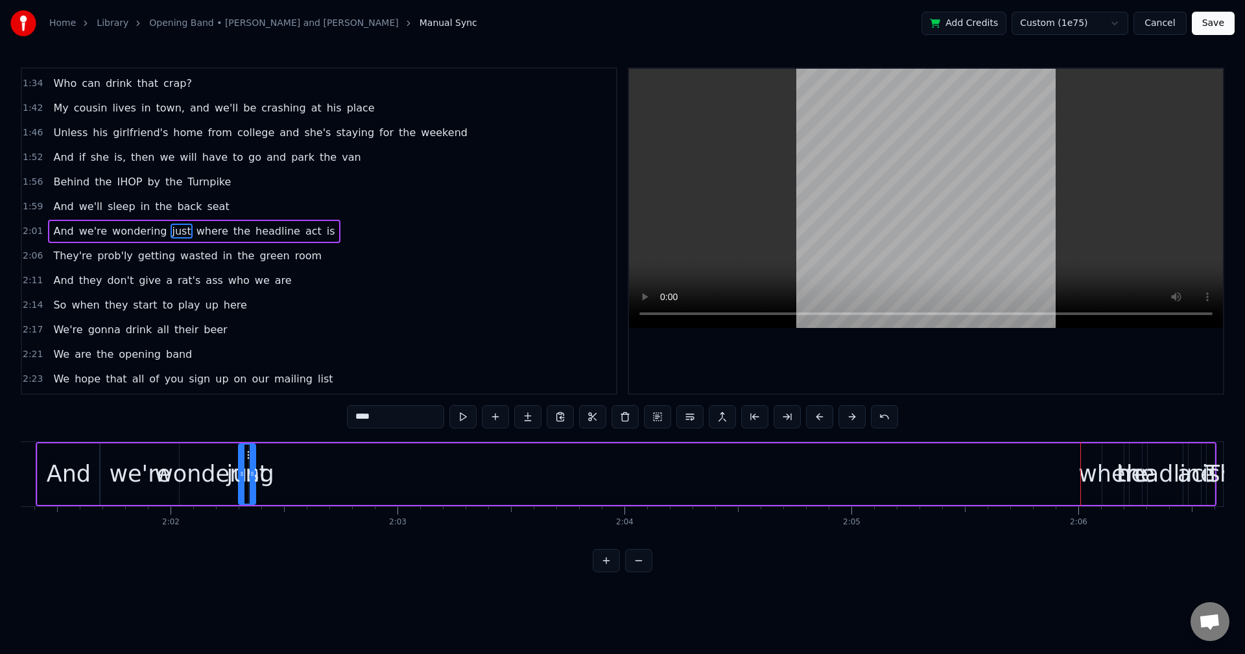
scroll to position [0, 27527]
drag, startPoint x: 969, startPoint y: 455, endPoint x: 261, endPoint y: 473, distance: 708.0
click at [261, 473] on div "just" at bounding box center [258, 474] width 16 height 59
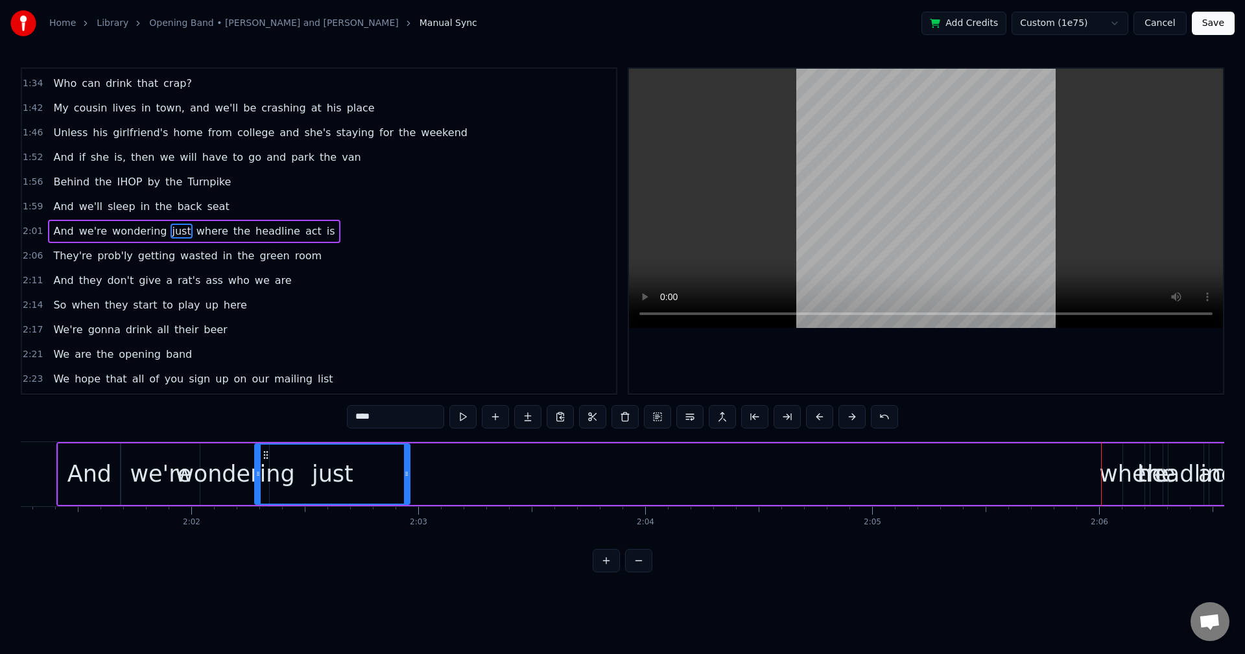
drag, startPoint x: 269, startPoint y: 471, endPoint x: 407, endPoint y: 478, distance: 138.3
click at [407, 478] on icon at bounding box center [406, 474] width 5 height 10
drag, startPoint x: 261, startPoint y: 454, endPoint x: 275, endPoint y: 456, distance: 14.4
click at [275, 456] on icon at bounding box center [280, 455] width 10 height 10
click at [1126, 477] on div "where" at bounding box center [1134, 474] width 70 height 34
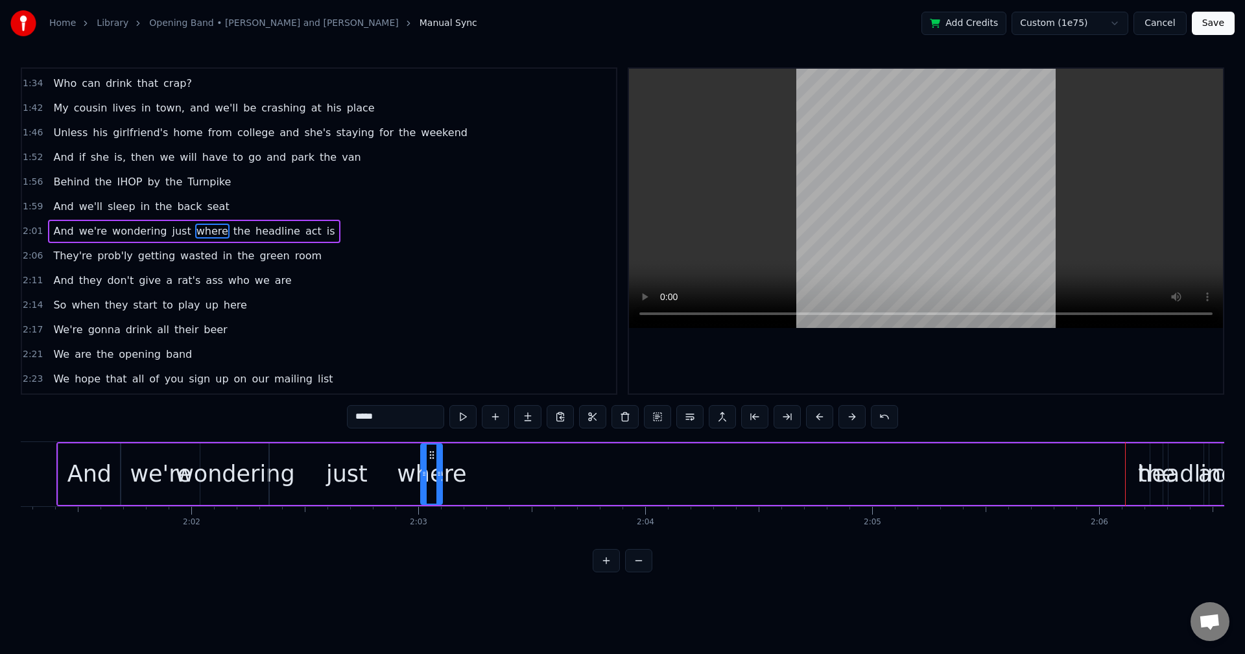
drag, startPoint x: 1135, startPoint y: 454, endPoint x: 433, endPoint y: 478, distance: 702.4
click at [433, 478] on div "where" at bounding box center [431, 474] width 20 height 59
drag, startPoint x: 441, startPoint y: 478, endPoint x: 473, endPoint y: 476, distance: 32.4
click at [473, 476] on icon at bounding box center [471, 474] width 5 height 10
click at [1140, 473] on div "the" at bounding box center [1156, 474] width 37 height 34
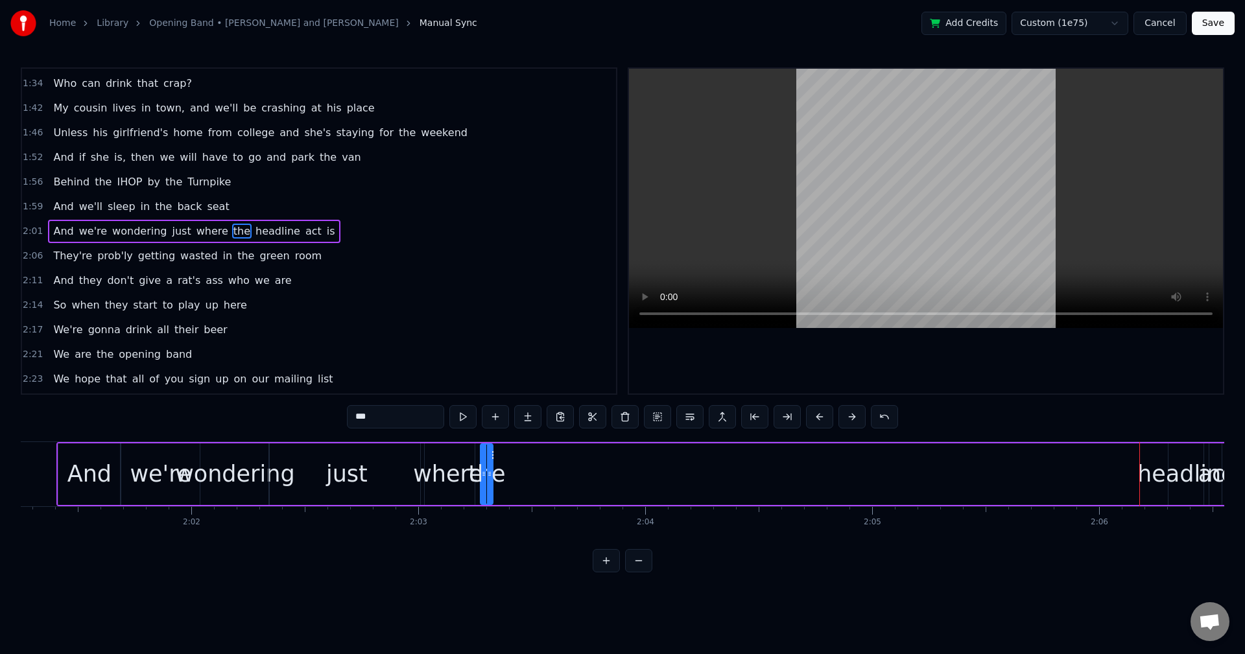
drag, startPoint x: 1164, startPoint y: 452, endPoint x: 494, endPoint y: 467, distance: 669.7
click at [492, 467] on div "the" at bounding box center [486, 474] width 11 height 59
drag, startPoint x: 489, startPoint y: 471, endPoint x: 546, endPoint y: 469, distance: 57.1
click at [546, 469] on icon at bounding box center [546, 474] width 5 height 10
click at [1163, 470] on div "headline" at bounding box center [1186, 474] width 98 height 34
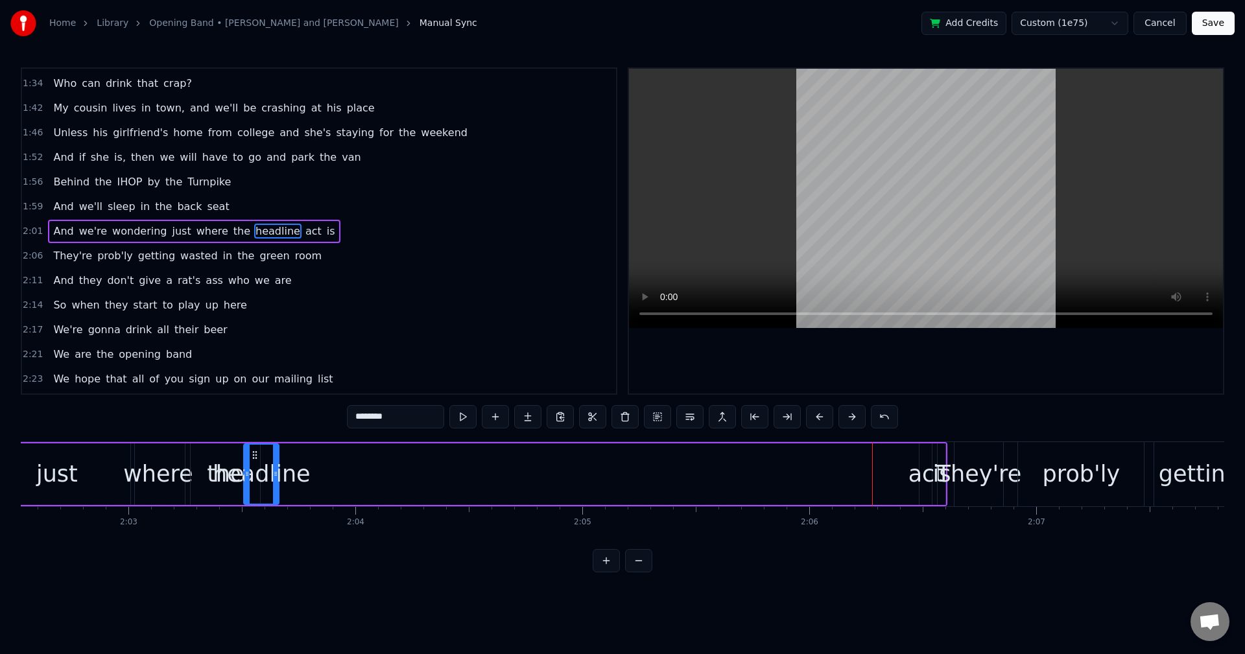
scroll to position [0, 27788]
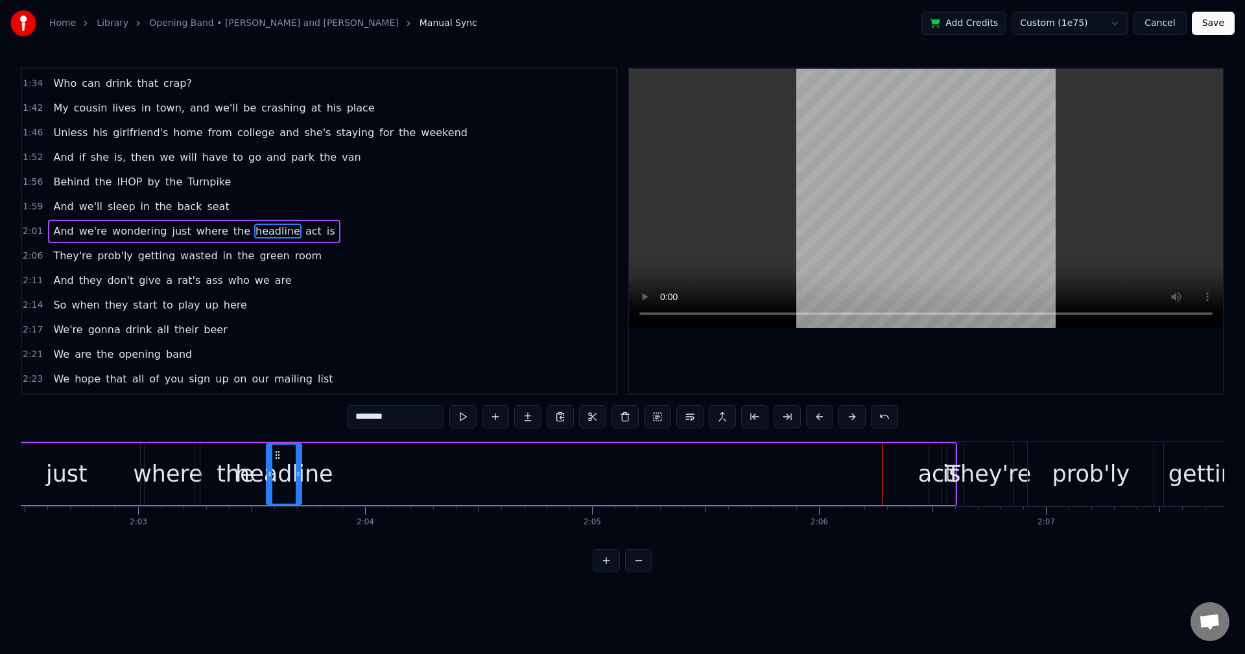
drag, startPoint x: 852, startPoint y: 455, endPoint x: 277, endPoint y: 469, distance: 574.5
click at [277, 469] on div "headline" at bounding box center [284, 474] width 34 height 59
drag, startPoint x: 299, startPoint y: 471, endPoint x: 368, endPoint y: 471, distance: 68.7
click at [368, 471] on icon at bounding box center [365, 474] width 5 height 10
click at [937, 473] on div "act" at bounding box center [935, 474] width 35 height 34
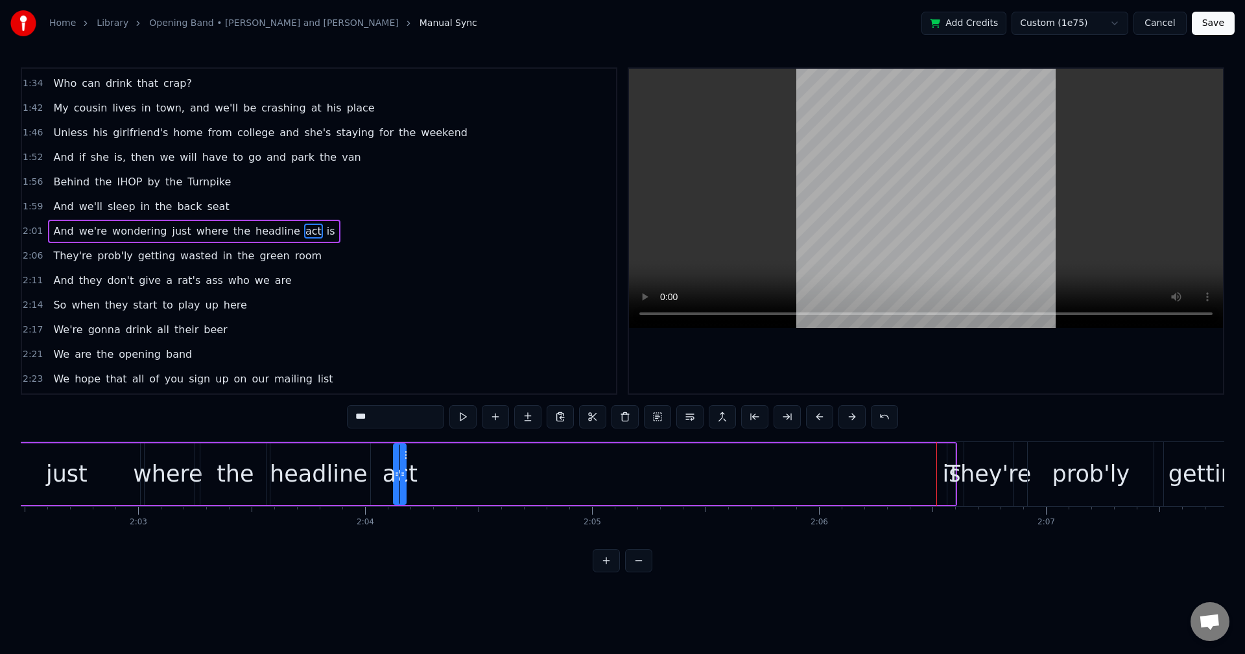
drag, startPoint x: 942, startPoint y: 459, endPoint x: 404, endPoint y: 471, distance: 537.5
click at [402, 470] on div "act" at bounding box center [399, 474] width 11 height 59
drag, startPoint x: 396, startPoint y: 477, endPoint x: 448, endPoint y: 476, distance: 51.9
click at [448, 476] on icon at bounding box center [449, 474] width 5 height 10
drag, startPoint x: 415, startPoint y: 479, endPoint x: 394, endPoint y: 482, distance: 21.0
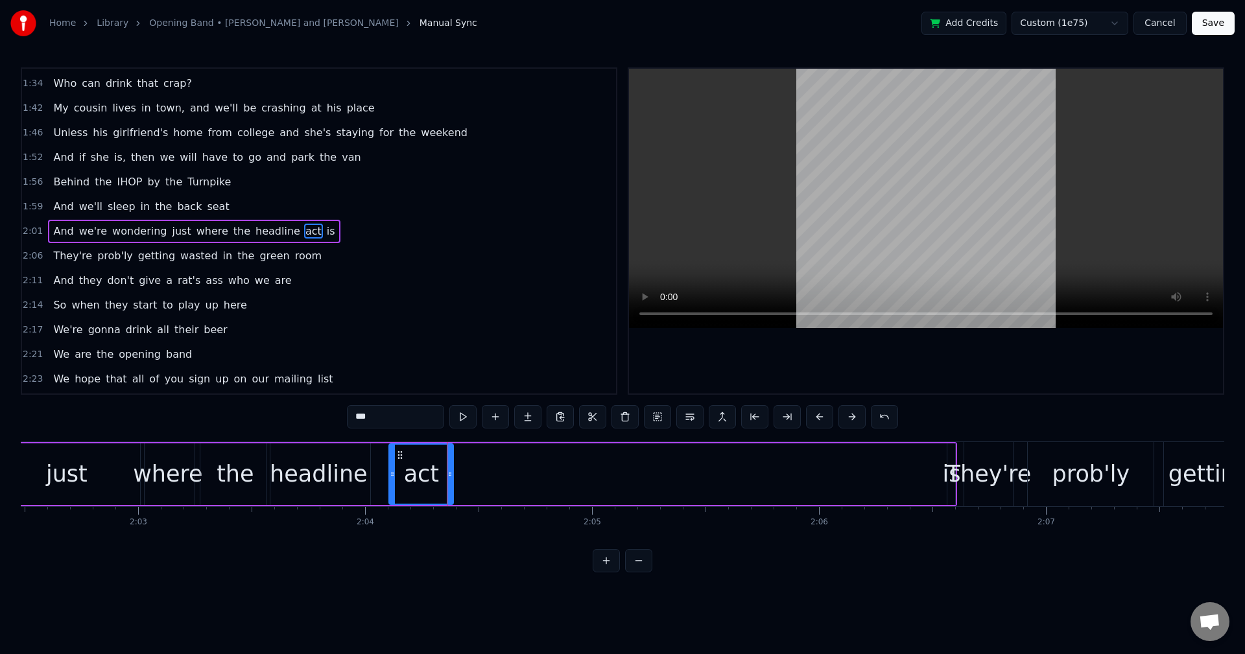
click at [394, 482] on div "act" at bounding box center [421, 474] width 63 height 59
drag, startPoint x: 402, startPoint y: 450, endPoint x: 378, endPoint y: 461, distance: 26.4
click at [378, 461] on div "act" at bounding box center [398, 474] width 63 height 59
click at [948, 473] on div "is" at bounding box center [951, 474] width 18 height 34
drag, startPoint x: 955, startPoint y: 456, endPoint x: 590, endPoint y: 454, distance: 365.6
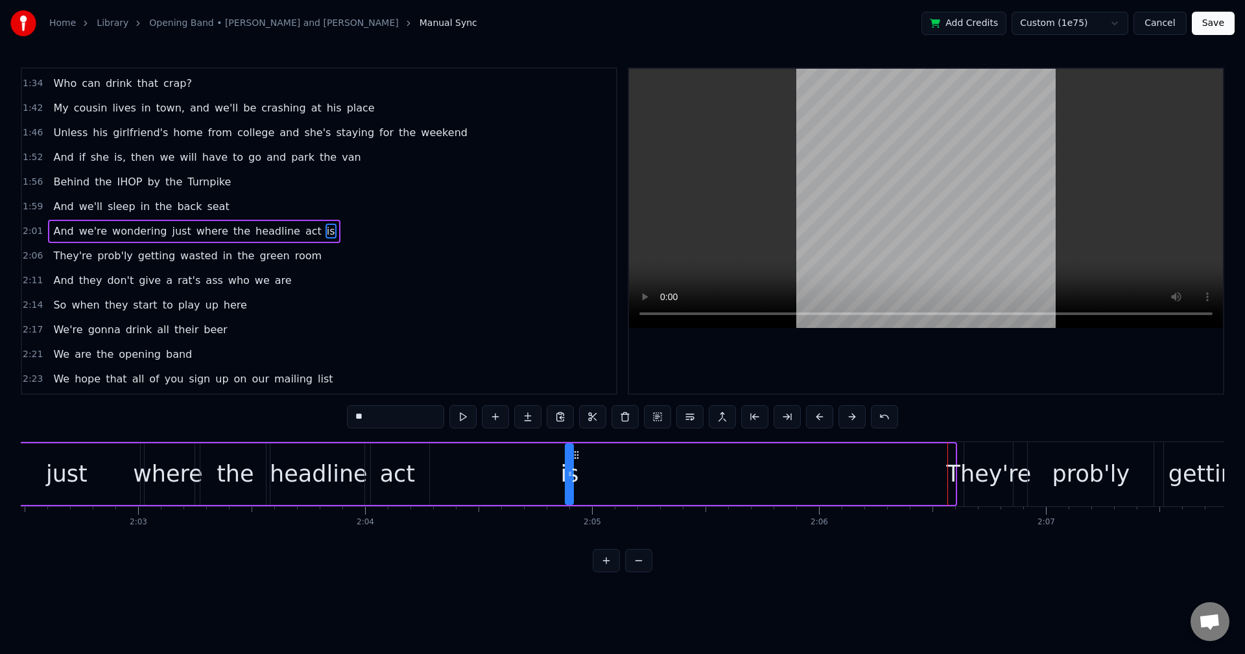
click at [572, 454] on div "is" at bounding box center [569, 474] width 6 height 59
drag, startPoint x: 588, startPoint y: 474, endPoint x: 918, endPoint y: 487, distance: 330.2
click at [918, 487] on div at bounding box center [919, 474] width 5 height 59
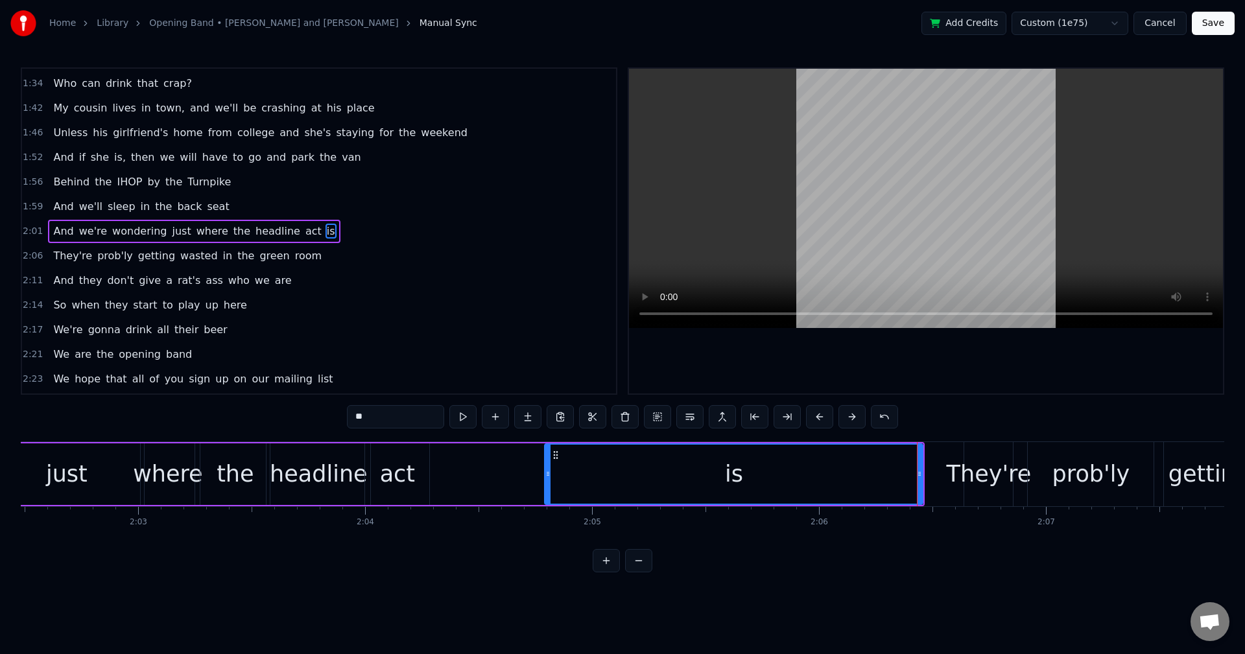
drag, startPoint x: 591, startPoint y: 469, endPoint x: 553, endPoint y: 478, distance: 38.7
click at [550, 478] on icon at bounding box center [547, 474] width 5 height 10
click at [404, 473] on div "act" at bounding box center [397, 474] width 35 height 34
type input "***"
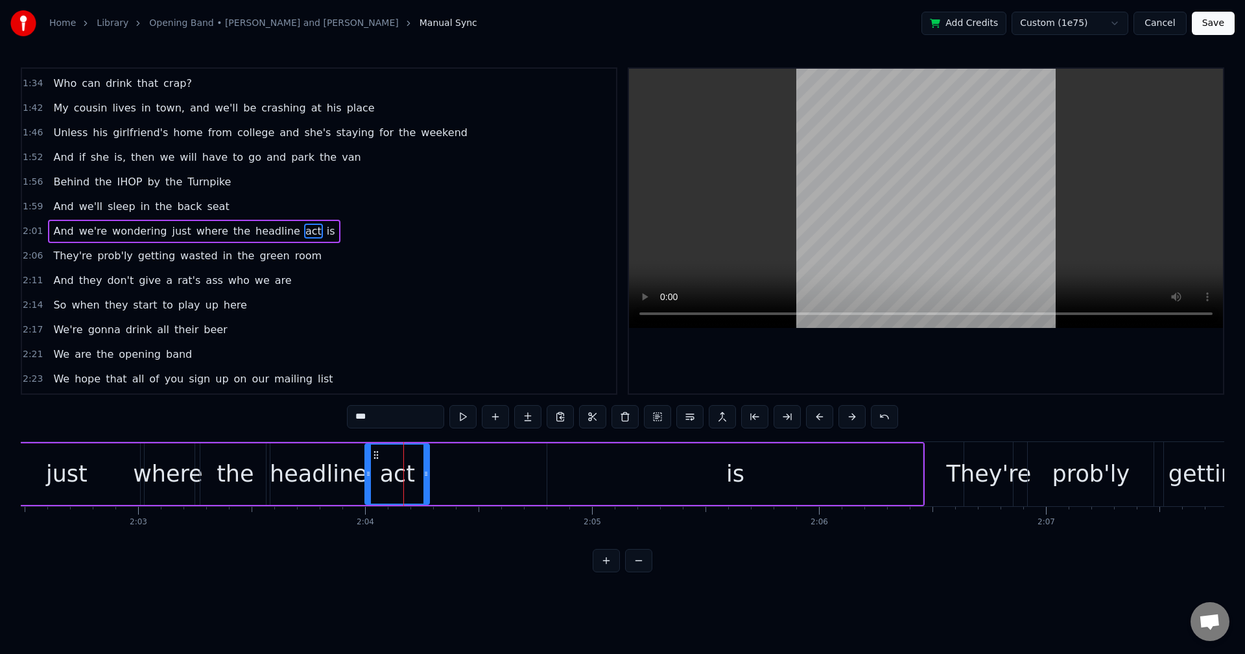
drag, startPoint x: 404, startPoint y: 473, endPoint x: 420, endPoint y: 473, distance: 15.6
click at [420, 473] on div "act" at bounding box center [397, 474] width 63 height 59
click at [377, 458] on icon at bounding box center [376, 455] width 10 height 10
click at [386, 455] on icon at bounding box center [387, 455] width 10 height 10
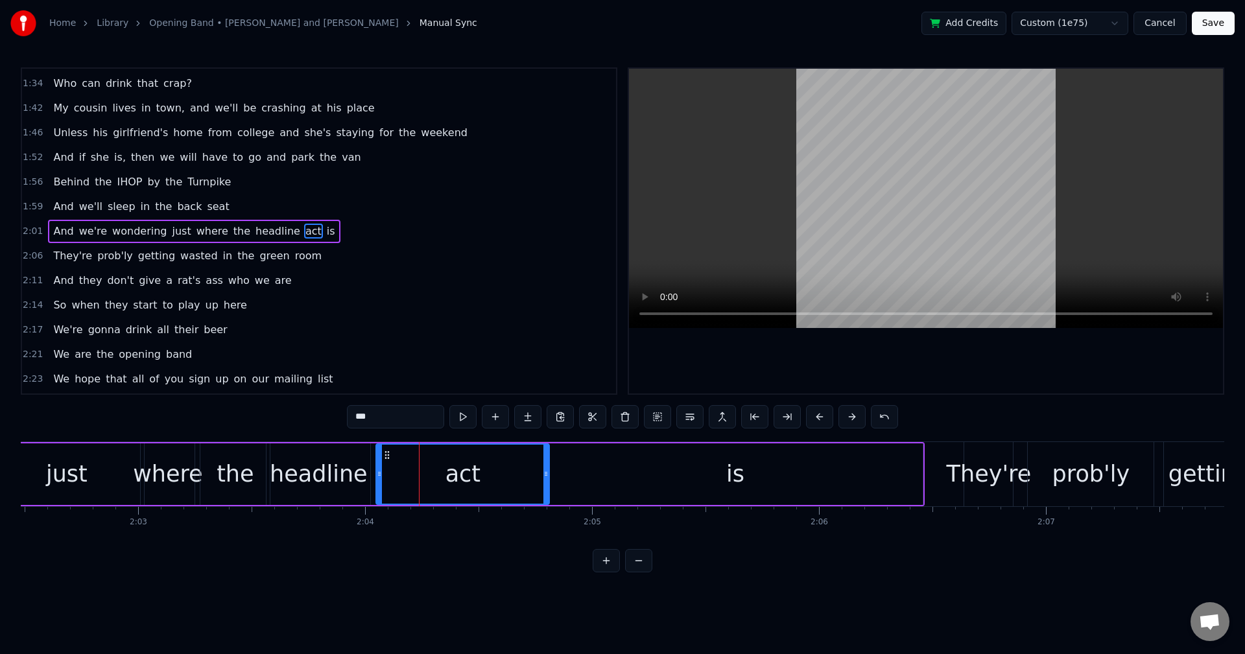
drag, startPoint x: 439, startPoint y: 473, endPoint x: 548, endPoint y: 476, distance: 109.0
click at [548, 476] on icon at bounding box center [545, 474] width 5 height 10
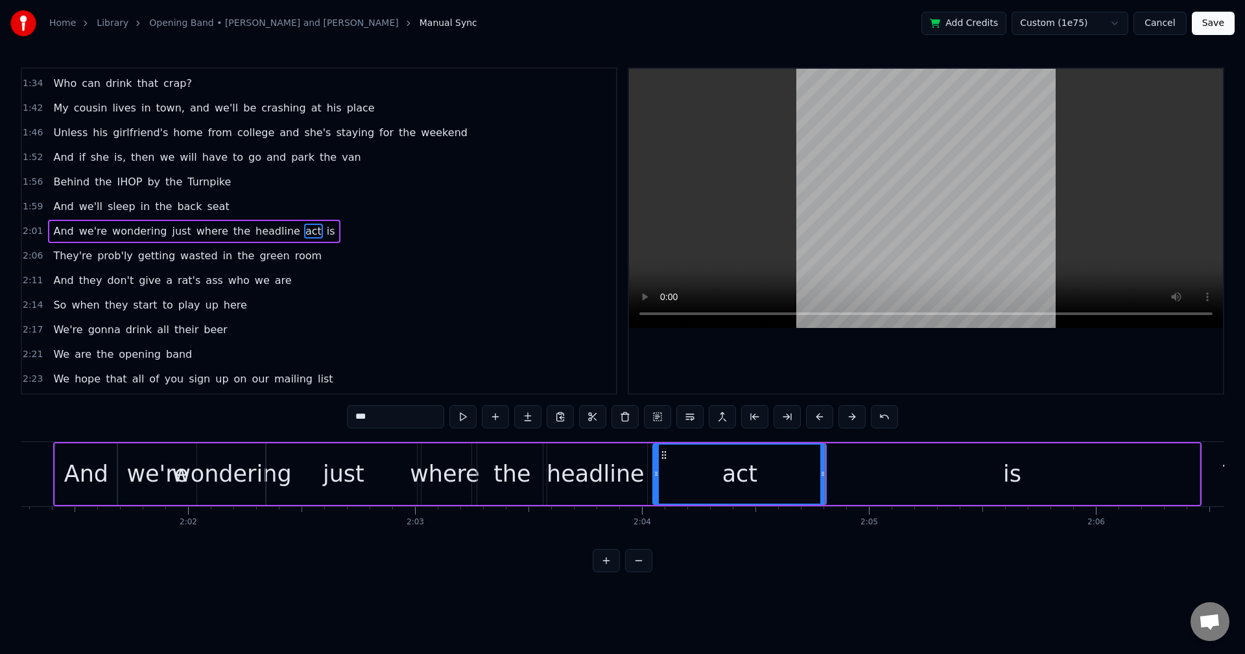
scroll to position [0, 27322]
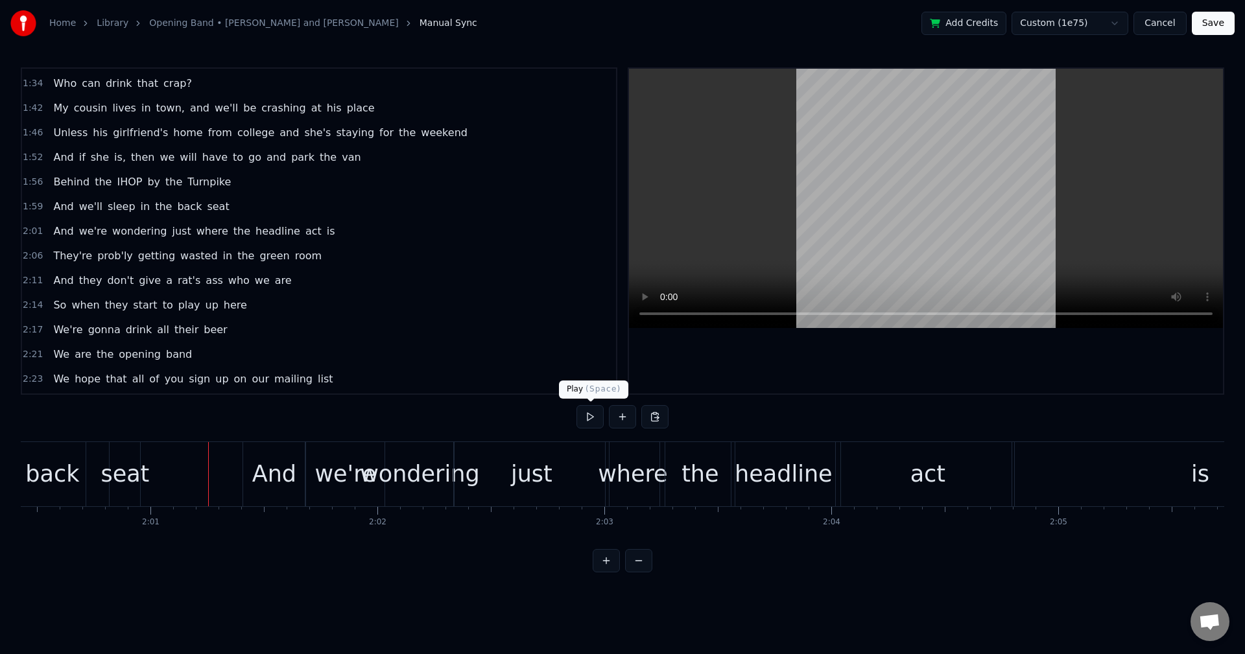
click at [583, 422] on button at bounding box center [589, 416] width 27 height 23
click at [597, 416] on button at bounding box center [589, 416] width 27 height 23
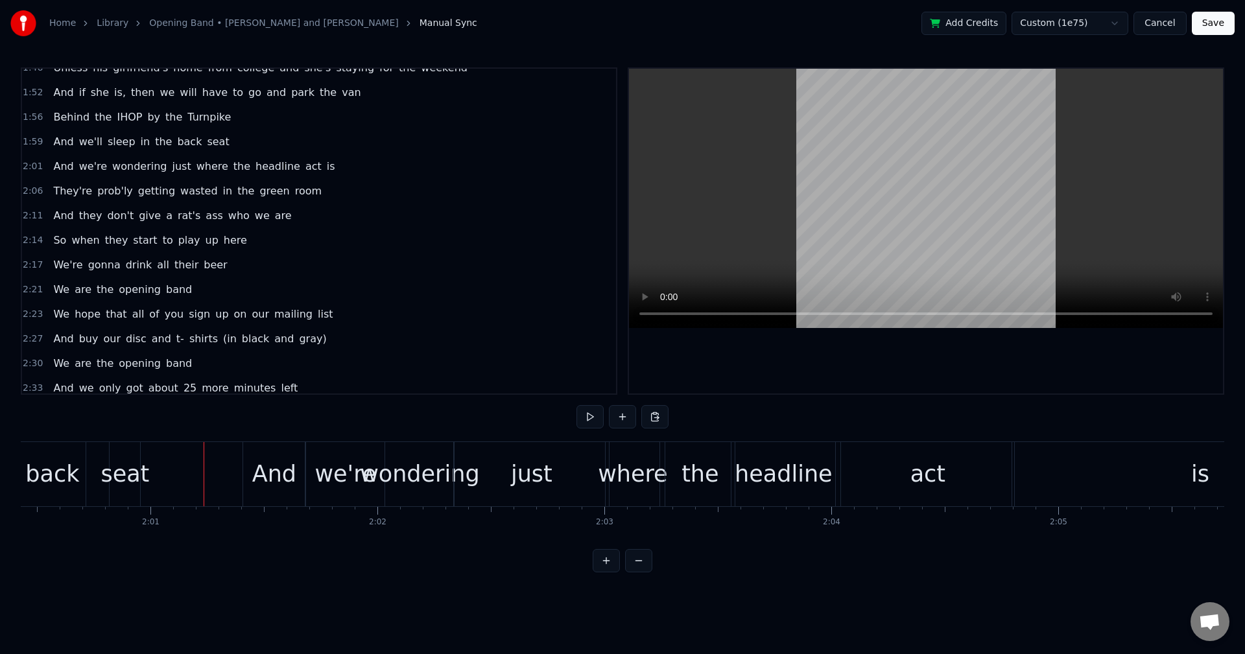
scroll to position [620, 0]
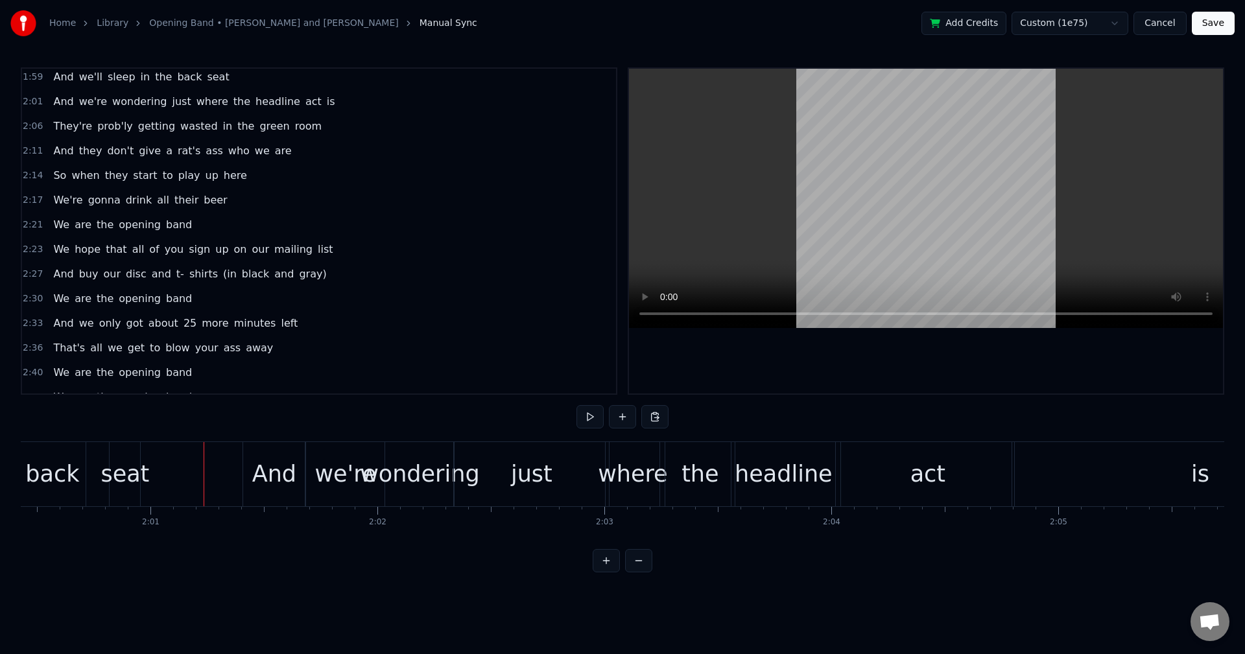
click at [27, 106] on span "2:01" at bounding box center [33, 101] width 20 height 13
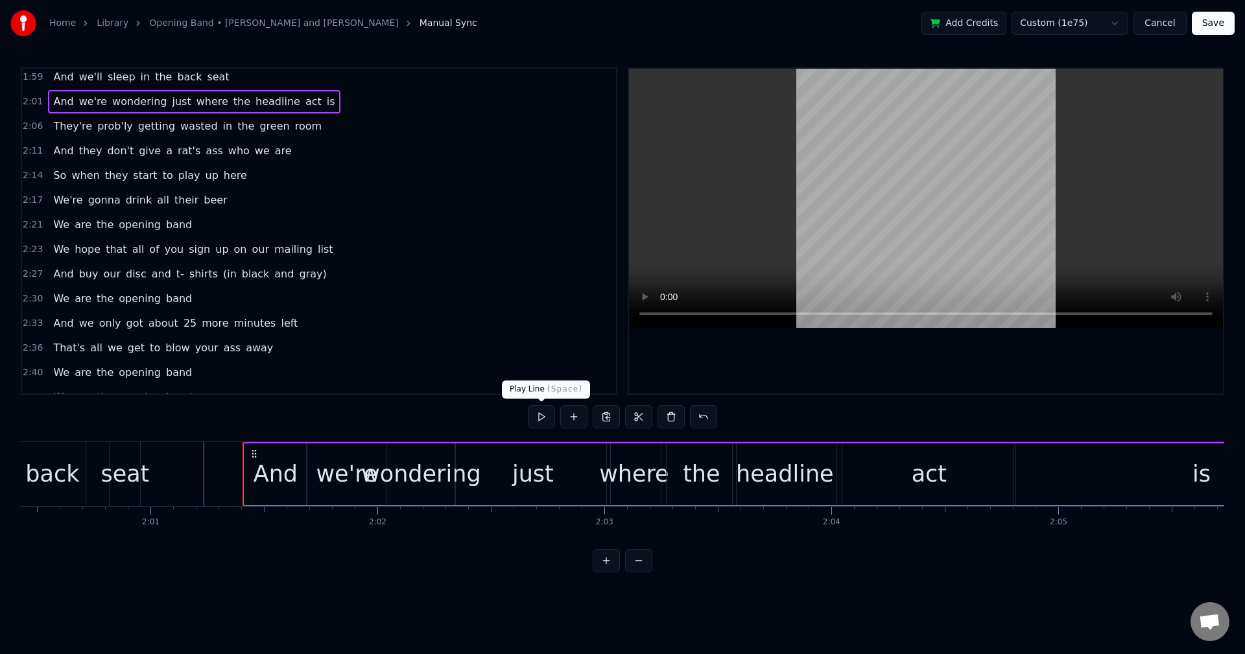
click at [537, 419] on button at bounding box center [541, 416] width 27 height 23
click at [415, 478] on div "wondering" at bounding box center [421, 474] width 120 height 34
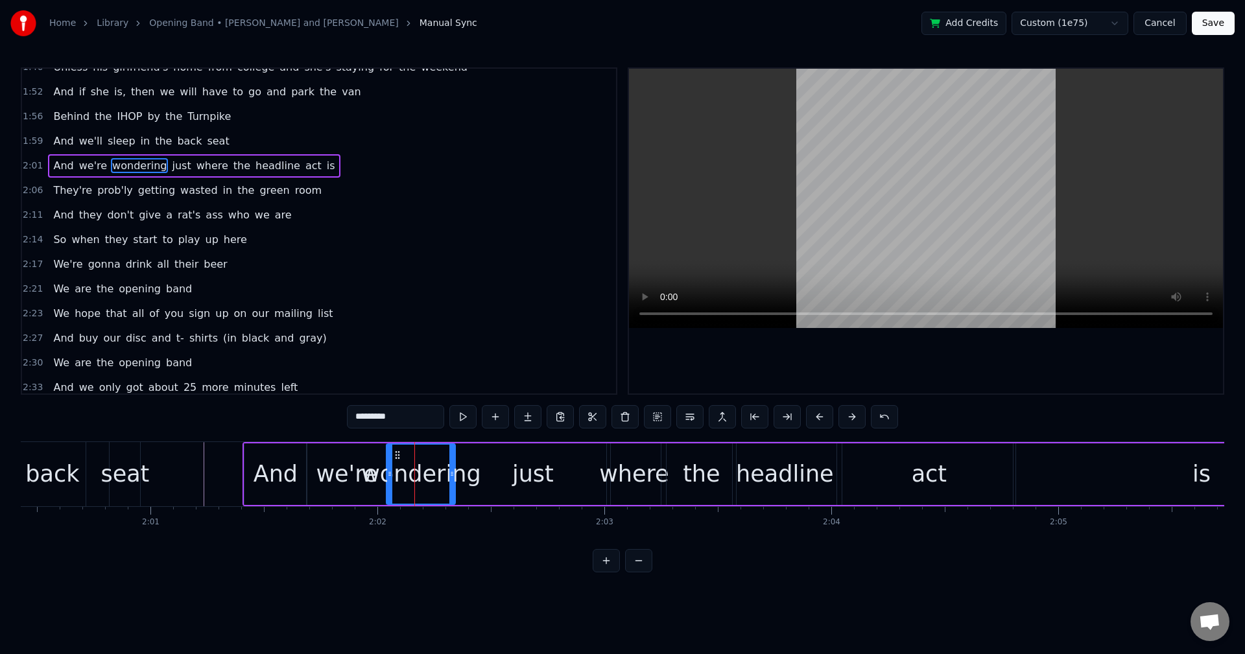
scroll to position [490, 0]
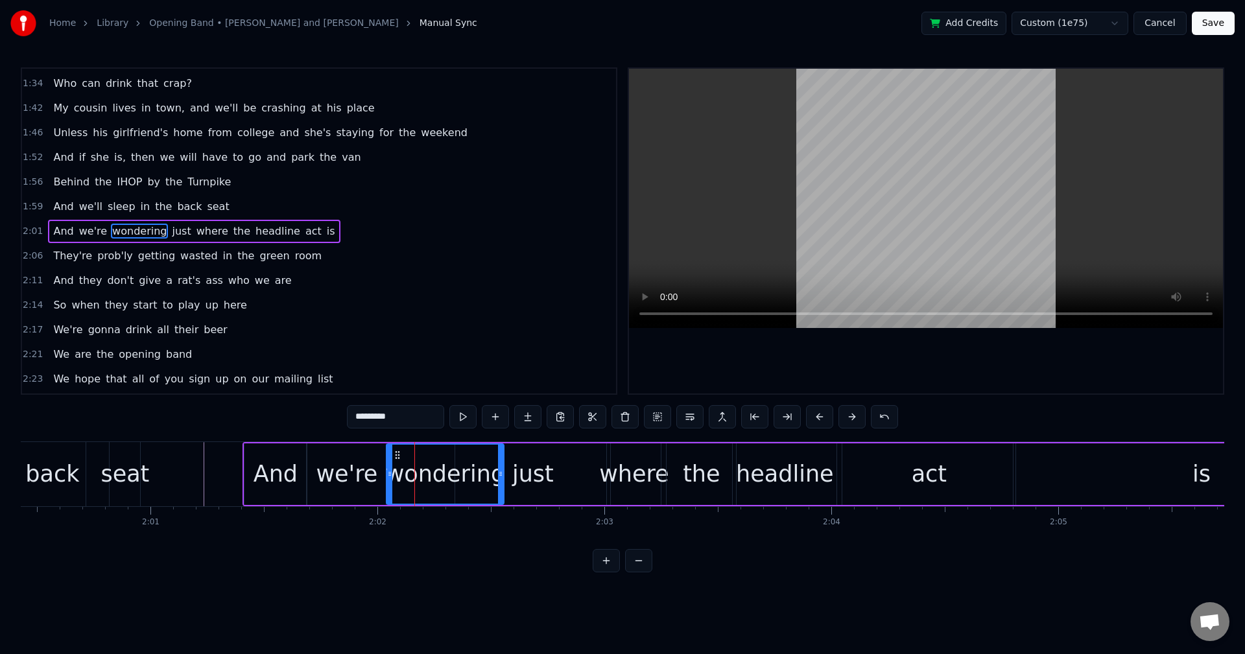
drag, startPoint x: 452, startPoint y: 474, endPoint x: 500, endPoint y: 474, distance: 48.6
click at [500, 474] on icon at bounding box center [500, 474] width 5 height 10
click at [538, 480] on div "just" at bounding box center [532, 474] width 41 height 34
type input "****"
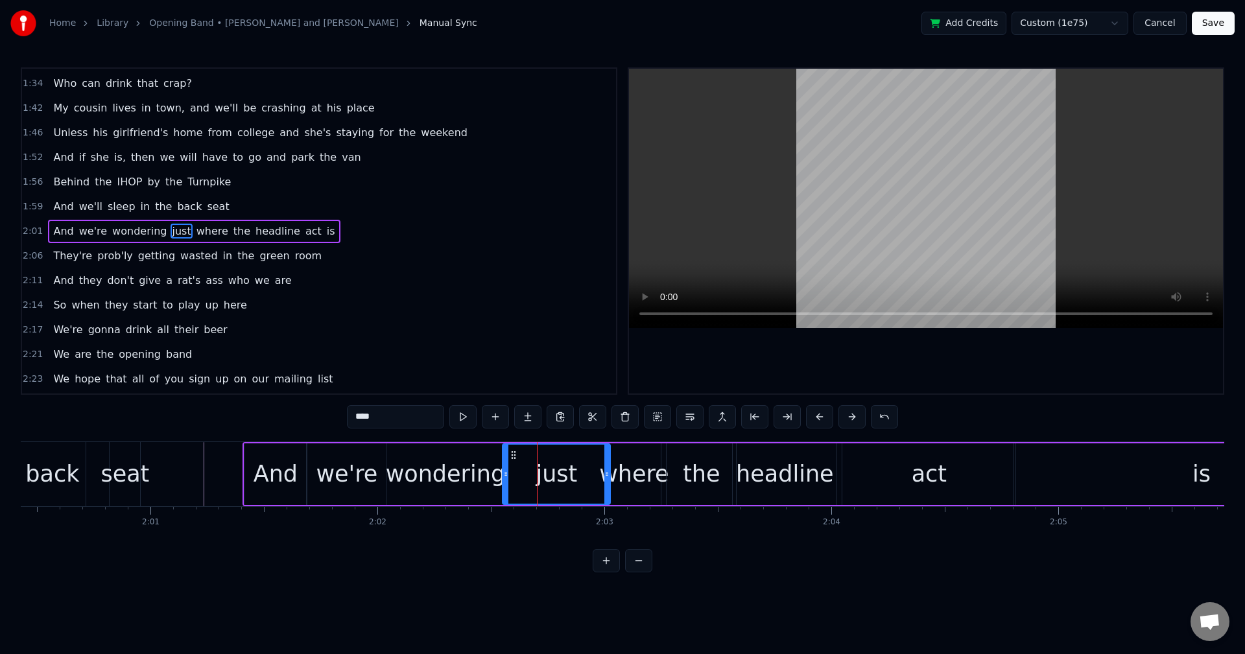
drag, startPoint x: 457, startPoint y: 474, endPoint x: 508, endPoint y: 480, distance: 51.5
click at [508, 480] on div at bounding box center [505, 474] width 5 height 59
click at [36, 231] on span "2:01" at bounding box center [33, 231] width 20 height 13
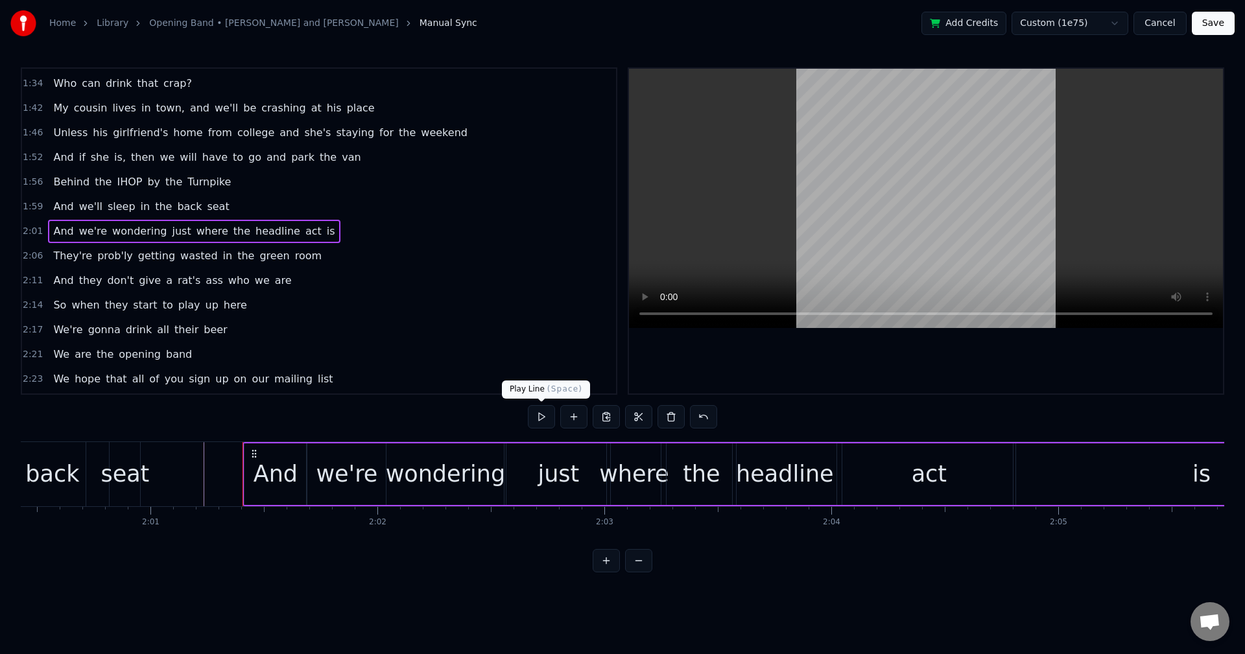
click at [544, 417] on button at bounding box center [541, 416] width 27 height 23
click at [458, 476] on div "wondering" at bounding box center [446, 474] width 120 height 34
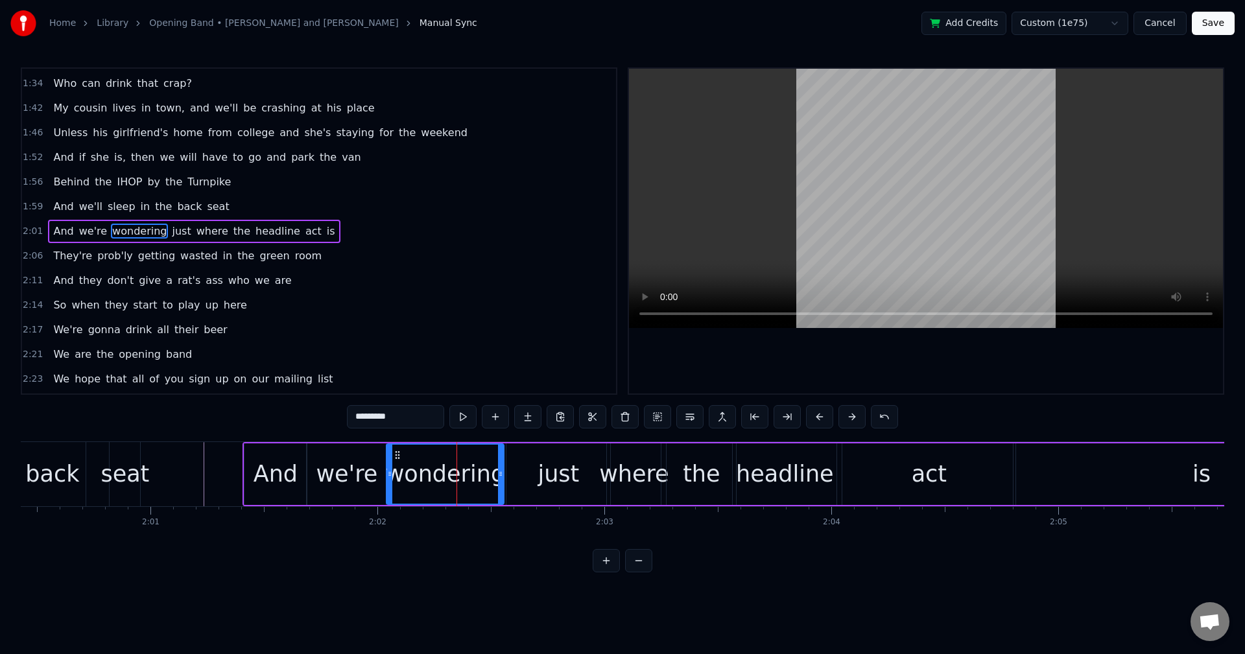
click at [542, 469] on div "just" at bounding box center [557, 474] width 41 height 34
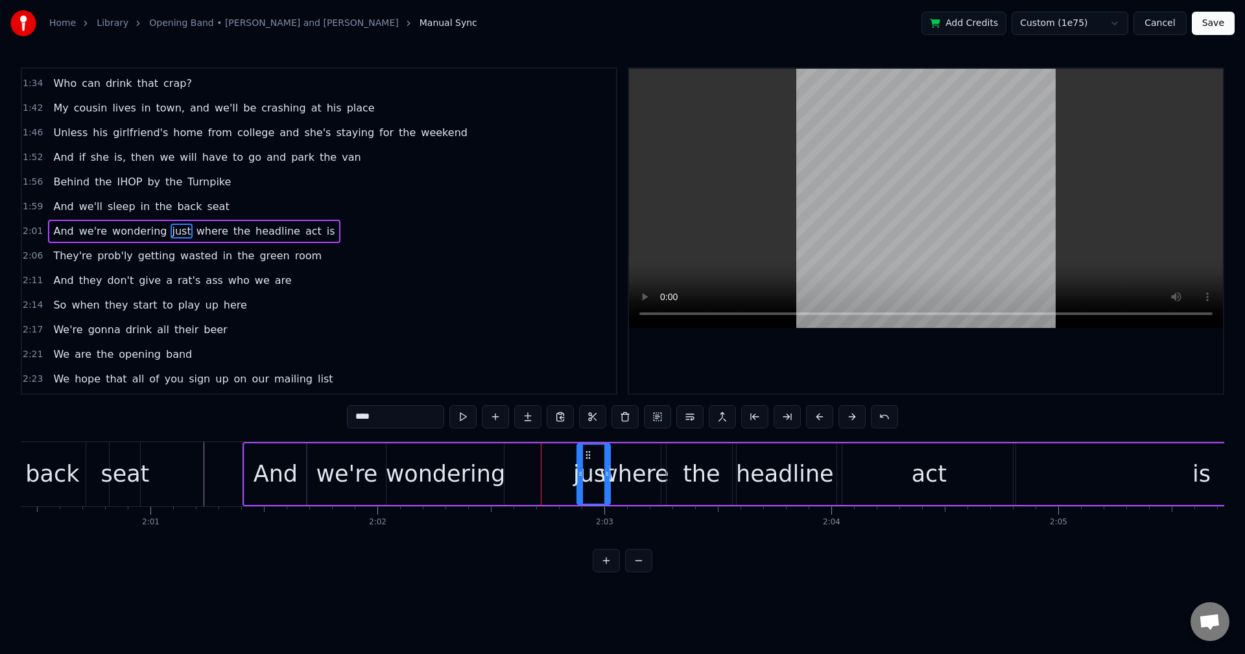
drag, startPoint x: 511, startPoint y: 474, endPoint x: 583, endPoint y: 475, distance: 72.6
click at [583, 475] on icon at bounding box center [580, 474] width 5 height 10
click at [471, 467] on div "wondering" at bounding box center [446, 474] width 120 height 34
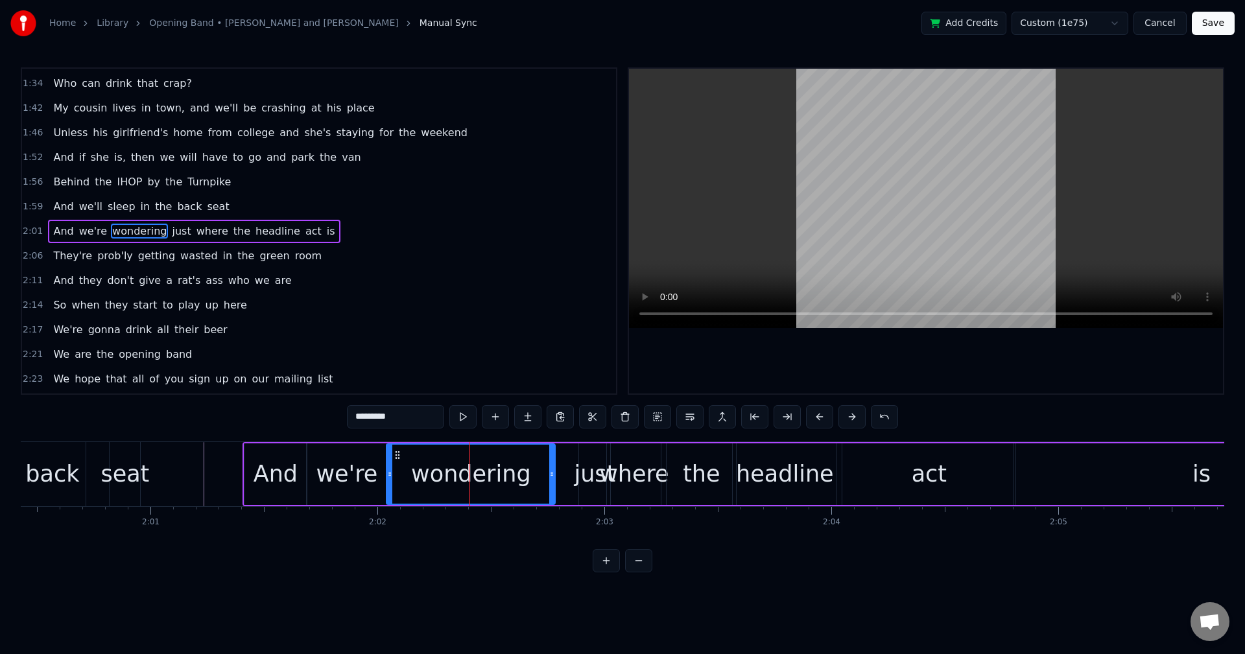
drag, startPoint x: 500, startPoint y: 474, endPoint x: 553, endPoint y: 476, distance: 52.6
click at [553, 476] on icon at bounding box center [551, 474] width 5 height 10
click at [592, 478] on div "just" at bounding box center [594, 474] width 41 height 34
type input "****"
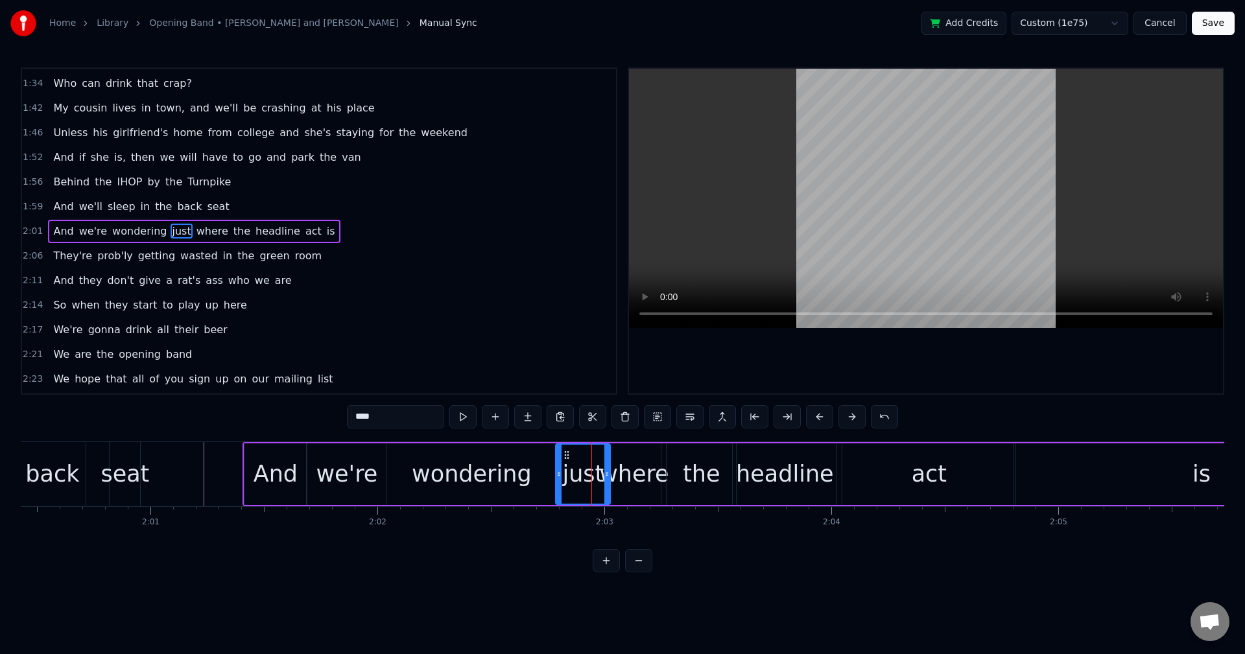
drag, startPoint x: 579, startPoint y: 475, endPoint x: 553, endPoint y: 477, distance: 26.6
click at [556, 477] on icon at bounding box center [558, 474] width 5 height 10
click at [38, 234] on span "2:01" at bounding box center [33, 231] width 20 height 13
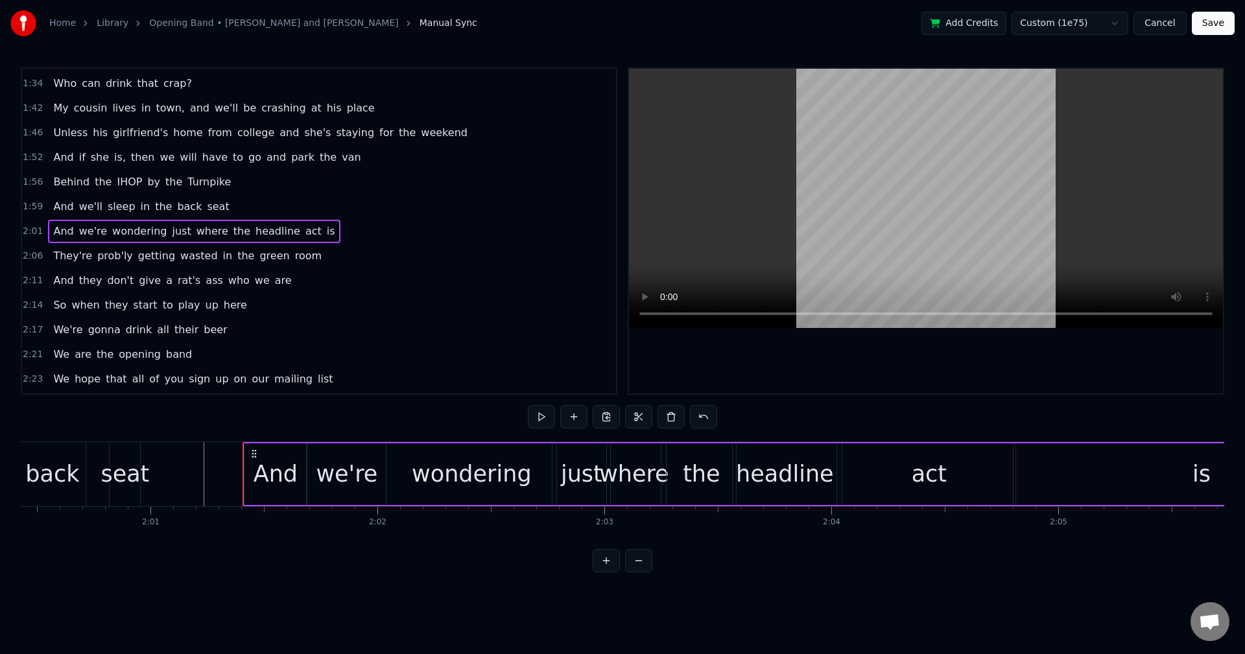
click at [530, 418] on button at bounding box center [541, 416] width 27 height 23
click at [542, 417] on button at bounding box center [541, 416] width 27 height 23
click at [36, 231] on span "2:01" at bounding box center [33, 231] width 20 height 13
click at [536, 414] on button at bounding box center [541, 416] width 27 height 23
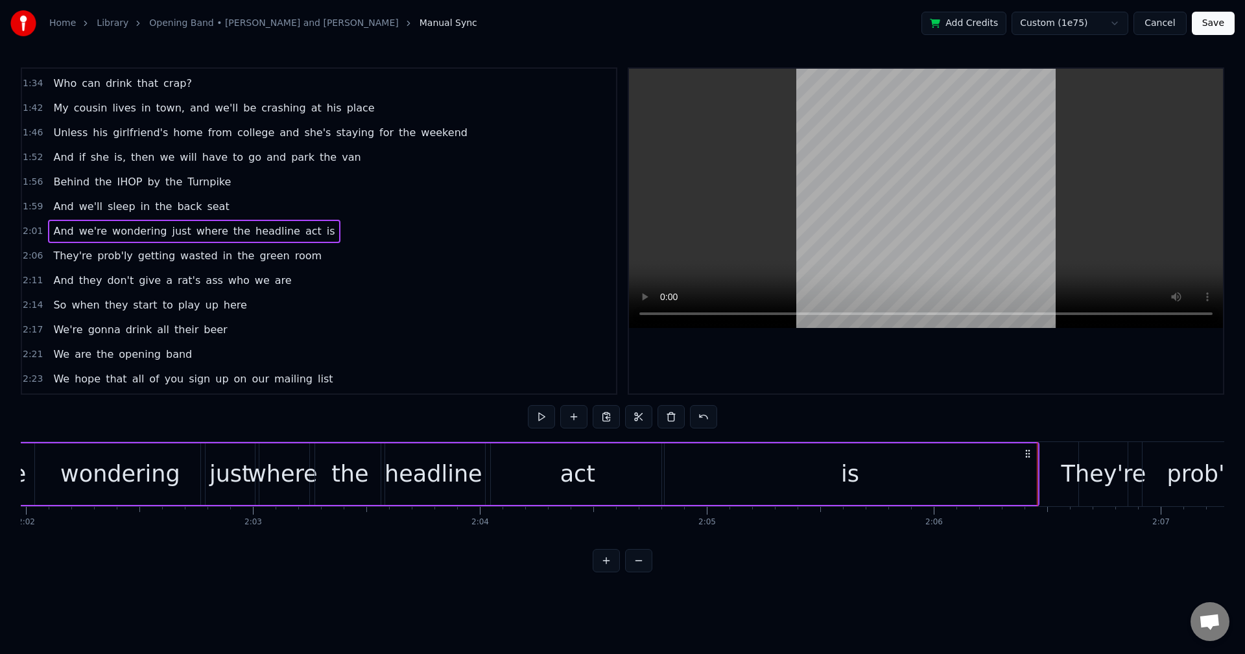
scroll to position [0, 27268]
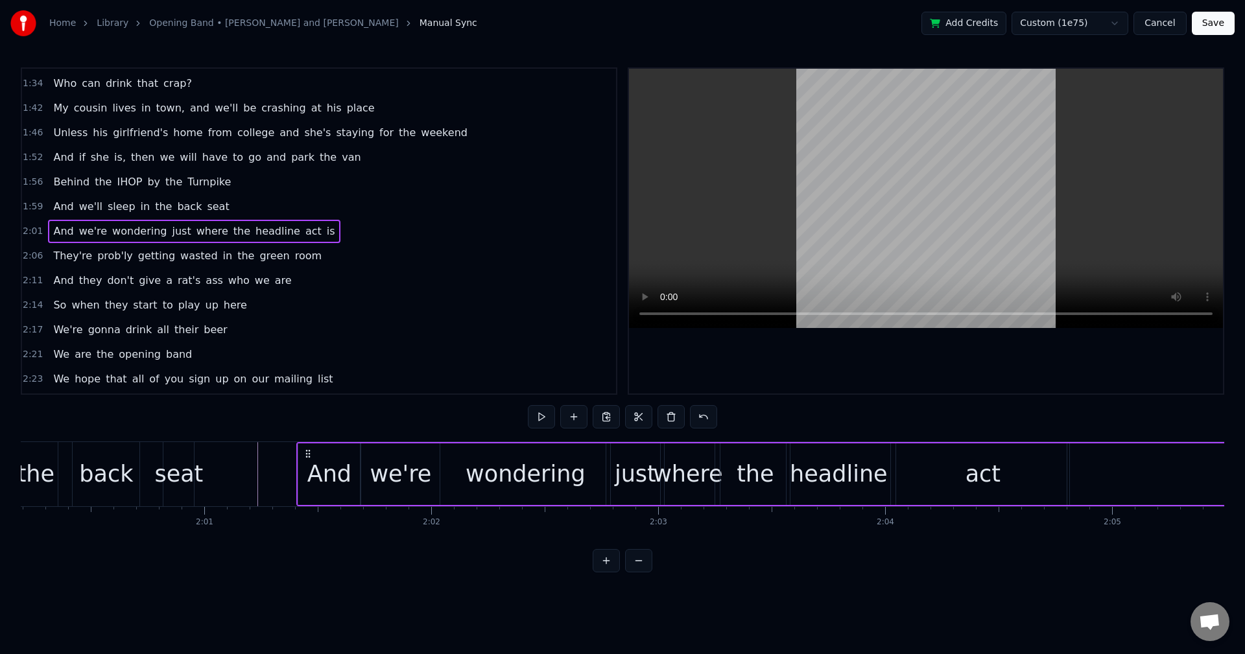
click at [515, 473] on div "wondering" at bounding box center [525, 474] width 120 height 34
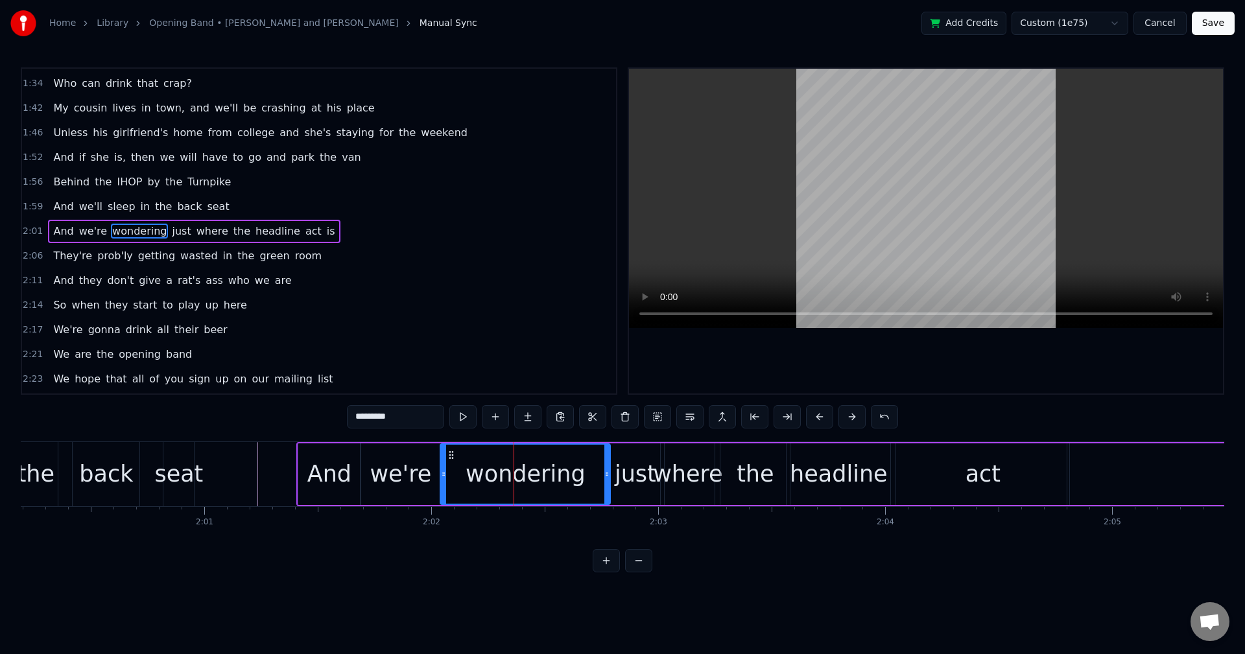
click at [646, 474] on div "just" at bounding box center [634, 474] width 41 height 34
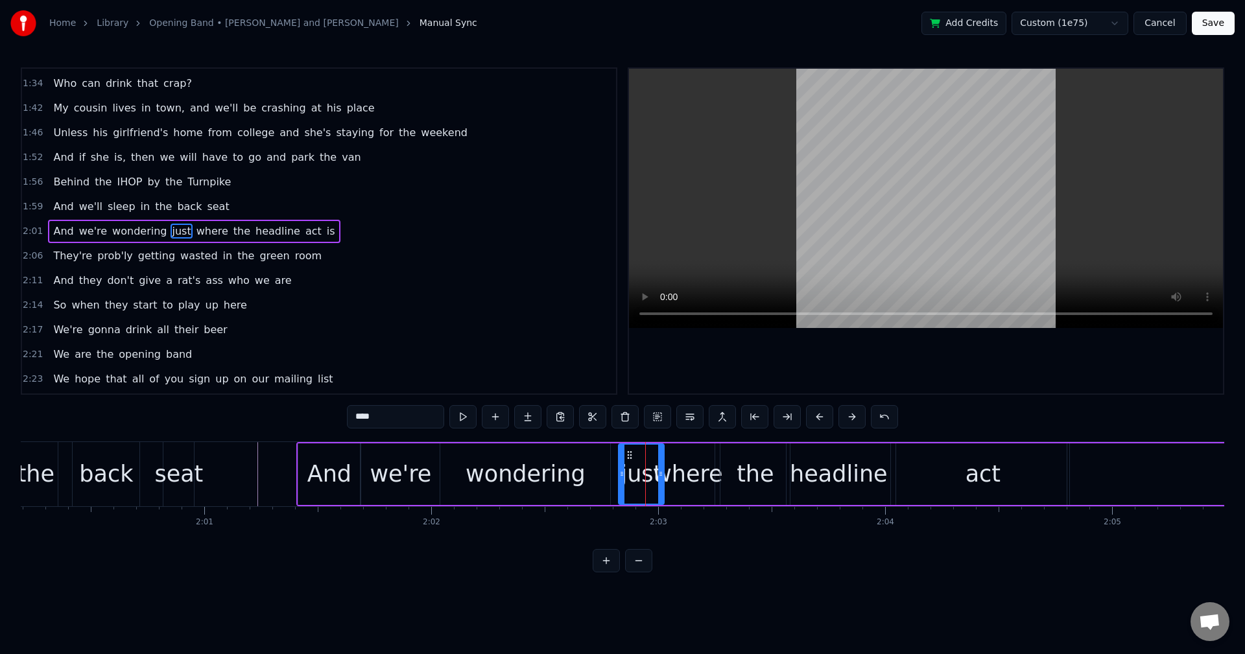
drag, startPoint x: 608, startPoint y: 474, endPoint x: 620, endPoint y: 475, distance: 12.4
click at [620, 475] on icon at bounding box center [621, 474] width 5 height 10
click at [570, 475] on div "wondering" at bounding box center [525, 474] width 120 height 34
type input "*********"
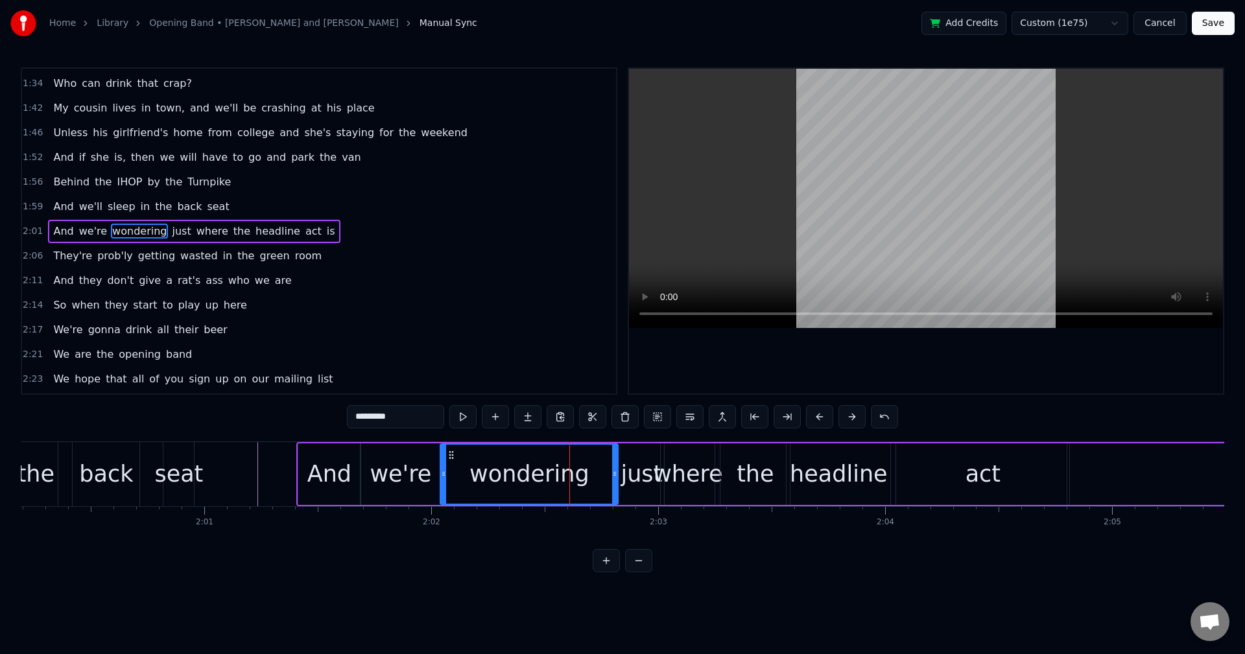
drag, startPoint x: 608, startPoint y: 473, endPoint x: 616, endPoint y: 473, distance: 7.8
click at [616, 473] on icon at bounding box center [614, 474] width 5 height 10
click at [25, 231] on span "2:01" at bounding box center [33, 231] width 20 height 13
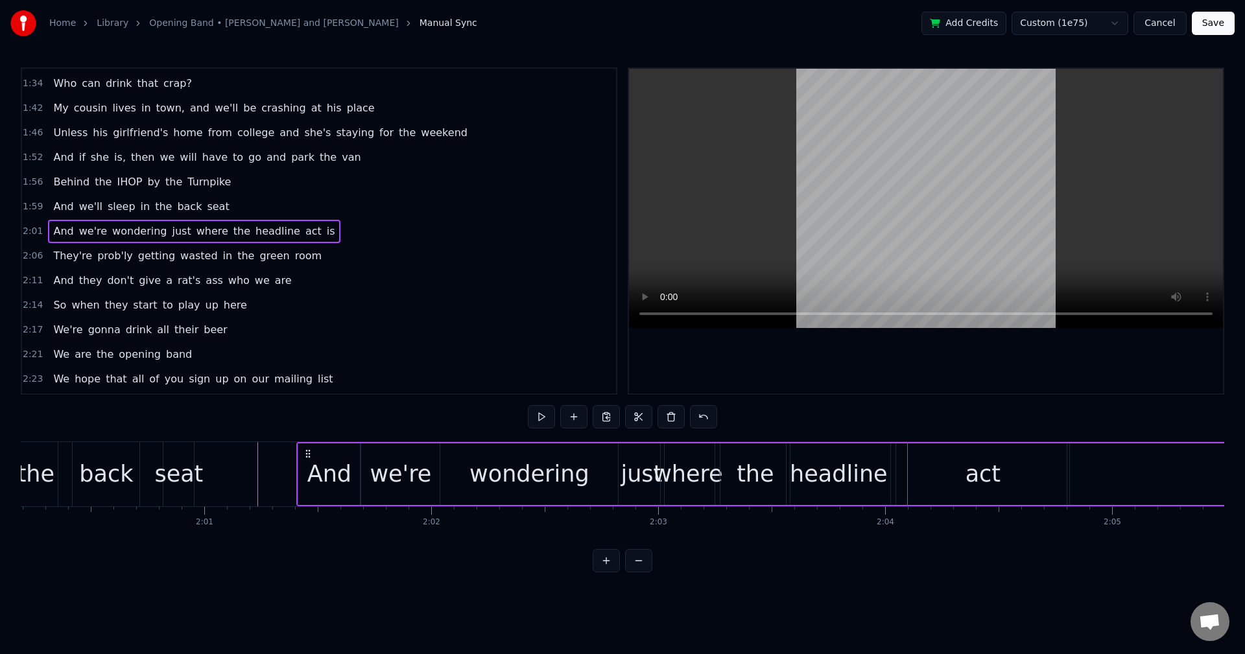
click at [29, 226] on span "2:01" at bounding box center [33, 231] width 20 height 13
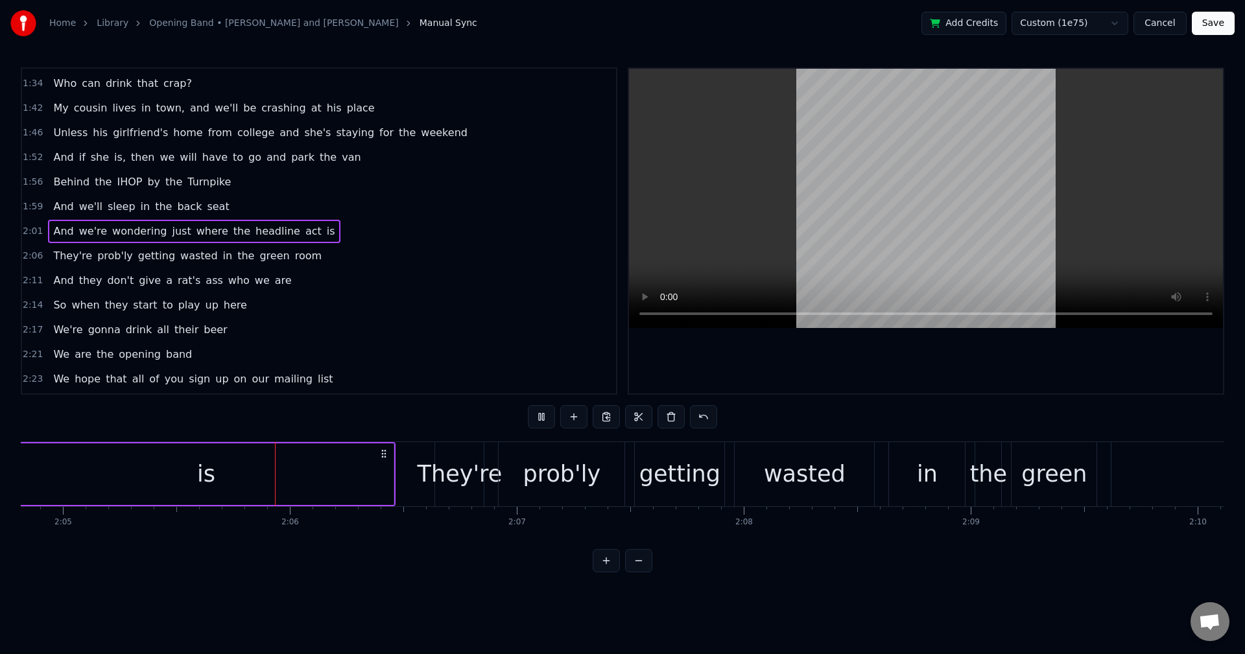
scroll to position [0, 28366]
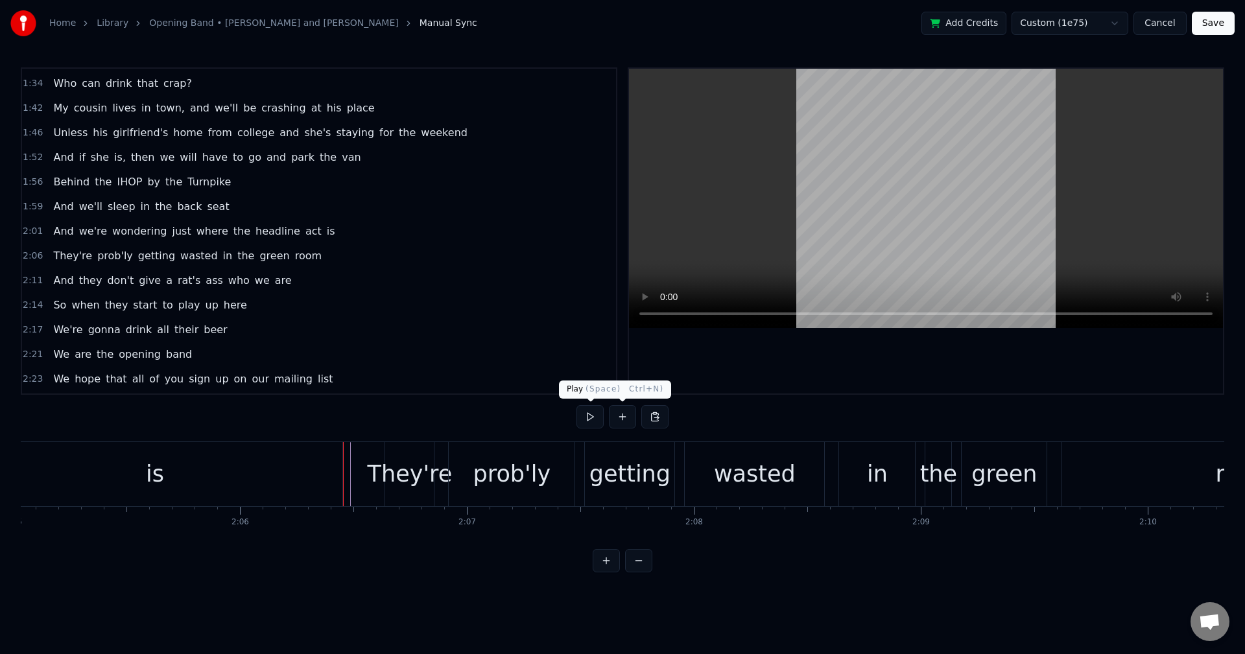
click at [592, 417] on button at bounding box center [589, 416] width 27 height 23
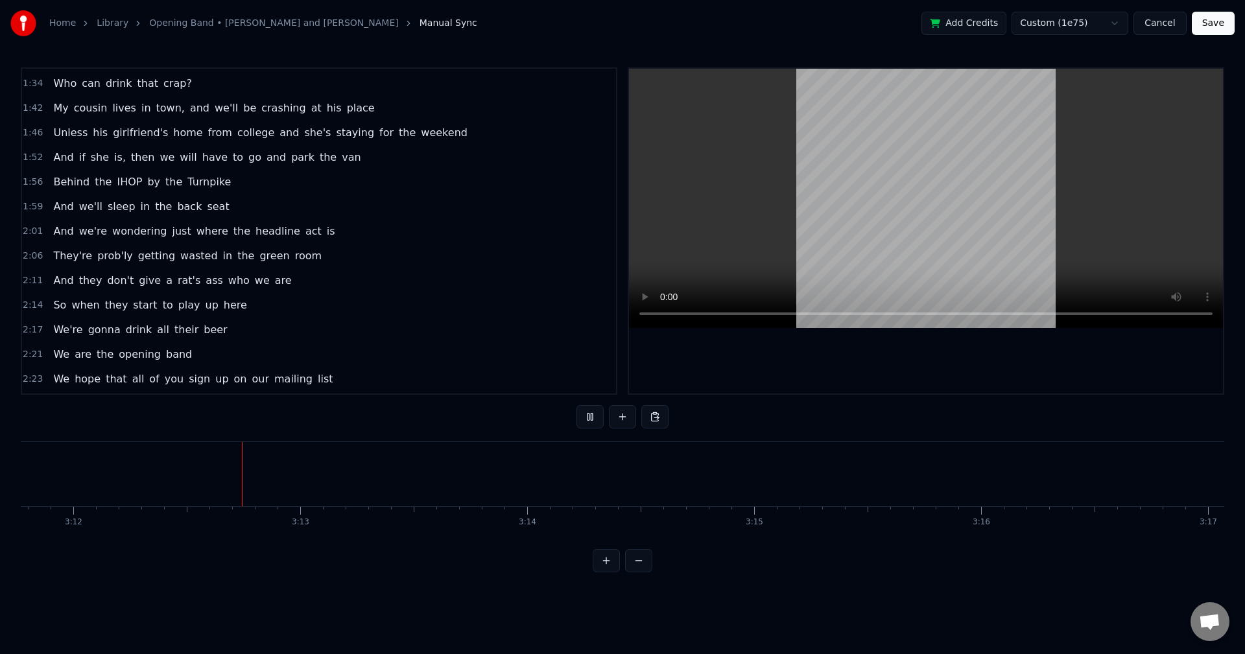
scroll to position [0, 43552]
click at [592, 419] on button at bounding box center [589, 416] width 27 height 23
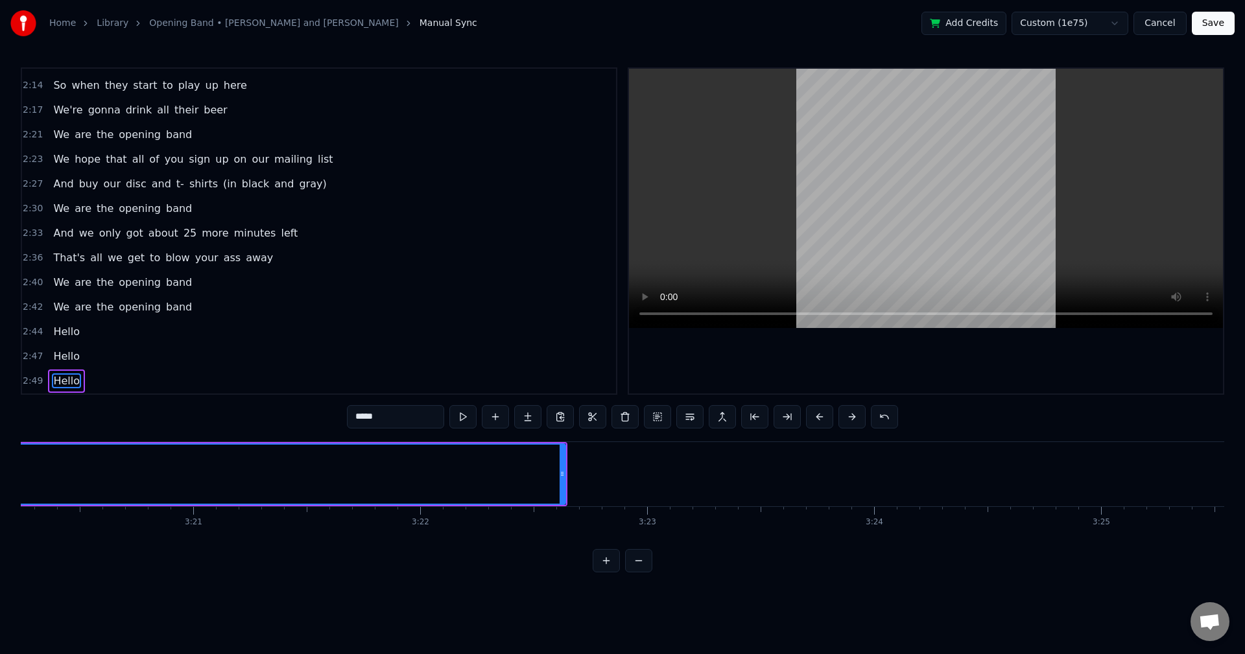
scroll to position [0, 45104]
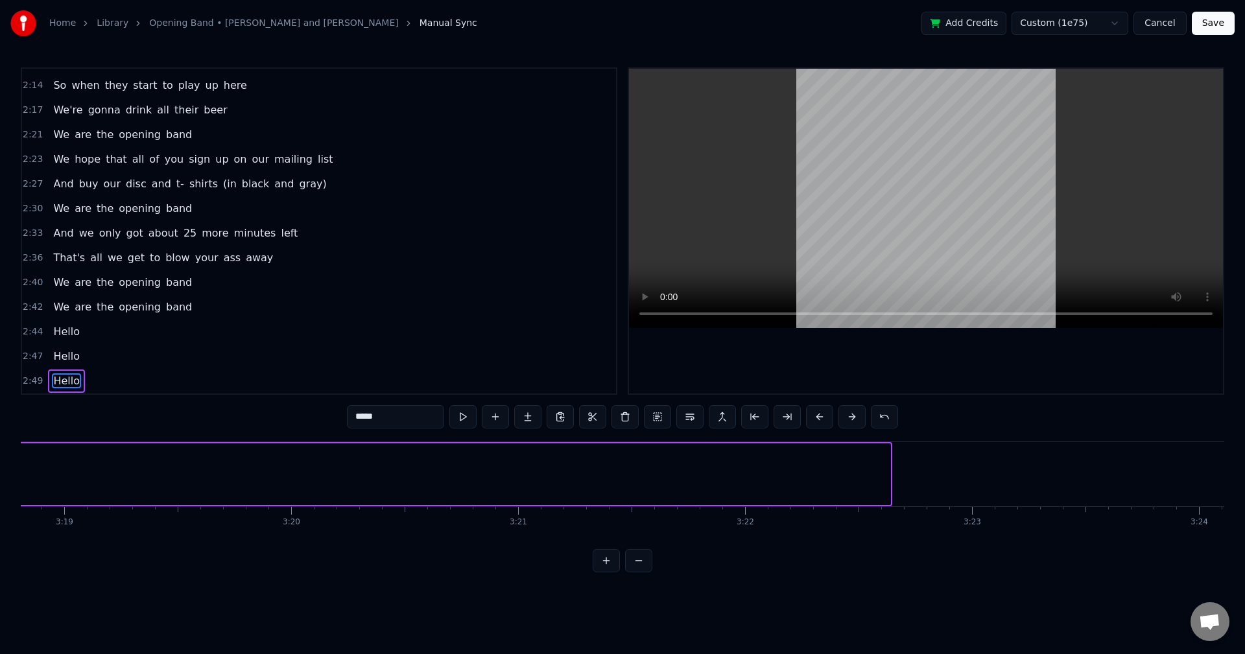
drag, startPoint x: 887, startPoint y: 473, endPoint x: 16, endPoint y: 447, distance: 871.6
click at [16, 447] on div "Home Library Opening Band • [PERSON_NAME] and Storm Manual Sync Add Credits Cus…" at bounding box center [622, 286] width 1245 height 572
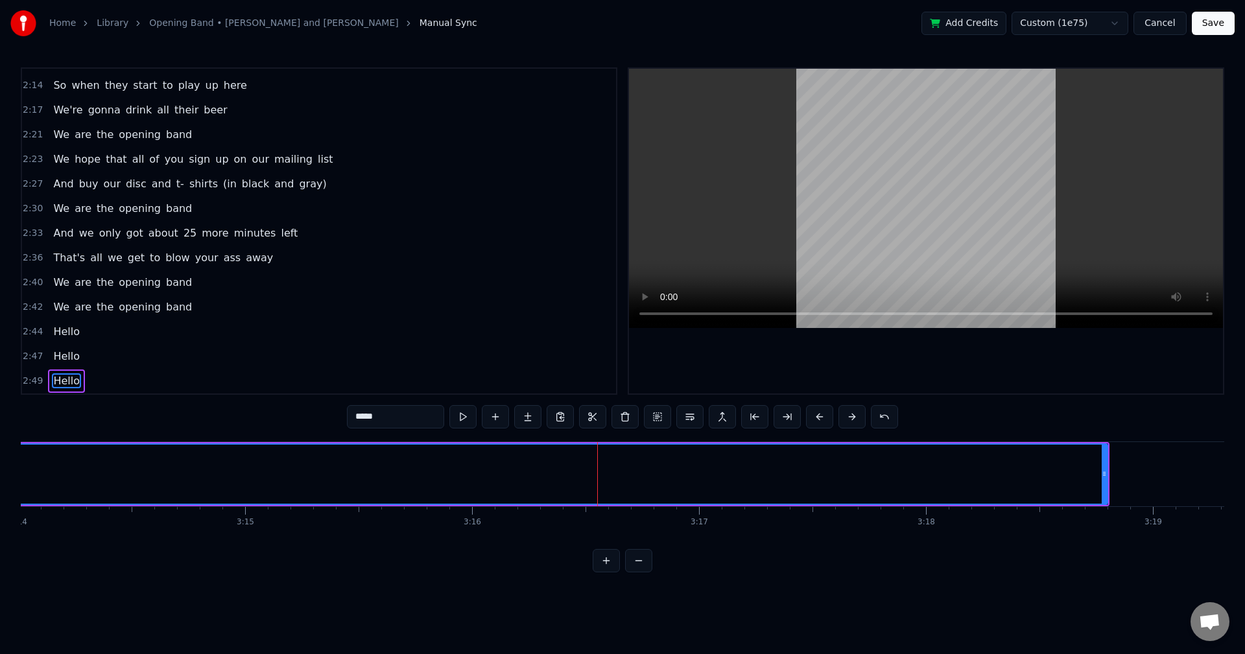
scroll to position [0, 44015]
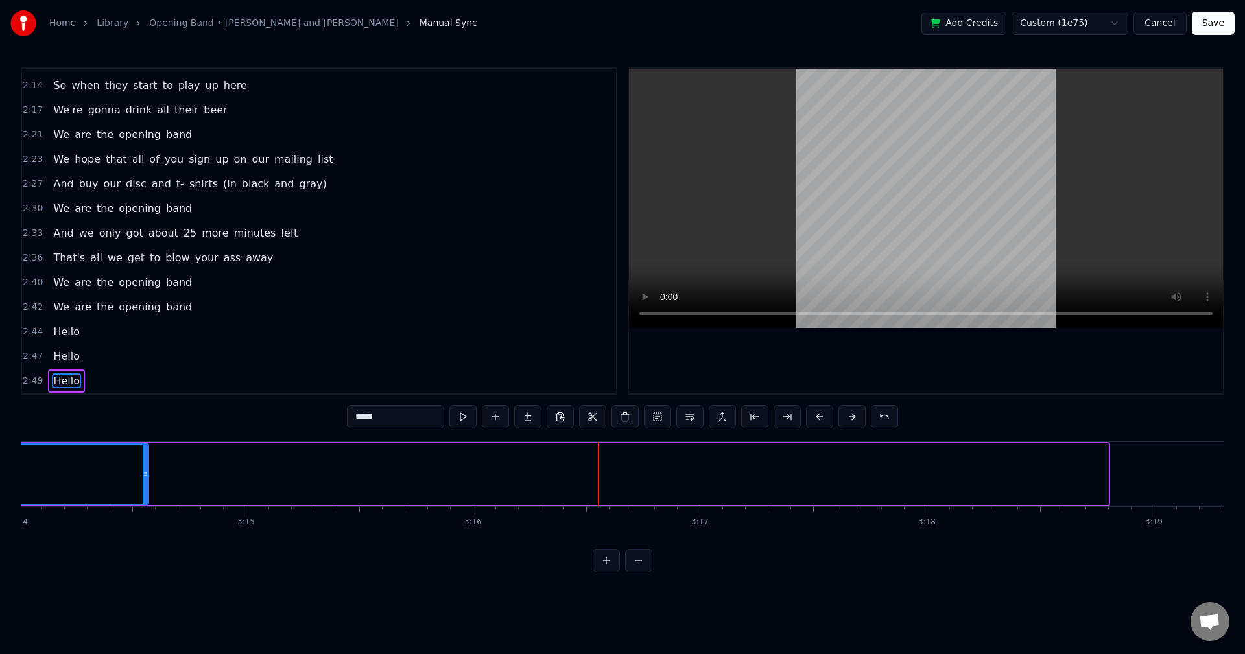
drag, startPoint x: 1105, startPoint y: 473, endPoint x: 107, endPoint y: 449, distance: 998.5
click at [143, 449] on div at bounding box center [145, 474] width 5 height 59
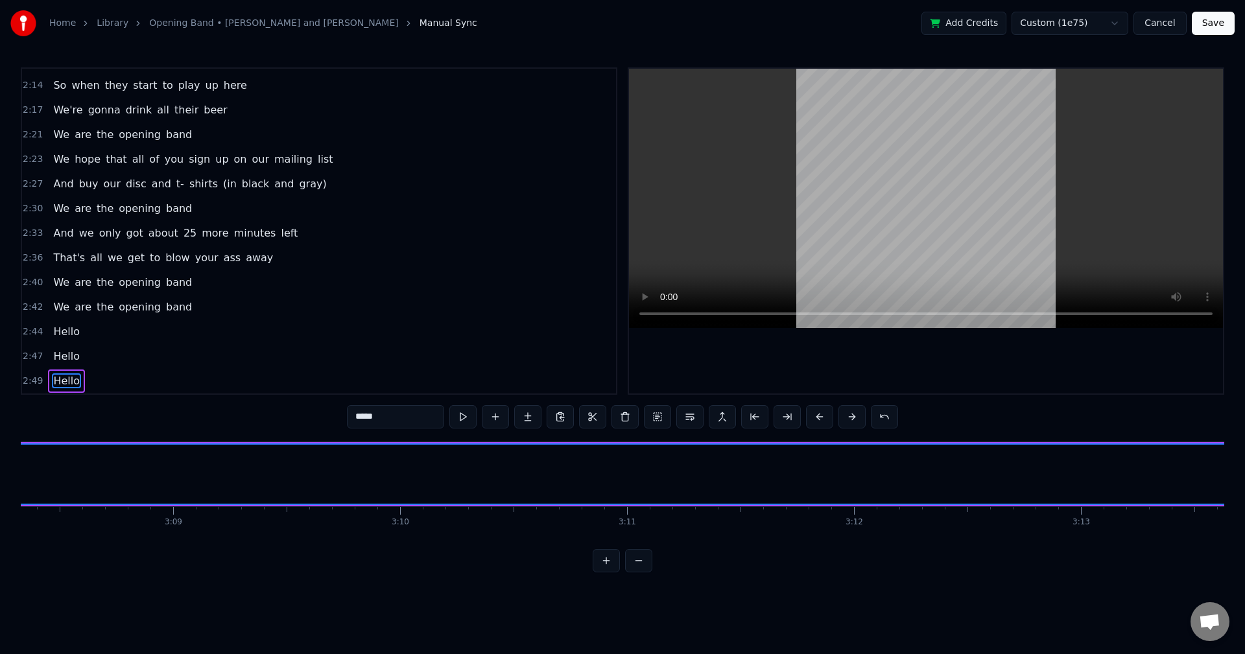
scroll to position [0, 42942]
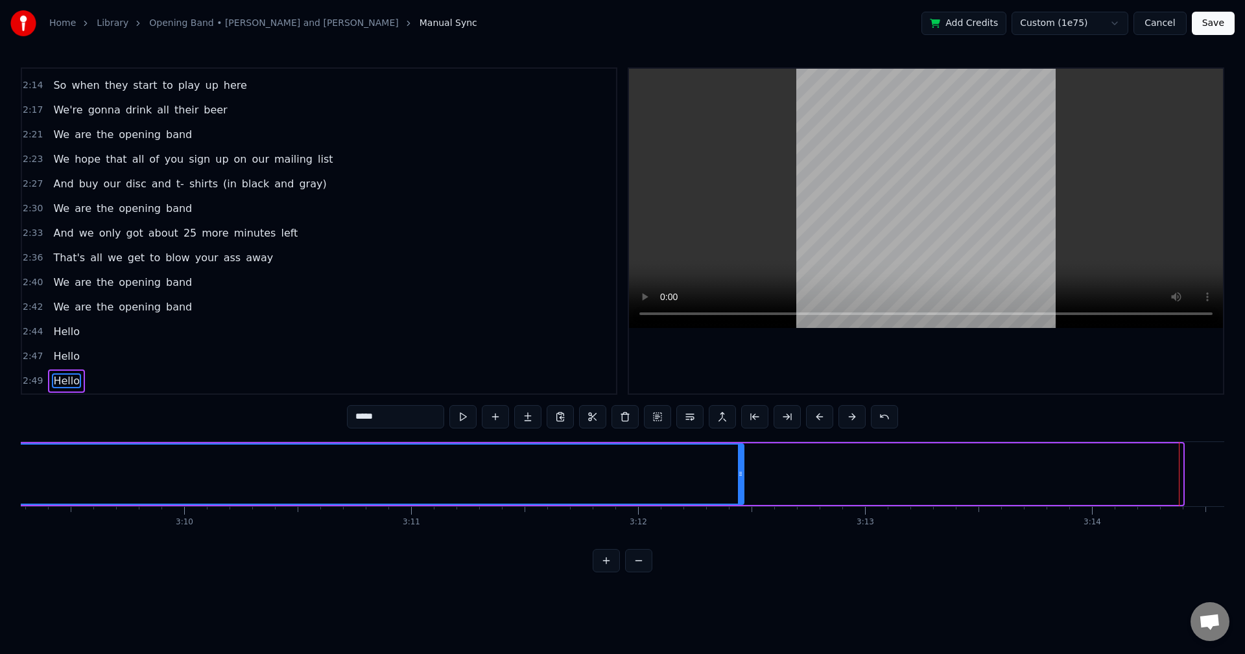
drag, startPoint x: 1176, startPoint y: 471, endPoint x: 723, endPoint y: 467, distance: 453.8
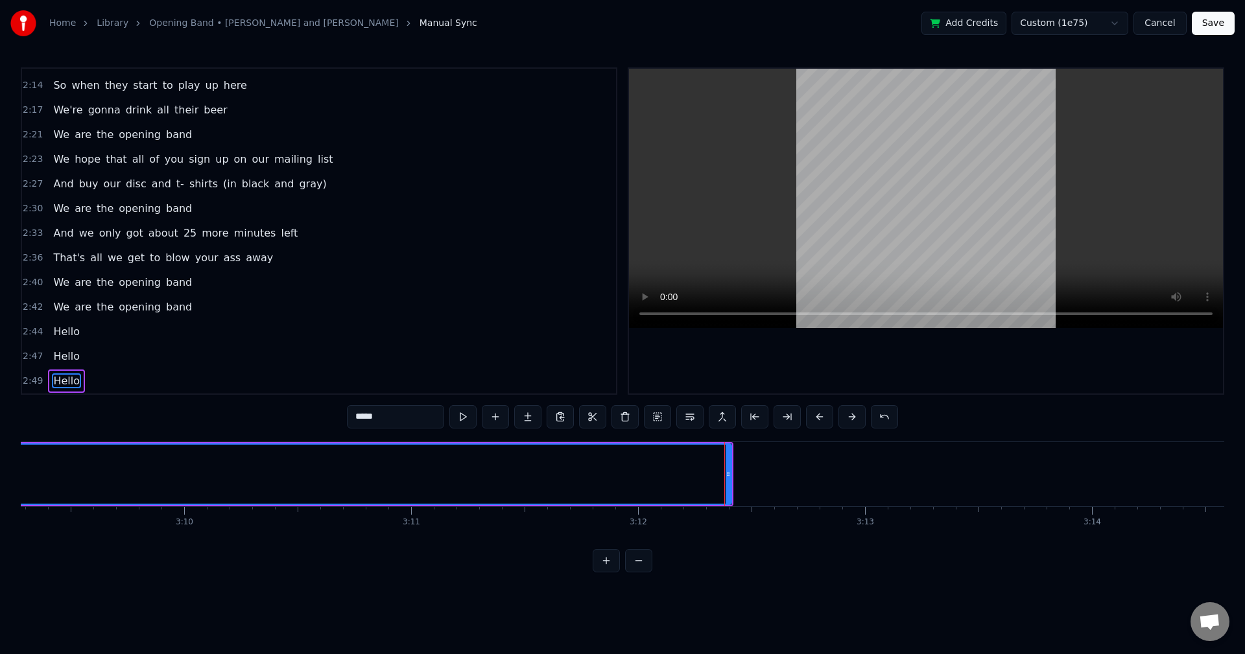
click at [31, 308] on span "2:42" at bounding box center [33, 307] width 20 height 13
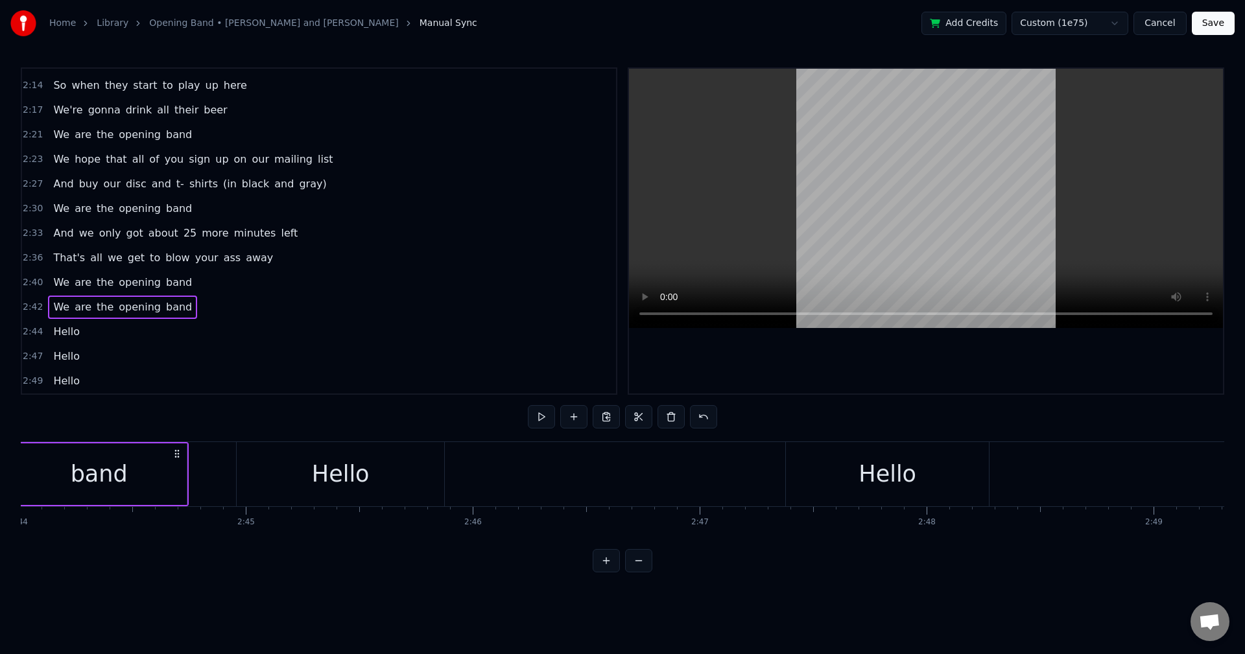
scroll to position [0, 36882]
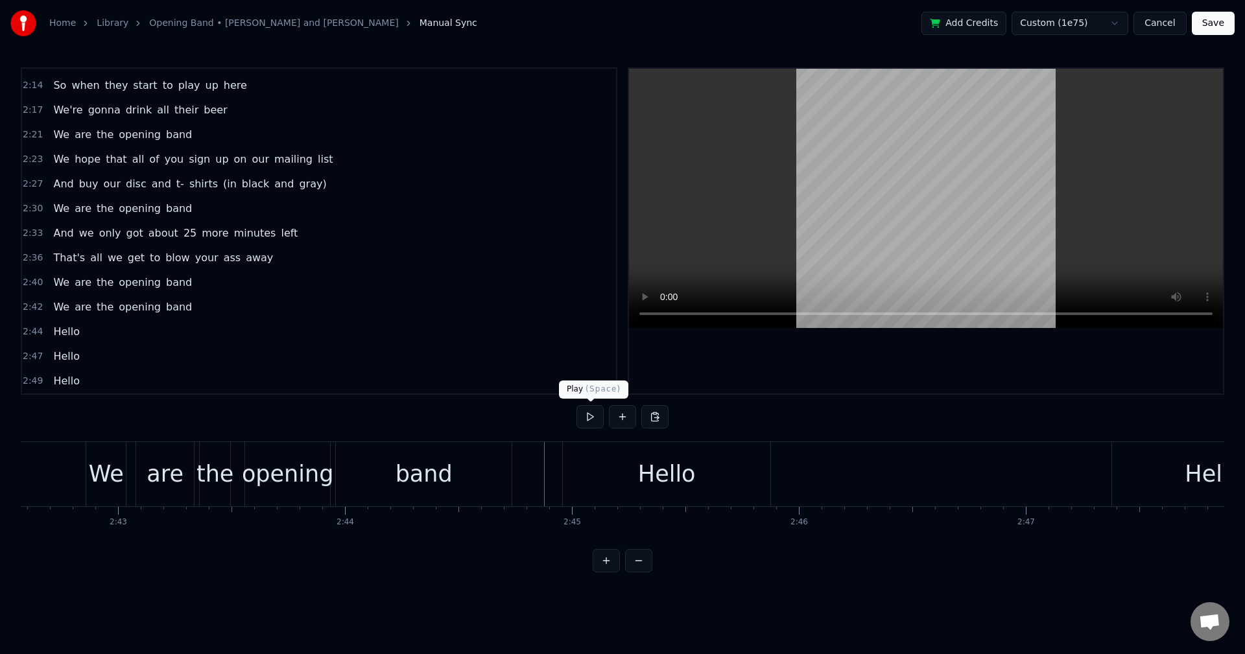
click at [589, 417] on button at bounding box center [589, 416] width 27 height 23
click at [571, 472] on div "Hello" at bounding box center [666, 474] width 207 height 64
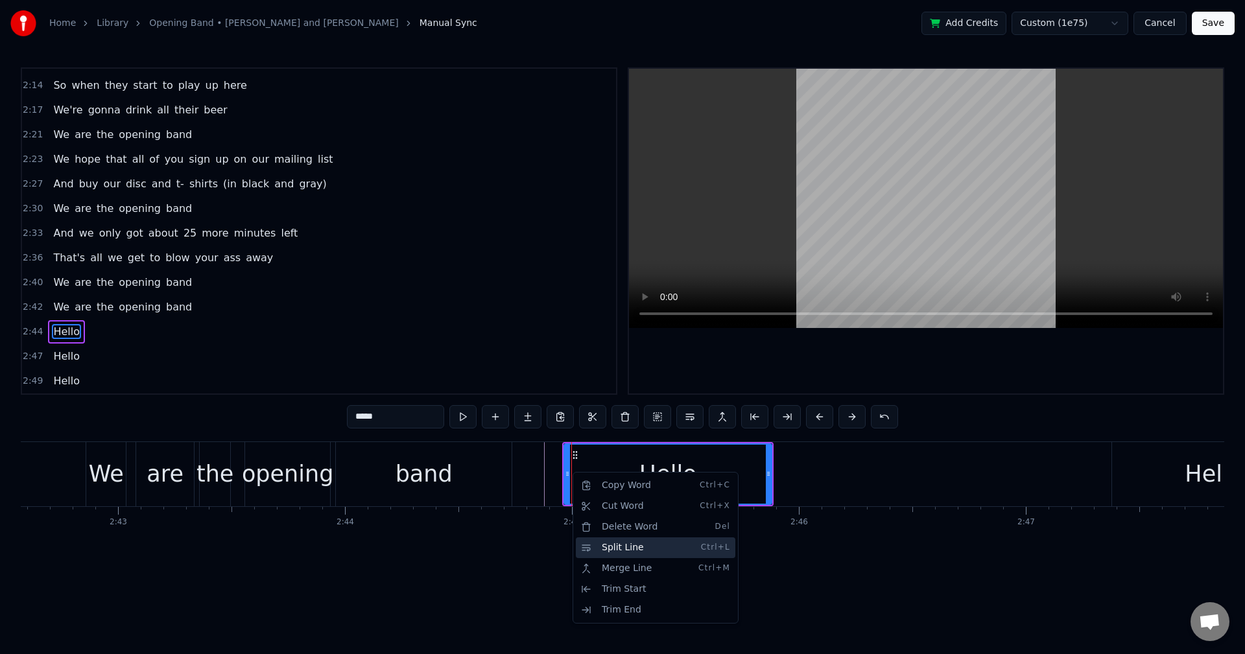
click at [642, 544] on div "Split Line Ctrl+L" at bounding box center [655, 547] width 159 height 21
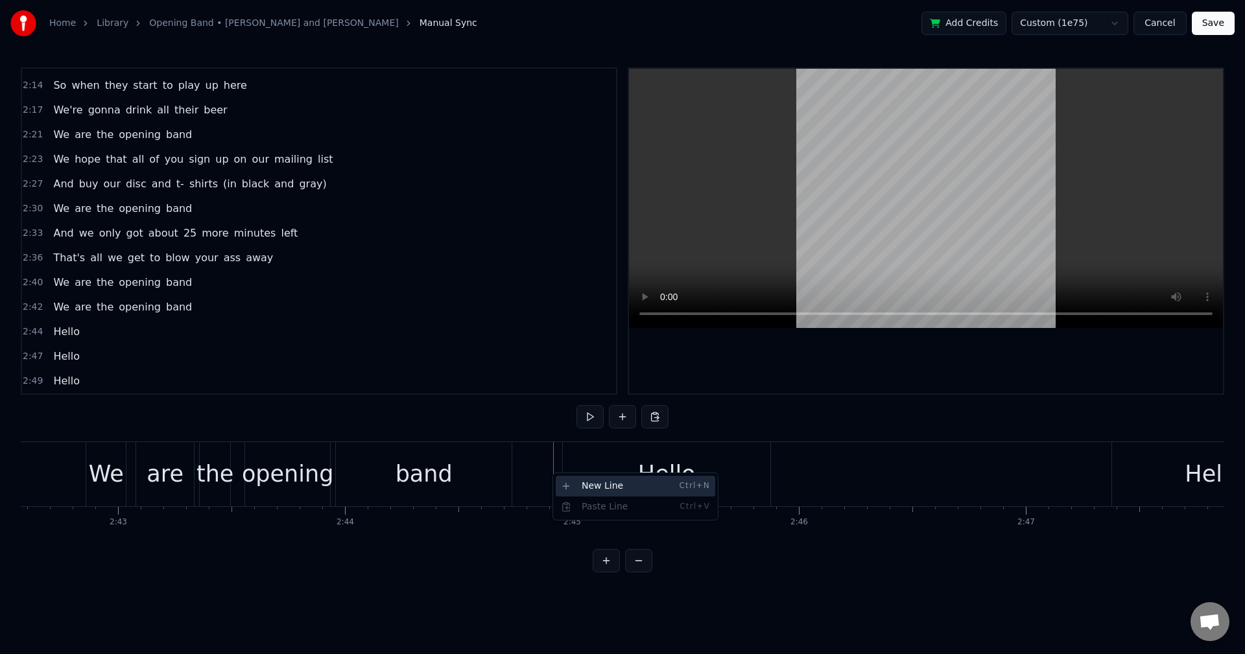
click at [592, 484] on div "New Line Ctrl+N" at bounding box center [635, 486] width 159 height 21
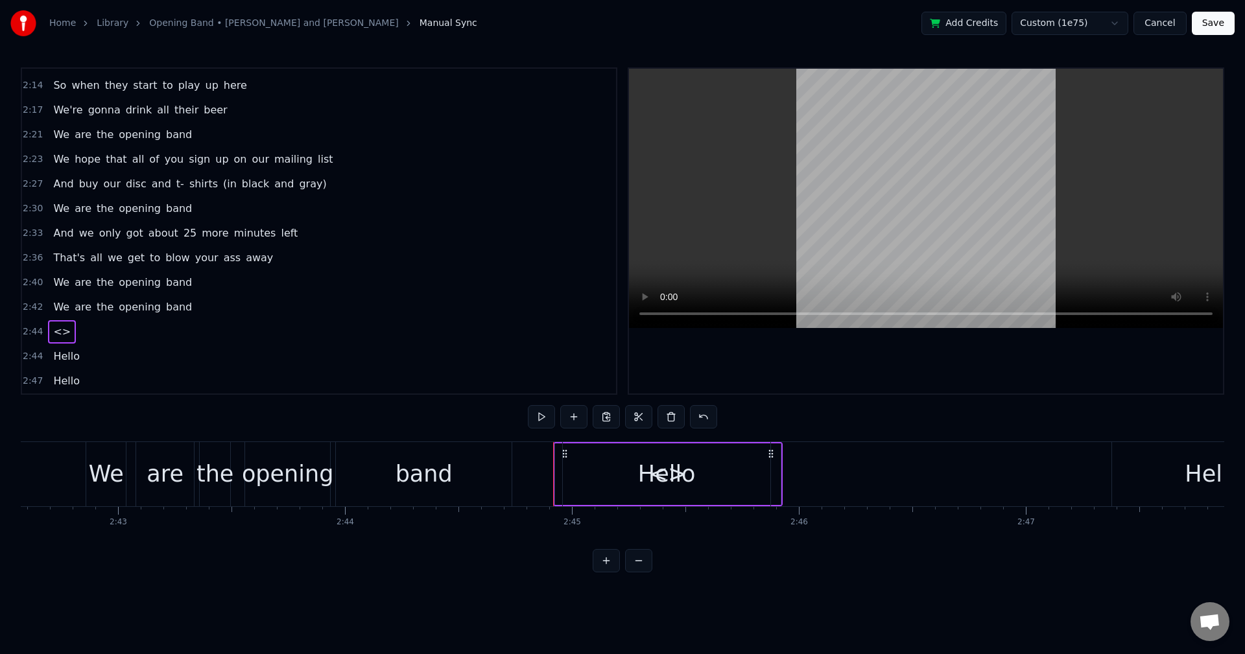
click at [312, 302] on div "2:42 We are the opening band" at bounding box center [319, 307] width 594 height 25
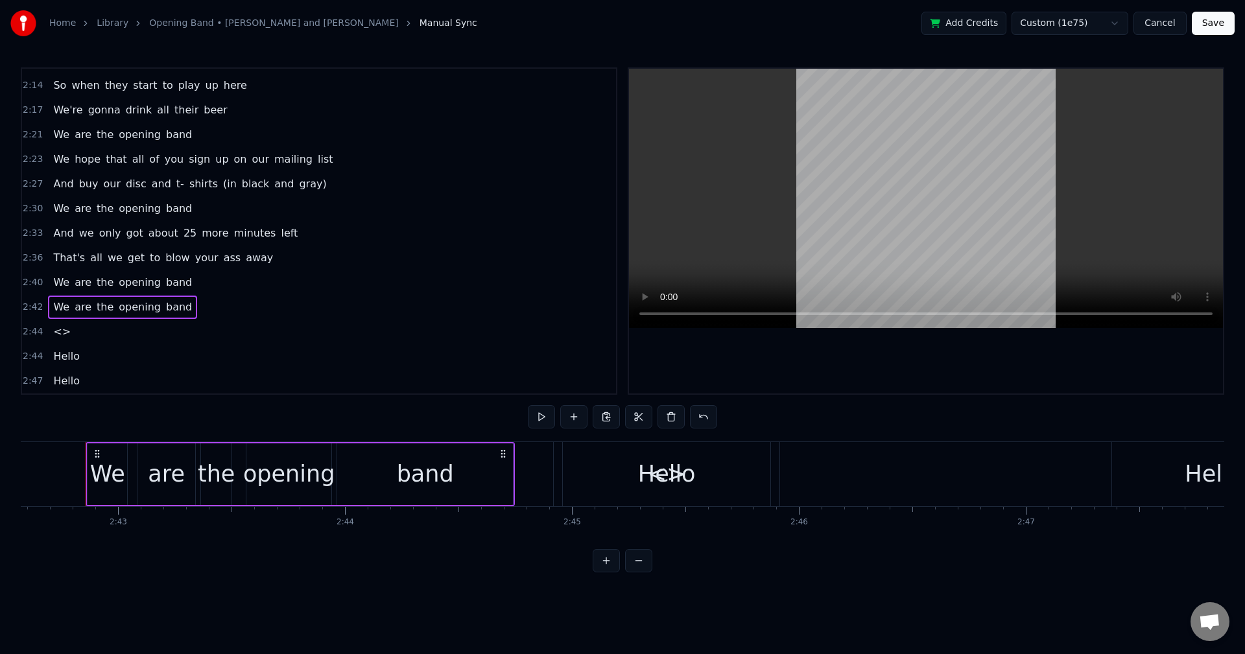
click at [543, 421] on button at bounding box center [541, 416] width 27 height 23
click at [557, 475] on div "<>" at bounding box center [667, 474] width 226 height 64
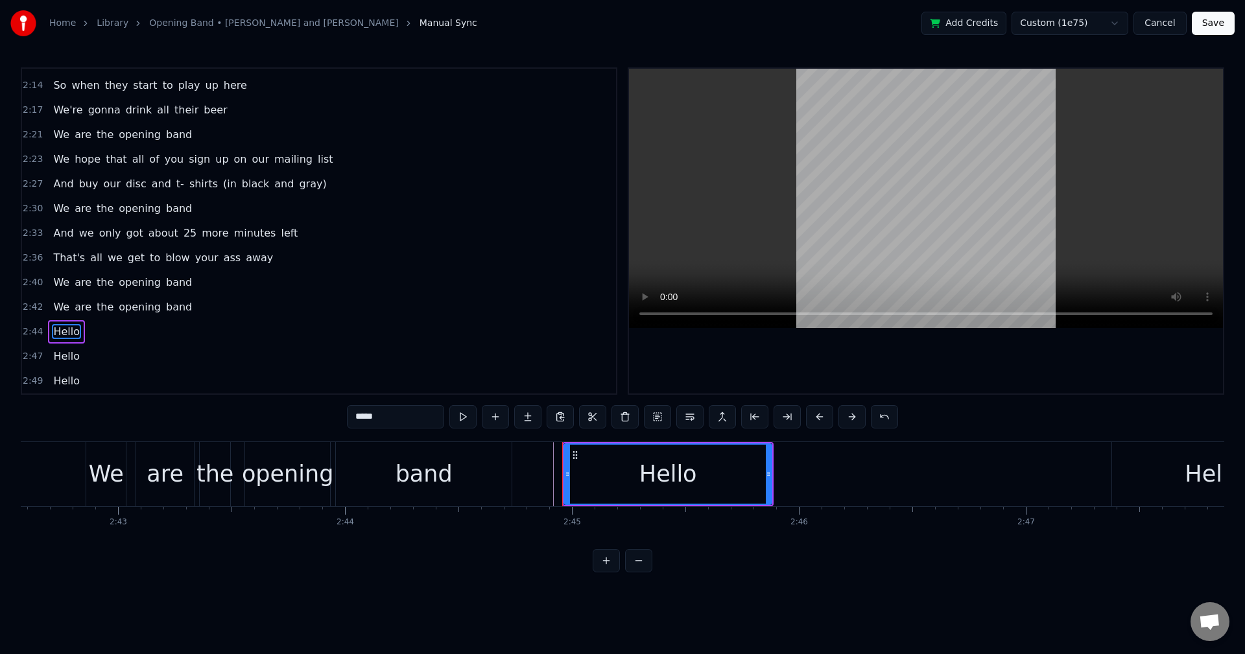
scroll to position [710, 0]
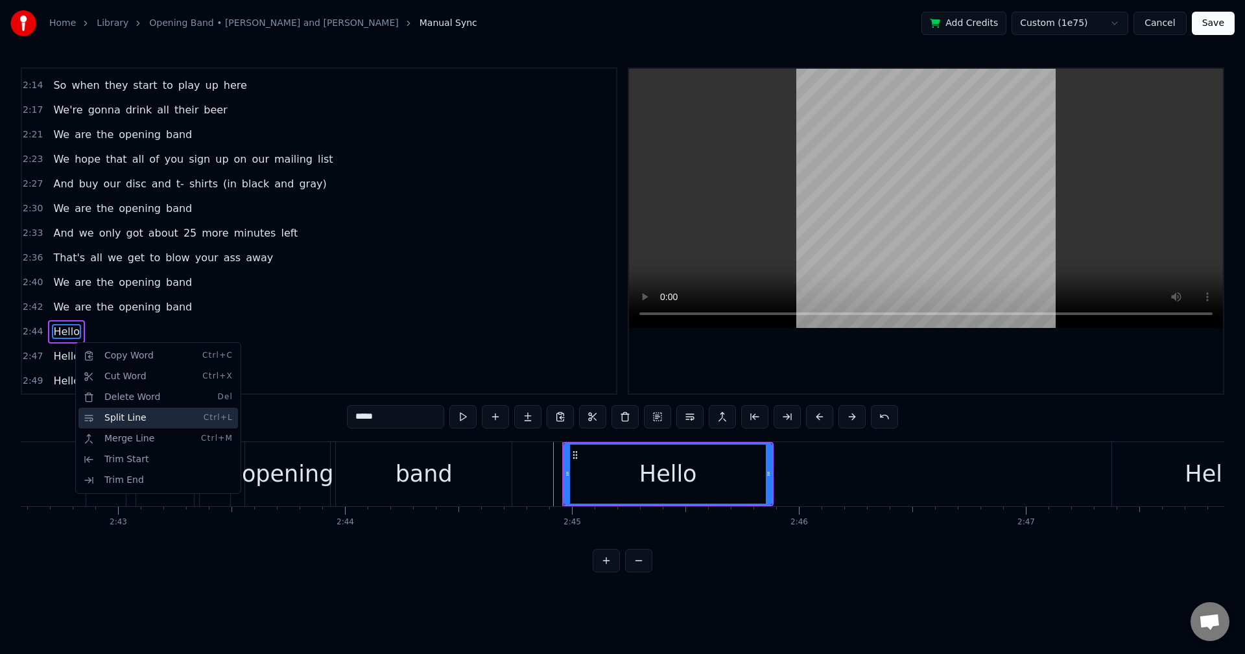
click at [150, 419] on div "Split Line Ctrl+L" at bounding box center [157, 418] width 159 height 21
click at [224, 315] on html "Home Library Opening Band • [PERSON_NAME] and Storm Manual Sync Add Credits Cus…" at bounding box center [622, 296] width 1245 height 593
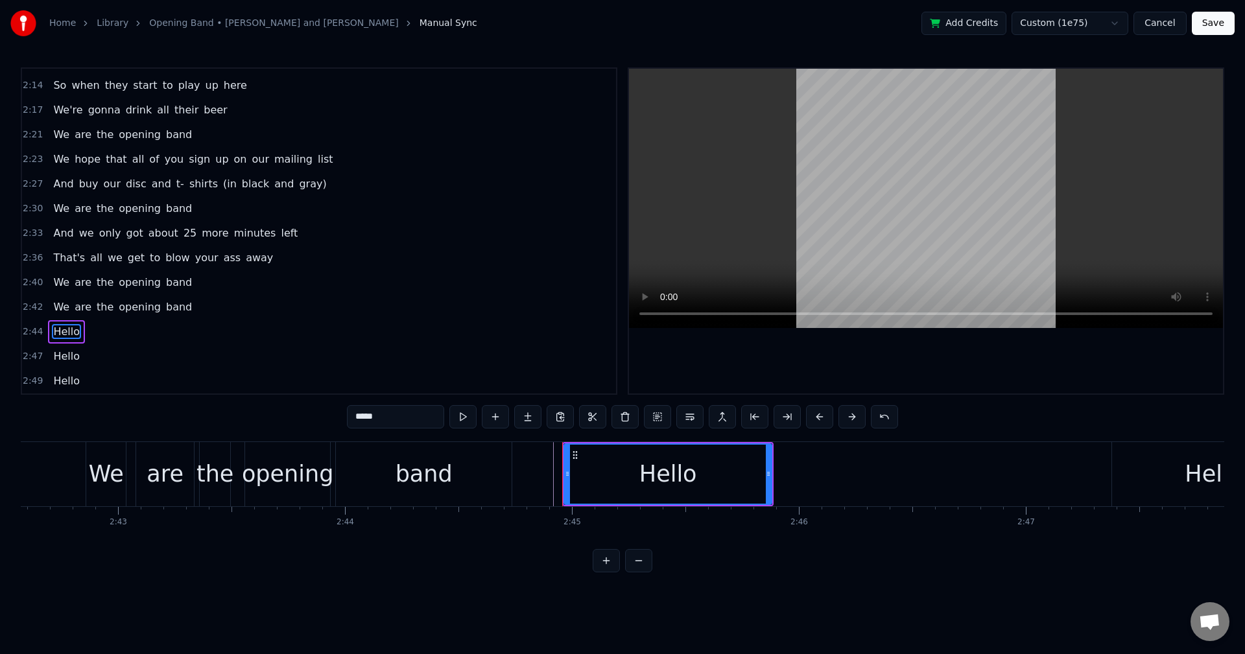
click at [176, 309] on span "band" at bounding box center [179, 306] width 29 height 15
type input "****"
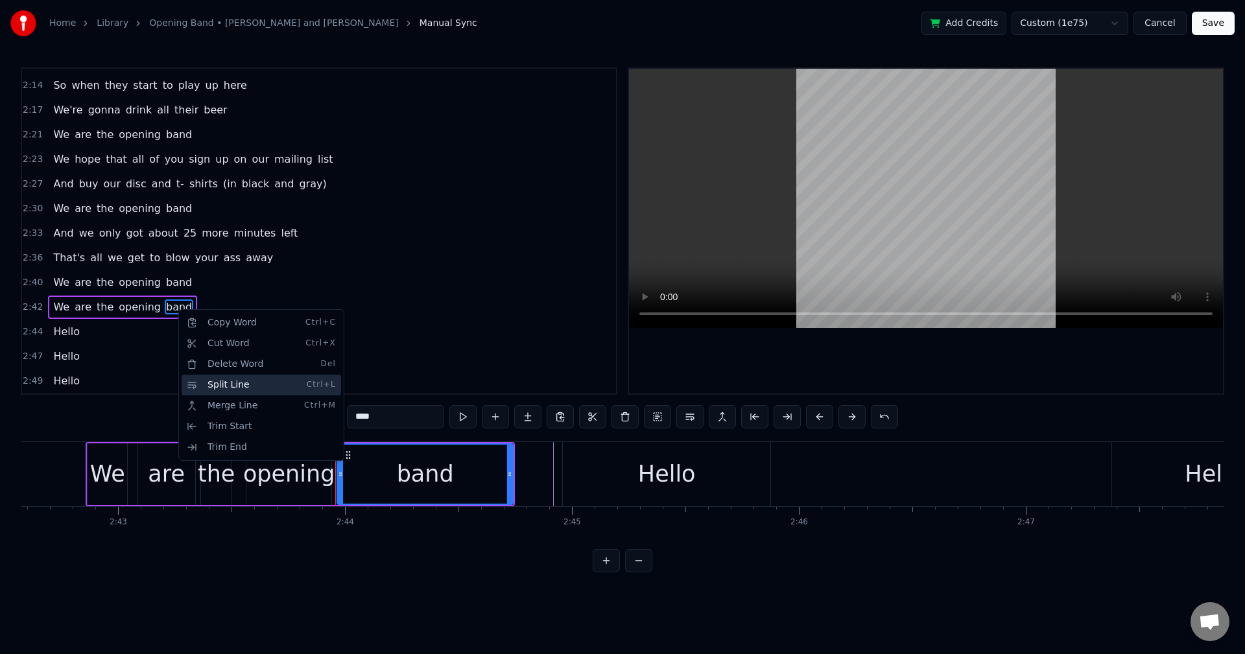
click at [213, 392] on div "Split Line Ctrl+L" at bounding box center [260, 385] width 159 height 21
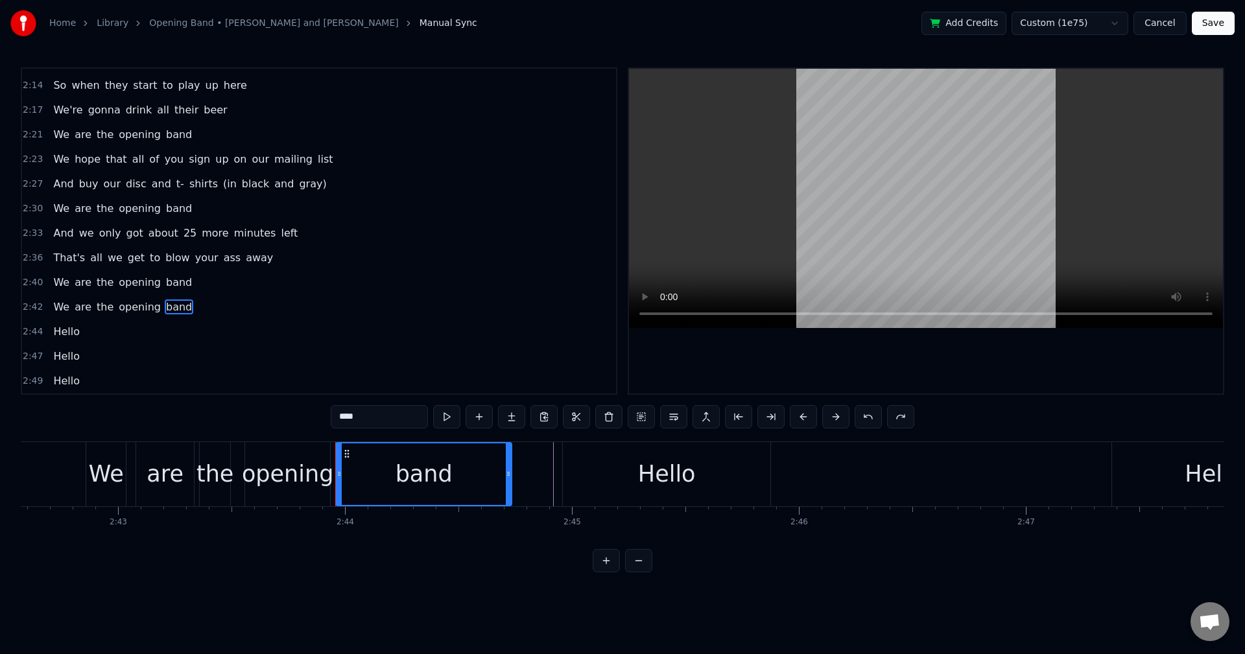
click at [288, 354] on div "2:47 Hello" at bounding box center [319, 356] width 594 height 25
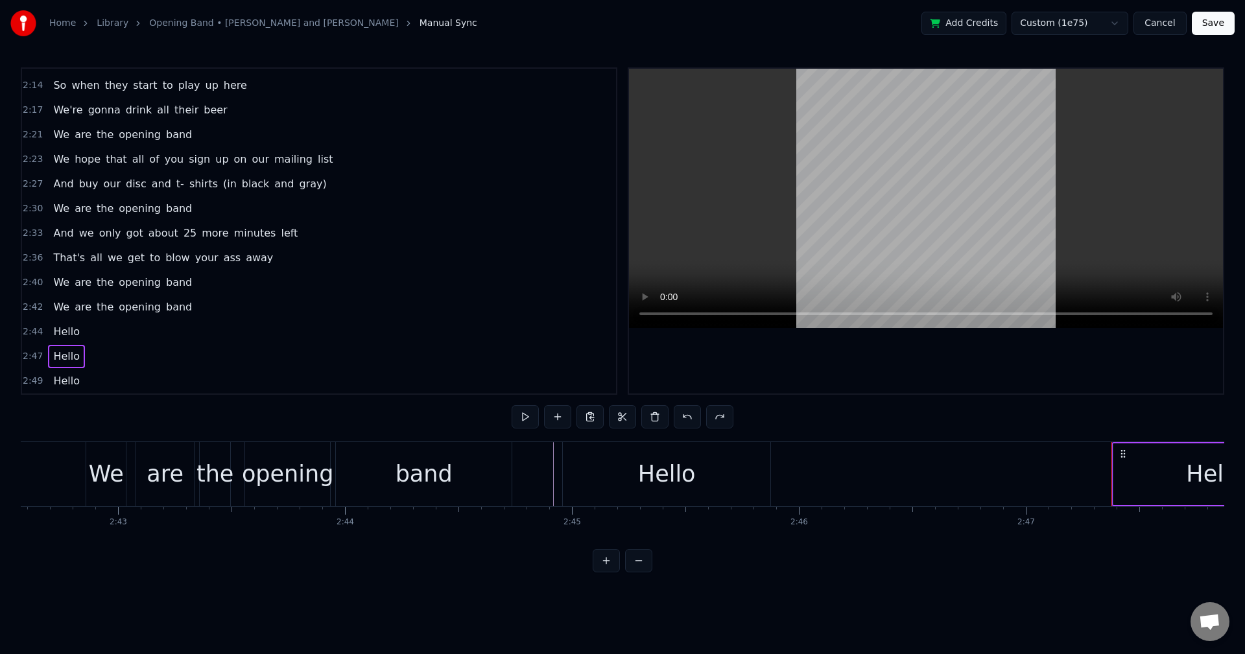
click at [36, 326] on span "2:44" at bounding box center [33, 331] width 20 height 13
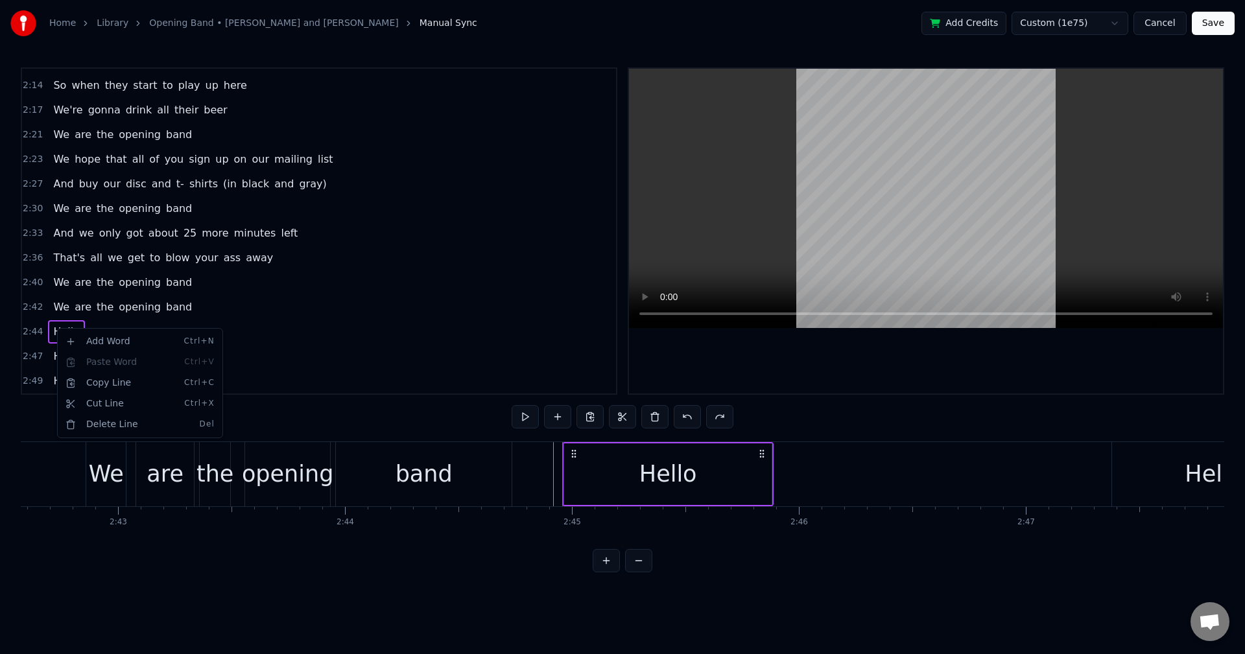
click at [355, 336] on html "Home Library Opening Band • [PERSON_NAME] and Storm Manual Sync Add Credits Cus…" at bounding box center [622, 296] width 1245 height 593
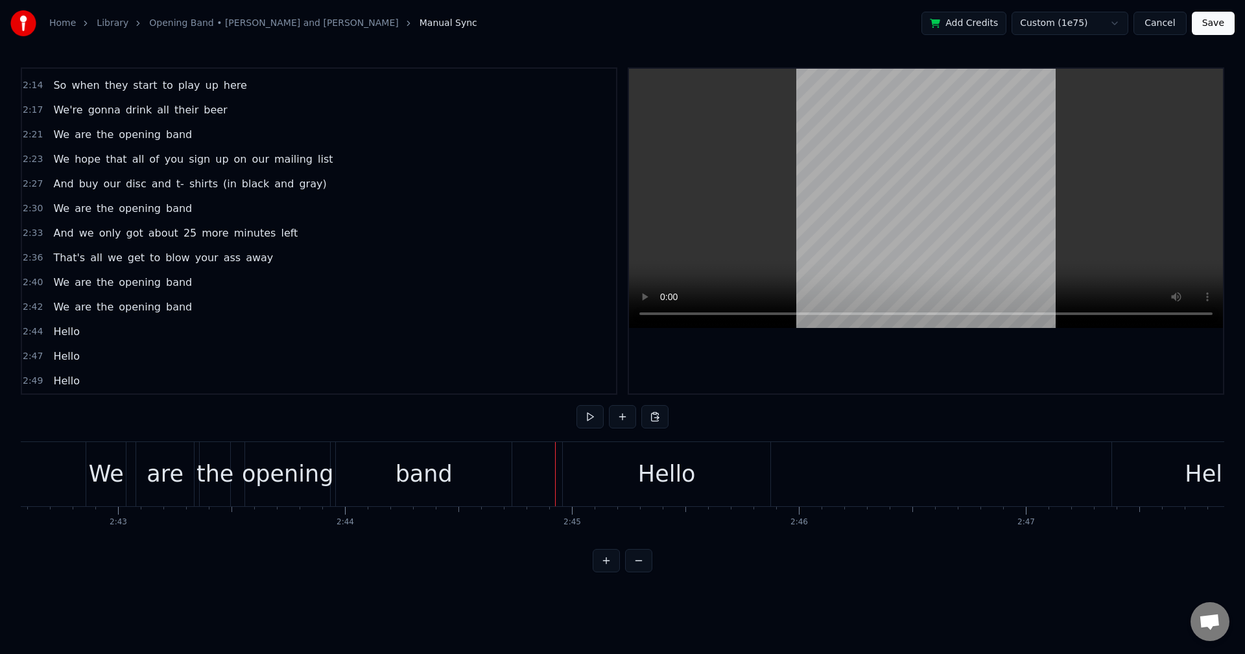
click at [622, 417] on button at bounding box center [622, 416] width 27 height 23
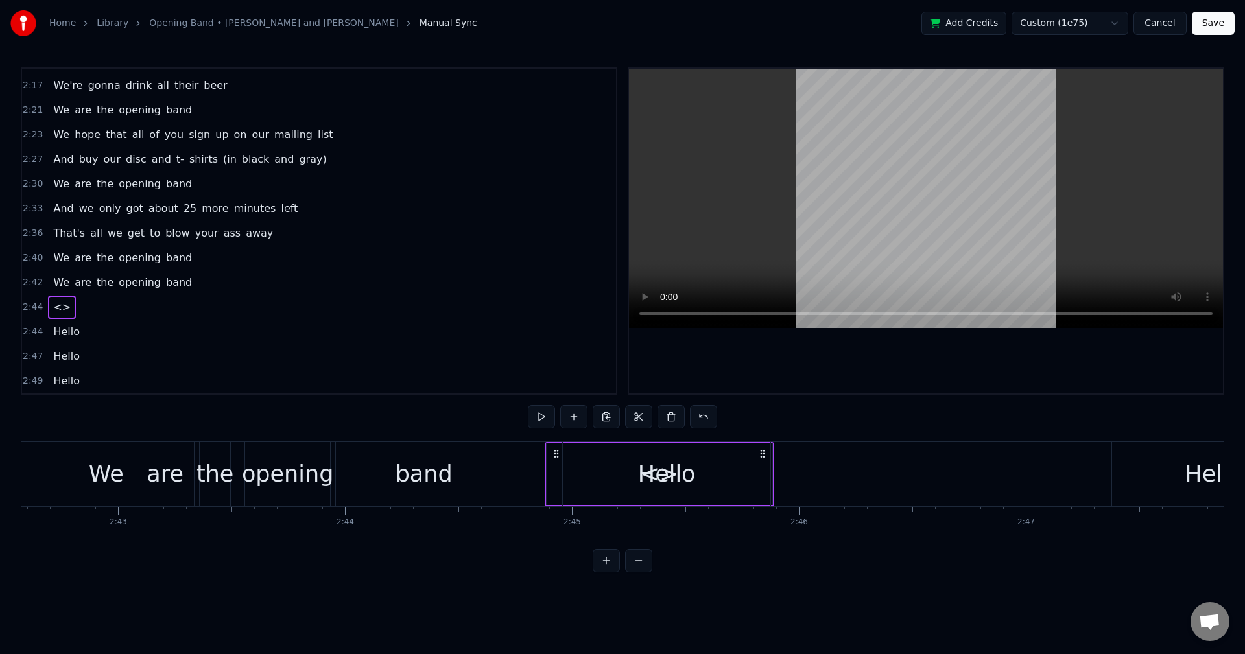
click at [60, 306] on span "<>" at bounding box center [62, 306] width 20 height 15
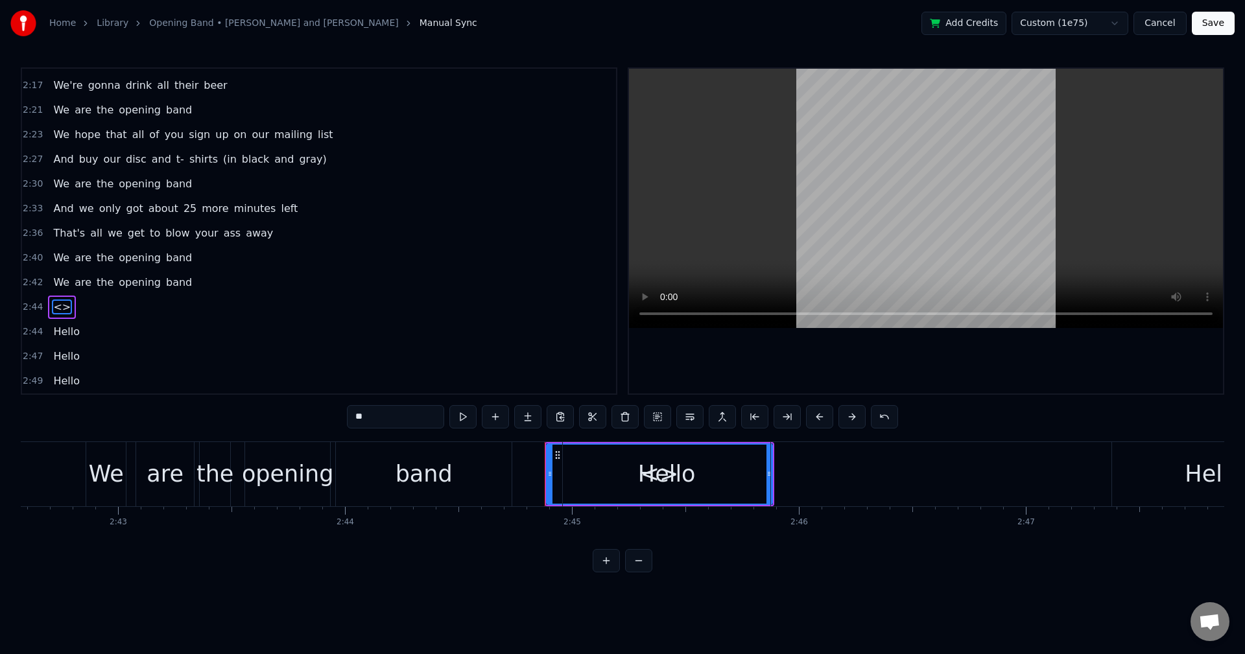
drag, startPoint x: 380, startPoint y: 411, endPoint x: 254, endPoint y: 423, distance: 127.0
click at [257, 423] on div "0:21 We are the opening band 0:23 We are here to do five or six or seven songs …" at bounding box center [622, 319] width 1203 height 505
click at [250, 312] on div "2:44" at bounding box center [319, 307] width 594 height 25
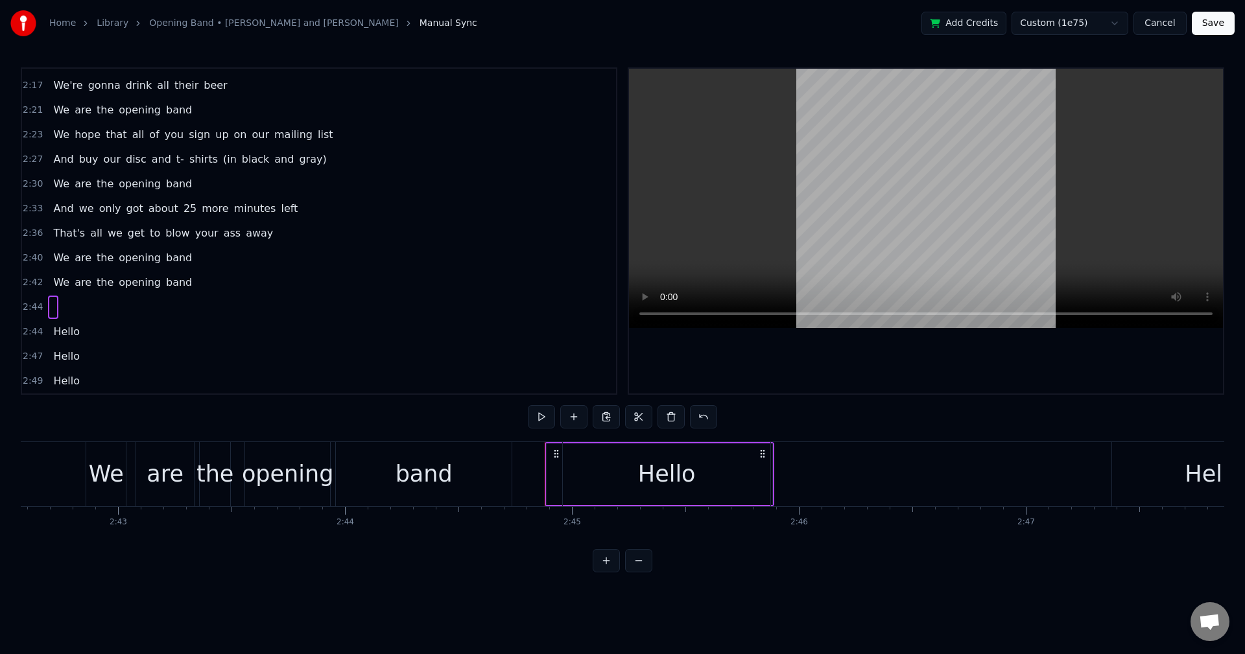
click at [36, 281] on span "2:42" at bounding box center [33, 282] width 20 height 13
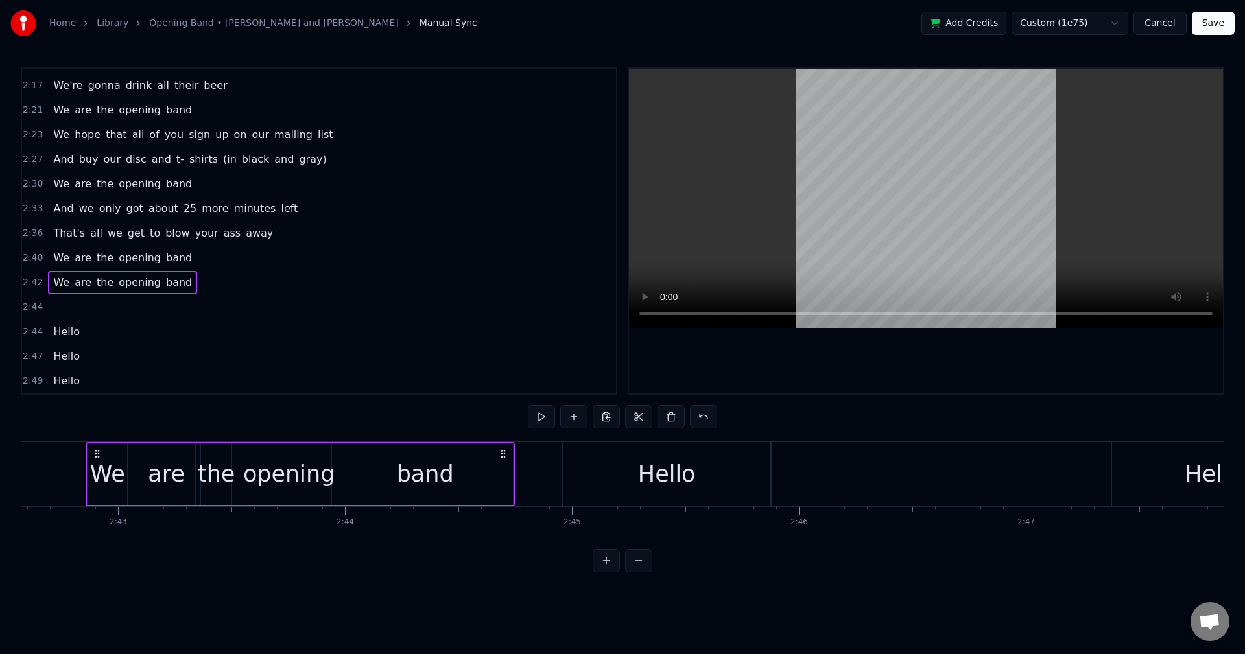
click at [49, 309] on div at bounding box center [53, 307] width 10 height 23
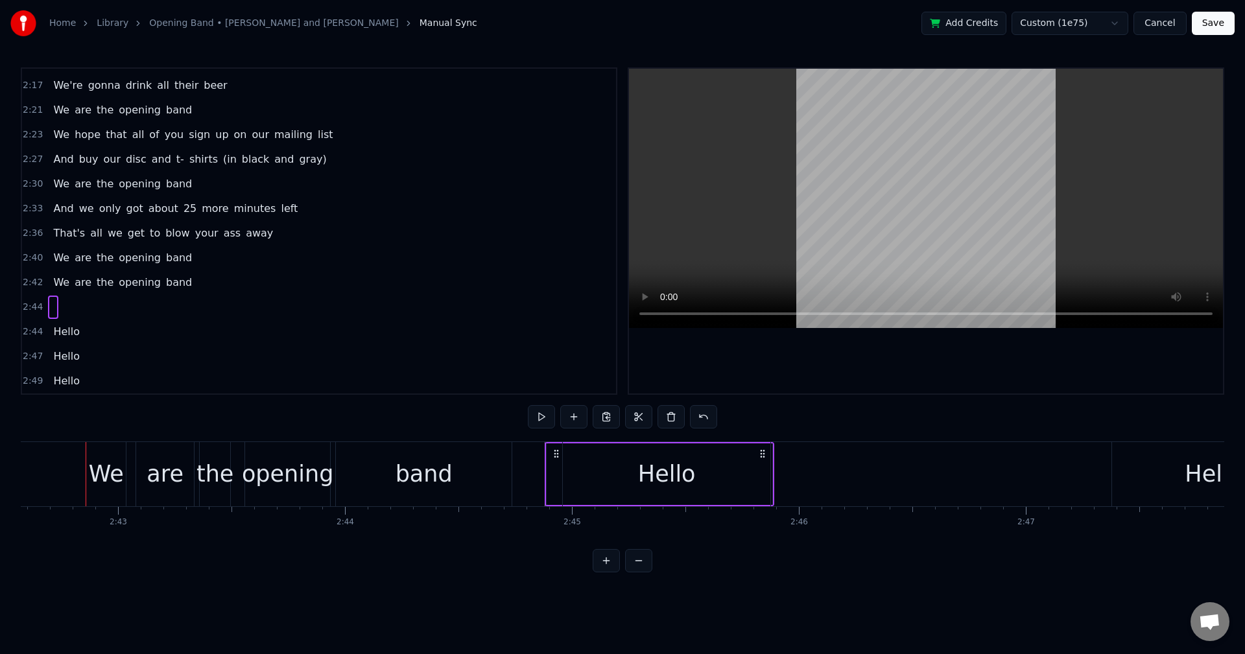
click at [48, 307] on div at bounding box center [53, 307] width 10 height 23
click at [48, 308] on div at bounding box center [53, 307] width 10 height 23
click at [52, 308] on span at bounding box center [53, 306] width 3 height 15
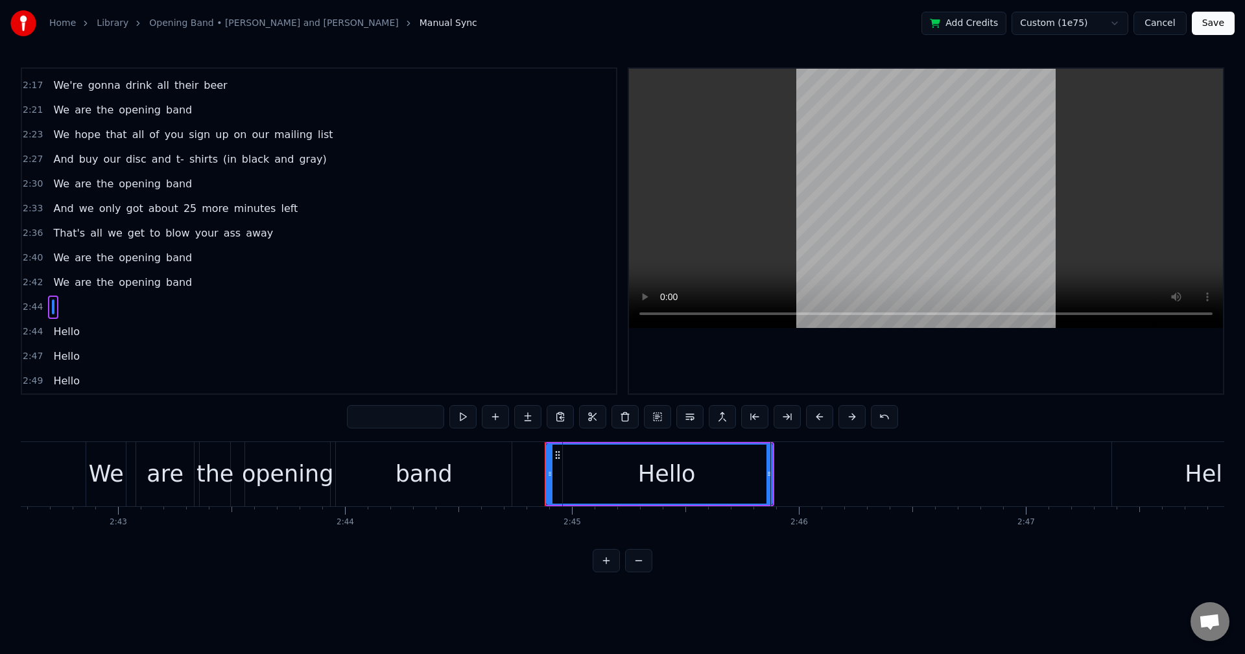
click at [396, 422] on input "text" at bounding box center [395, 416] width 97 height 23
type input "**"
click at [467, 590] on html "Home Library Opening Band • [PERSON_NAME] and Storm Manual Sync Add Credits Cus…" at bounding box center [622, 296] width 1245 height 593
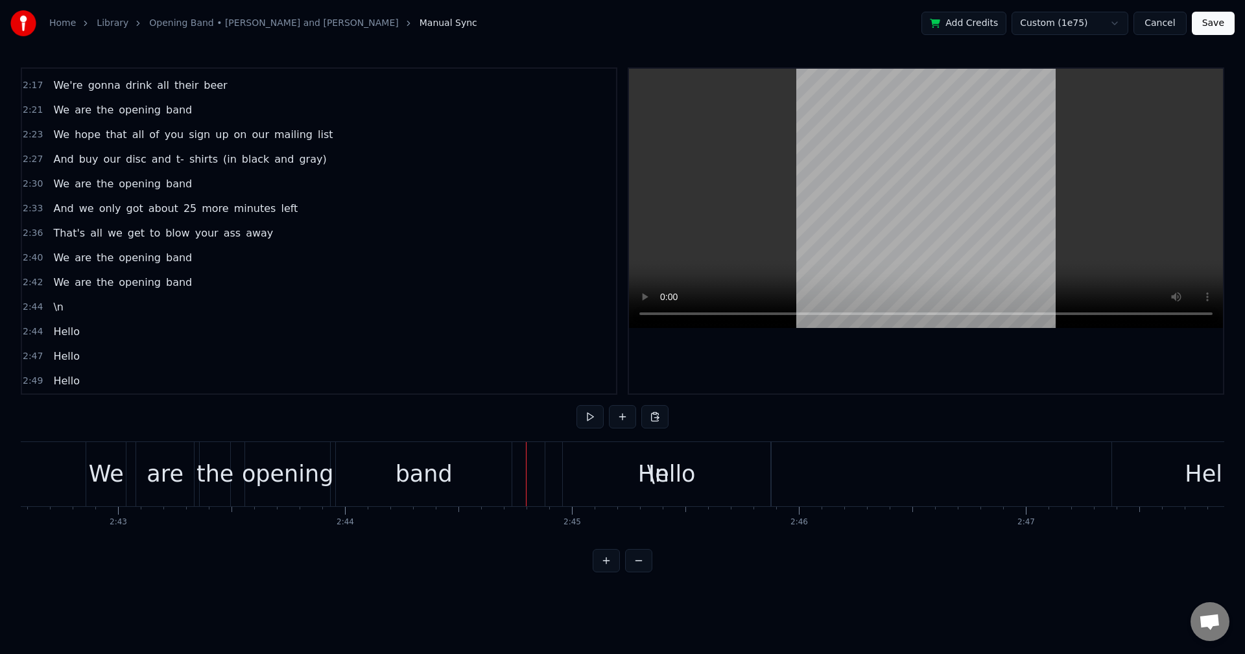
click at [52, 310] on span "\n" at bounding box center [58, 306] width 13 height 15
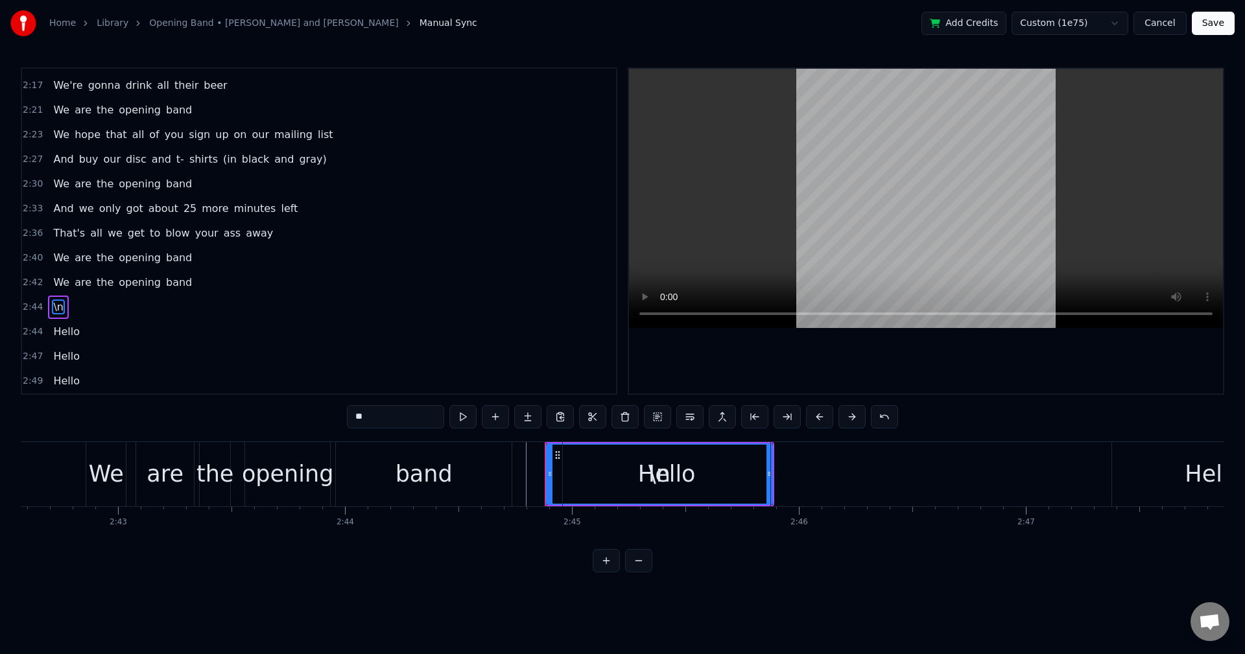
click at [55, 309] on span "\n" at bounding box center [58, 306] width 13 height 15
click at [271, 413] on div "0:21 We are the opening band 0:23 We are here to do five or six or seven songs …" at bounding box center [622, 319] width 1203 height 505
type input "*****"
click at [261, 301] on div "2:44 <br/>" at bounding box center [319, 307] width 594 height 25
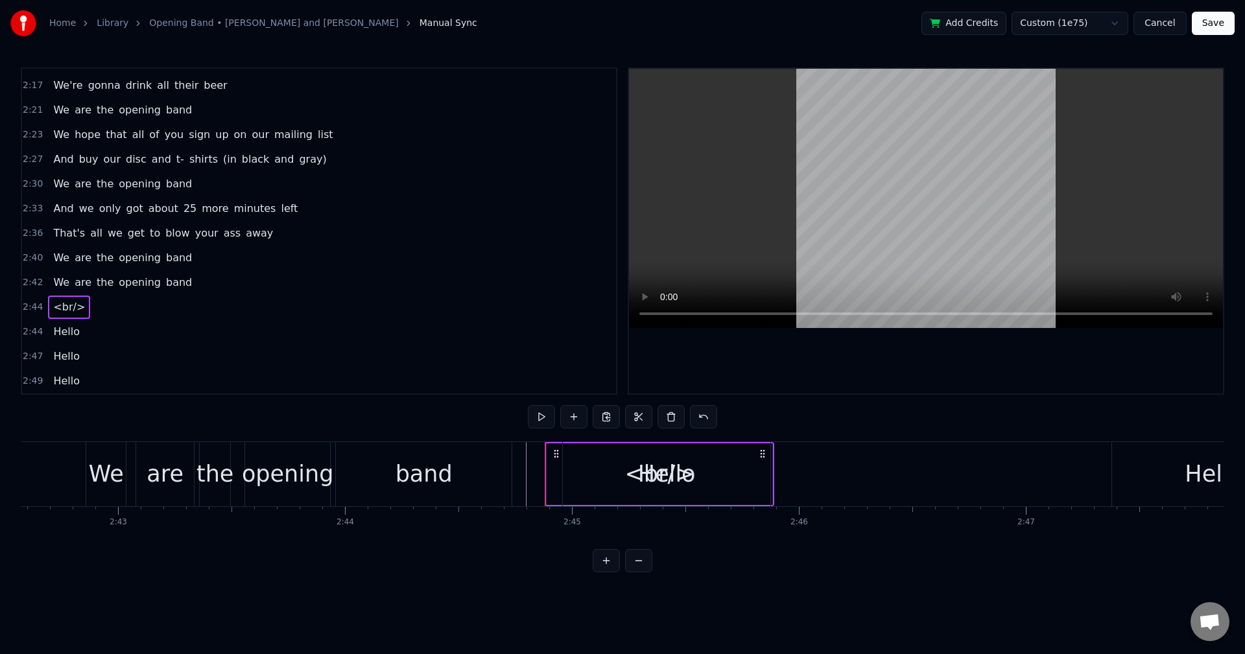
click at [52, 285] on span "We" at bounding box center [61, 282] width 19 height 15
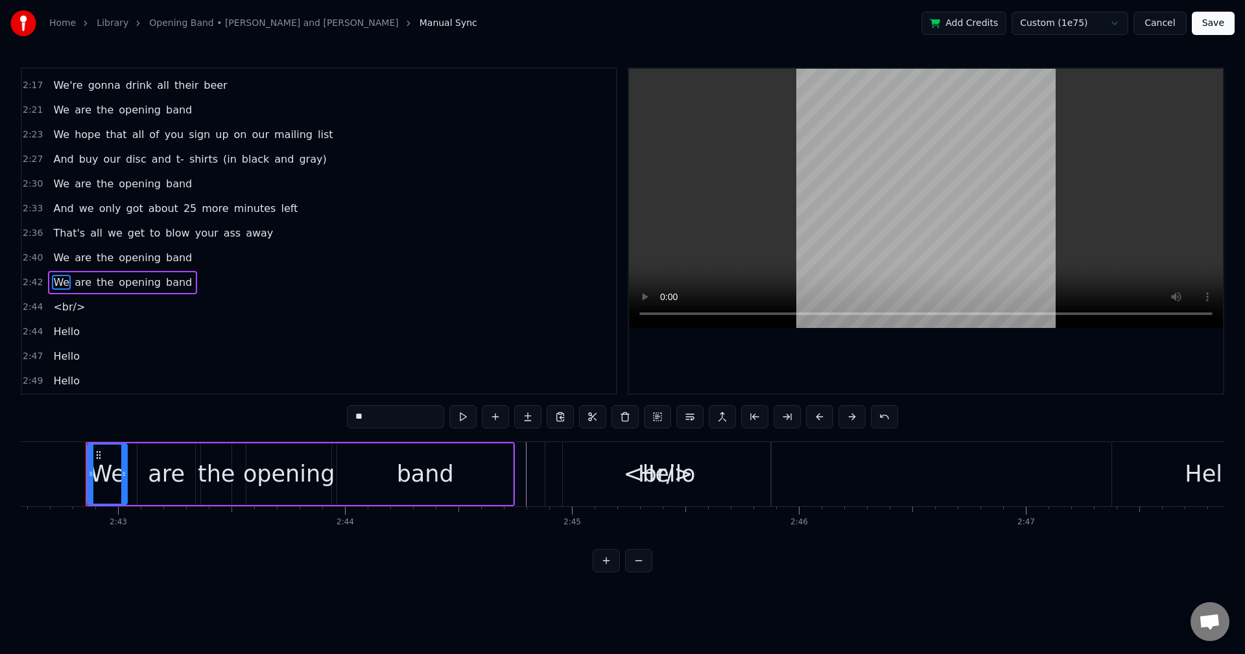
click at [34, 287] on span "2:42" at bounding box center [33, 282] width 20 height 13
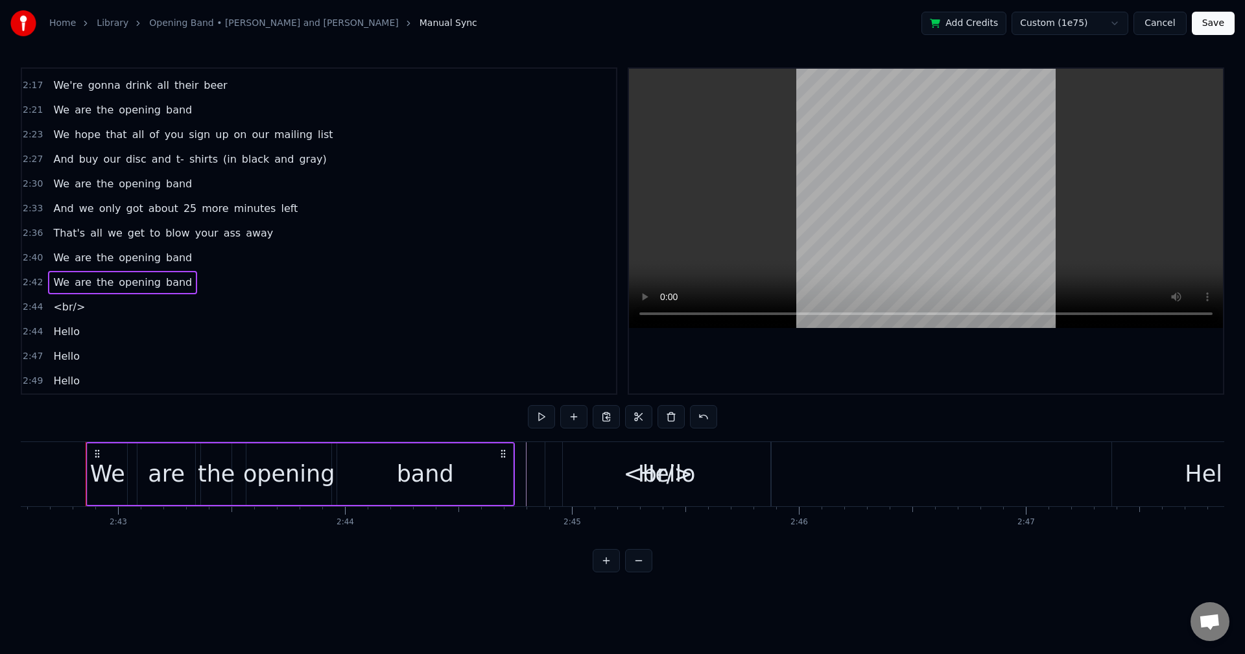
click at [25, 305] on span "2:44" at bounding box center [33, 307] width 20 height 13
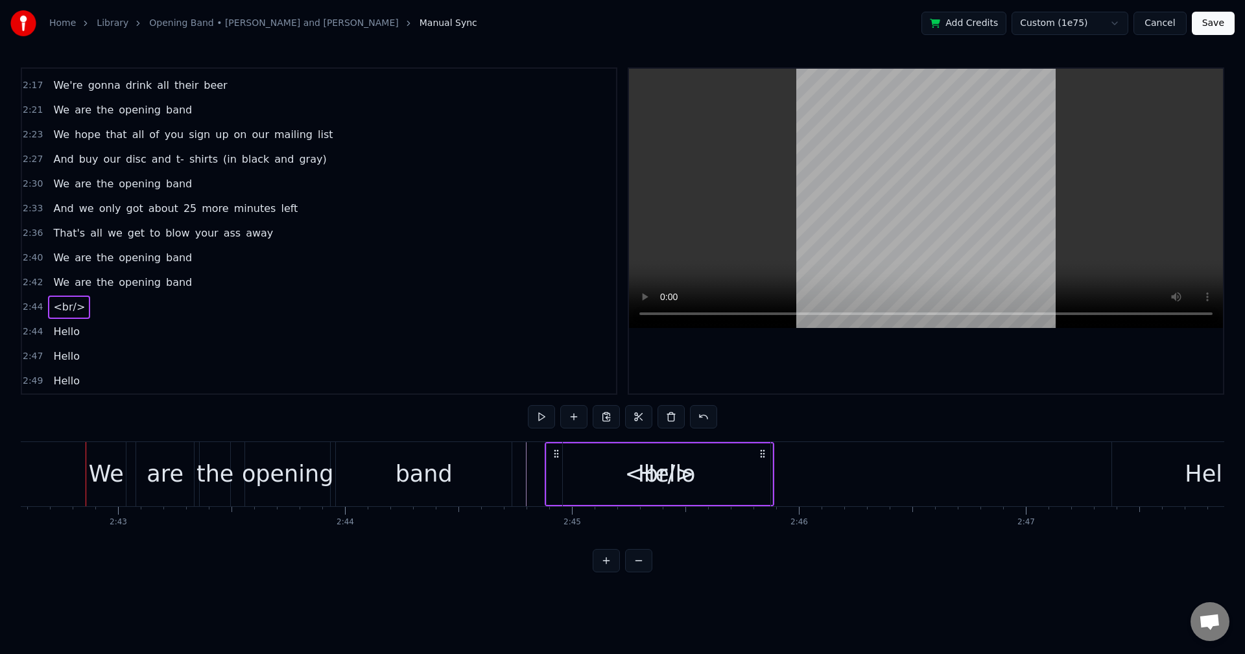
click at [97, 322] on div "2:44 Hello" at bounding box center [319, 332] width 594 height 25
click at [67, 308] on span "<br/>" at bounding box center [69, 306] width 34 height 15
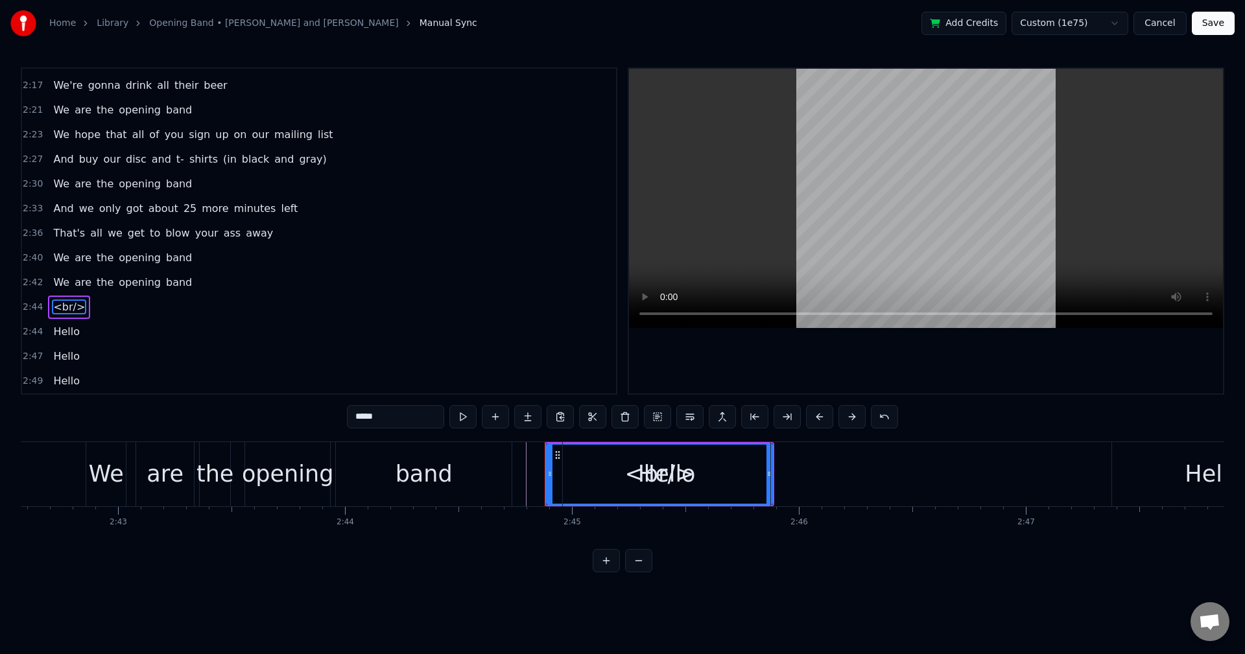
drag, startPoint x: 412, startPoint y: 415, endPoint x: 303, endPoint y: 408, distance: 109.2
click at [263, 406] on div "0:21 We are the opening band 0:23 We are here to do five or six or seven songs …" at bounding box center [622, 319] width 1203 height 505
click at [293, 426] on div "0:21 We are the opening band 0:23 We are here to do five or six or seven songs …" at bounding box center [622, 319] width 1203 height 505
click at [90, 327] on div "2:44 Hello" at bounding box center [319, 332] width 594 height 25
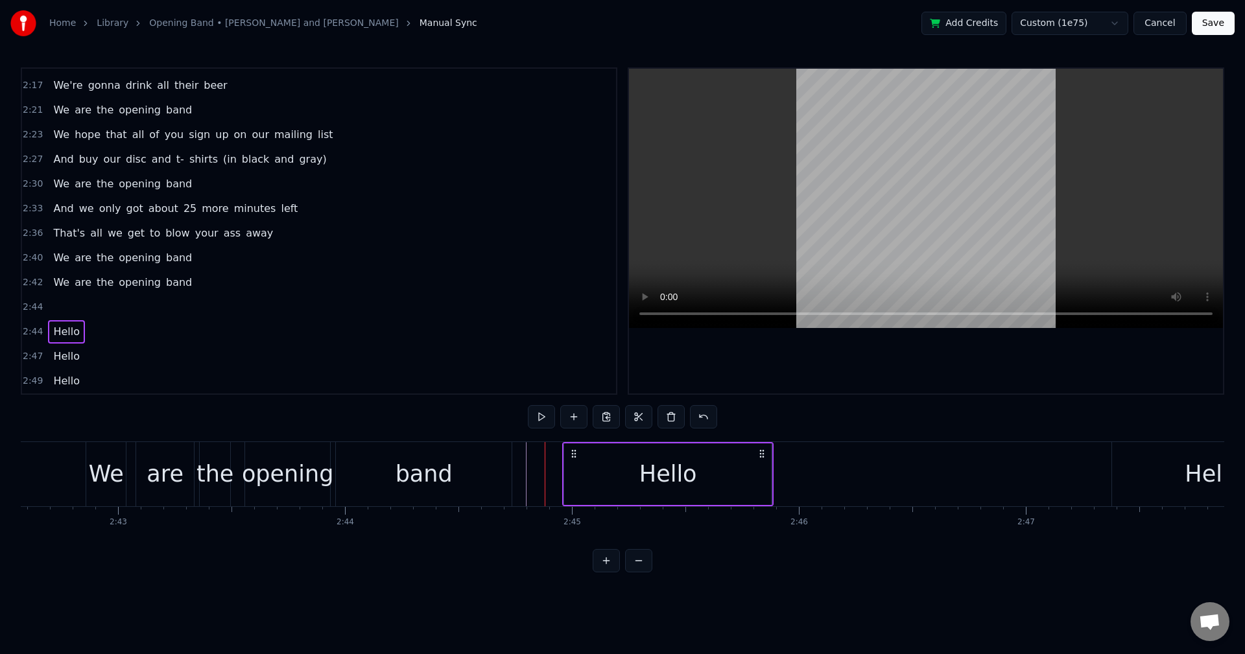
click at [49, 316] on div at bounding box center [53, 307] width 10 height 23
click at [32, 309] on span "2:44" at bounding box center [33, 307] width 20 height 13
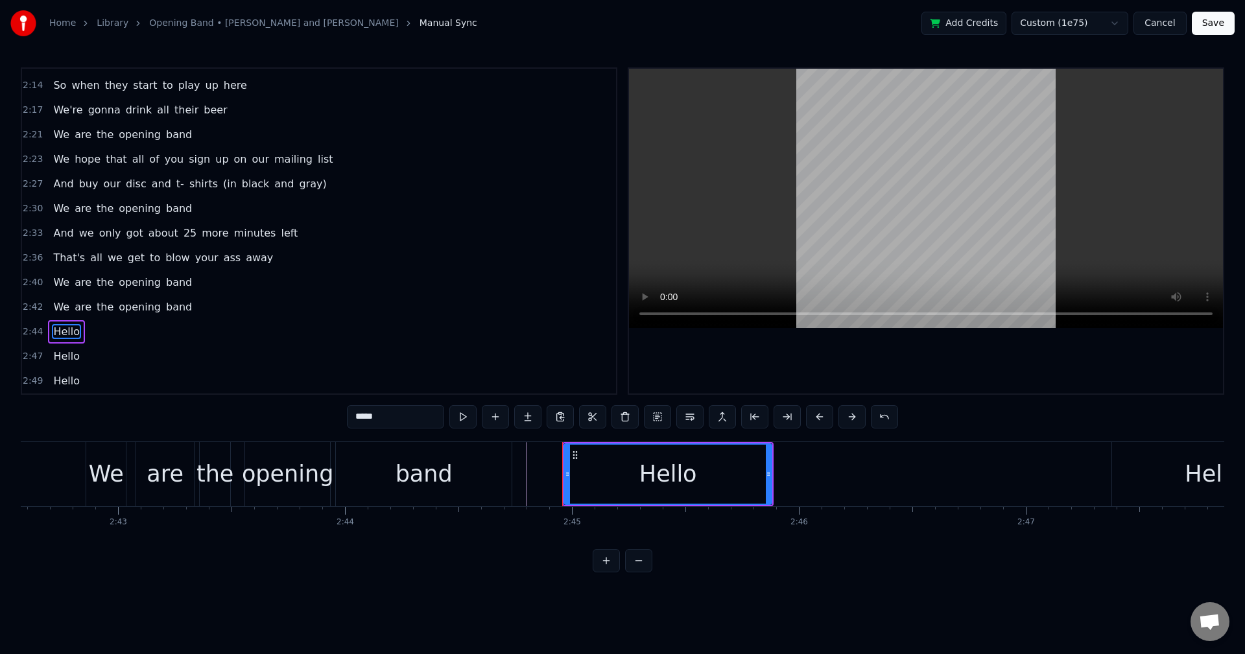
scroll to position [710, 0]
click at [34, 309] on span "2:42" at bounding box center [33, 307] width 20 height 13
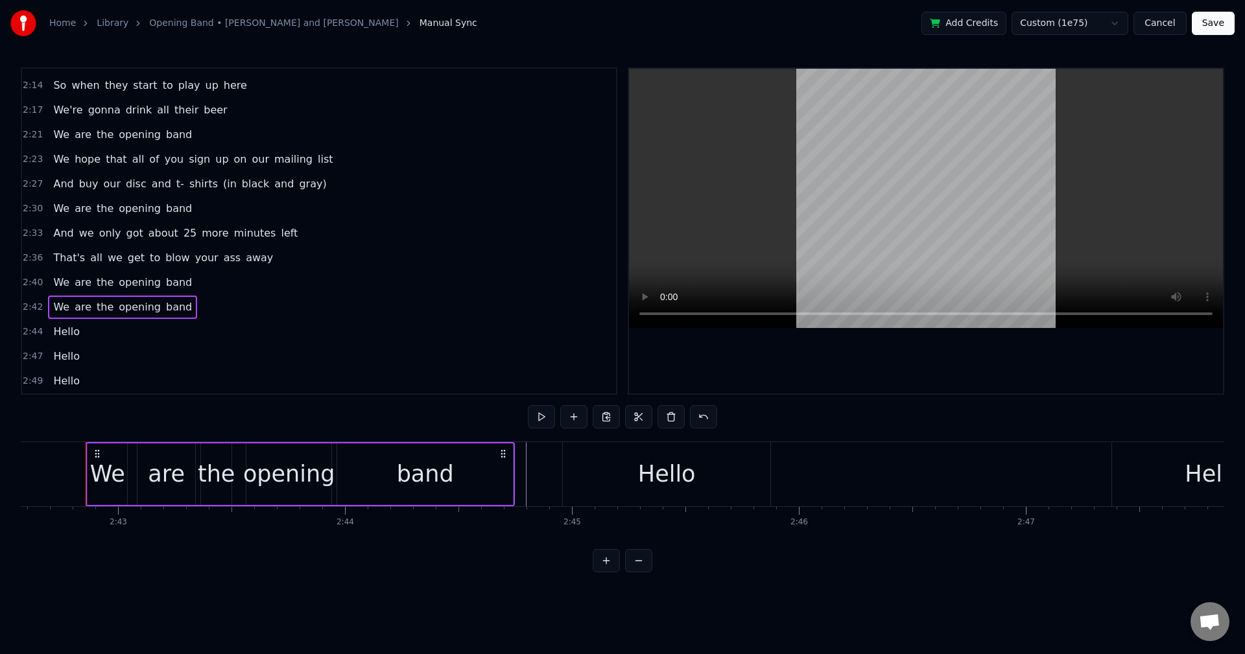
click at [1199, 25] on button "Save" at bounding box center [1212, 23] width 43 height 23
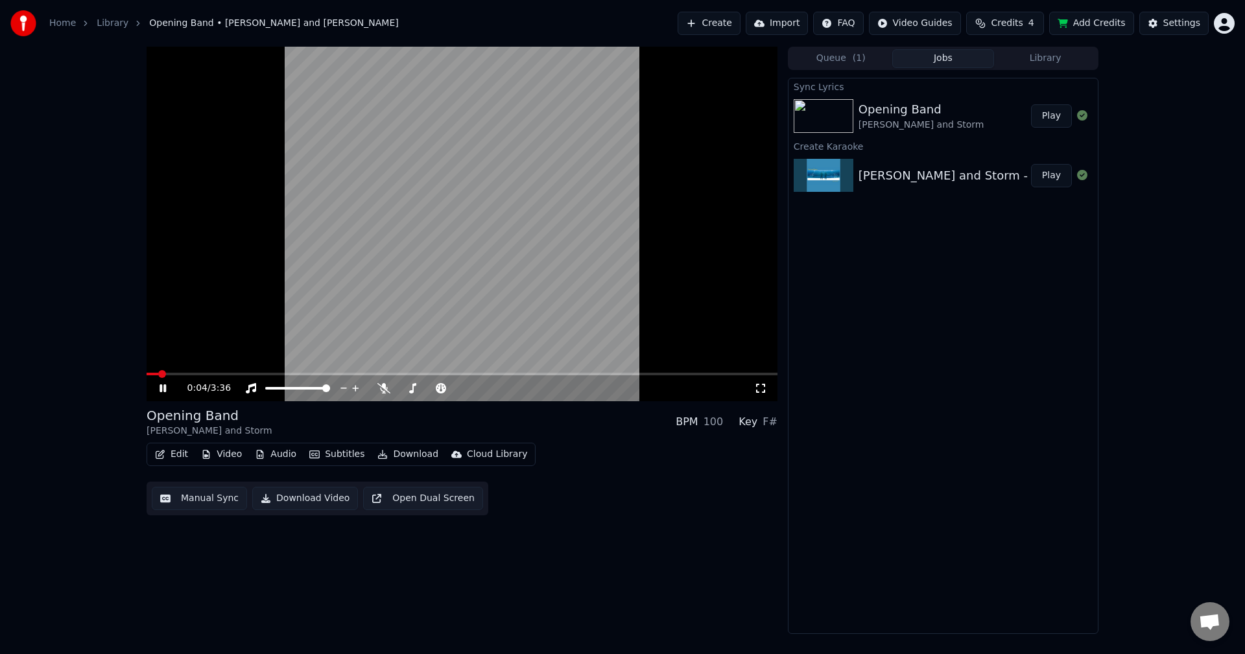
click at [177, 457] on button "Edit" at bounding box center [171, 454] width 43 height 18
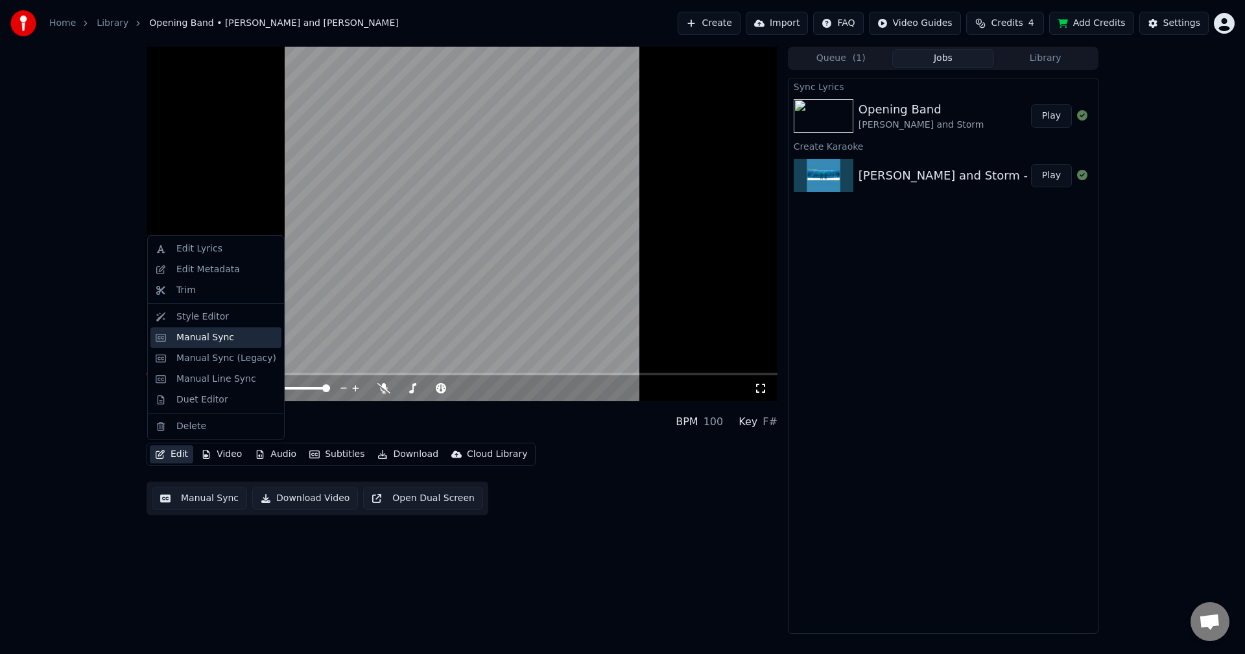
click at [207, 345] on div "Manual Sync" at bounding box center [215, 337] width 131 height 21
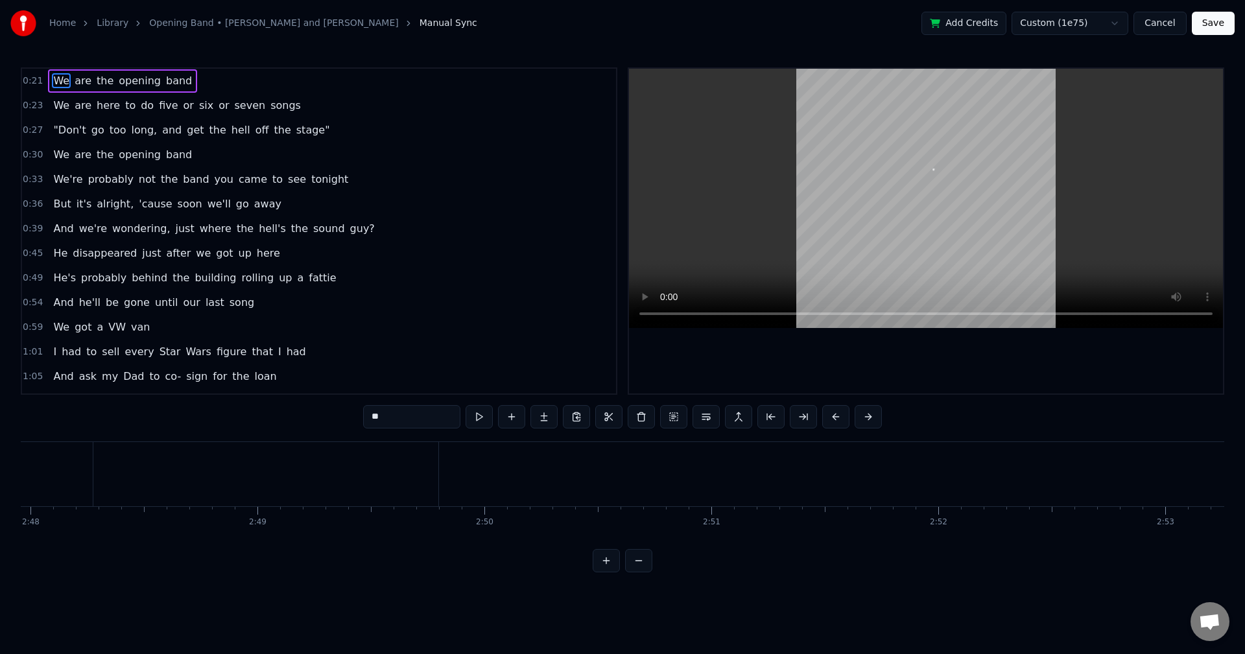
scroll to position [0, 37754]
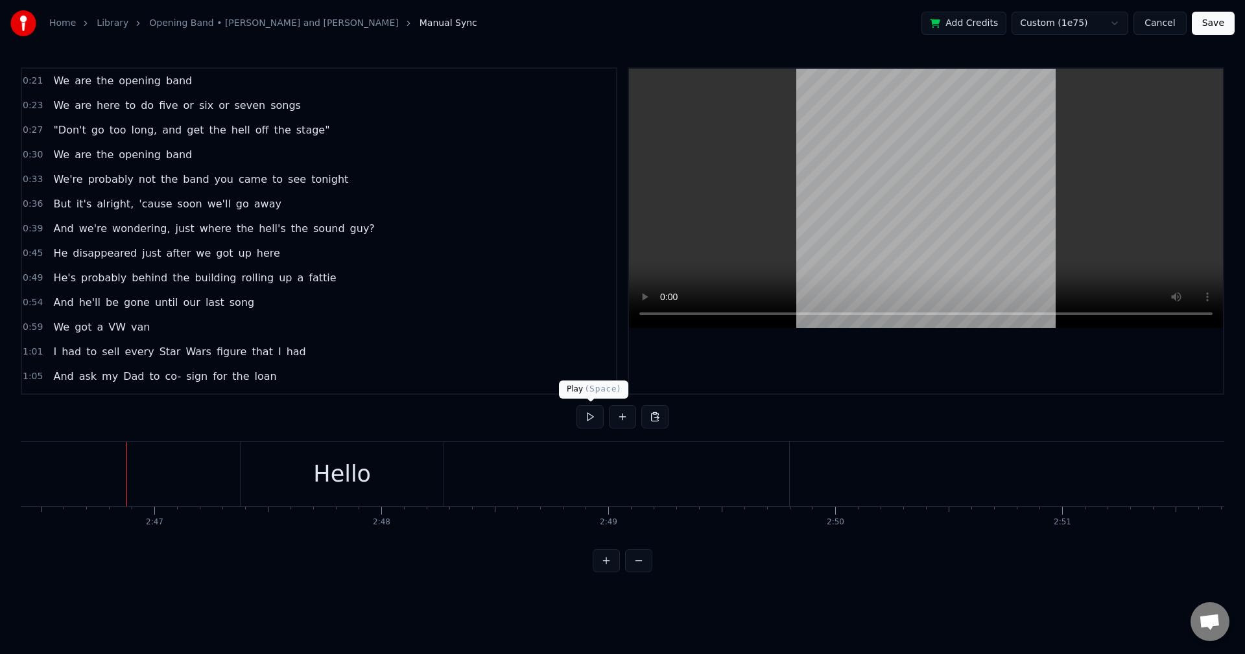
click at [582, 424] on button at bounding box center [589, 416] width 27 height 23
click at [1213, 19] on button "Save" at bounding box center [1212, 23] width 43 height 23
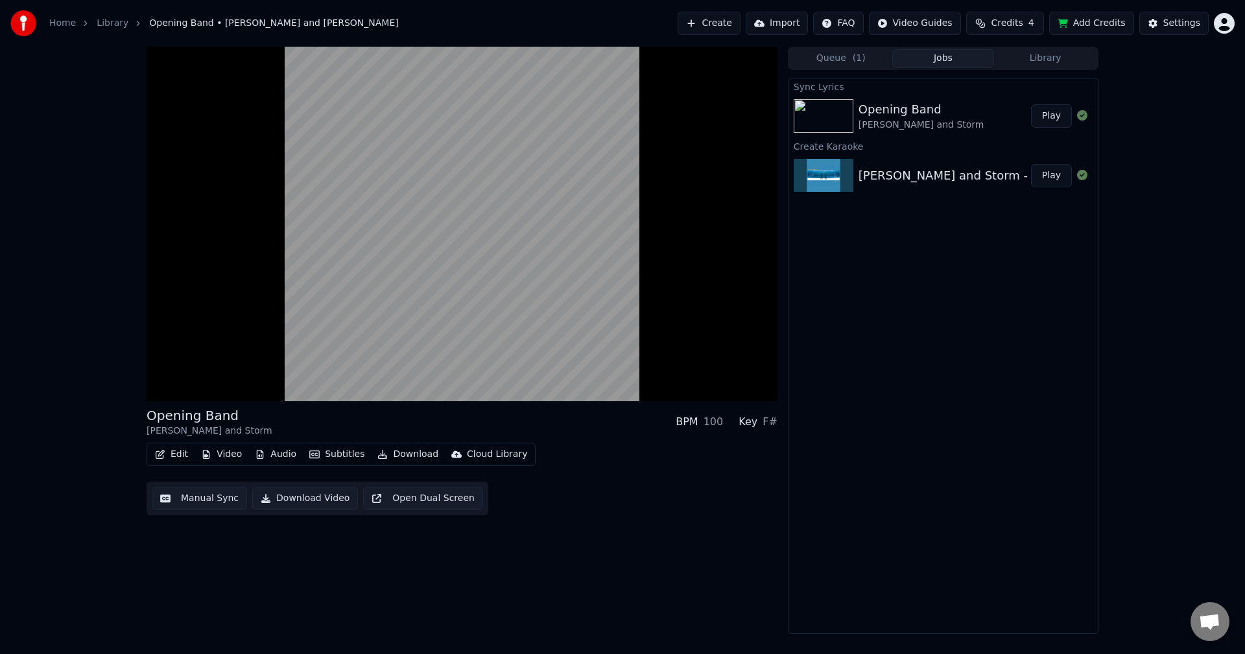
click at [325, 618] on div "Opening Band [PERSON_NAME] and Storm BPM 100 Key F# Edit Video Audio Subtitles …" at bounding box center [461, 340] width 631 height 587
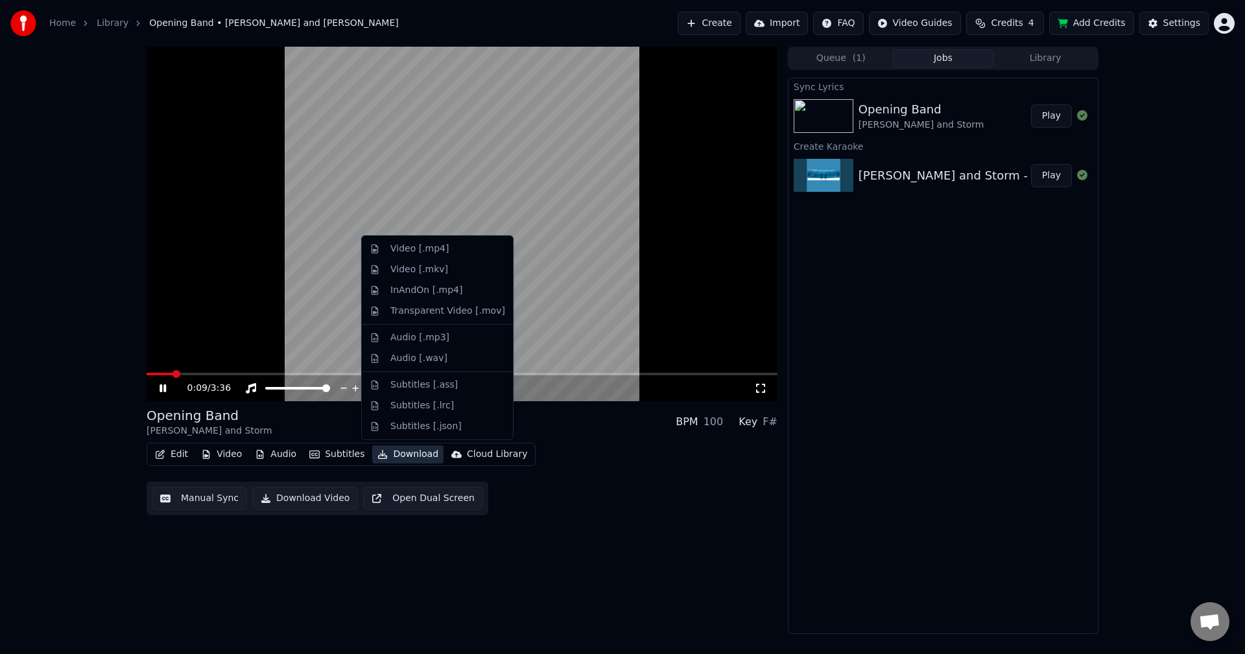
click at [396, 454] on button "Download" at bounding box center [407, 454] width 71 height 18
click at [465, 245] on div "Video [.mp4]" at bounding box center [447, 248] width 115 height 13
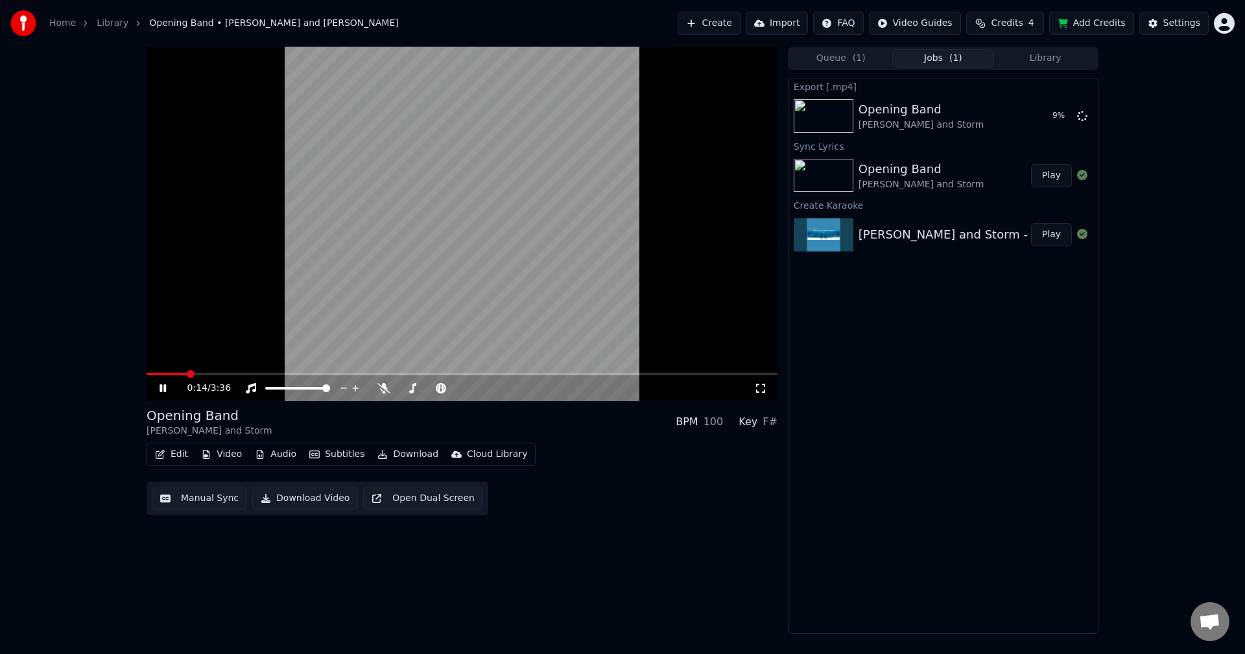
click at [508, 185] on video at bounding box center [461, 224] width 631 height 355
click at [847, 60] on button "Queue ( 1 )" at bounding box center [841, 58] width 102 height 19
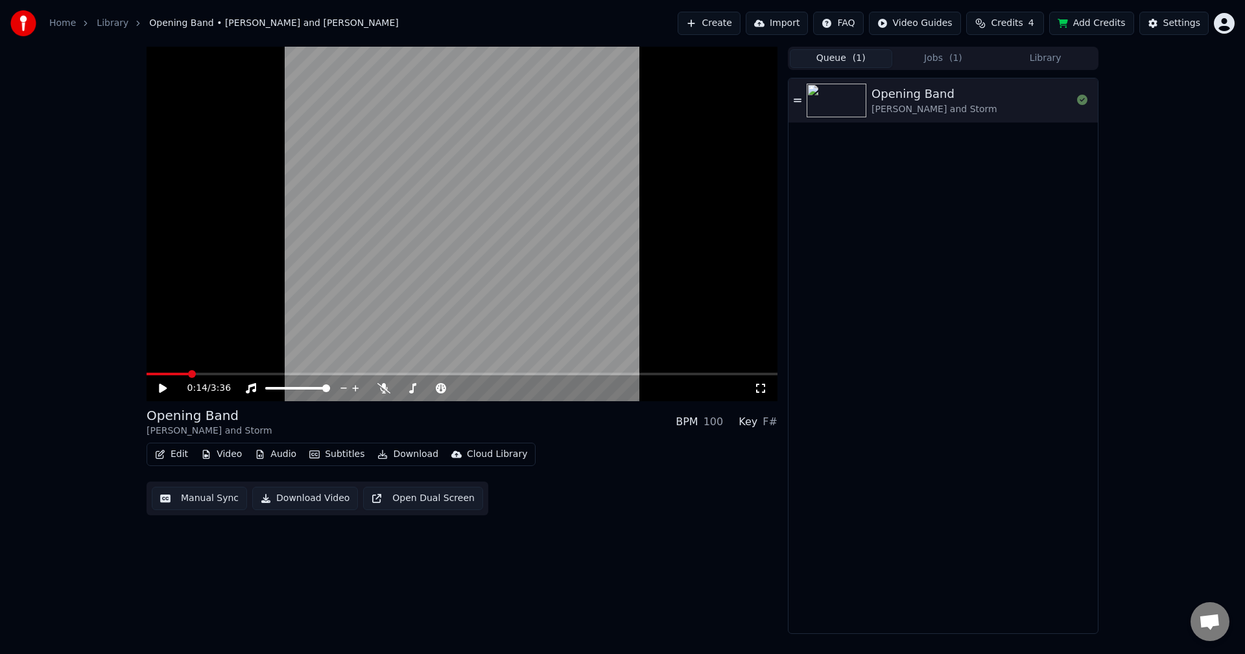
click at [926, 59] on button "Jobs ( 1 )" at bounding box center [943, 58] width 102 height 19
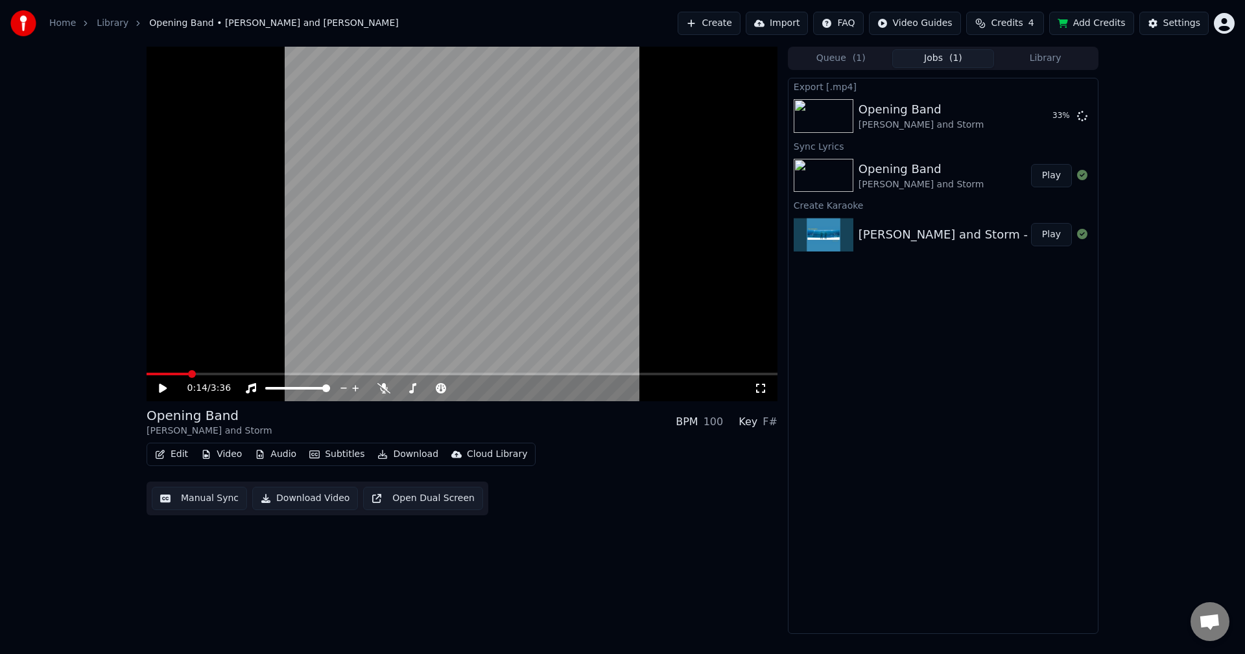
click at [1117, 22] on button "Add Credits" at bounding box center [1091, 23] width 85 height 23
click at [1103, 17] on button "Add Credits" at bounding box center [1091, 23] width 85 height 23
click at [919, 97] on div "Opening Band [PERSON_NAME] and Storm Show" at bounding box center [942, 116] width 309 height 44
click at [1044, 115] on button "Show" at bounding box center [1048, 115] width 47 height 23
click at [496, 622] on div "0:14 / 3:36 Opening Band [PERSON_NAME] and Storm BPM 100 Key F# Edit Video Audi…" at bounding box center [461, 340] width 631 height 587
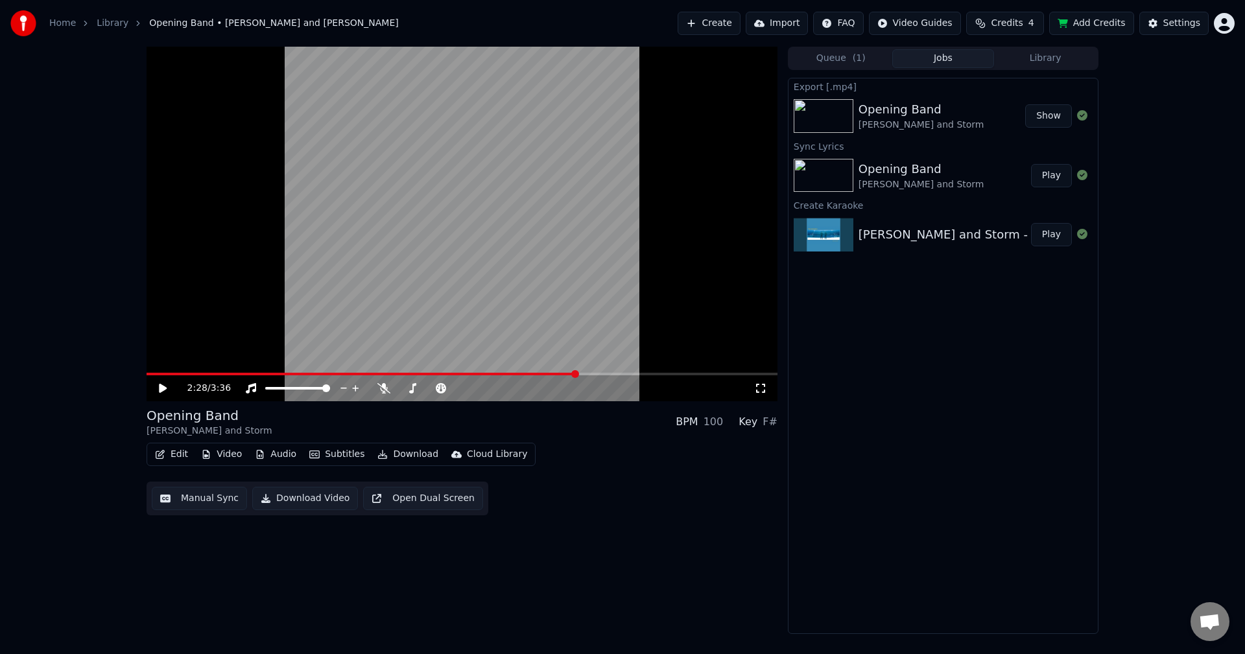
click at [576, 374] on span at bounding box center [461, 374] width 631 height 3
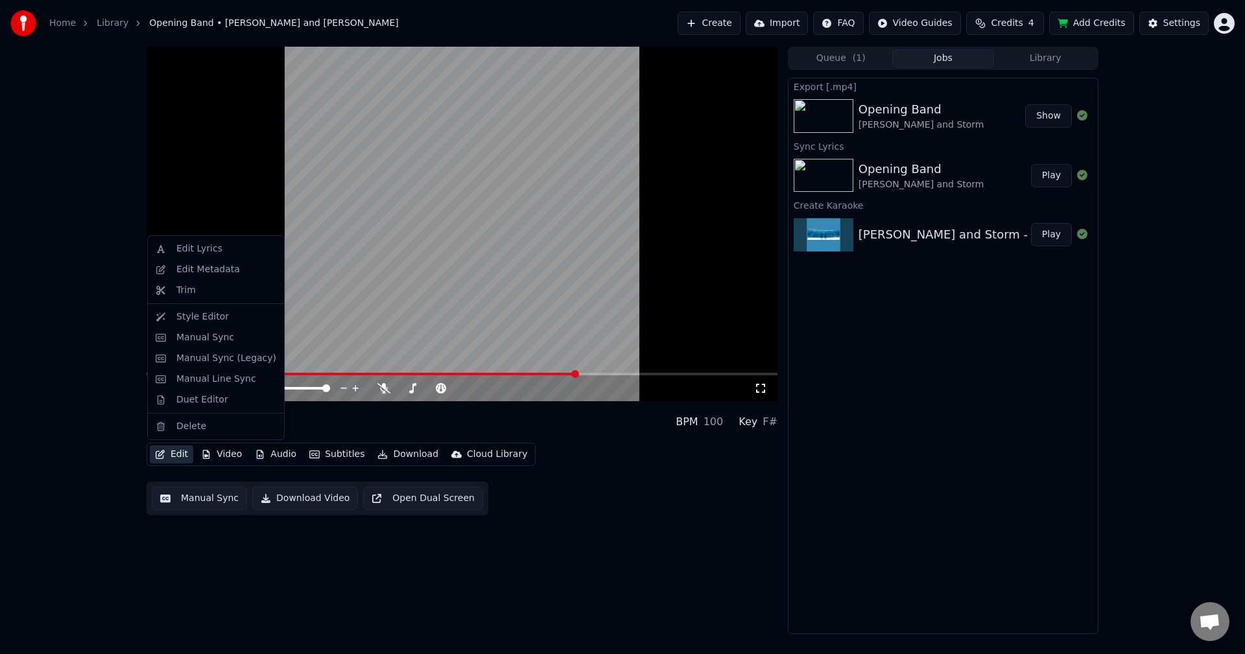
click at [180, 452] on button "Edit" at bounding box center [171, 454] width 43 height 18
click at [228, 342] on div "Manual Sync" at bounding box center [226, 337] width 100 height 13
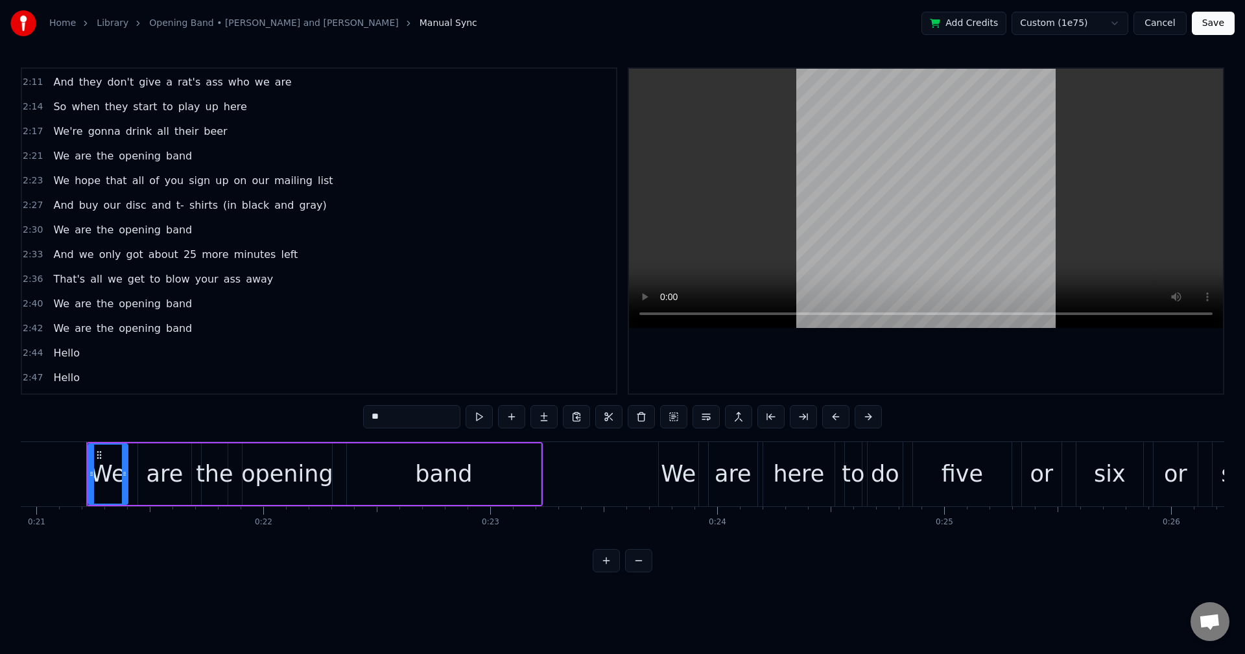
scroll to position [710, 0]
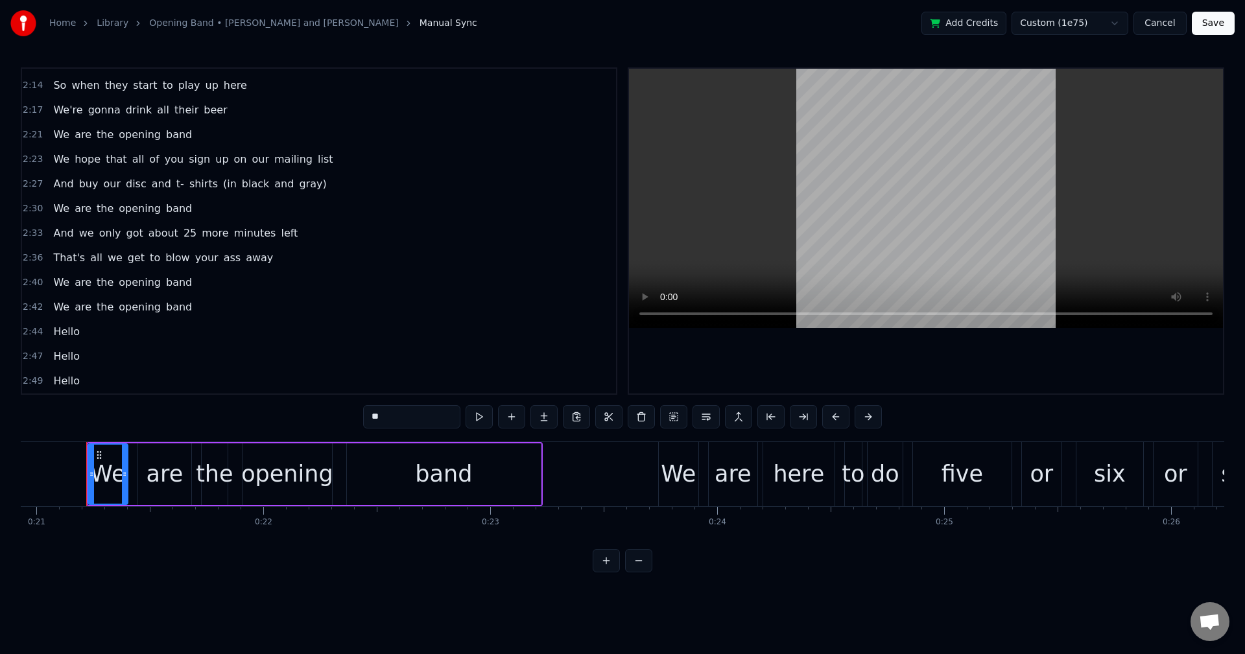
click at [32, 281] on span "2:40" at bounding box center [33, 282] width 20 height 13
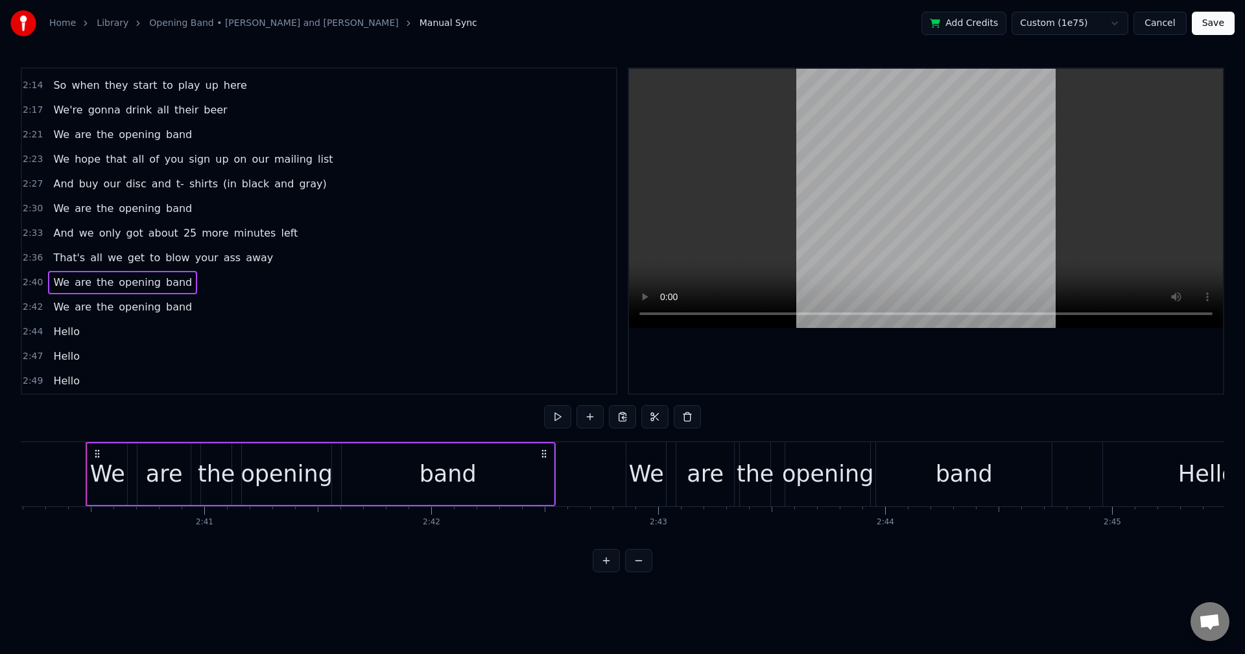
click at [32, 387] on span "2:49" at bounding box center [33, 381] width 20 height 13
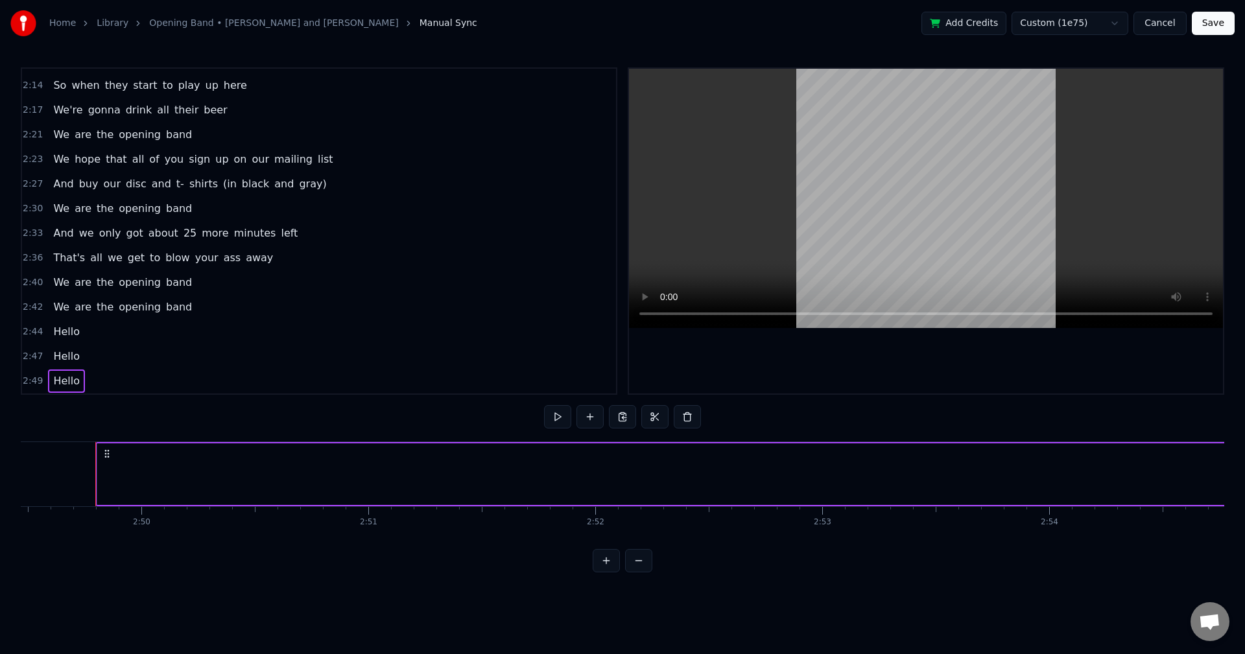
scroll to position [0, 38457]
click at [565, 415] on button at bounding box center [557, 416] width 27 height 23
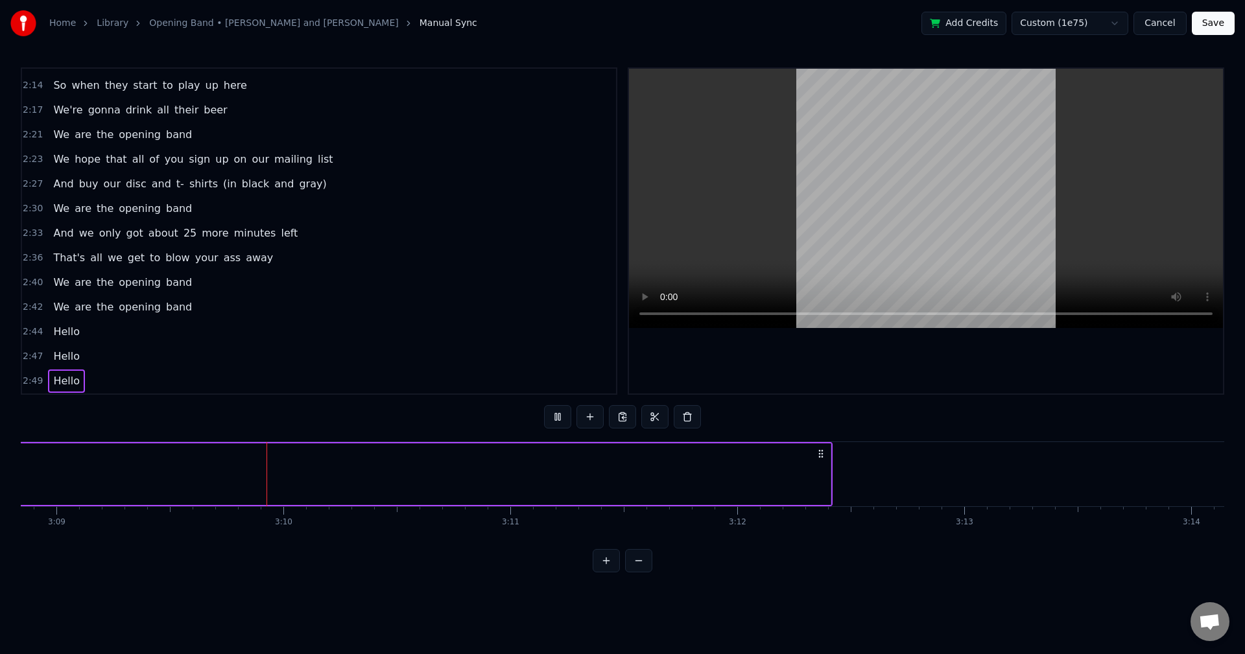
scroll to position [0, 42843]
click at [1175, 18] on button "Cancel" at bounding box center [1159, 23] width 53 height 23
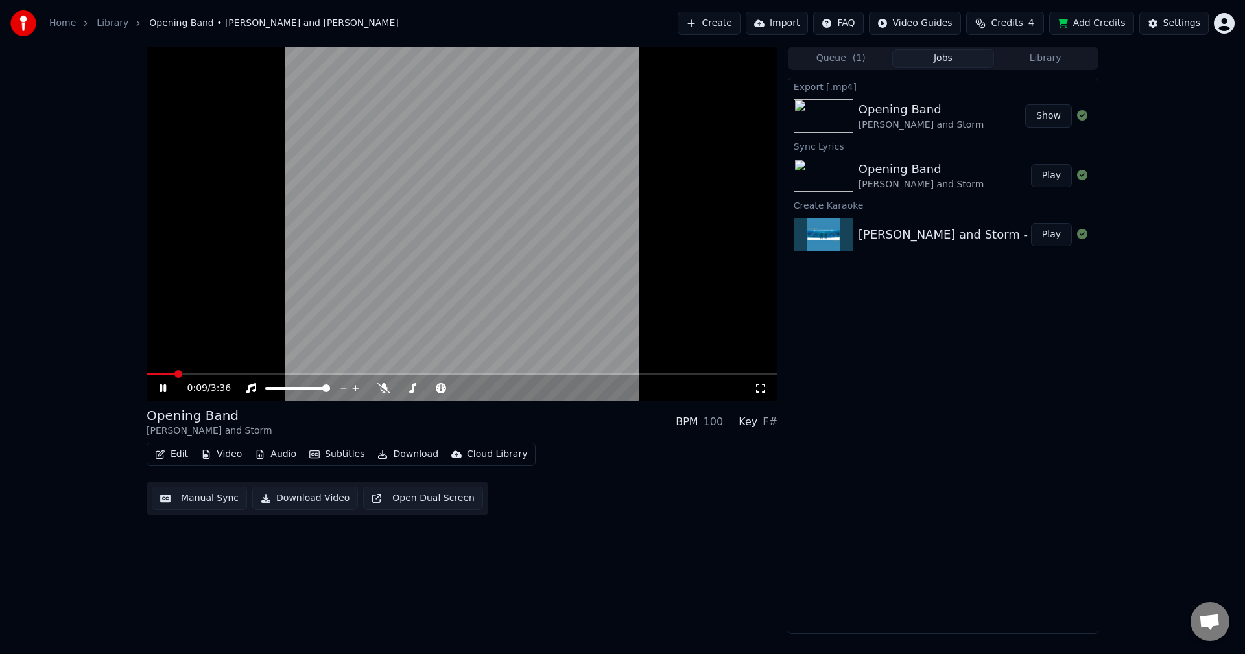
click at [395, 185] on video at bounding box center [461, 224] width 631 height 355
click at [728, 30] on button "Create" at bounding box center [708, 23] width 63 height 23
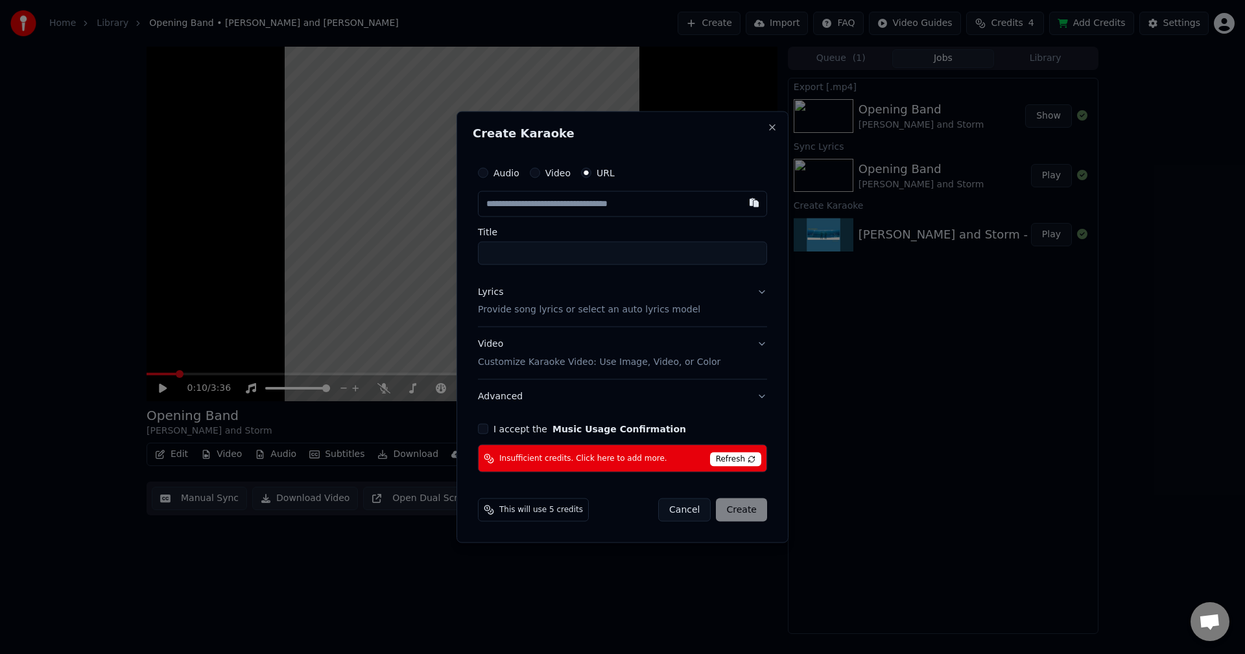
click at [486, 177] on button "Audio" at bounding box center [483, 172] width 10 height 10
click at [519, 204] on div "Choose File" at bounding box center [514, 203] width 73 height 23
click at [513, 207] on div "Choose File" at bounding box center [514, 203] width 73 height 23
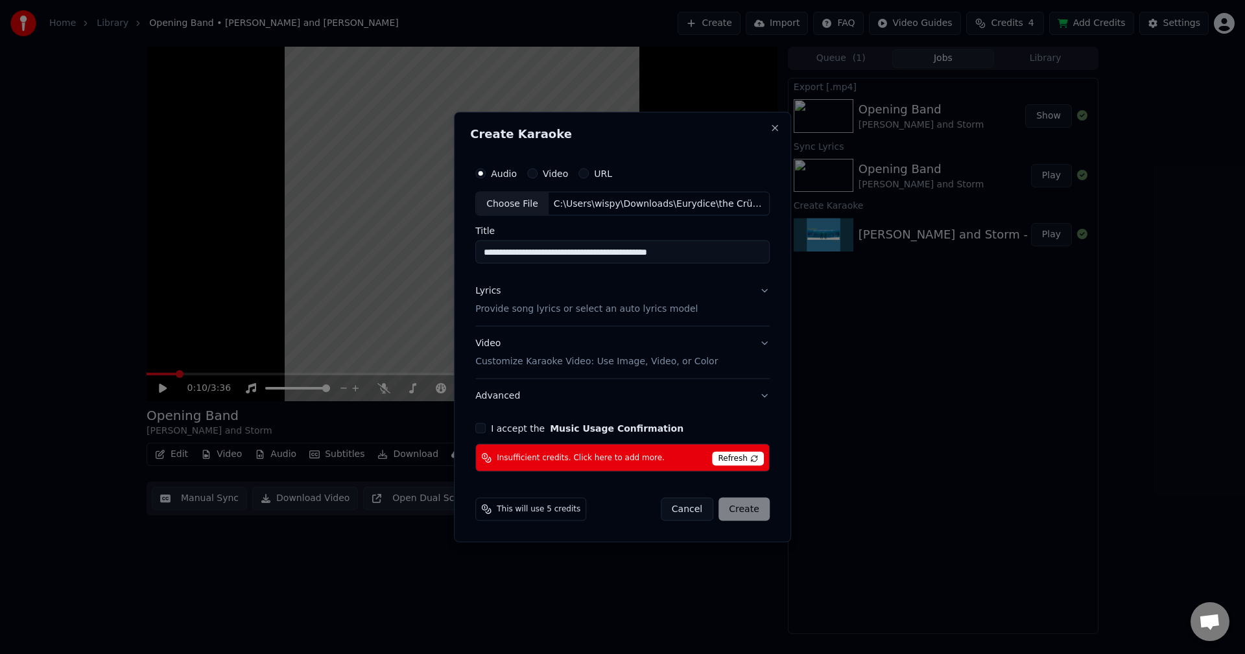
drag, startPoint x: 489, startPoint y: 250, endPoint x: 473, endPoint y: 246, distance: 16.0
click at [473, 246] on div "**********" at bounding box center [622, 316] width 305 height 322
click at [563, 248] on input "**********" at bounding box center [622, 251] width 294 height 23
click at [567, 252] on input "**********" at bounding box center [622, 251] width 294 height 23
click at [641, 253] on input "**********" at bounding box center [622, 251] width 294 height 23
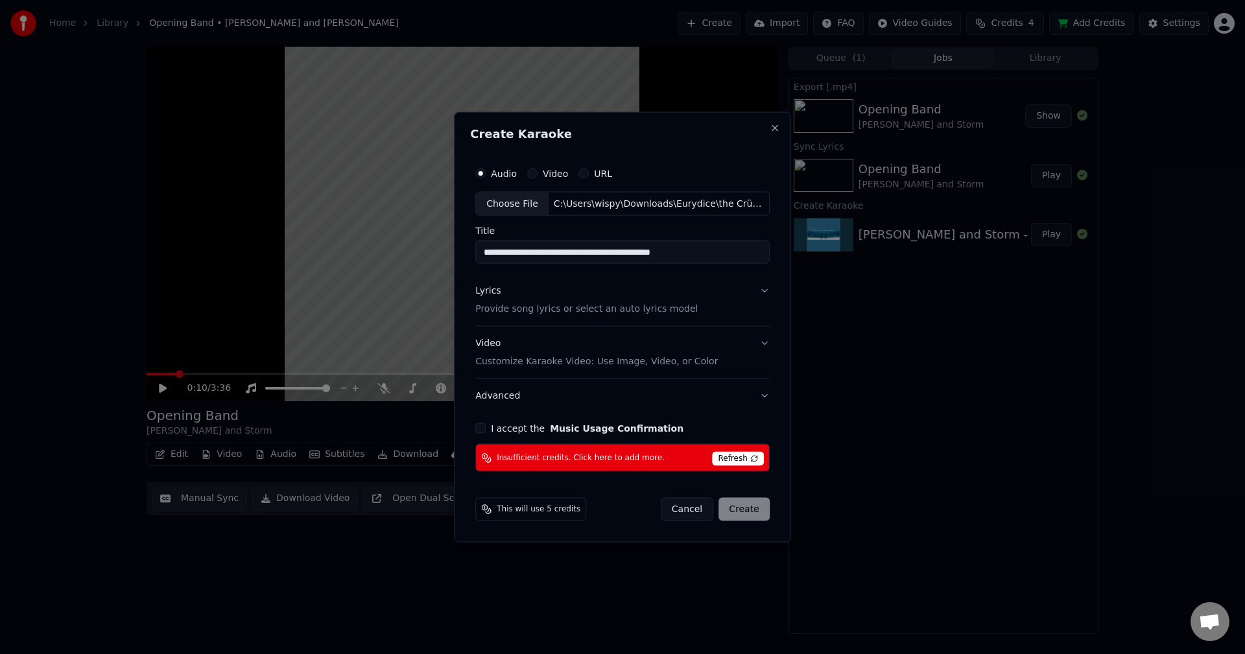
drag, startPoint x: 567, startPoint y: 252, endPoint x: 651, endPoint y: 254, distance: 83.7
click at [651, 254] on input "**********" at bounding box center [622, 251] width 294 height 23
click at [662, 253] on input "**********" at bounding box center [622, 251] width 294 height 23
click at [639, 257] on input "**********" at bounding box center [622, 251] width 294 height 23
click at [563, 252] on input "**********" at bounding box center [622, 251] width 294 height 23
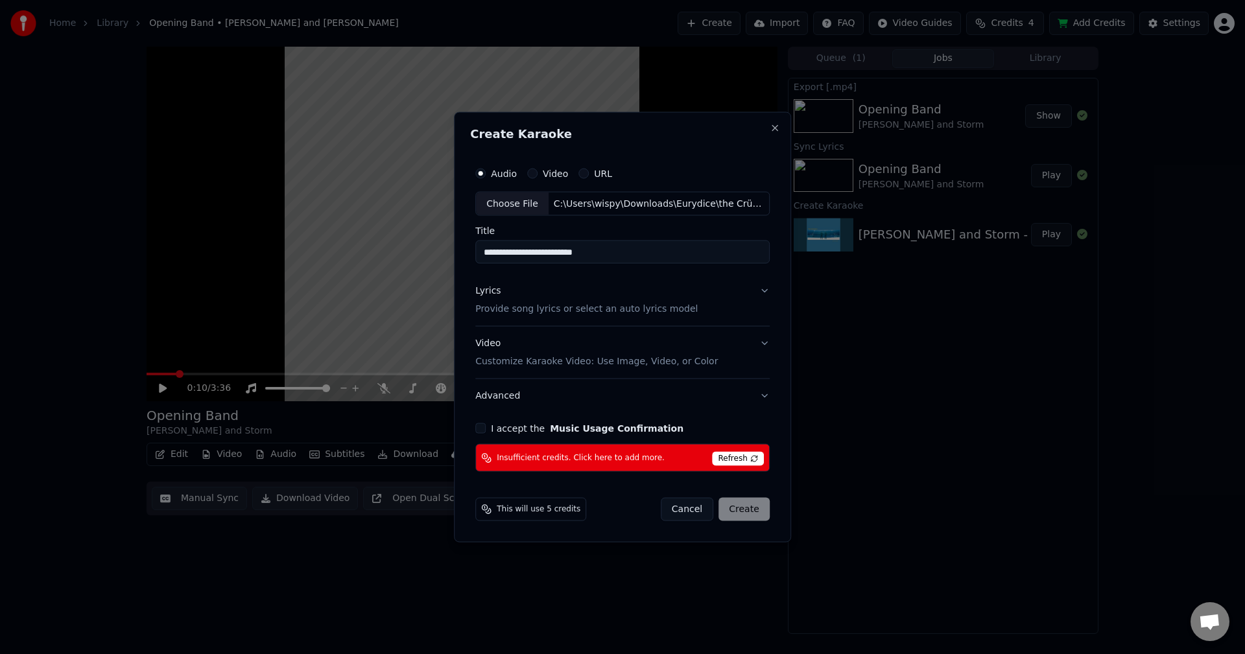
click at [640, 257] on input "**********" at bounding box center [622, 251] width 294 height 23
type input "**********"
click at [512, 304] on p "Provide song lyrics or select an auto lyrics model" at bounding box center [586, 309] width 222 height 13
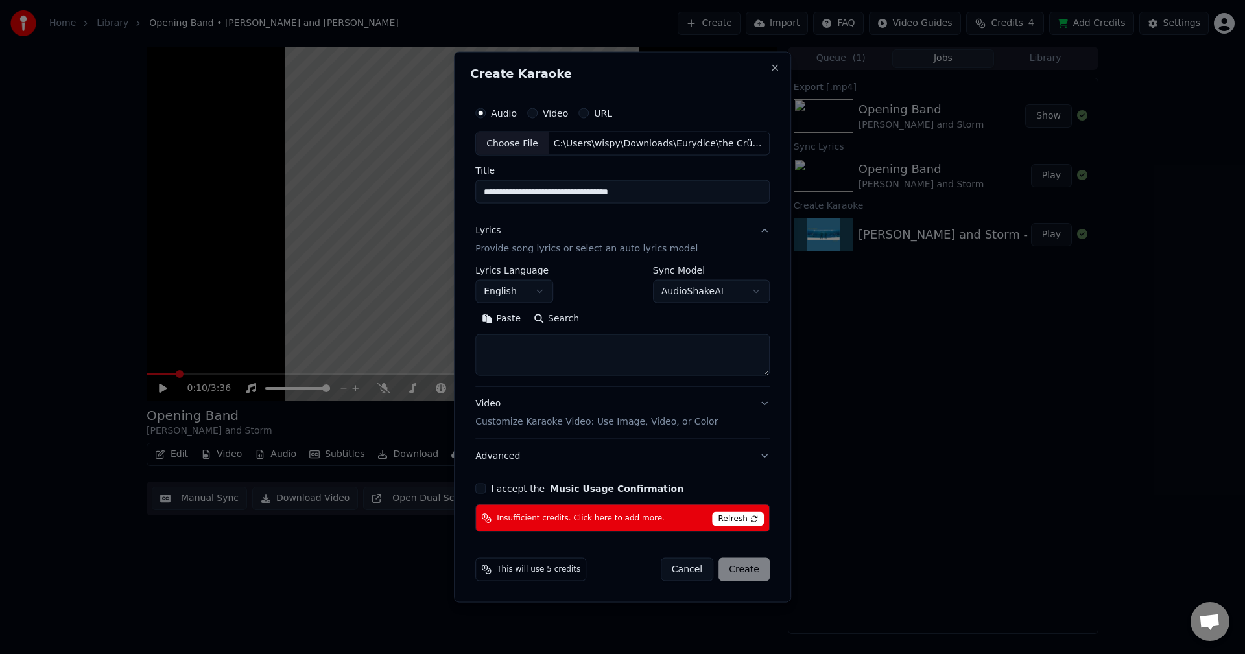
click at [526, 354] on textarea at bounding box center [622, 354] width 294 height 41
paste textarea "**********"
type textarea "**********"
click at [640, 574] on div "This will use 5 credits Cancel Create" at bounding box center [622, 569] width 294 height 23
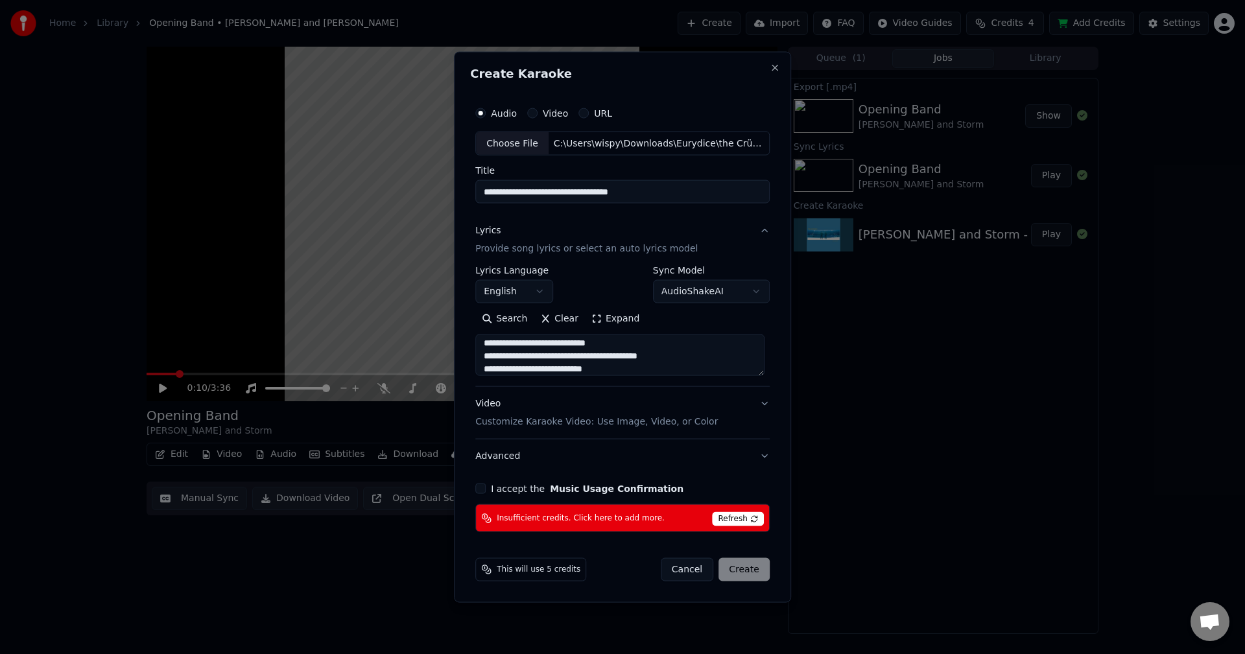
click at [548, 575] on div "This will use 5 credits" at bounding box center [530, 569] width 111 height 23
click at [736, 517] on span "Refresh" at bounding box center [737, 519] width 51 height 14
click at [576, 509] on div "Insufficient credits. Click here to add more. Refresh" at bounding box center [622, 518] width 294 height 28
click at [579, 513] on span "Insufficient credits. Click here to add more." at bounding box center [581, 518] width 168 height 10
click at [743, 528] on div "Insufficient credits. Click here to add more. Refresh" at bounding box center [622, 518] width 294 height 28
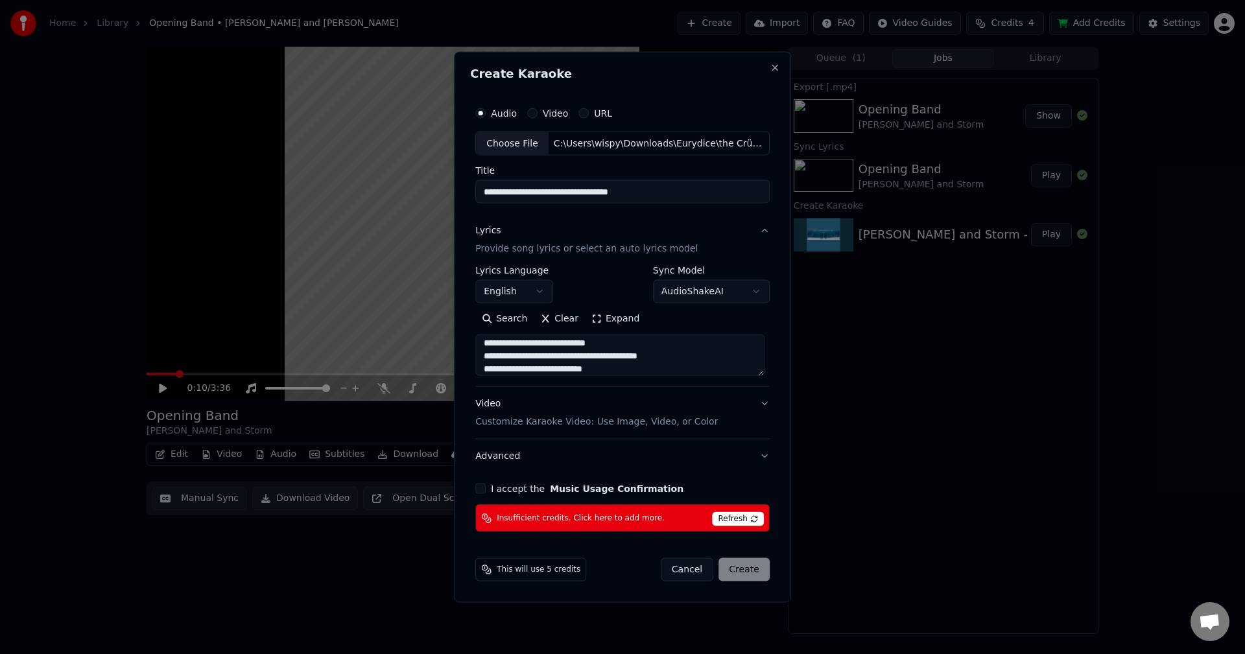
click at [745, 519] on span "Refresh" at bounding box center [737, 519] width 51 height 14
click at [742, 515] on span "Refresh" at bounding box center [737, 519] width 51 height 14
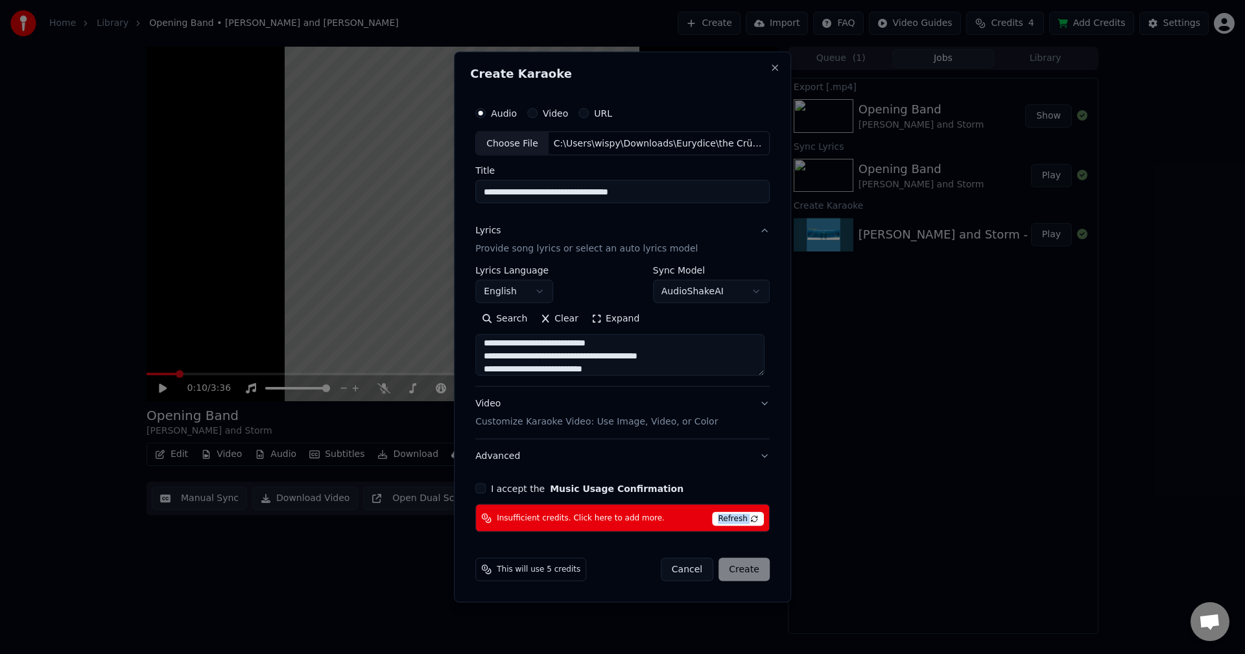
click at [485, 491] on button "I accept the Music Usage Confirmation" at bounding box center [480, 489] width 10 height 10
click at [728, 524] on span "Refresh" at bounding box center [737, 519] width 51 height 14
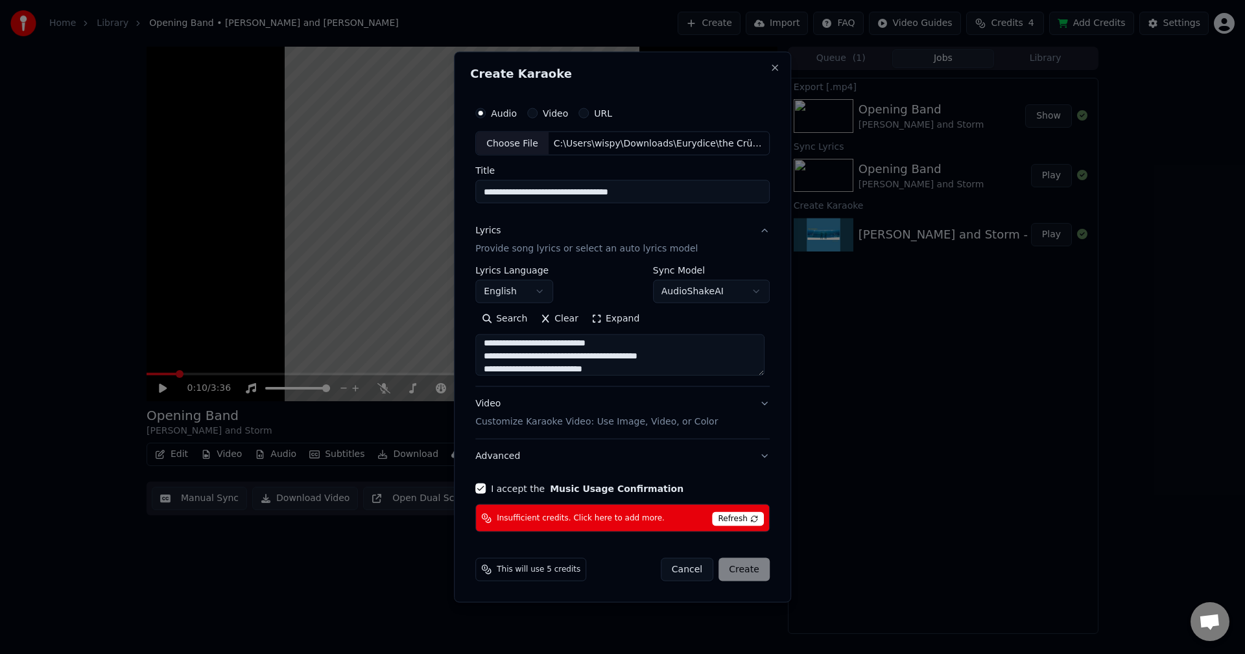
click at [728, 524] on span "Refresh" at bounding box center [737, 519] width 51 height 14
click at [681, 570] on button "Cancel" at bounding box center [687, 569] width 53 height 23
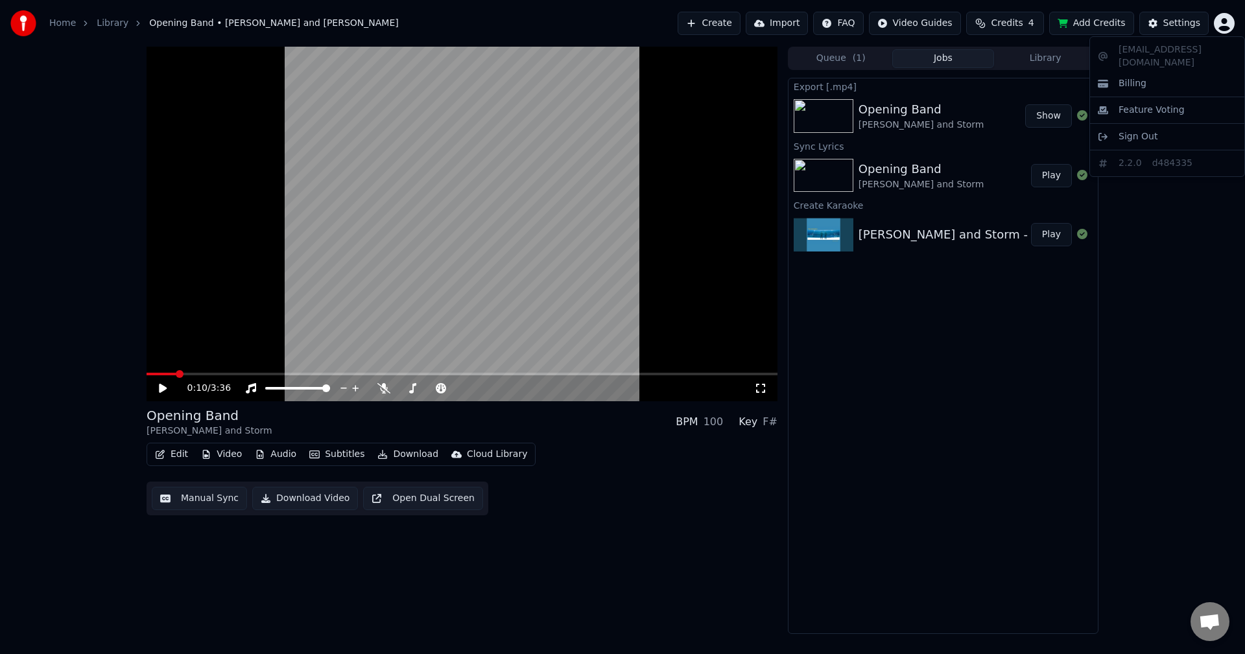
click at [1221, 13] on html "Home Library Opening Band • [PERSON_NAME] and Storm Create Import FAQ Video Gui…" at bounding box center [622, 327] width 1245 height 654
click at [1146, 73] on div "Billing" at bounding box center [1166, 83] width 149 height 21
click at [1022, 20] on span "Credits" at bounding box center [1006, 23] width 32 height 13
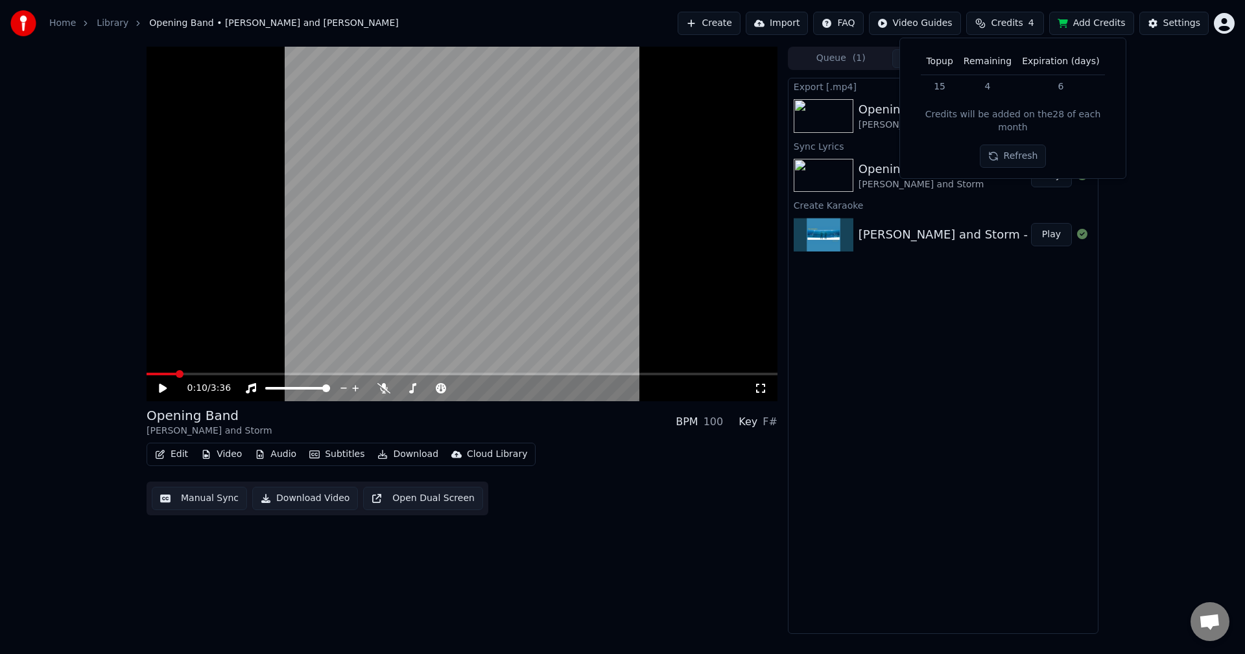
click at [1003, 145] on button "Refresh" at bounding box center [1012, 156] width 67 height 23
click at [1005, 145] on button "Refresh" at bounding box center [1012, 156] width 67 height 23
click at [953, 86] on td "15" at bounding box center [938, 86] width 37 height 23
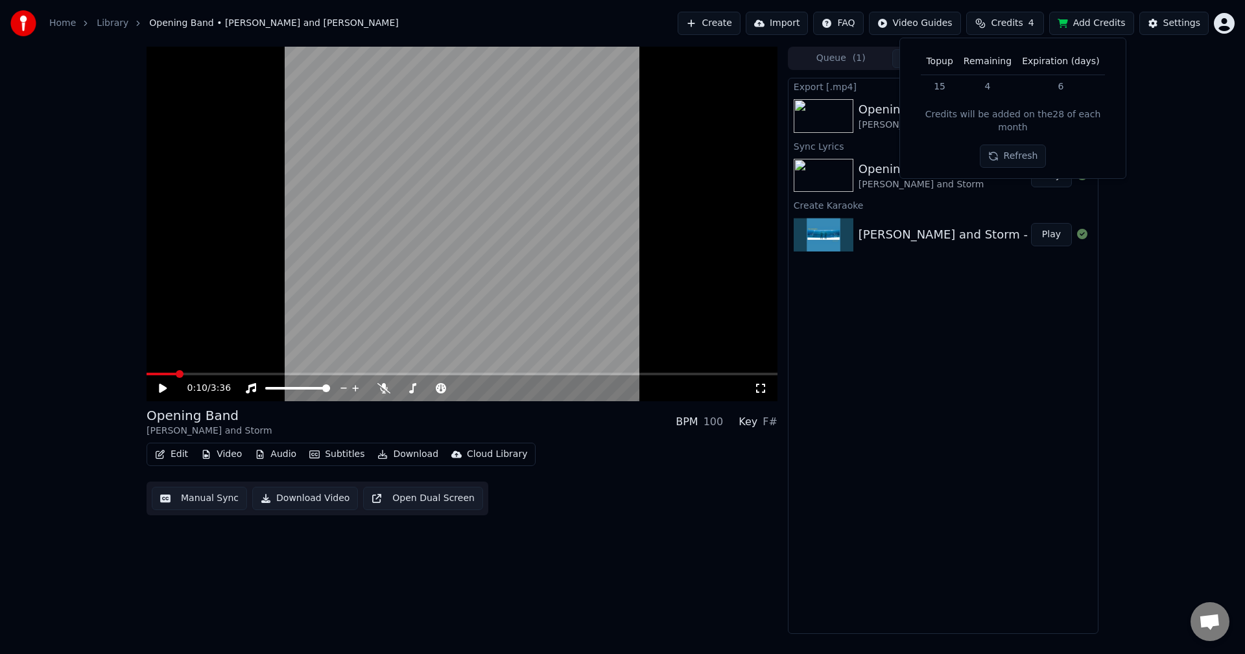
click at [945, 84] on td "15" at bounding box center [938, 86] width 37 height 23
click at [1005, 145] on button "Refresh" at bounding box center [1012, 156] width 67 height 23
click at [1009, 148] on button "Refresh" at bounding box center [1012, 156] width 67 height 23
click at [947, 86] on td "15" at bounding box center [938, 86] width 37 height 23
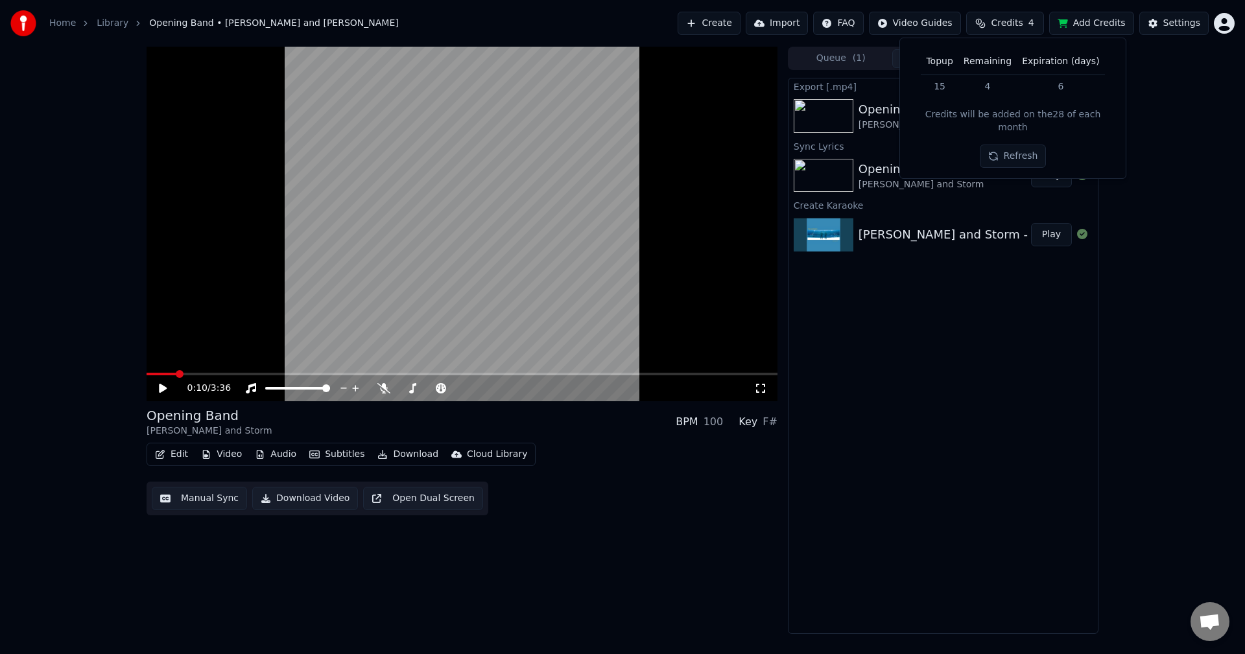
click at [992, 145] on button "Refresh" at bounding box center [1012, 156] width 67 height 23
click at [947, 518] on div "Export [.mp4] Opening Band [PERSON_NAME] and Storm Show Sync Lyrics Opening Ban…" at bounding box center [943, 356] width 310 height 556
click at [1033, 14] on button "Credits 4" at bounding box center [1005, 23] width 78 height 23
click at [1009, 145] on button "Refresh" at bounding box center [1012, 156] width 67 height 23
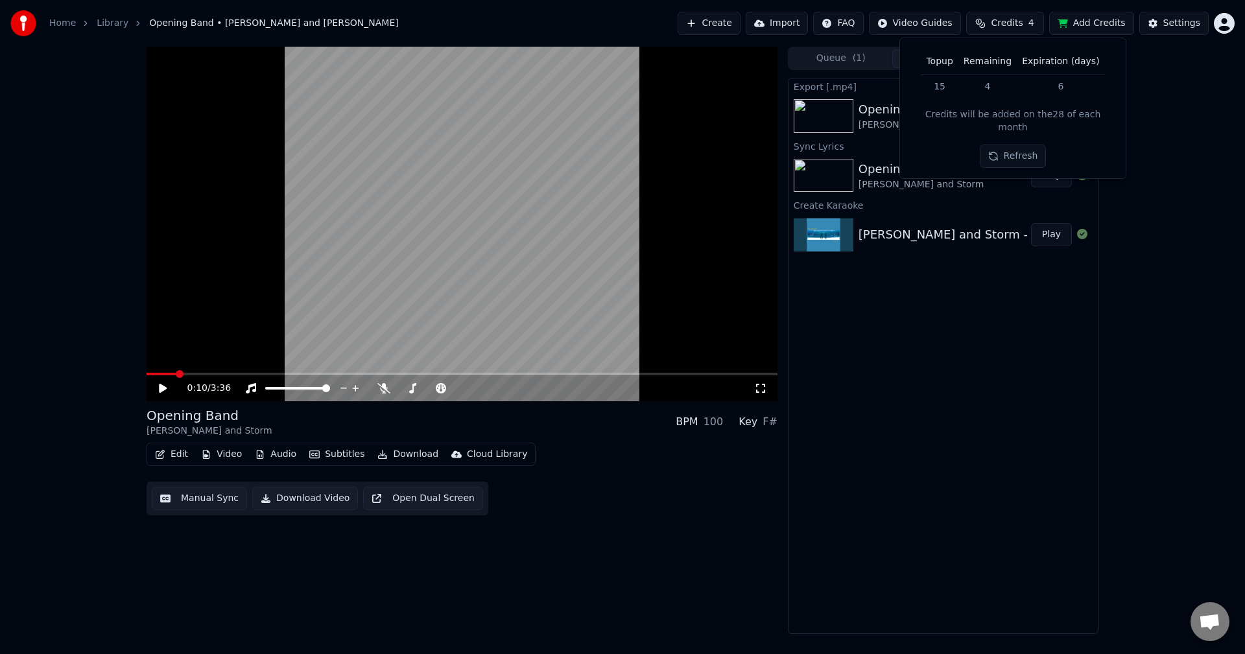
click at [1007, 145] on button "Refresh" at bounding box center [1012, 156] width 67 height 23
click at [942, 74] on th "Topup" at bounding box center [938, 62] width 37 height 26
click at [944, 90] on td "15" at bounding box center [938, 86] width 37 height 23
click at [942, 73] on th "Topup" at bounding box center [938, 62] width 37 height 26
drag, startPoint x: 1103, startPoint y: 27, endPoint x: 1159, endPoint y: 95, distance: 87.5
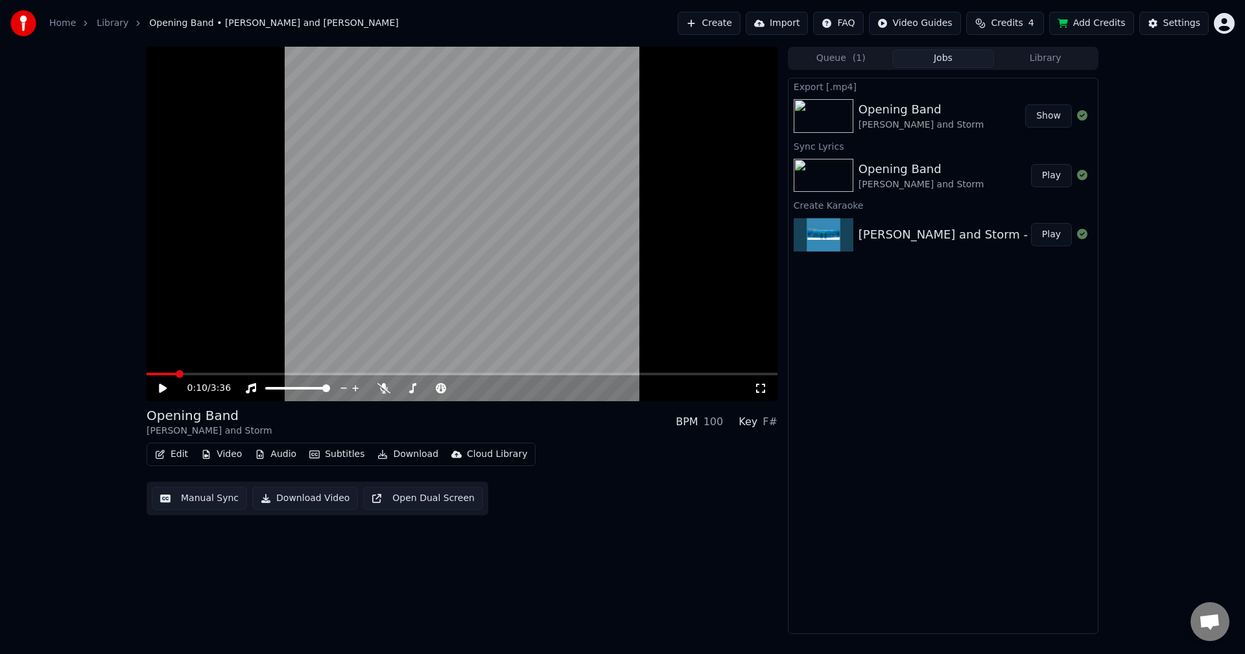
click at [1159, 95] on div "Home Library Opening Band • [PERSON_NAME] and Storm Create Import FAQ Video Gui…" at bounding box center [622, 327] width 1245 height 654
click at [1175, 23] on div "Settings" at bounding box center [1181, 23] width 37 height 13
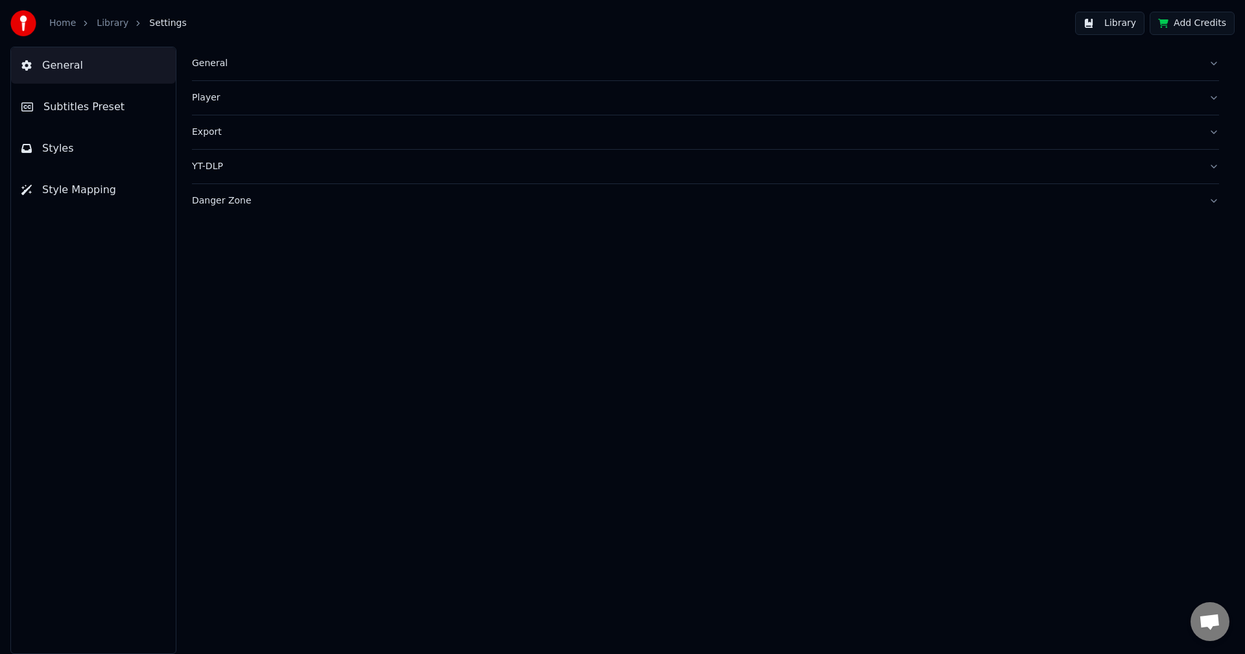
click at [1186, 31] on button "Add Credits" at bounding box center [1191, 23] width 85 height 23
drag, startPoint x: 590, startPoint y: 323, endPoint x: 579, endPoint y: 353, distance: 31.6
click at [579, 353] on div "General Player Export YT-DLP Danger Zone" at bounding box center [705, 350] width 1079 height 607
click at [56, 22] on link "Home" at bounding box center [62, 23] width 27 height 13
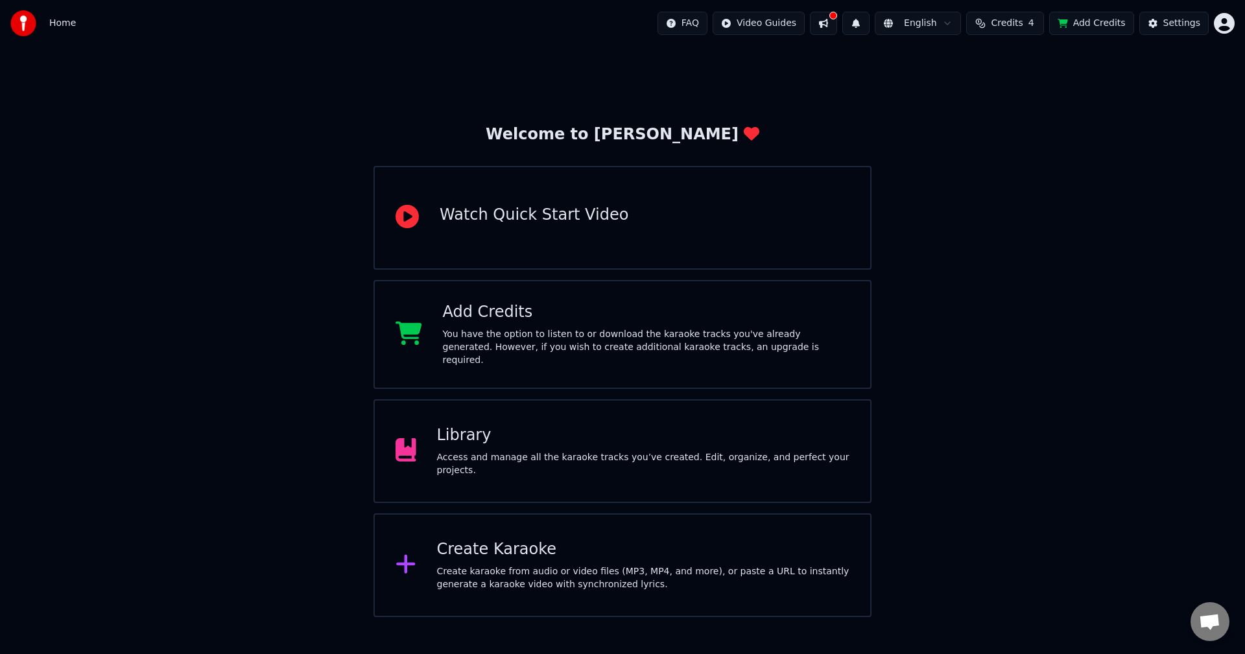
click at [992, 23] on button "Credits 4" at bounding box center [1005, 23] width 78 height 23
click at [1012, 145] on button "Refresh" at bounding box center [1012, 156] width 67 height 23
click at [1017, 145] on button "Refresh" at bounding box center [1012, 156] width 67 height 23
click at [1003, 145] on button "Refresh" at bounding box center [1012, 156] width 67 height 23
click at [1011, 148] on button "Refresh" at bounding box center [1012, 156] width 67 height 23
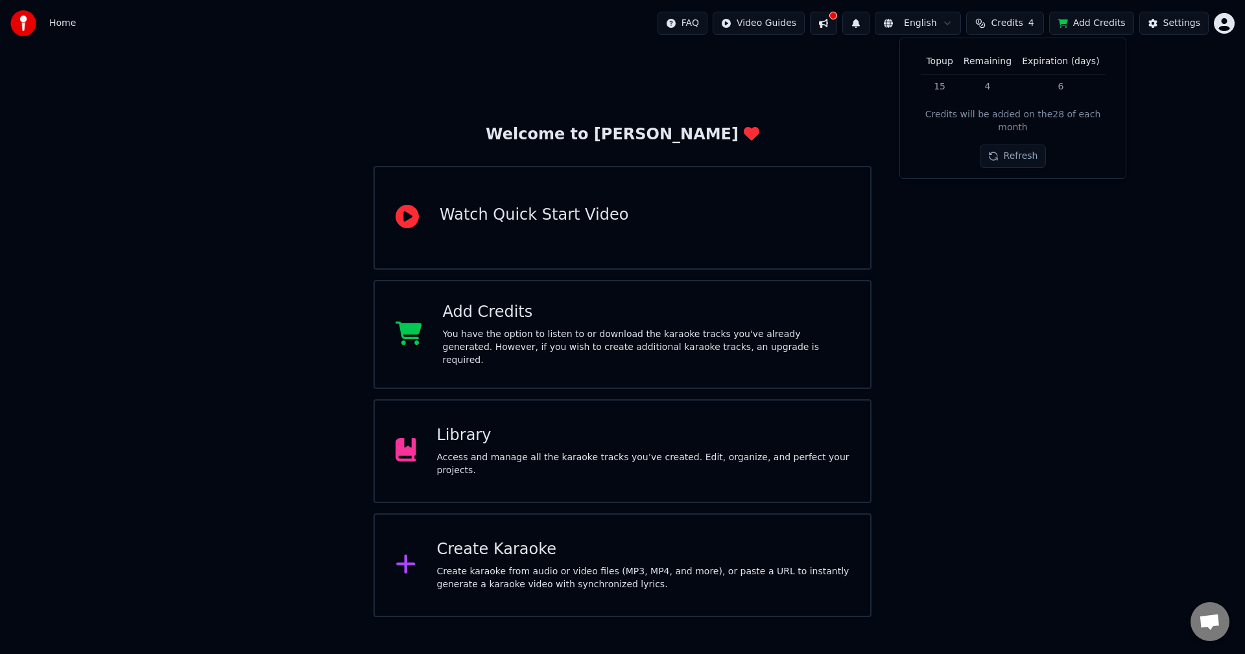
click at [979, 285] on div "Welcome to Youka Watch Quick Start Video Add Credits You have the option to lis…" at bounding box center [622, 332] width 1245 height 570
click at [1011, 23] on span "Credits" at bounding box center [1006, 23] width 32 height 13
click at [946, 63] on th "Topup" at bounding box center [938, 62] width 37 height 26
click at [948, 82] on td "15" at bounding box center [938, 86] width 37 height 23
click at [667, 28] on div "Home FAQ Video Guides English Credits 4 Add Credits Settings" at bounding box center [622, 23] width 1245 height 47
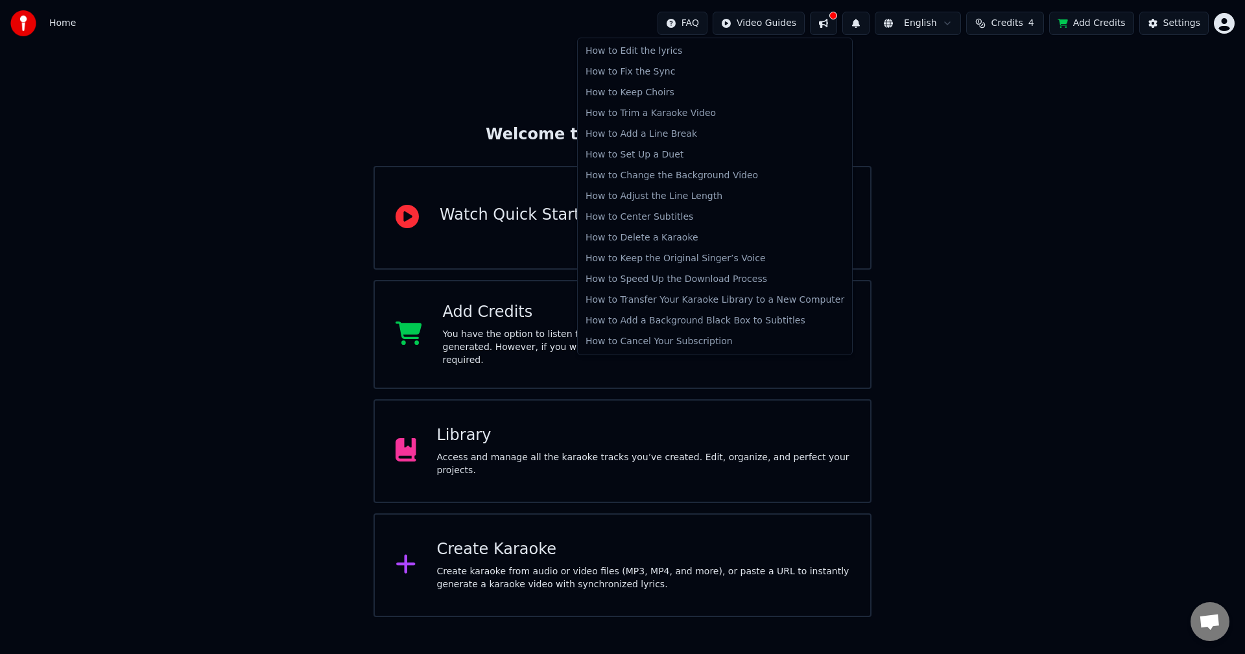
click at [714, 18] on html "Home FAQ Video Guides English Credits 4 Add Credits Settings Welcome to Youka W…" at bounding box center [622, 308] width 1245 height 617
click at [910, 91] on html "Home FAQ Video Guides English Credits 4 Add Credits Settings Welcome to Youka W…" at bounding box center [622, 308] width 1245 height 617
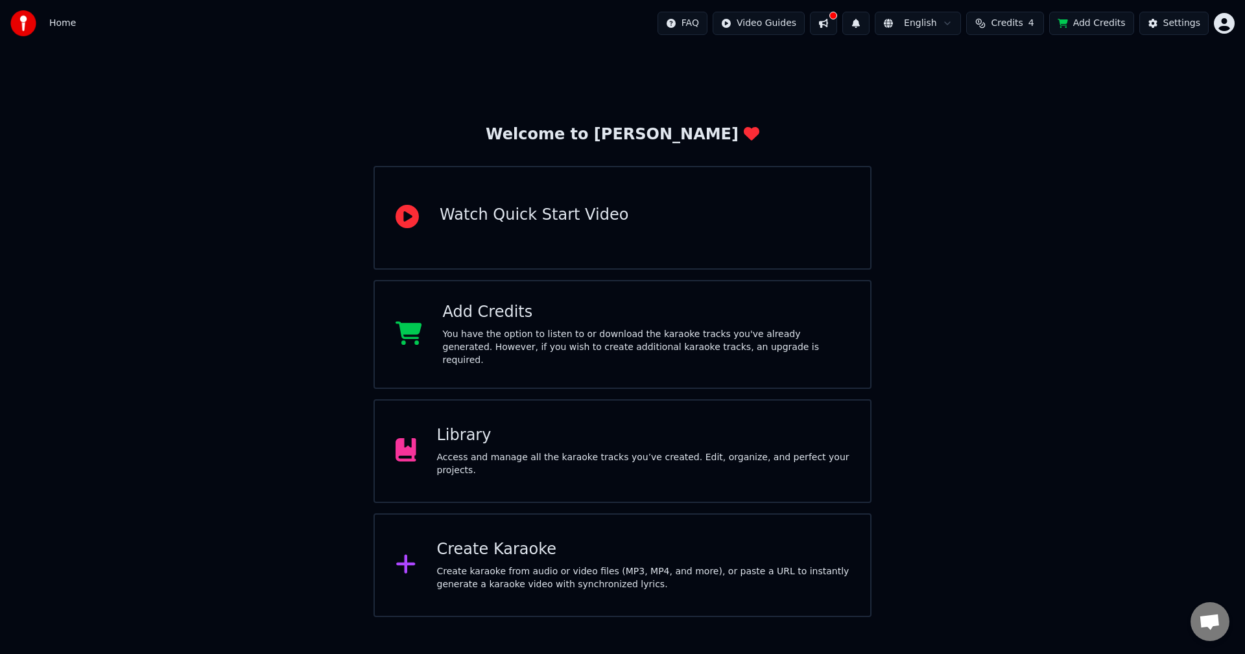
click at [998, 23] on button "Credits 4" at bounding box center [1005, 23] width 78 height 23
click at [1000, 145] on button "Refresh" at bounding box center [1012, 156] width 67 height 23
click at [1006, 145] on div "Refresh" at bounding box center [1013, 156] width 82 height 23
click at [1006, 145] on button "Refresh" at bounding box center [1012, 156] width 67 height 23
click at [1006, 145] on div "Refresh" at bounding box center [1013, 156] width 82 height 23
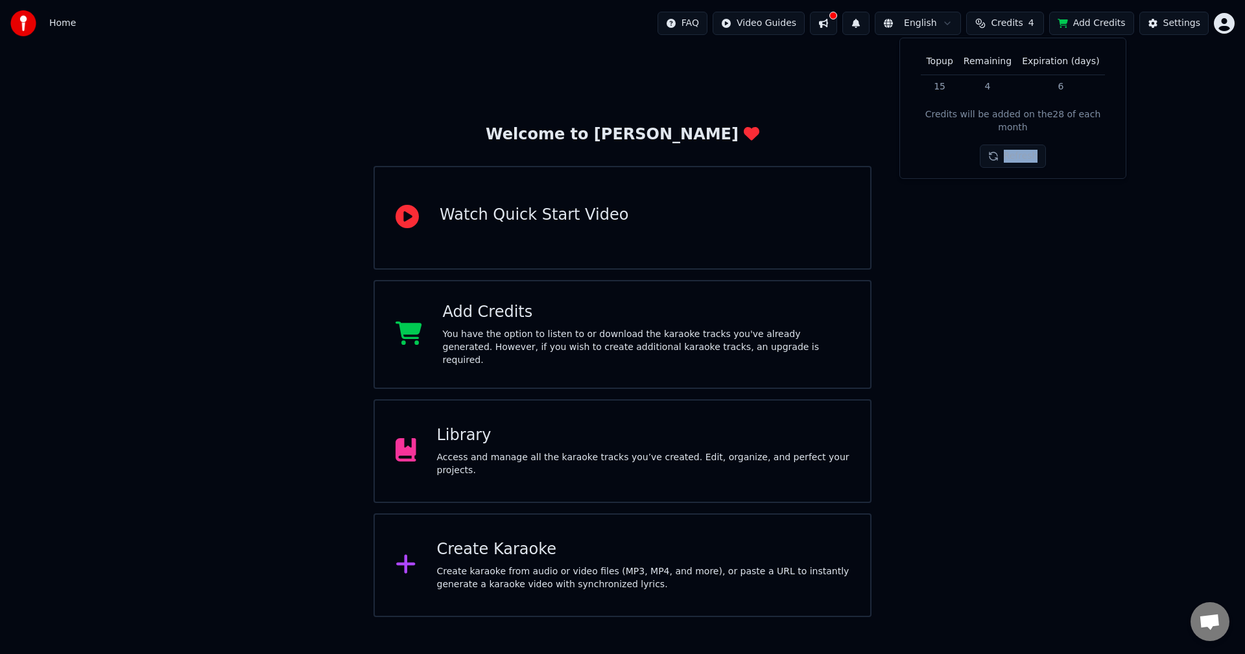
click at [1006, 145] on button "Refresh" at bounding box center [1012, 156] width 67 height 23
click at [1006, 145] on div "Refresh" at bounding box center [1012, 156] width 67 height 23
click at [985, 242] on div "Welcome to Youka Watch Quick Start Video Add Credits You have the option to lis…" at bounding box center [622, 332] width 1245 height 570
click at [1008, 19] on span "Credits" at bounding box center [1006, 23] width 32 height 13
click at [1024, 146] on button "Refresh" at bounding box center [1012, 156] width 67 height 23
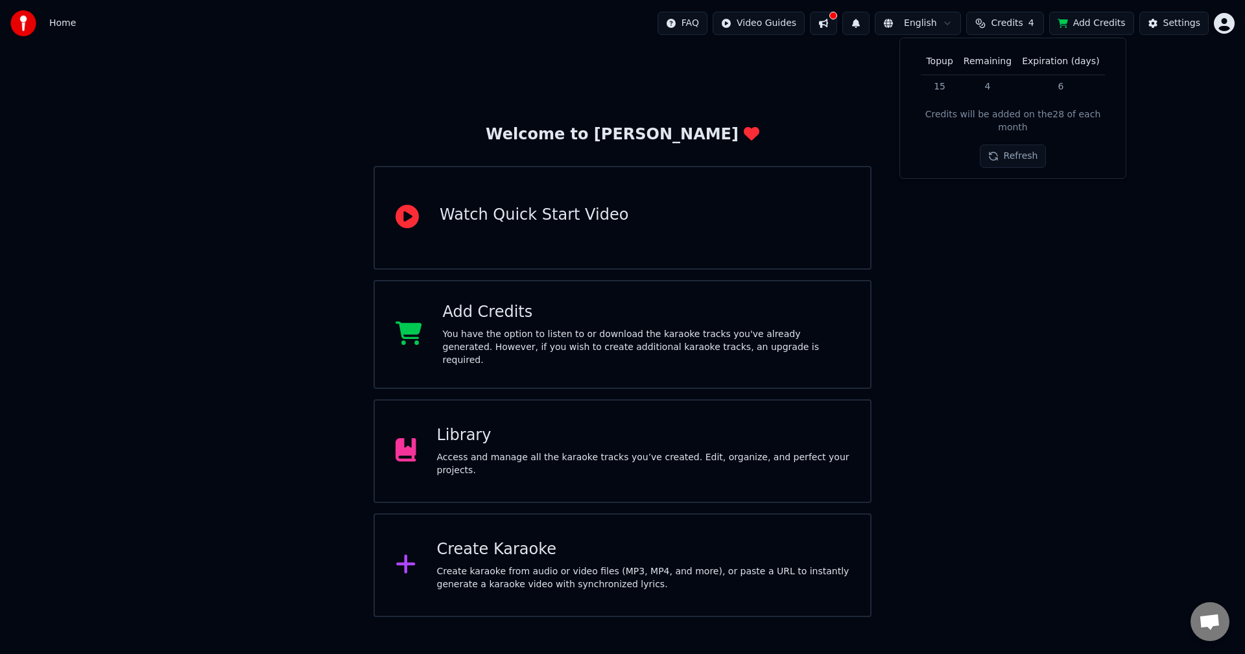
click at [1040, 289] on div "Welcome to Youka Watch Quick Start Video Add Credits You have the option to lis…" at bounding box center [622, 332] width 1245 height 570
click at [1228, 27] on html "Home FAQ Video Guides English Credits 4 Add Credits Settings Welcome to Youka W…" at bounding box center [622, 308] width 1245 height 617
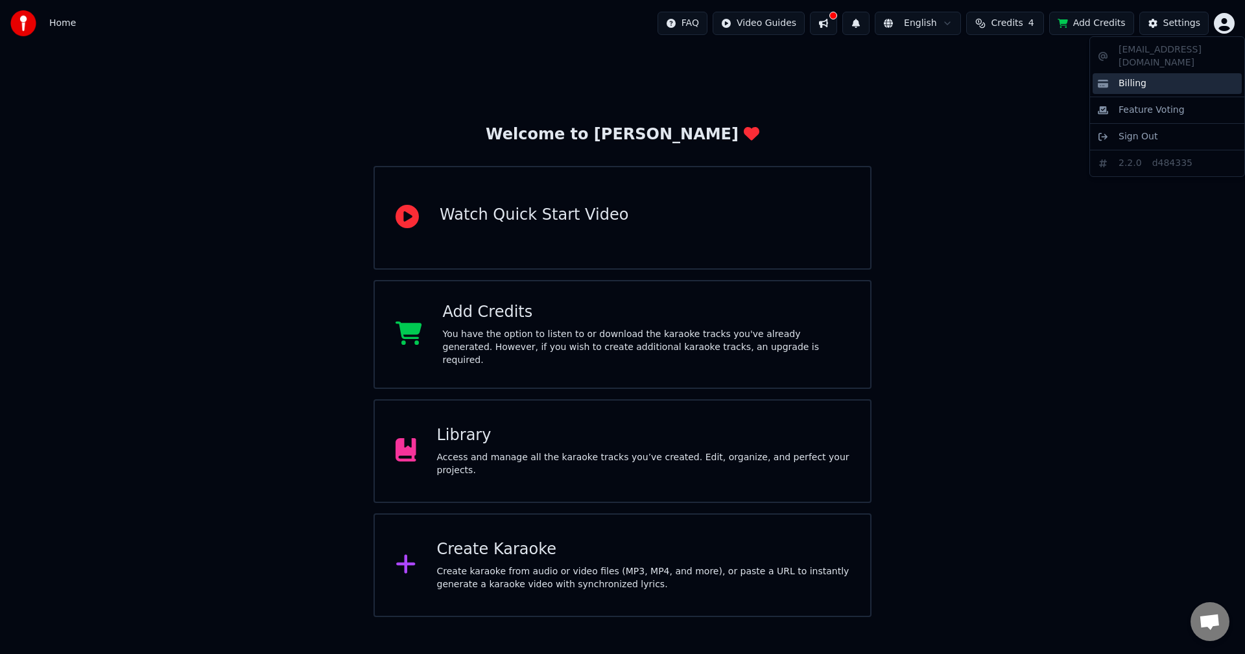
click at [1133, 77] on span "Billing" at bounding box center [1132, 83] width 28 height 13
click at [154, 148] on div "Welcome to Youka Watch Quick Start Video Add Credits You have the option to lis…" at bounding box center [622, 332] width 1245 height 570
click at [833, 33] on button at bounding box center [823, 23] width 27 height 23
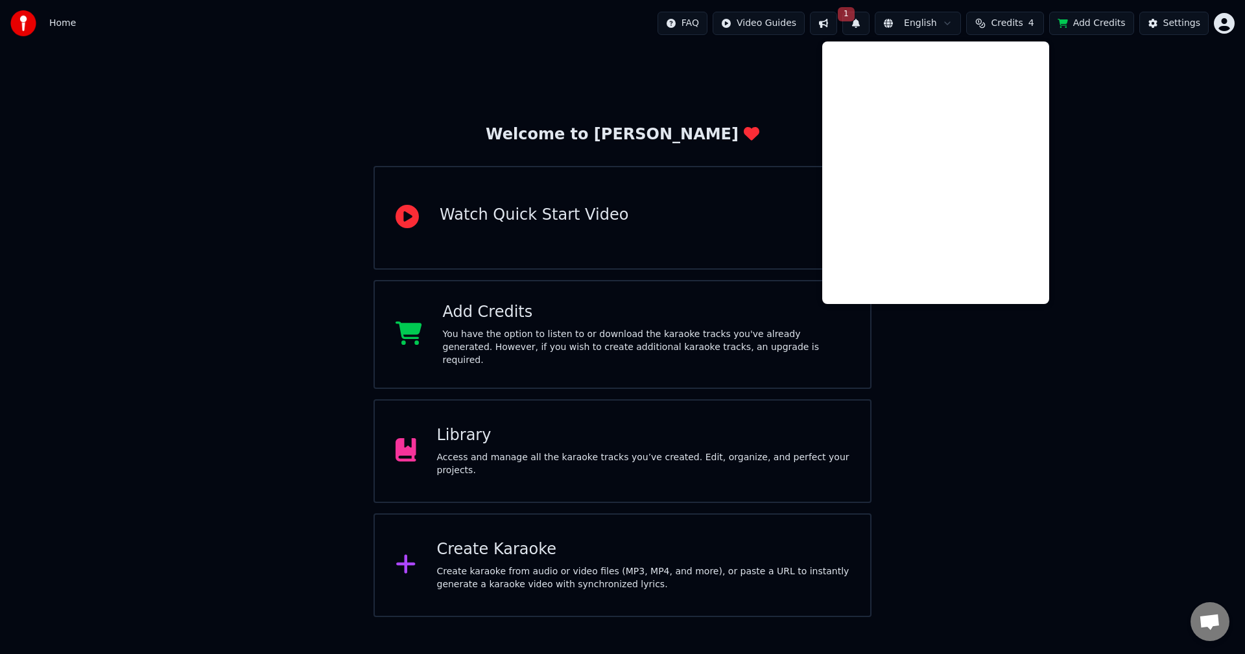
click at [832, 19] on button at bounding box center [823, 23] width 27 height 23
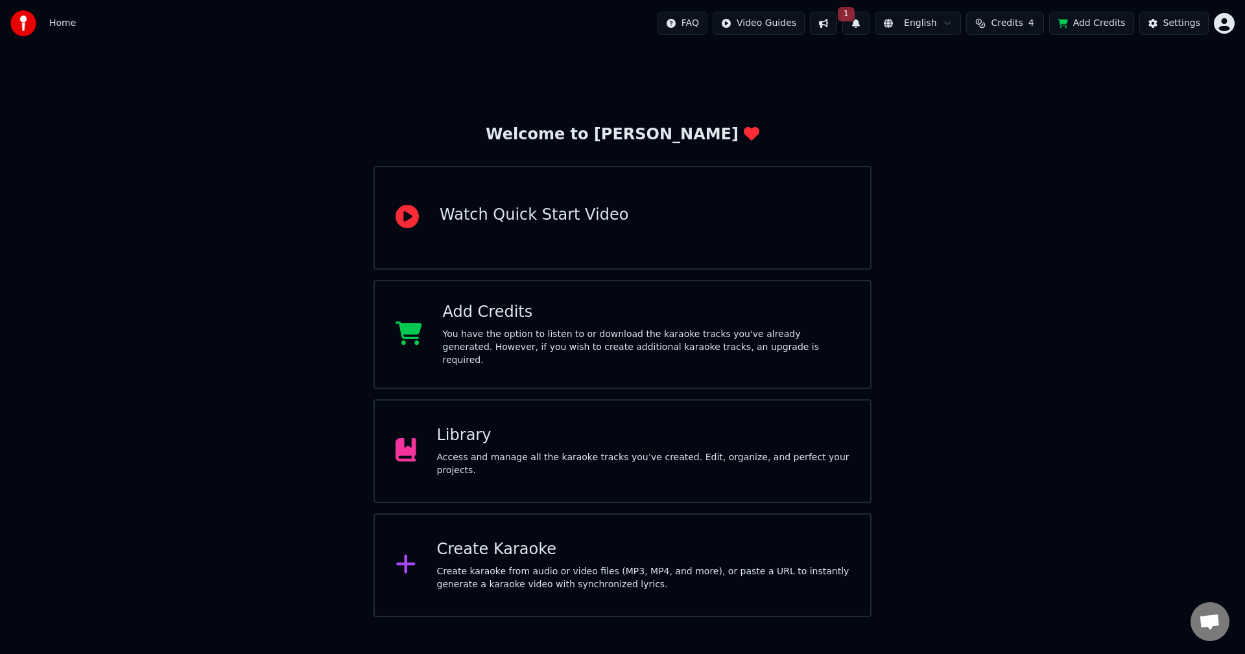
click at [869, 17] on button "1" at bounding box center [855, 23] width 27 height 23
click at [961, 62] on button "Update" at bounding box center [959, 64] width 55 height 23
click at [704, 28] on html "Home FAQ Video Guides English Credits 4 Add Credits Settings Welcome to Youka W…" at bounding box center [622, 308] width 1245 height 617
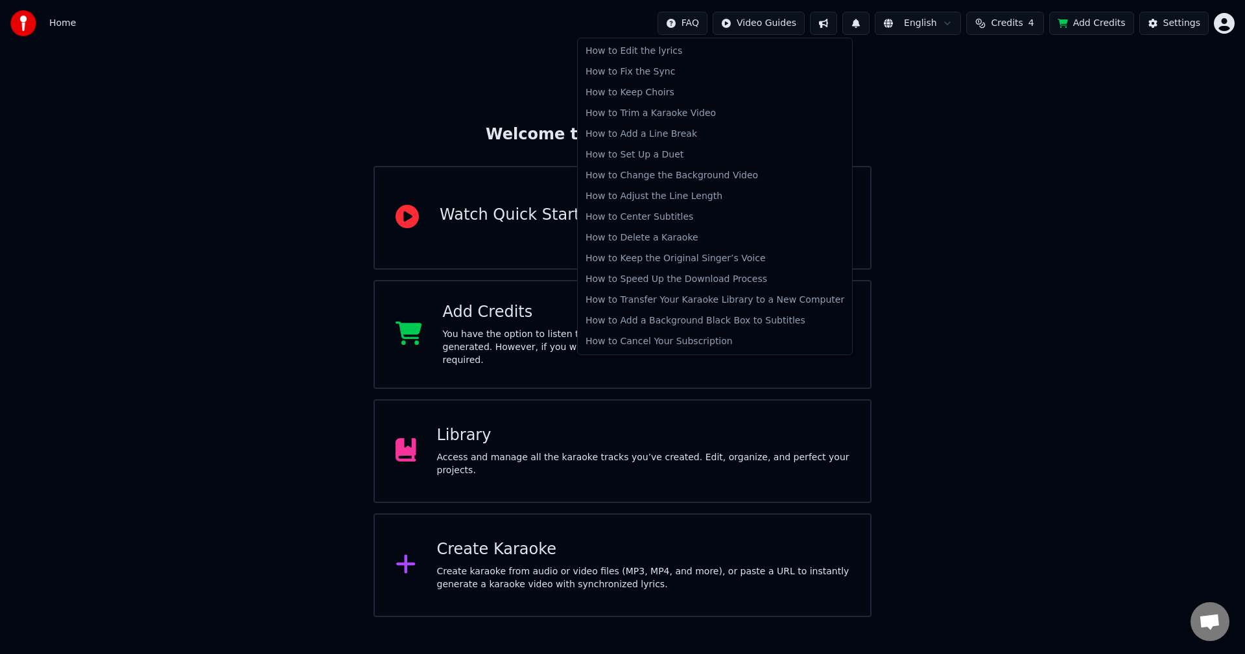
click at [704, 28] on html "Home FAQ Video Guides English Credits 4 Add Credits Settings Welcome to Youka W…" at bounding box center [622, 308] width 1245 height 617
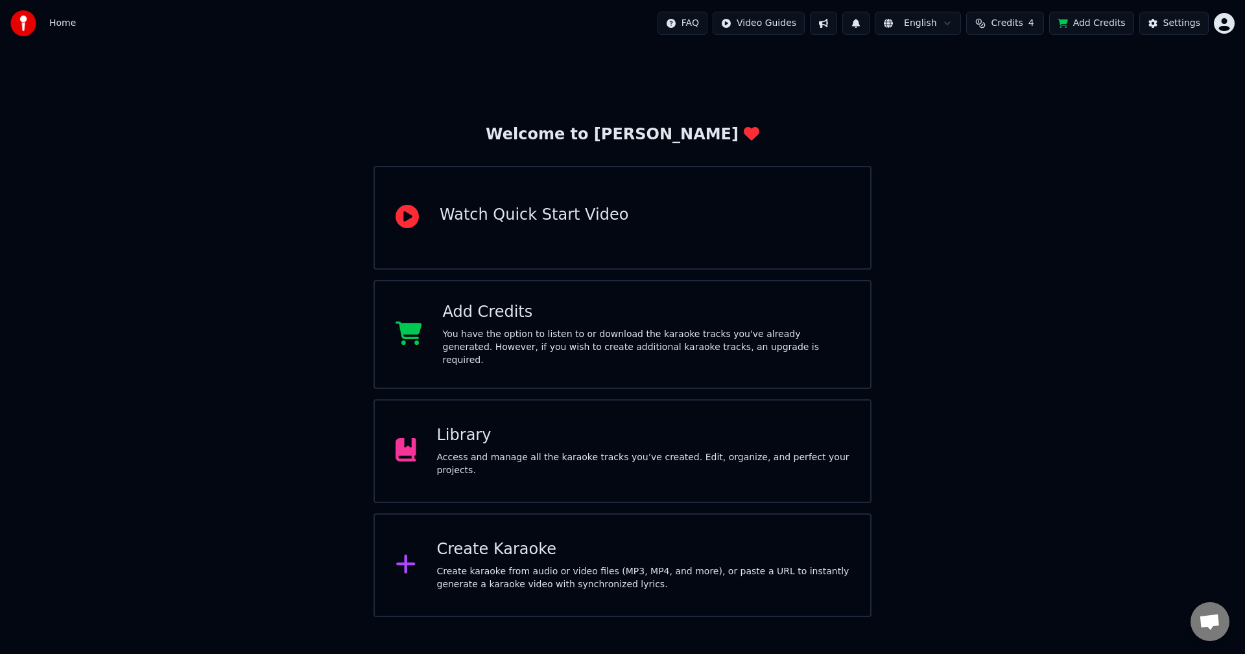
click at [833, 28] on button at bounding box center [823, 23] width 27 height 23
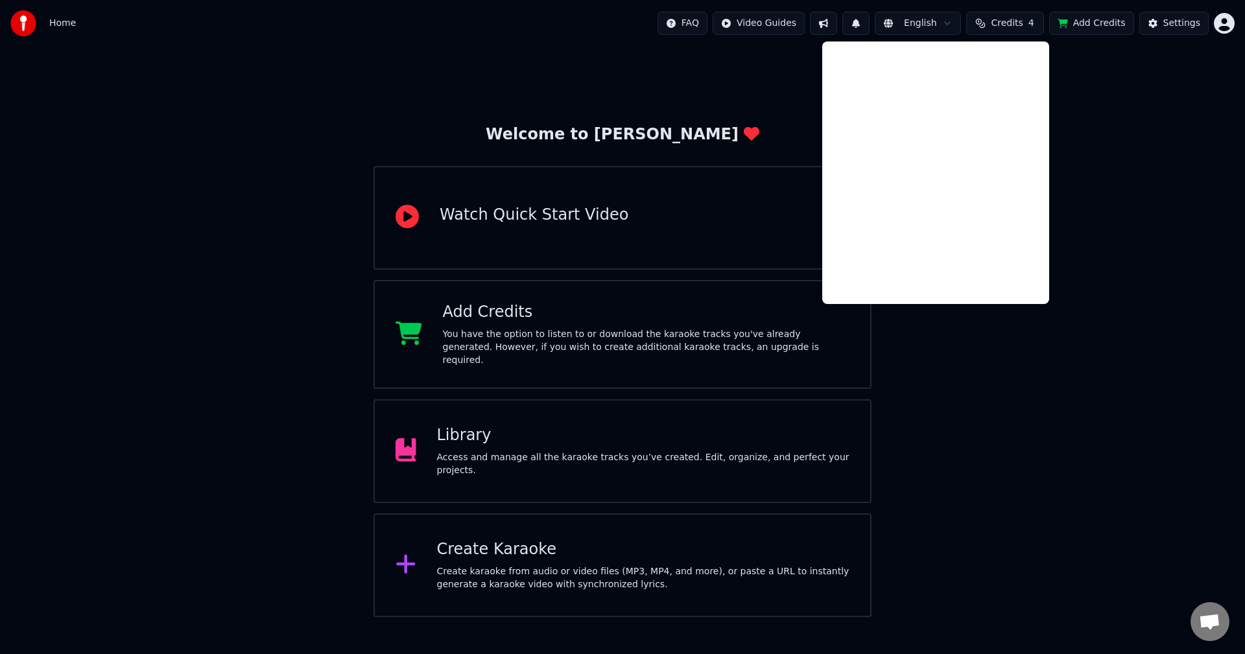
click at [833, 28] on button at bounding box center [823, 23] width 27 height 23
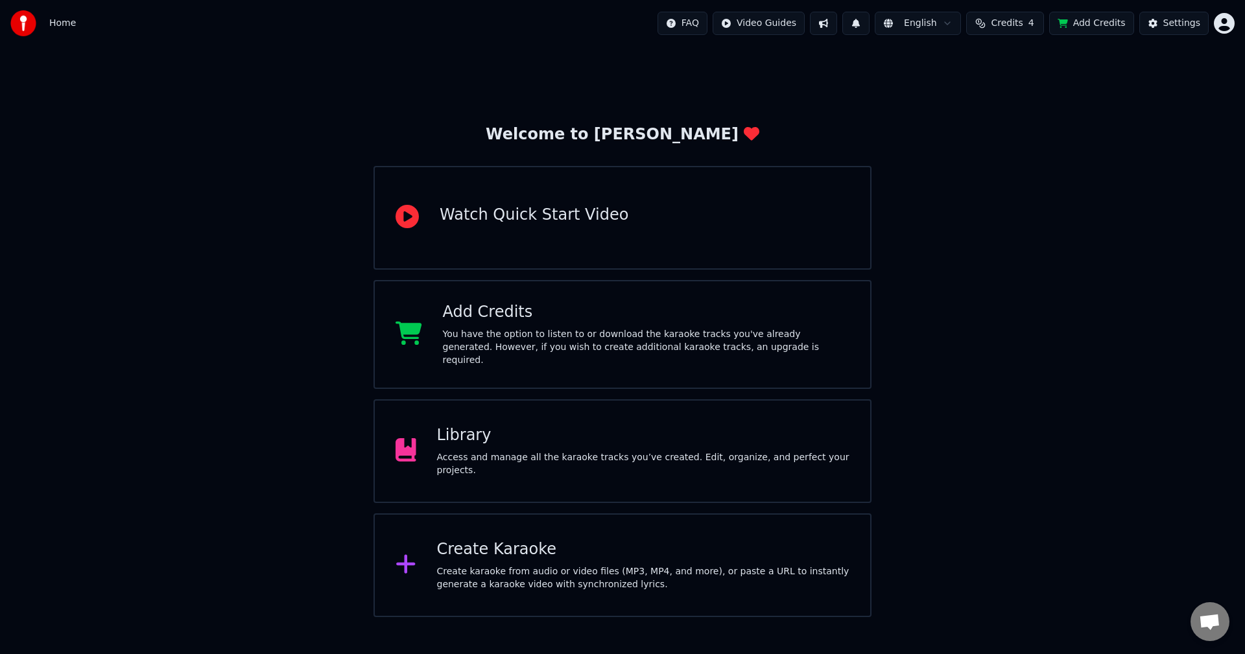
click at [1212, 616] on span "Open chat" at bounding box center [1209, 623] width 21 height 18
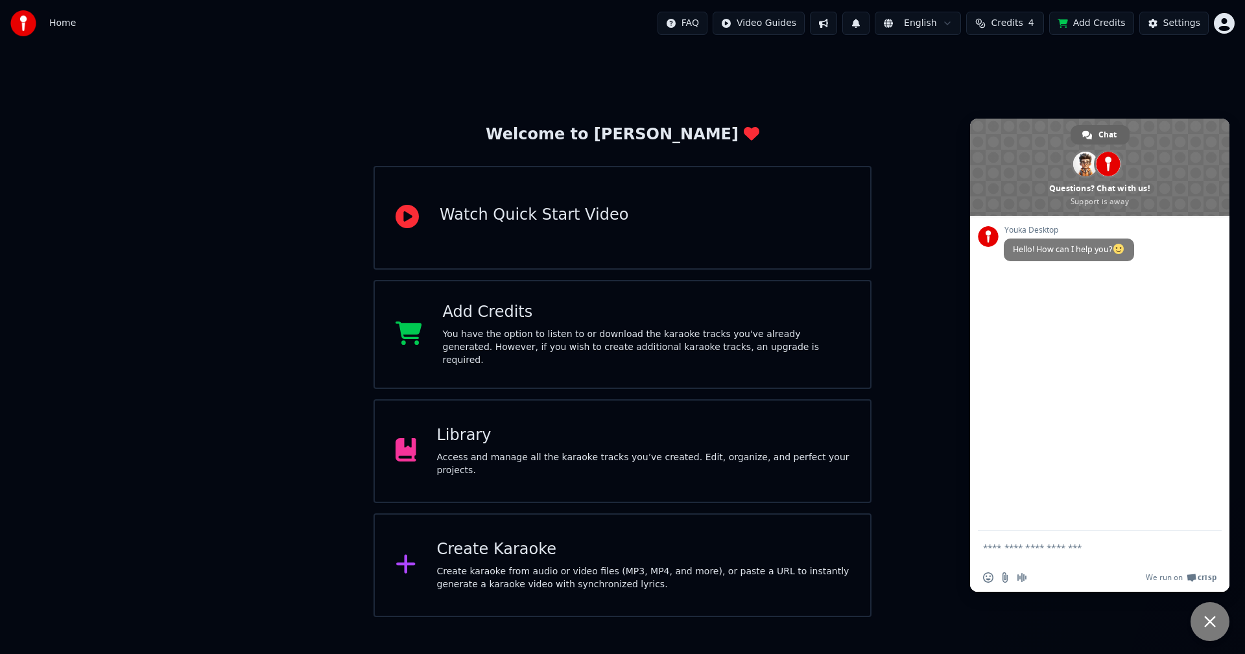
click at [1070, 572] on div "We run on Crisp" at bounding box center [1124, 577] width 183 height 11
click at [1044, 555] on textarea "Compose your message..." at bounding box center [1086, 547] width 207 height 32
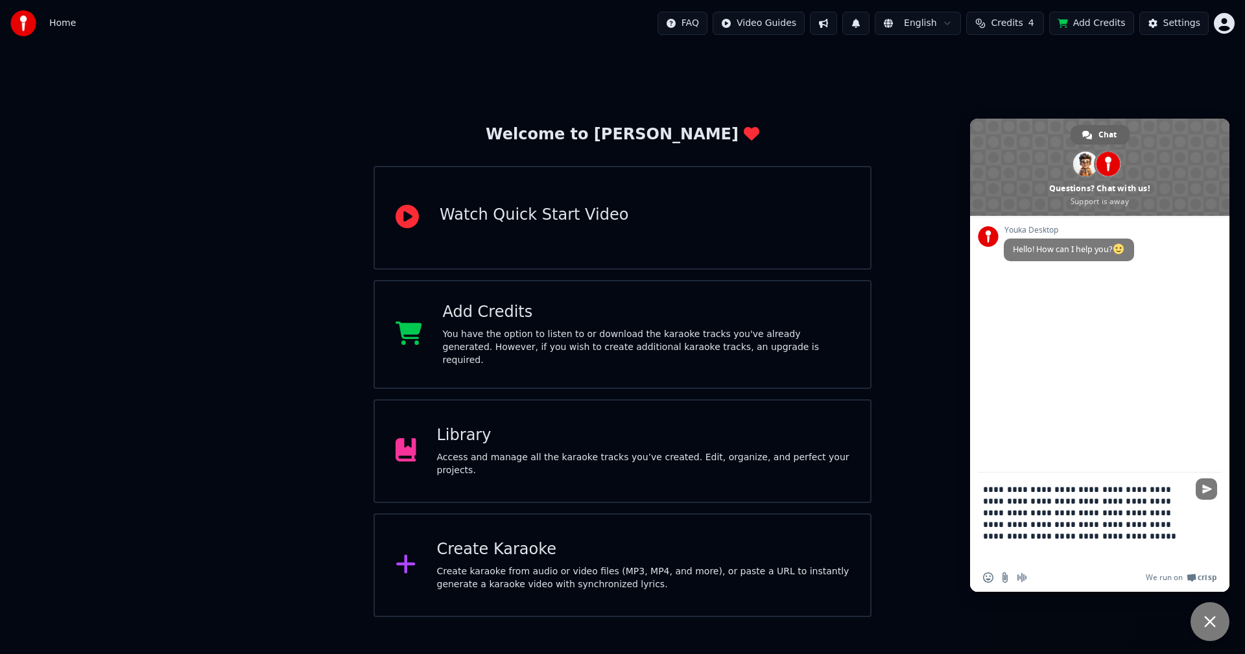
type textarea "**********"
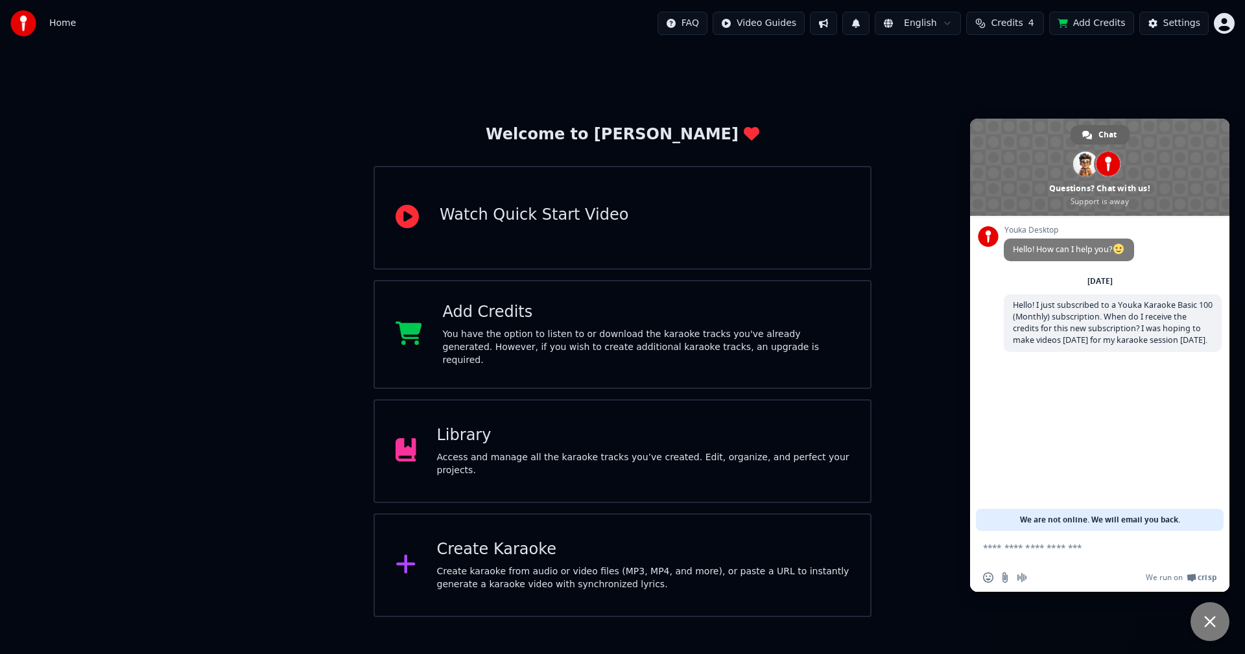
click at [1005, 30] on button "Credits 4" at bounding box center [1005, 23] width 78 height 23
click at [990, 158] on span at bounding box center [1099, 167] width 259 height 97
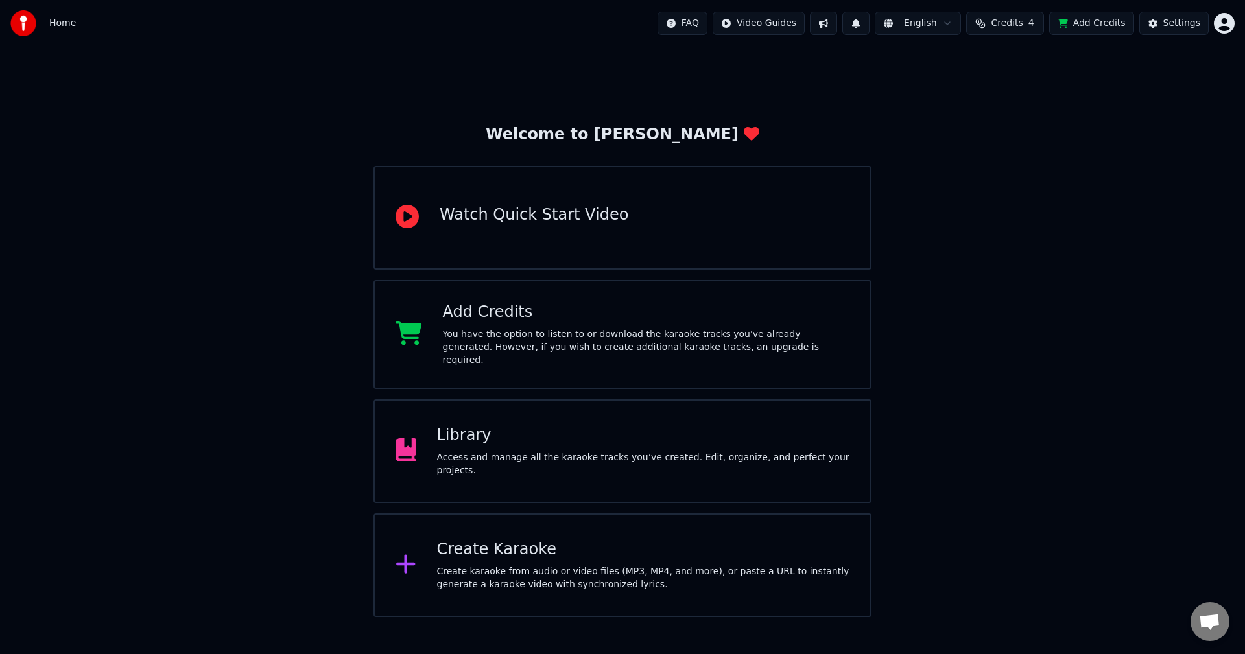
click at [994, 21] on button "Credits 4" at bounding box center [1005, 23] width 78 height 23
click at [1005, 145] on button "Refresh" at bounding box center [1012, 156] width 67 height 23
click at [1204, 621] on span "Open chat" at bounding box center [1209, 623] width 21 height 18
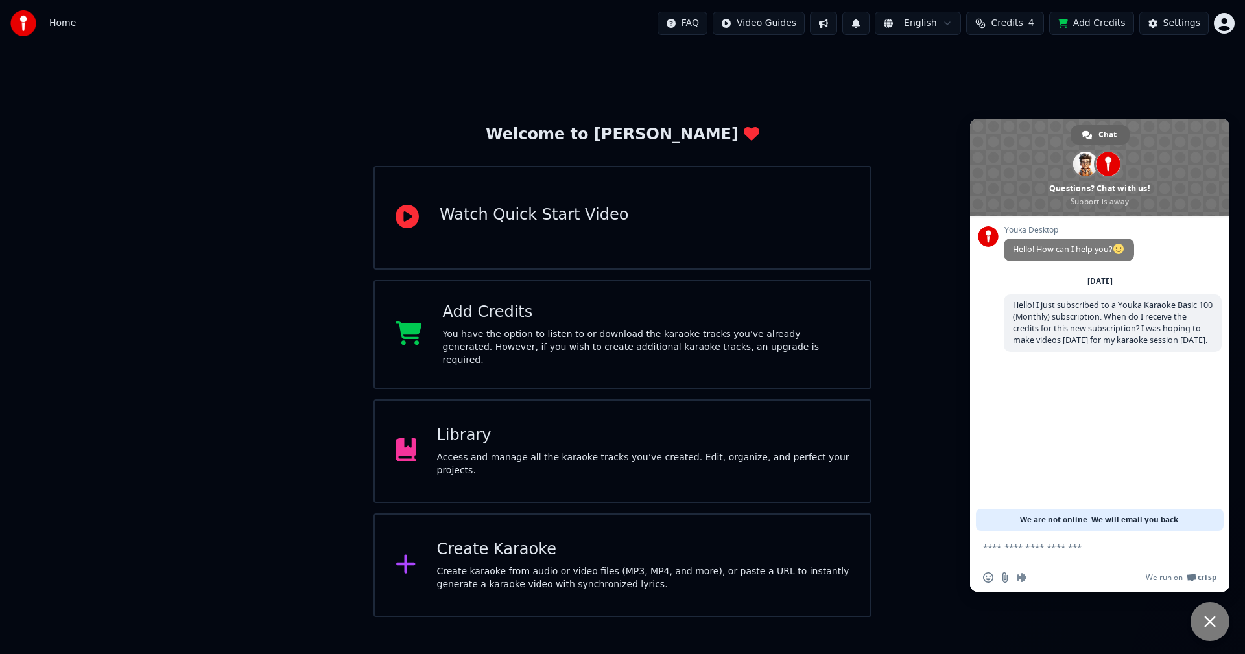
click at [1203, 617] on span "Close chat" at bounding box center [1209, 621] width 39 height 39
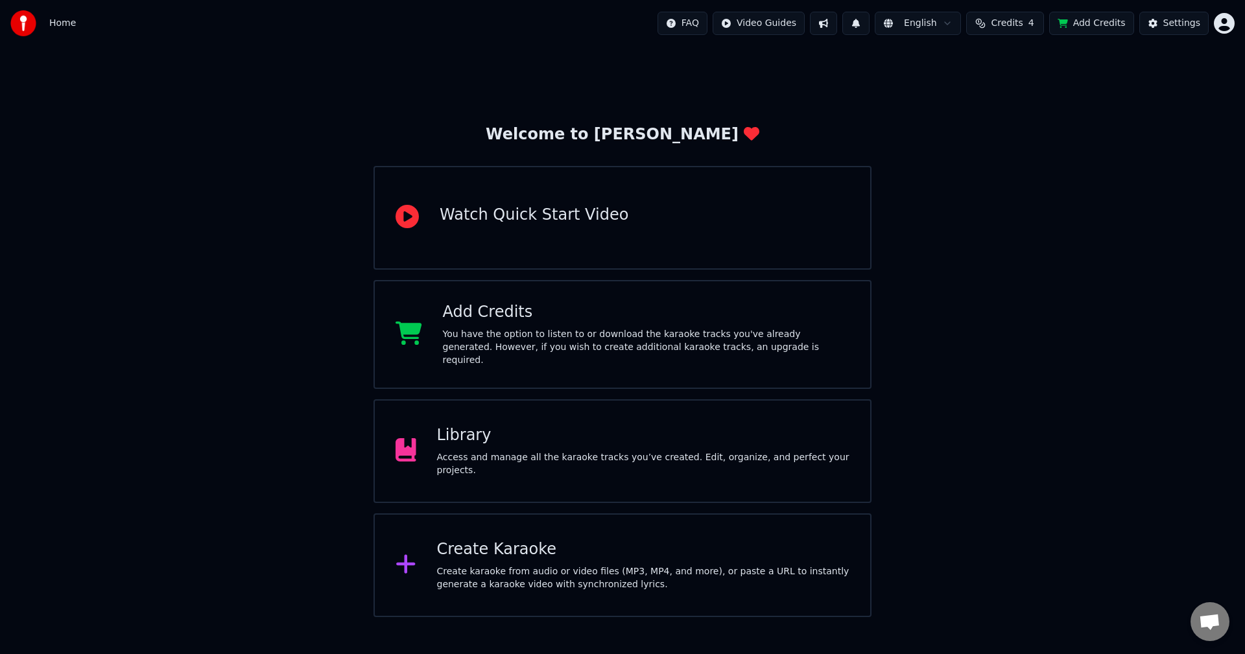
click at [65, 28] on span "Home" at bounding box center [62, 23] width 27 height 13
click at [20, 20] on img at bounding box center [23, 23] width 26 height 26
click at [60, 18] on span "Home" at bounding box center [62, 23] width 27 height 13
click at [64, 24] on span "Home" at bounding box center [62, 23] width 27 height 13
click at [1217, 16] on html "Home FAQ Video Guides English Credits 4 Add Credits Settings Welcome to Youka W…" at bounding box center [622, 308] width 1245 height 617
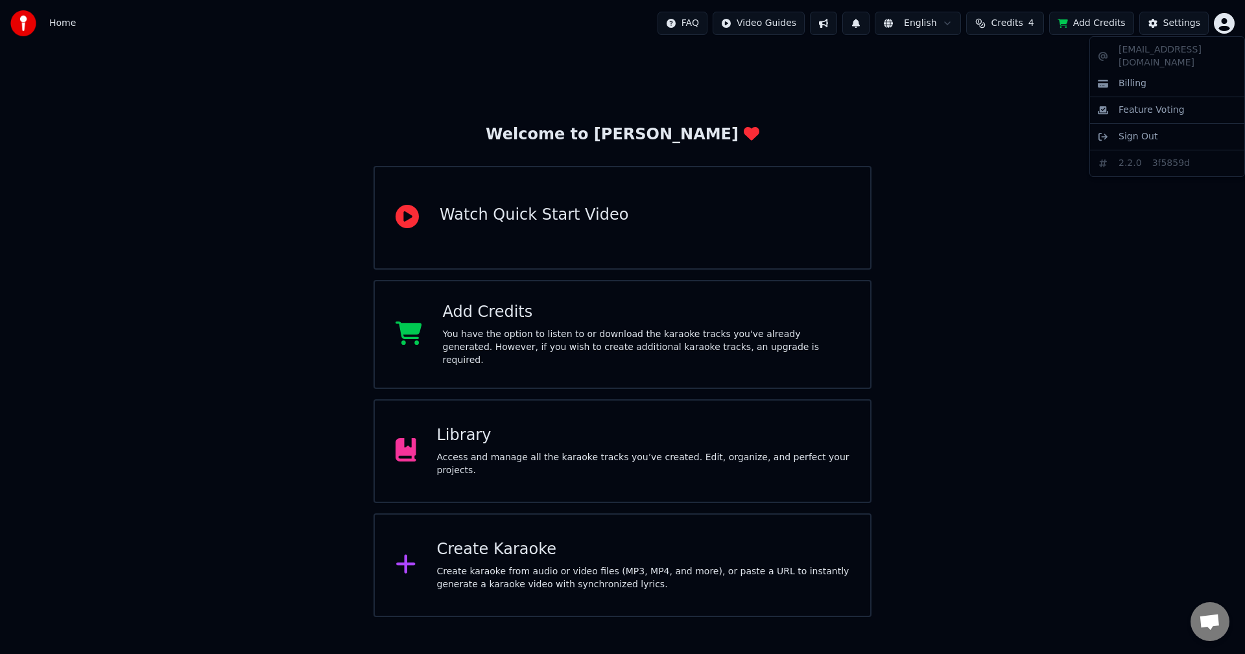
click at [922, 197] on html "Home FAQ Video Guides English Credits 4 Add Credits Settings Welcome to Youka W…" at bounding box center [622, 308] width 1245 height 617
click at [1018, 19] on span "Credits" at bounding box center [1006, 23] width 32 height 13
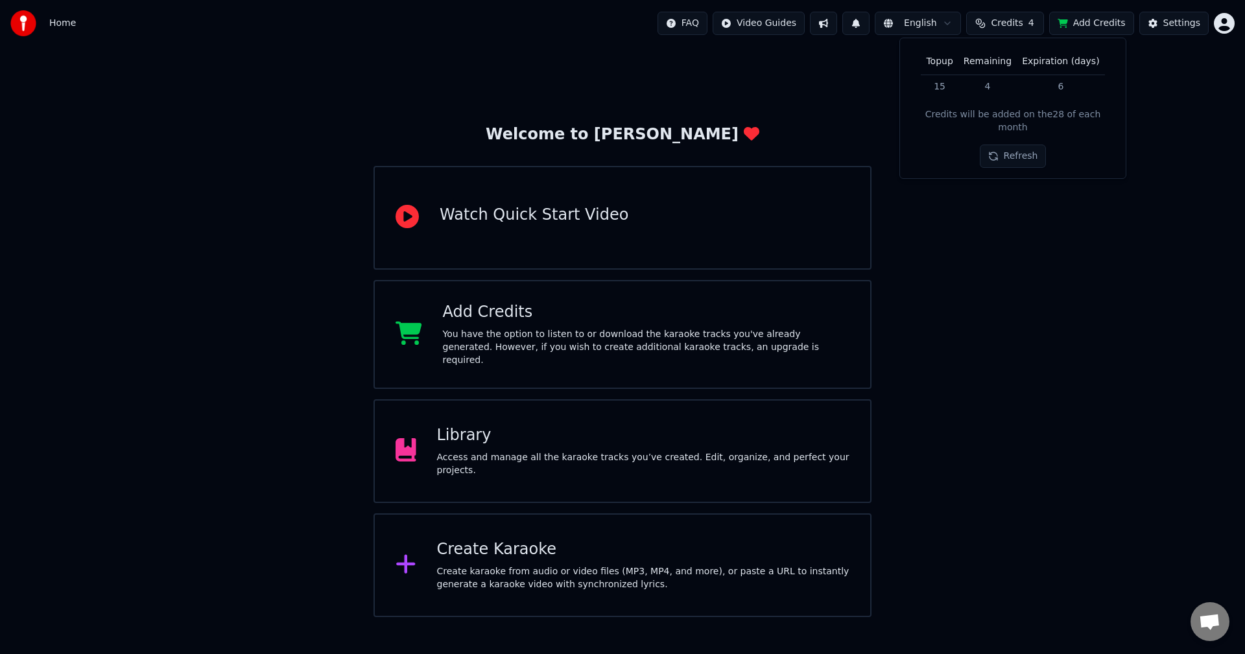
click at [1023, 145] on button "Refresh" at bounding box center [1012, 156] width 67 height 23
click at [1021, 152] on button "Refresh" at bounding box center [1012, 156] width 67 height 23
click at [1016, 297] on div "Welcome to Youka Watch Quick Start Video Add Credits You have the option to lis…" at bounding box center [622, 332] width 1245 height 570
click at [1201, 631] on span "Open chat" at bounding box center [1209, 623] width 21 height 18
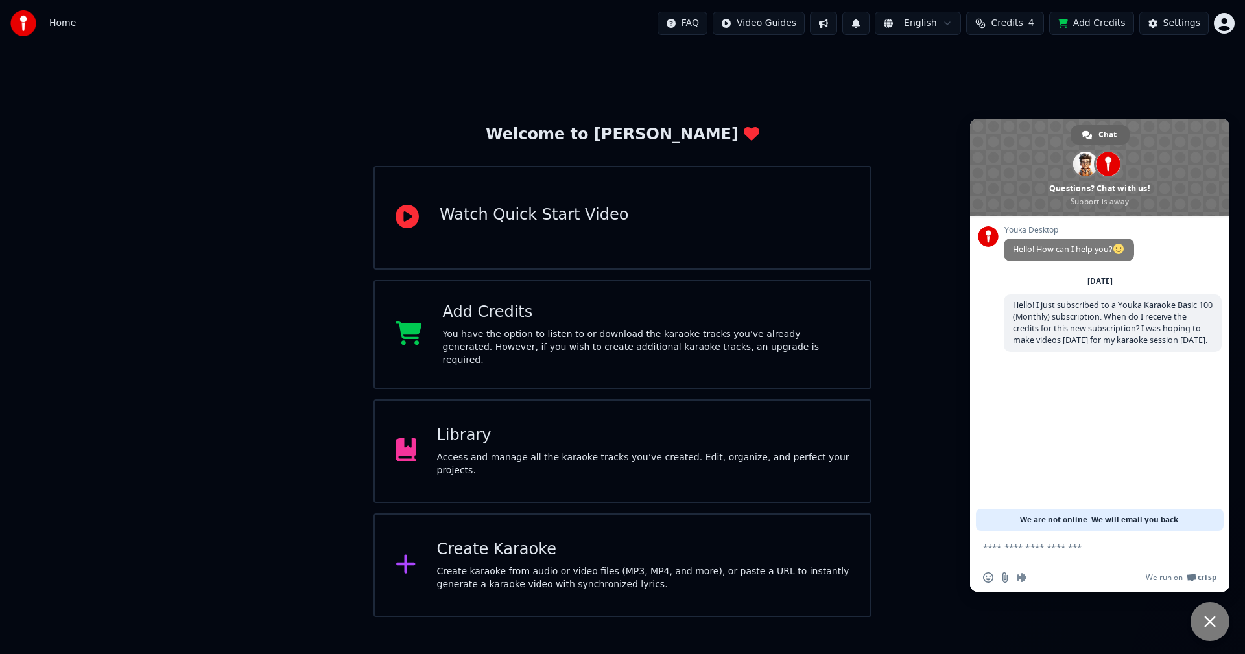
click at [992, 12] on button "Credits 4" at bounding box center [1005, 23] width 78 height 23
click at [1204, 619] on span "Close chat" at bounding box center [1210, 622] width 12 height 12
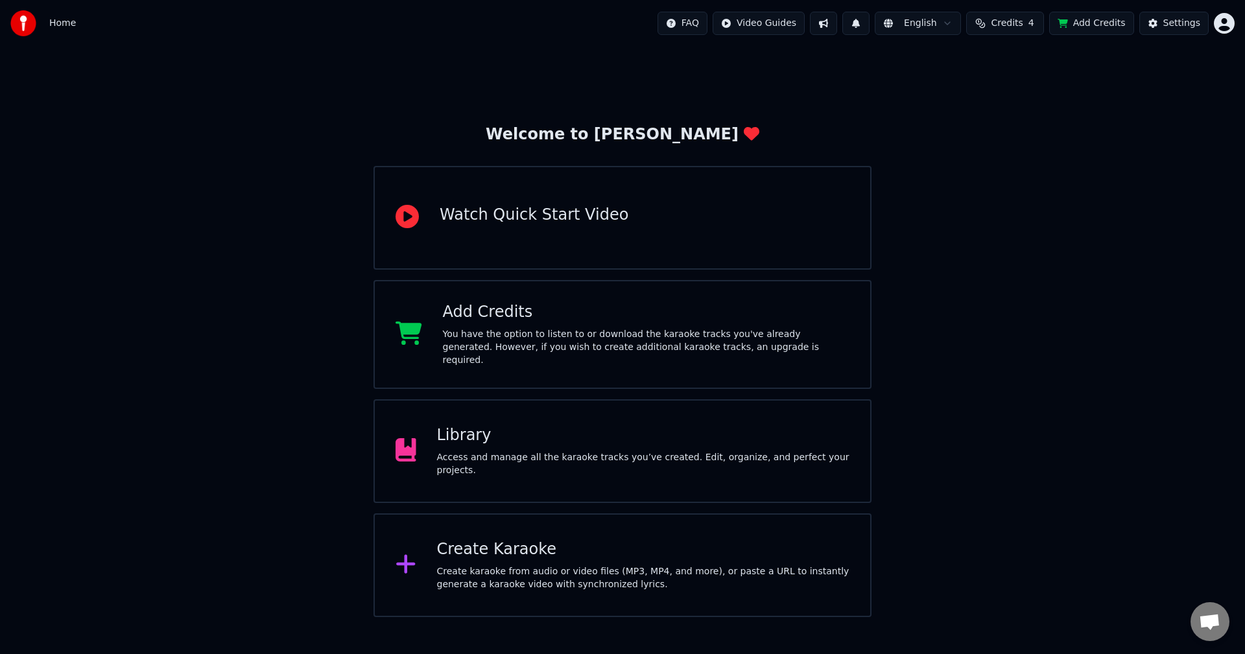
click at [1008, 29] on button "Credits 4" at bounding box center [1005, 23] width 78 height 23
click at [1035, 145] on button "Refresh" at bounding box center [1012, 156] width 67 height 23
click at [1033, 145] on button "Refresh" at bounding box center [1012, 156] width 67 height 23
click at [1199, 617] on span "Open chat" at bounding box center [1209, 623] width 21 height 18
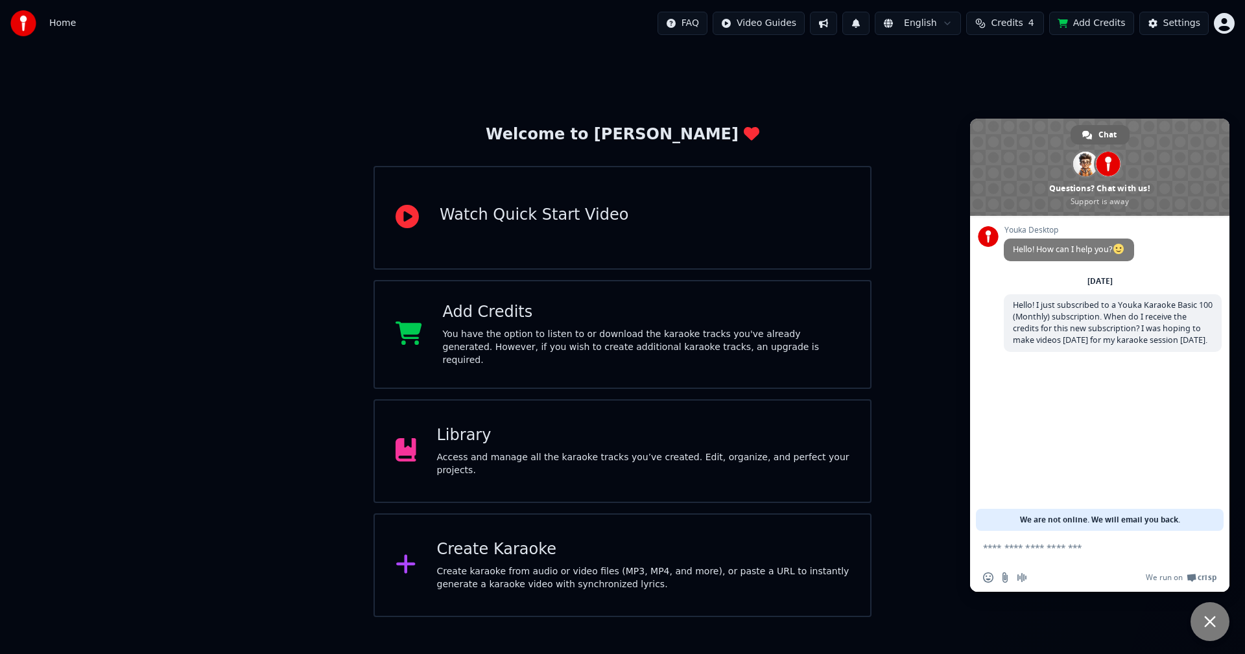
click at [1007, 19] on span "Credits" at bounding box center [1006, 23] width 32 height 13
click at [261, 253] on div "Welcome to Youka Watch Quick Start Video Add Credits You have the option to lis…" at bounding box center [622, 332] width 1245 height 570
click at [1032, 20] on button "Credits 4" at bounding box center [1005, 23] width 78 height 23
click at [1039, 134] on span at bounding box center [1099, 167] width 259 height 97
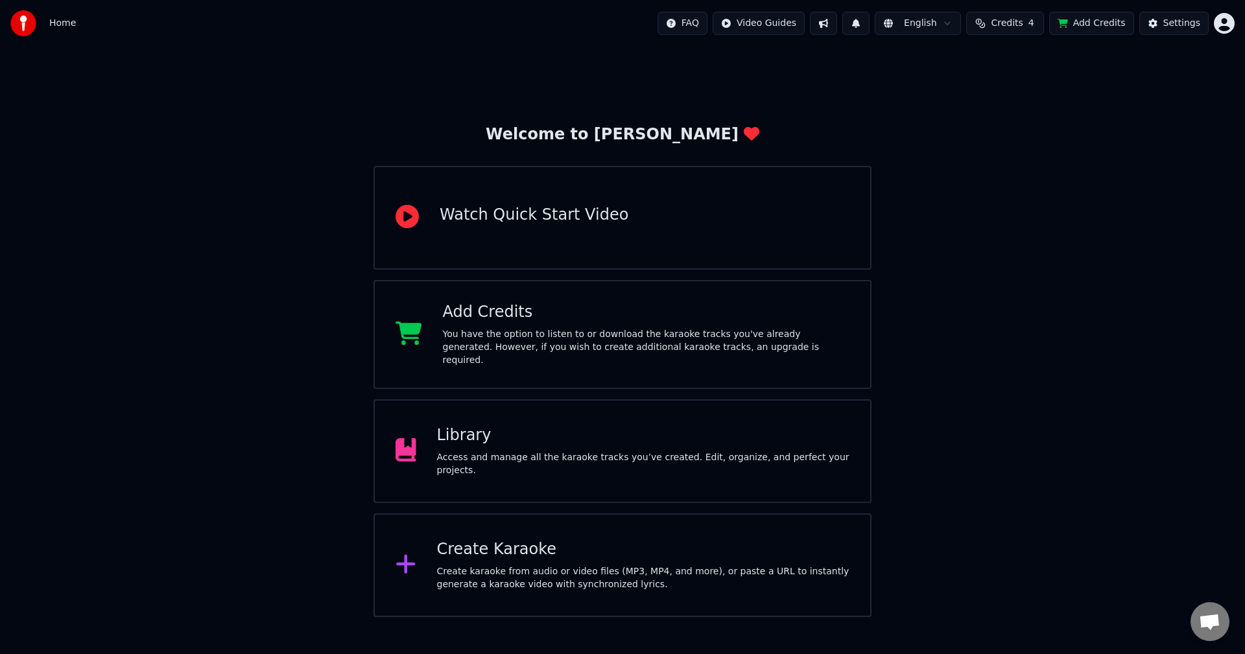
click at [994, 24] on button "Credits 4" at bounding box center [1005, 23] width 78 height 23
click at [1024, 126] on div "Topup Remaining Expiration (days) 15 4 6 Credits will be added on the 28 of eac…" at bounding box center [1012, 108] width 205 height 119
click at [1026, 148] on button "Refresh" at bounding box center [1012, 156] width 67 height 23
click at [1024, 145] on button "Refresh" at bounding box center [1012, 156] width 67 height 23
click at [948, 76] on td "15" at bounding box center [938, 86] width 37 height 23
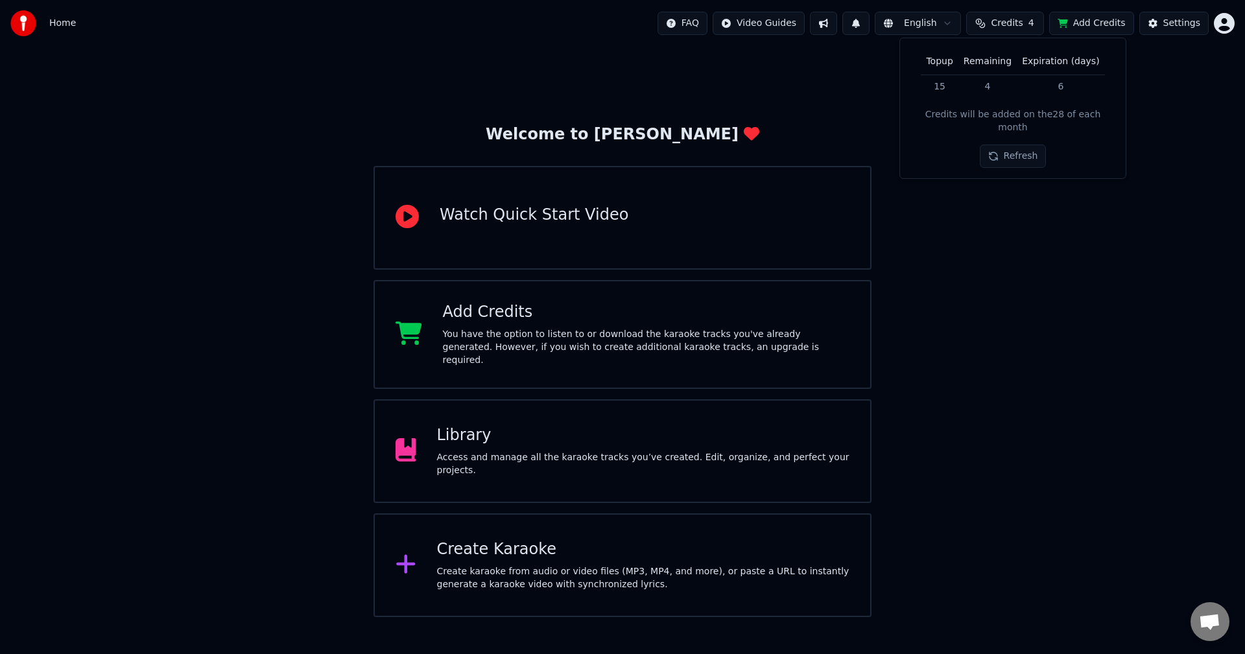
click at [1035, 340] on div "Welcome to Youka Watch Quick Start Video Add Credits You have the option to lis…" at bounding box center [622, 332] width 1245 height 570
click at [1095, 30] on button "Add Credits" at bounding box center [1091, 23] width 85 height 23
click at [1221, 27] on html "Home FAQ Video Guides English Credits 4 Add Credits Settings Welcome to Youka W…" at bounding box center [622, 308] width 1245 height 617
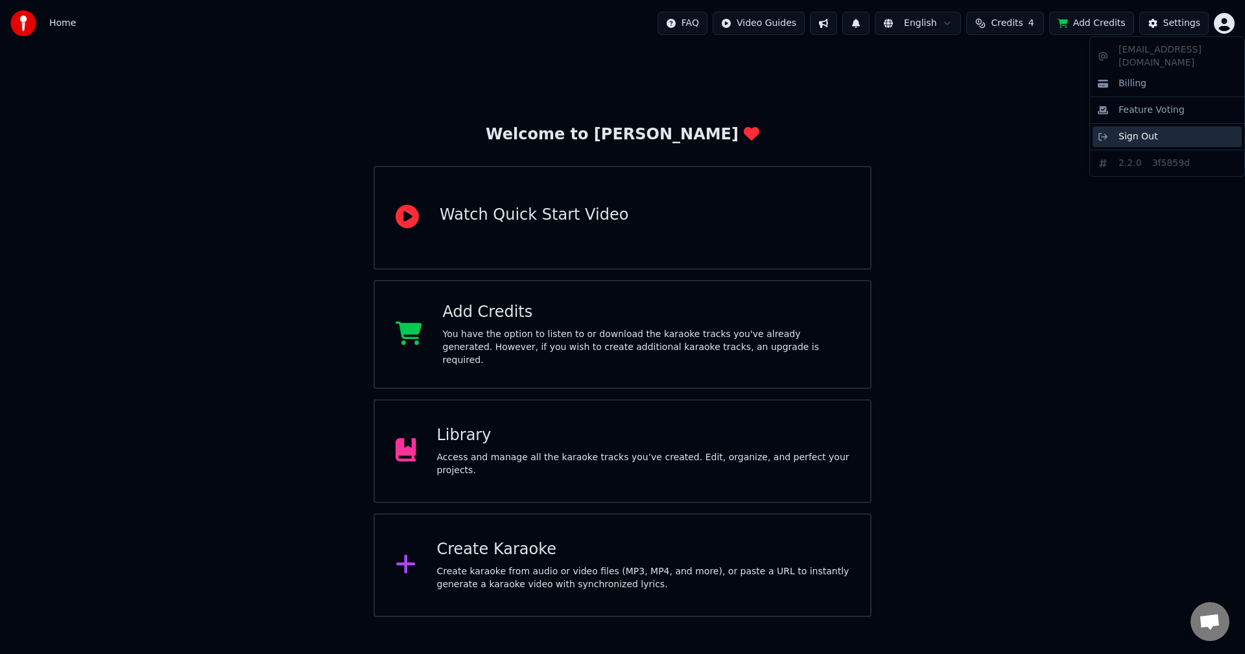
click at [1140, 130] on span "Sign Out" at bounding box center [1137, 136] width 39 height 13
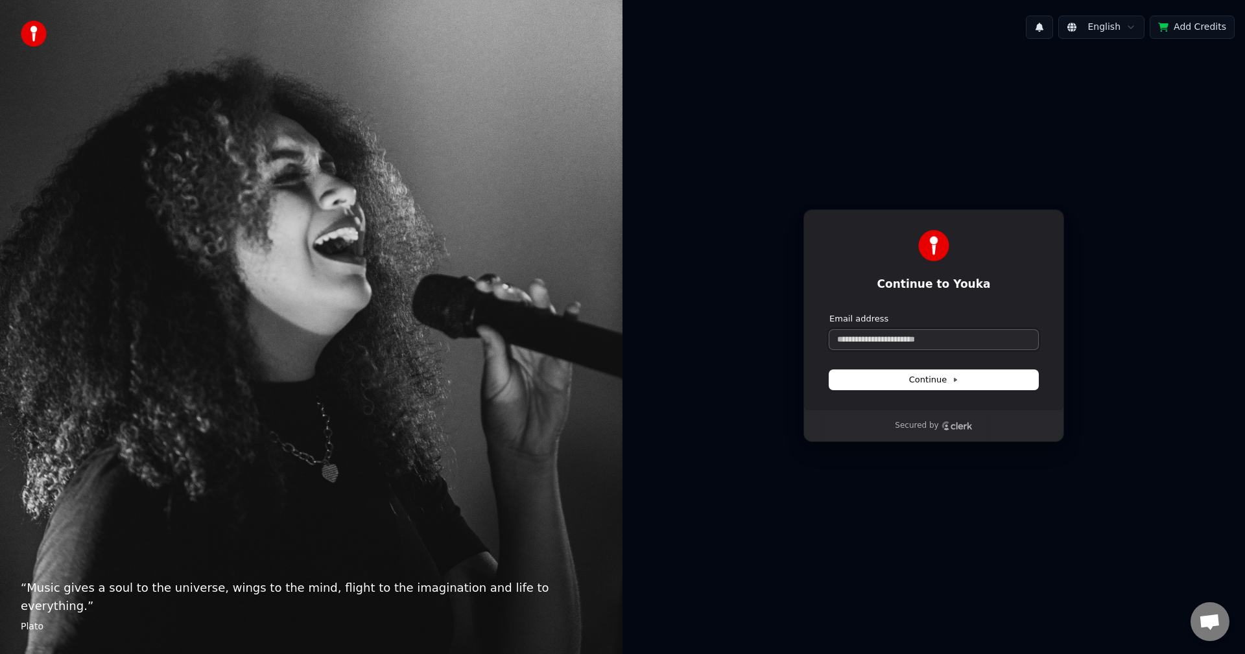
click at [903, 347] on input "Email address" at bounding box center [933, 339] width 209 height 19
click at [829, 313] on button "submit" at bounding box center [829, 313] width 0 height 0
type input "**********"
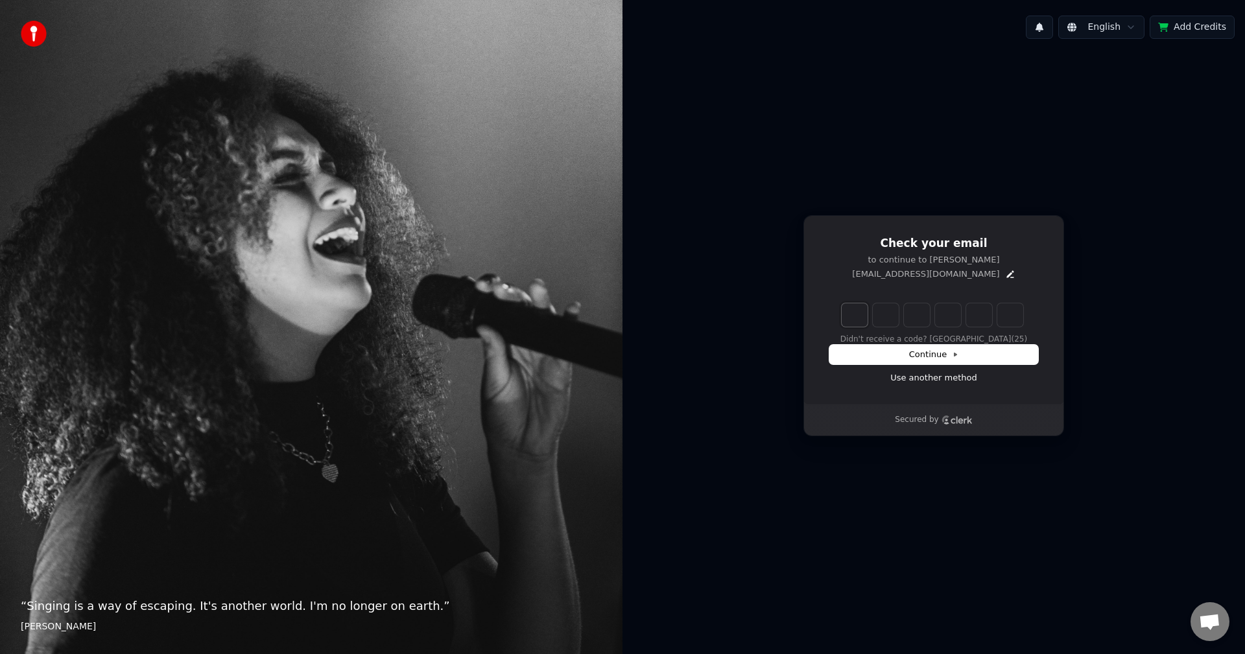
click at [863, 314] on input "Enter verification code. Digit 1" at bounding box center [854, 314] width 26 height 23
type input "*"
type input "**"
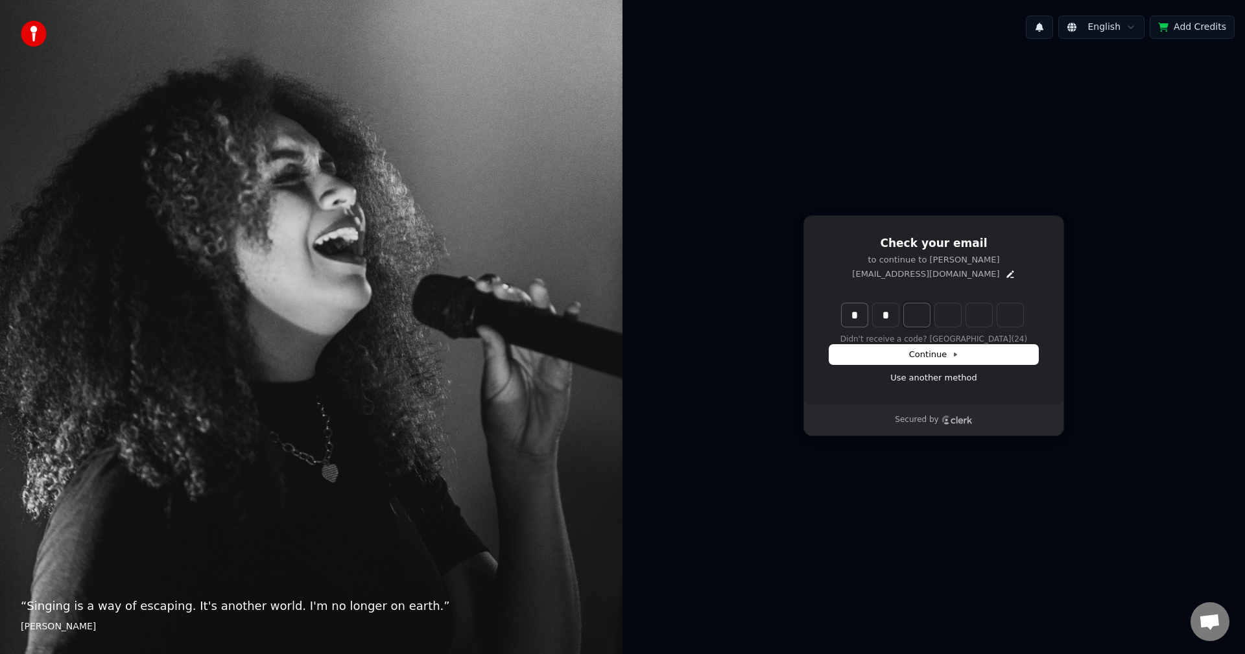
type input "*"
type input "***"
type input "*"
type input "****"
type input "*"
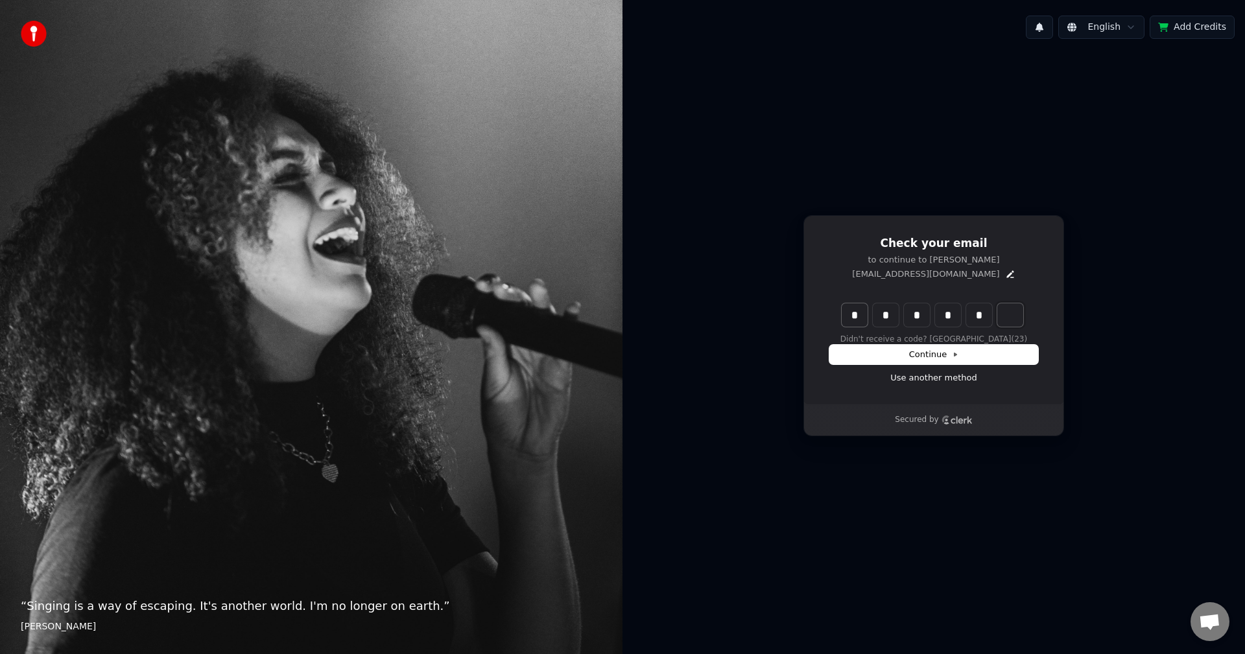
type input "******"
type input "*"
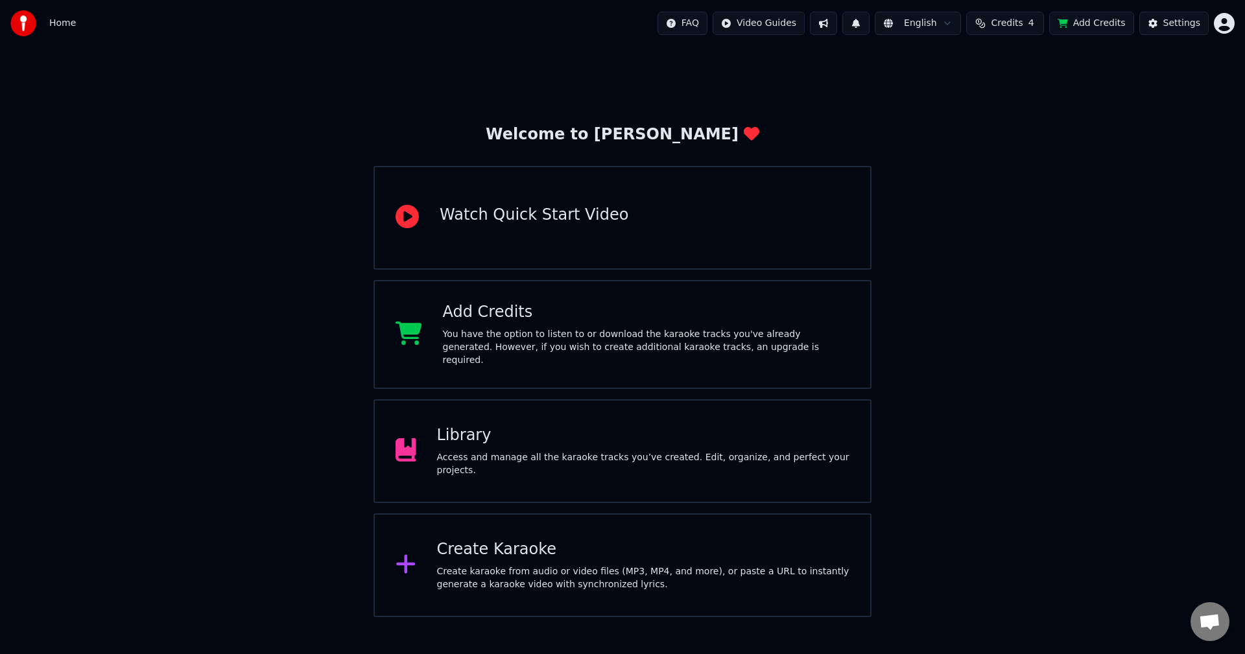
click at [1204, 623] on span "Open chat" at bounding box center [1209, 623] width 21 height 18
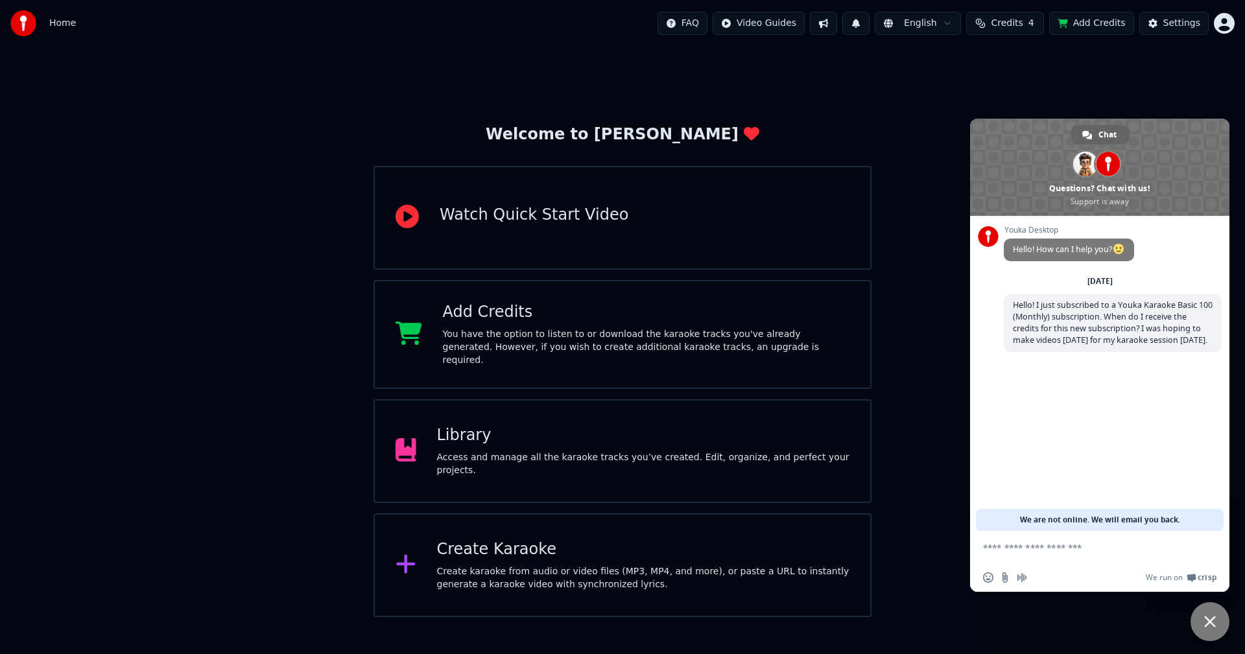
click at [948, 259] on div "Welcome to Youka Watch Quick Start Video Add Credits You have the option to lis…" at bounding box center [622, 332] width 1245 height 570
click at [996, 25] on button "Credits 4" at bounding box center [1005, 23] width 78 height 23
click at [906, 517] on div "Welcome to Youka Watch Quick Start Video Add Credits You have the option to lis…" at bounding box center [622, 332] width 1245 height 570
click at [981, 98] on div "Welcome to Youka Watch Quick Start Video Add Credits You have the option to lis…" at bounding box center [622, 332] width 1245 height 570
click at [1209, 633] on span "Close chat" at bounding box center [1209, 621] width 39 height 39
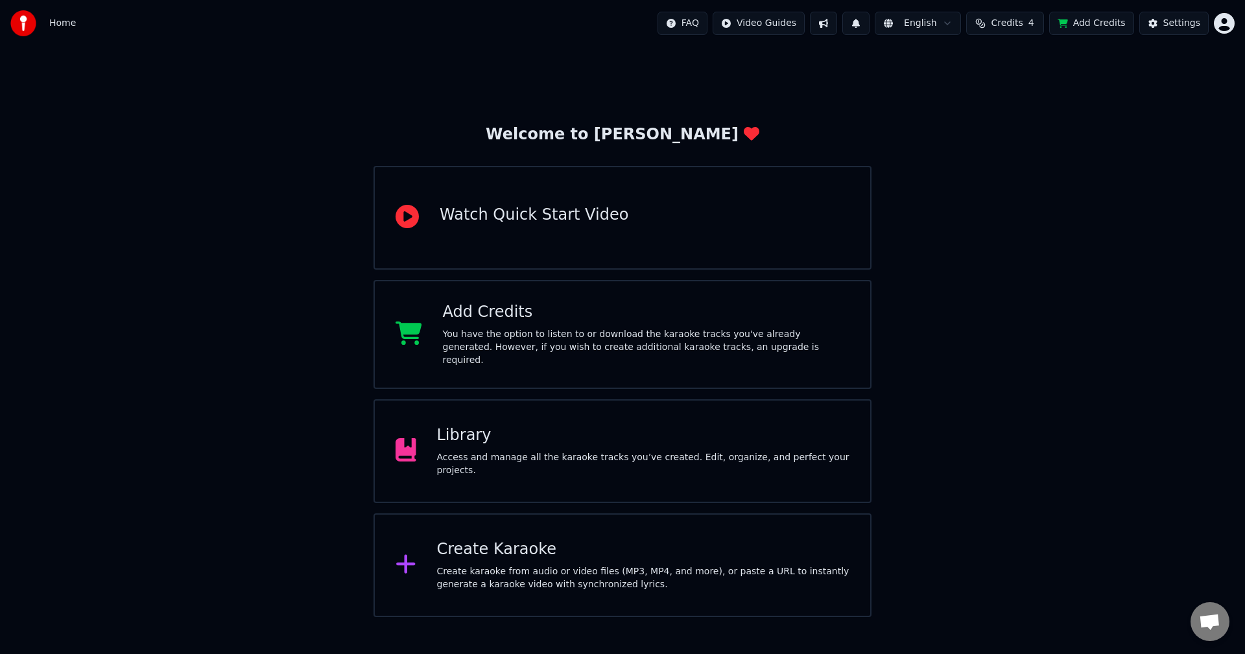
click at [1016, 23] on span "Credits" at bounding box center [1006, 23] width 32 height 13
click at [1025, 373] on div "Welcome to Youka Watch Quick Start Video Add Credits You have the option to lis…" at bounding box center [622, 332] width 1245 height 570
click at [581, 329] on div "Add Credits You have the option to listen to or download the karaoke tracks you…" at bounding box center [646, 334] width 407 height 65
click at [781, 28] on html "Home FAQ Video Guides English Credits 4 Add Credits Settings Welcome to Youka W…" at bounding box center [622, 308] width 1245 height 617
click at [701, 30] on html "Home FAQ Video Guides English Credits 4 Add Credits Settings Welcome to Youka W…" at bounding box center [622, 308] width 1245 height 617
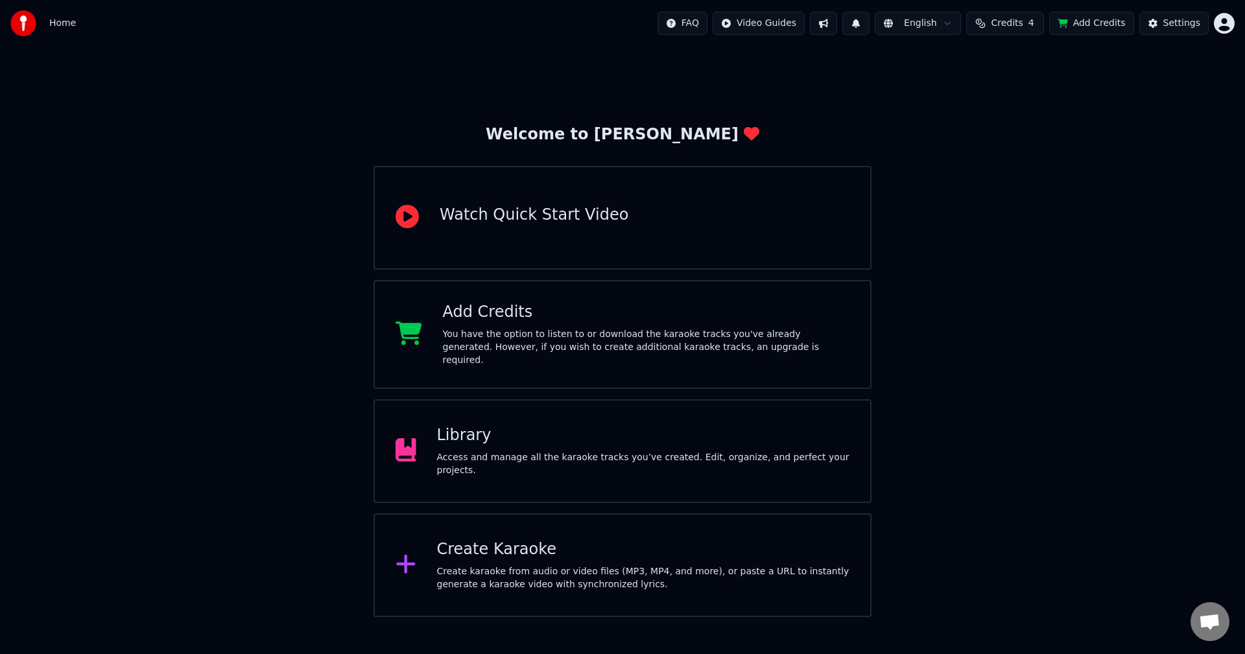
click at [701, 23] on html "Home FAQ Video Guides English Credits 4 Add Credits Settings Welcome to Youka W…" at bounding box center [622, 308] width 1245 height 617
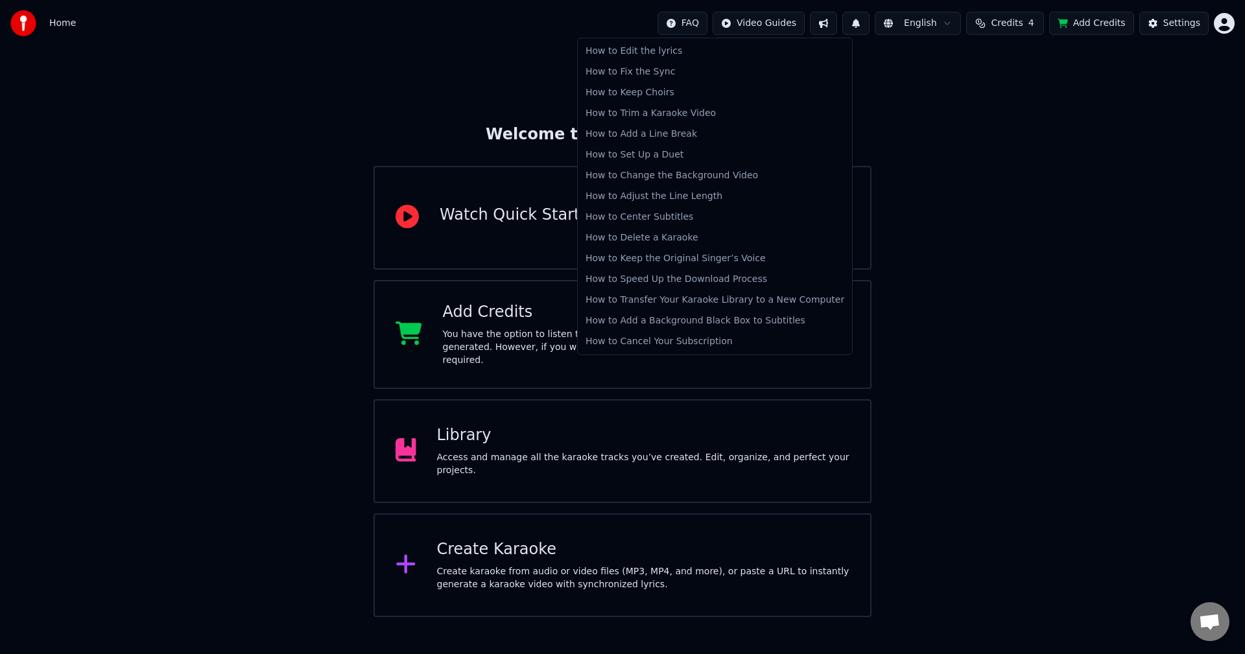
click at [1055, 143] on html "Home FAQ Video Guides English Credits 4 Add Credits Settings Welcome to Youka W…" at bounding box center [622, 308] width 1245 height 617
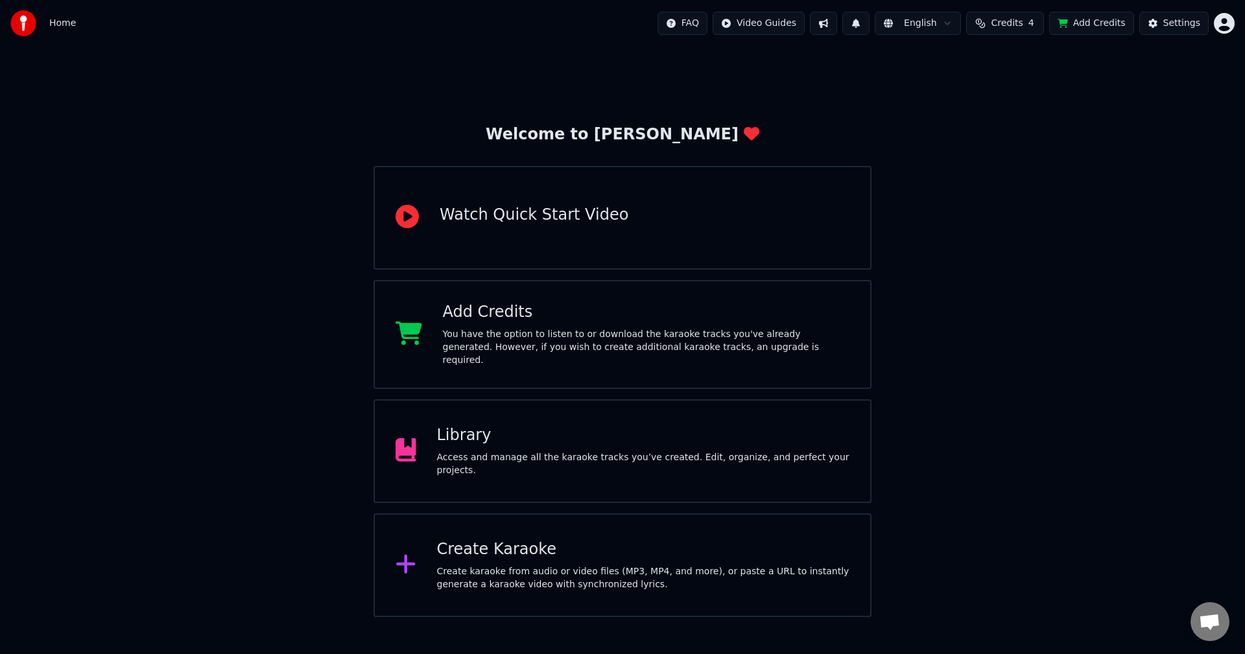
click at [41, 26] on div at bounding box center [27, 23] width 34 height 26
click at [1222, 24] on html "Home FAQ Video Guides English Credits 4 Add Credits Settings Welcome to Youka W…" at bounding box center [622, 308] width 1245 height 617
click at [1157, 73] on div "Billing" at bounding box center [1166, 83] width 149 height 21
click at [1007, 24] on span "Credits" at bounding box center [1006, 23] width 32 height 13
click at [1023, 145] on button "Refresh" at bounding box center [1012, 156] width 67 height 23
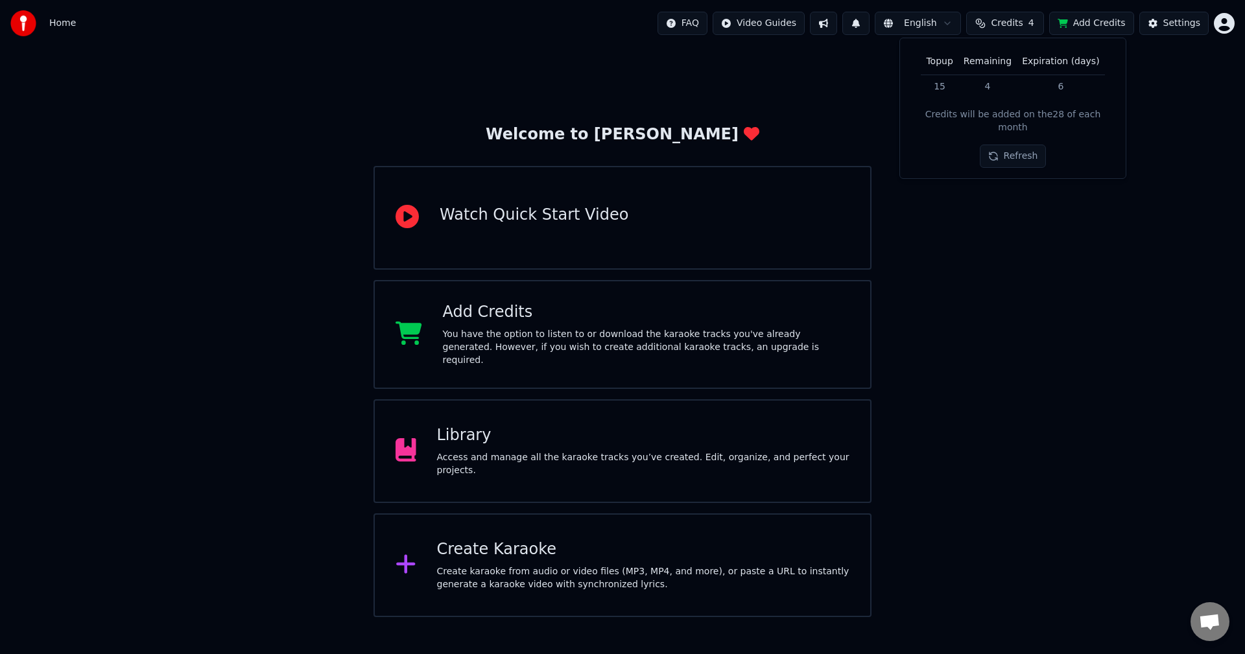
click at [1013, 205] on div "Welcome to Youka Watch Quick Start Video Add Credits You have the option to lis…" at bounding box center [622, 332] width 1245 height 570
click at [1219, 610] on span "Open chat" at bounding box center [1209, 621] width 39 height 39
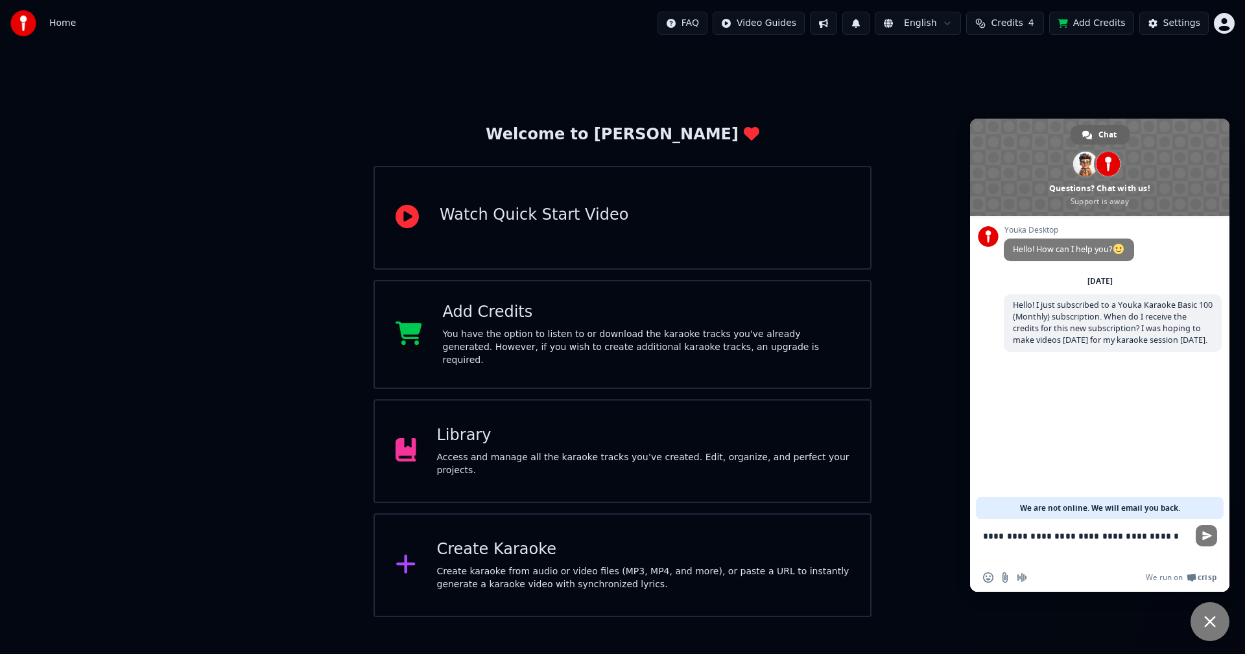
type textarea "**********"
